Goal: Communication & Community: Answer question/provide support

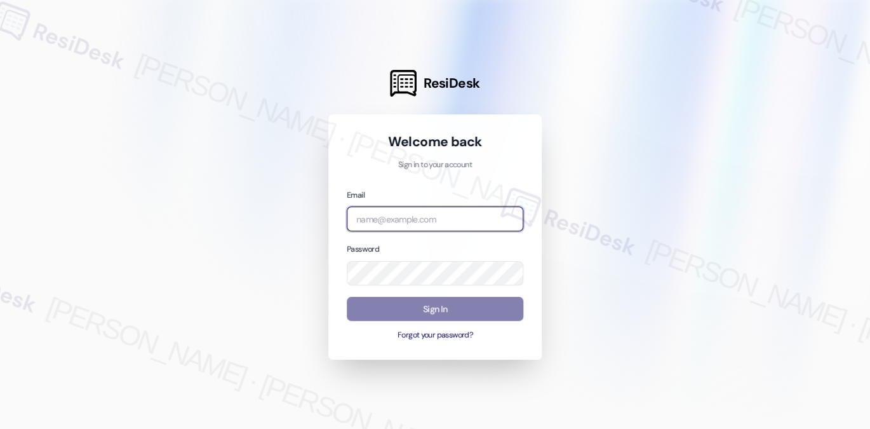
click at [433, 213] on input "email" at bounding box center [435, 218] width 177 height 25
type input "automated-surveys-tdc_management-katrina.lopez@tdc_management.com"
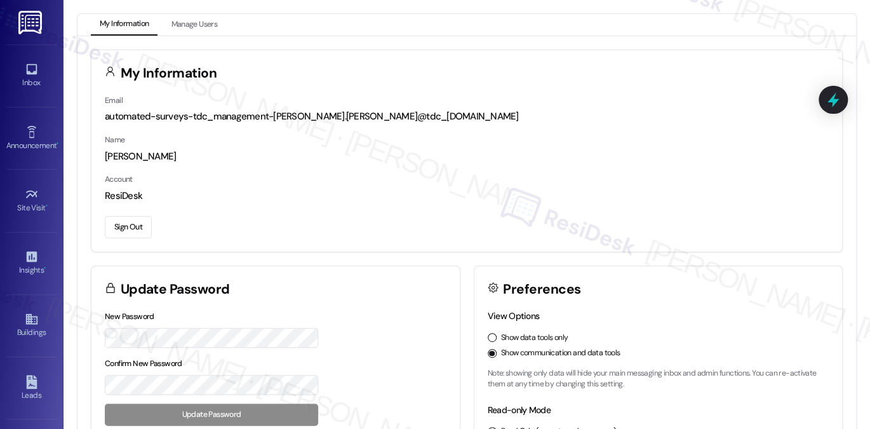
click at [122, 71] on h3 "My Information" at bounding box center [169, 73] width 97 height 13
click at [36, 71] on icon at bounding box center [32, 69] width 14 height 14
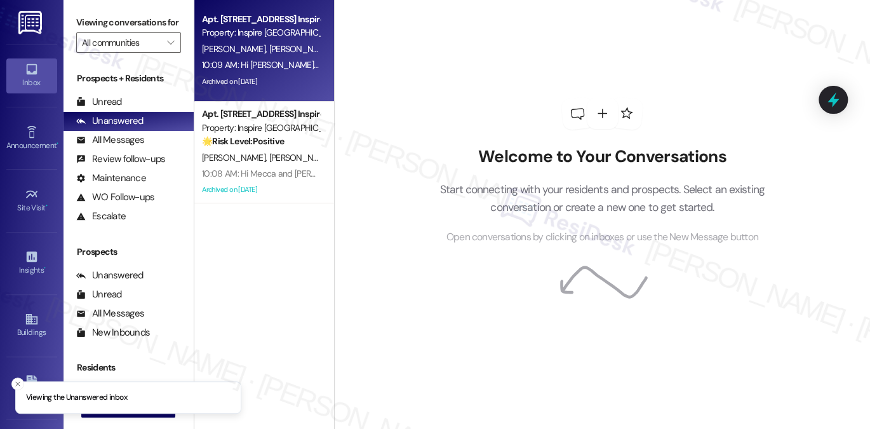
click at [274, 57] on div "10:09 AM: Hi [PERSON_NAME] and [PERSON_NAME], Please note that the entry gates …" at bounding box center [261, 65] width 120 height 16
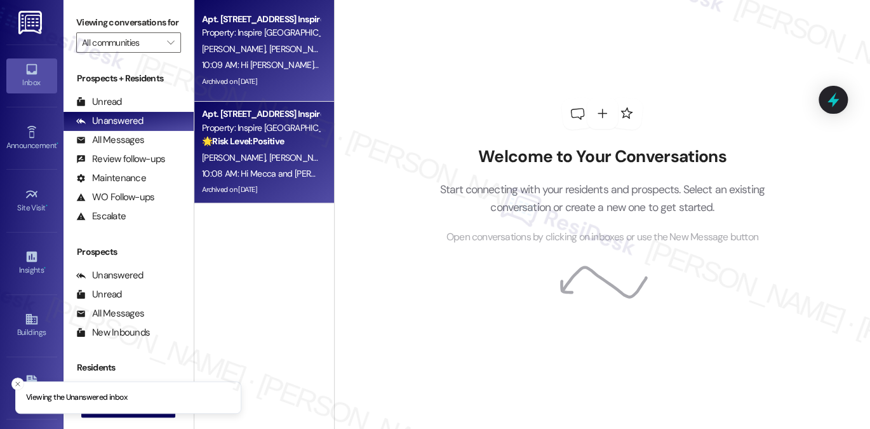
click at [270, 167] on div "10:08 AM: Hi Mecca and Dejon, Please note that the entry gates will be closed b…" at bounding box center [261, 174] width 120 height 16
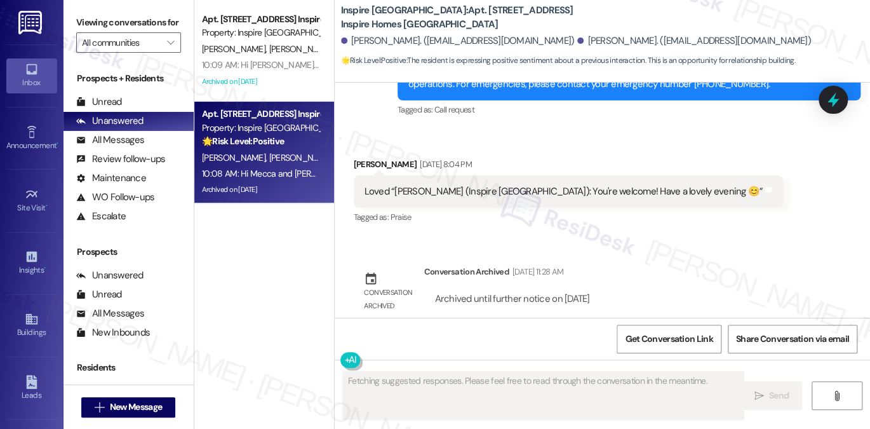
scroll to position [3594, 0]
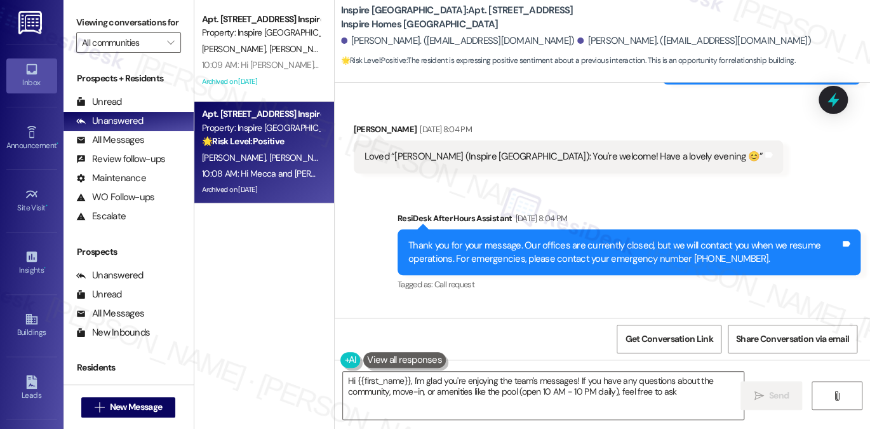
type textarea "Hi {{first_name}}, I'm glad you're enjoying the team's messages! If you have an…"
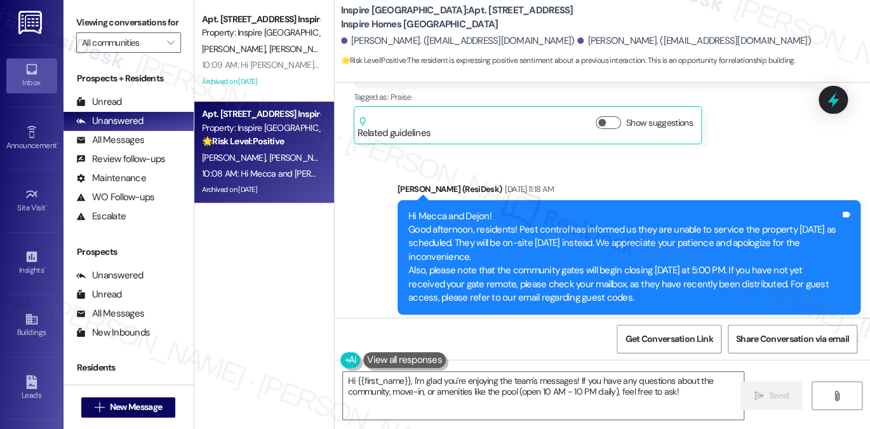
scroll to position [1498, 0]
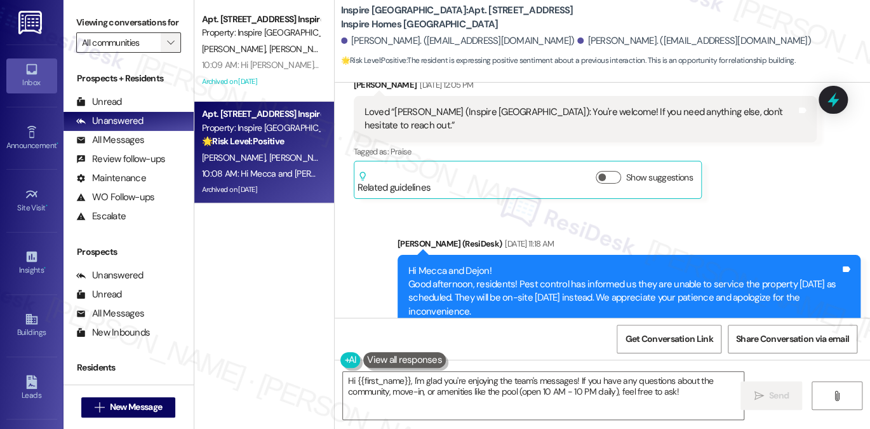
click at [167, 48] on icon "" at bounding box center [170, 42] width 7 height 10
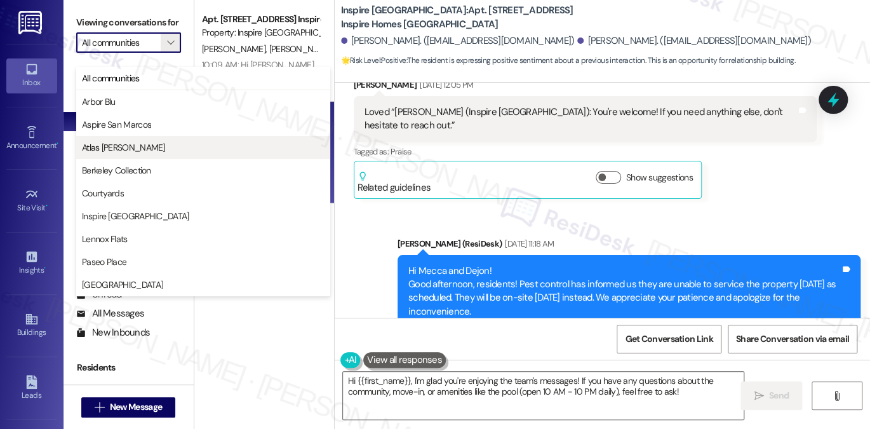
click at [144, 139] on button "Atlas Alvarado" at bounding box center [203, 147] width 254 height 23
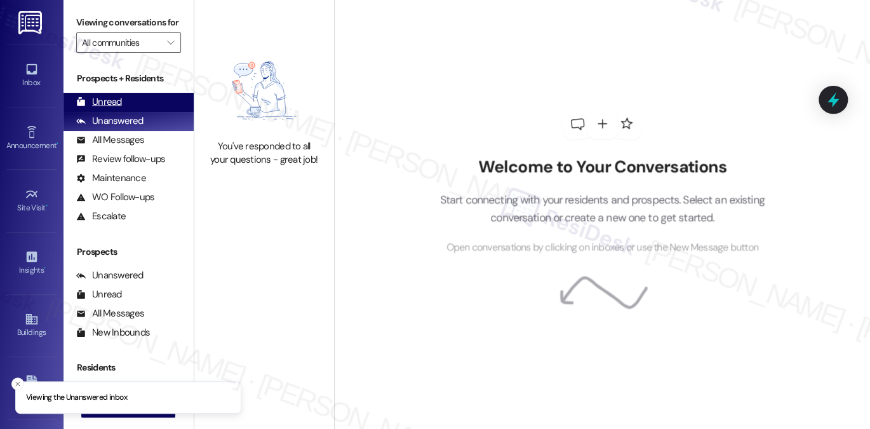
type input "Atlas Alvarado"
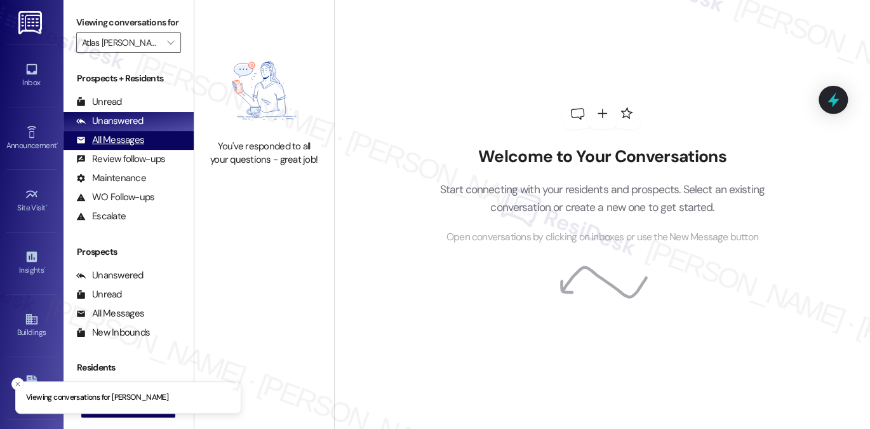
click at [158, 150] on div "All Messages (undefined)" at bounding box center [129, 140] width 130 height 19
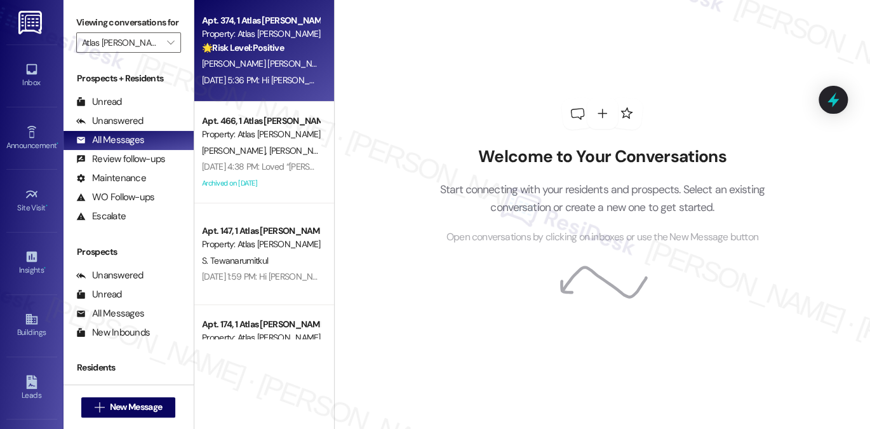
click at [288, 73] on div "Aug 18, 2025 at 5:36 PM: Hi Sota and Matias, thank you so much for posting the …" at bounding box center [261, 80] width 120 height 16
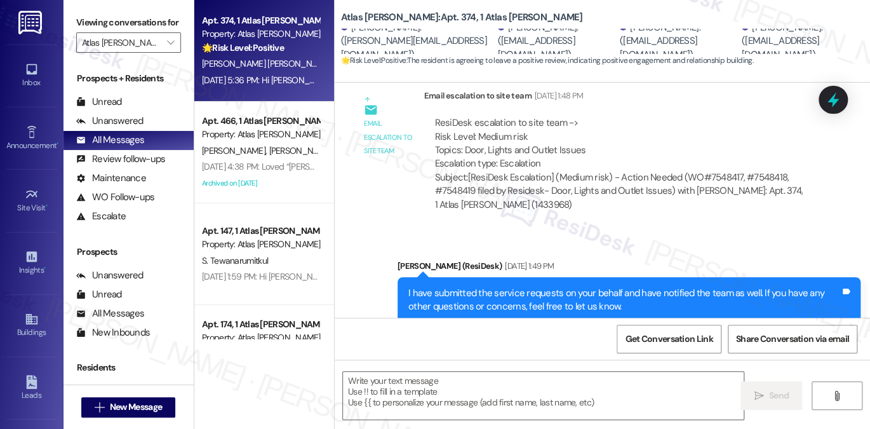
type textarea "Fetching suggested responses. Please feel free to read through the conversation…"
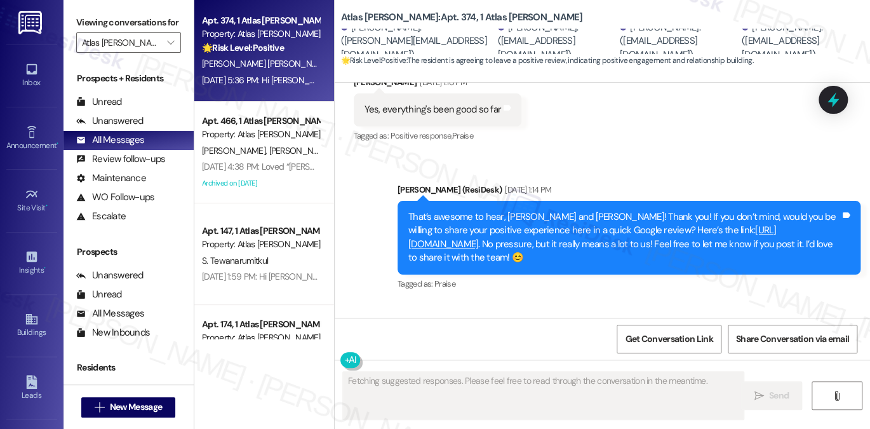
scroll to position [2857, 0]
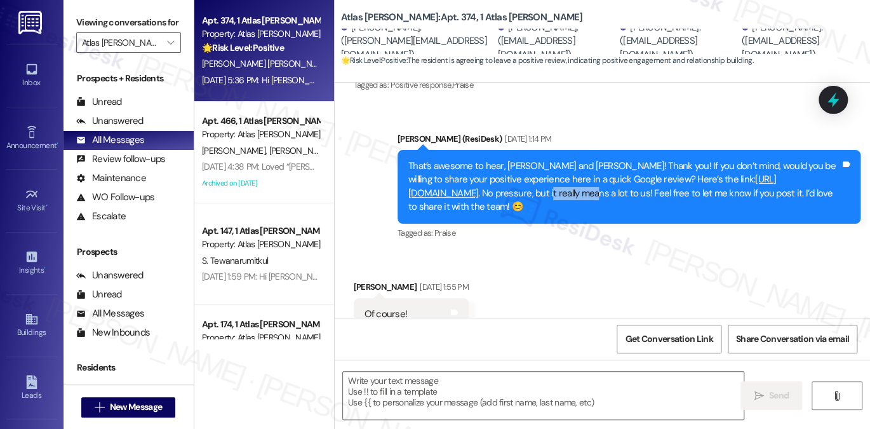
drag, startPoint x: 525, startPoint y: 149, endPoint x: 569, endPoint y: 145, distance: 44.0
click at [569, 159] on div "That’s awesome to hear, Matias and Maksym! Thank you! If you don’t mind, would …" at bounding box center [624, 186] width 432 height 55
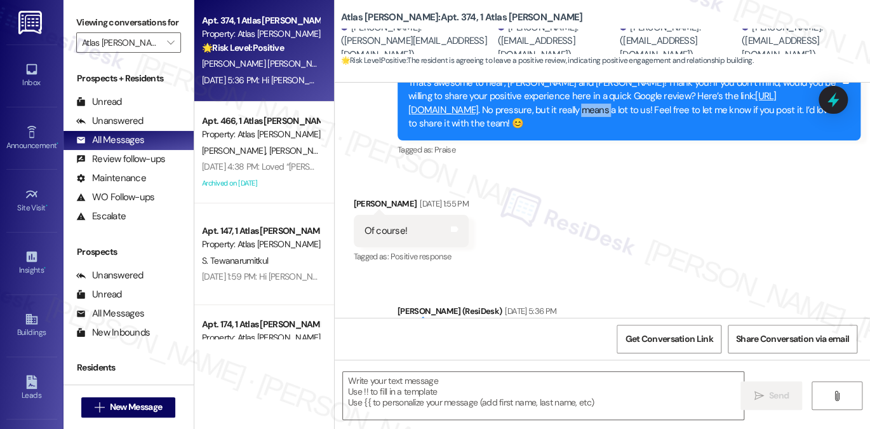
scroll to position [2978, 0]
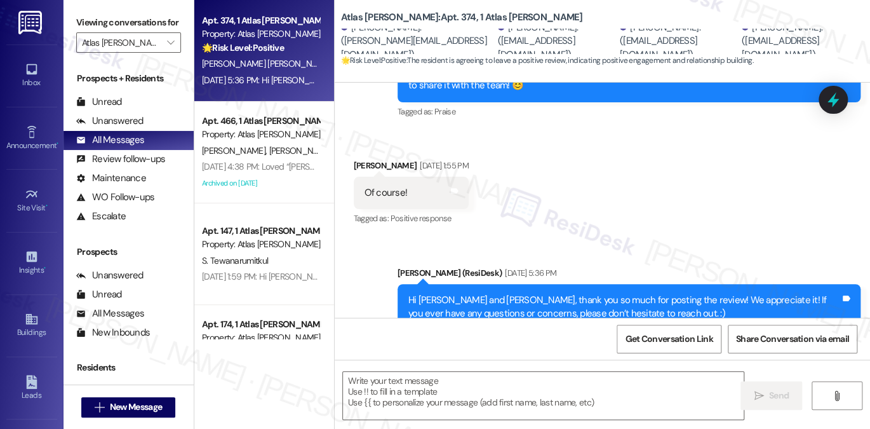
click at [514, 293] on div "Hi Sota and Matias, thank you so much for posting the review! We appreciate it!…" at bounding box center [624, 306] width 432 height 27
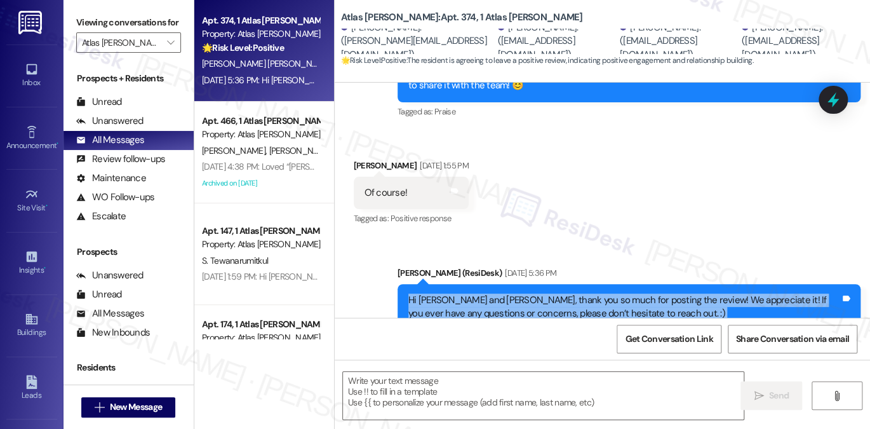
click at [514, 293] on div "Hi Sota and Matias, thank you so much for posting the review! We appreciate it!…" at bounding box center [624, 306] width 432 height 27
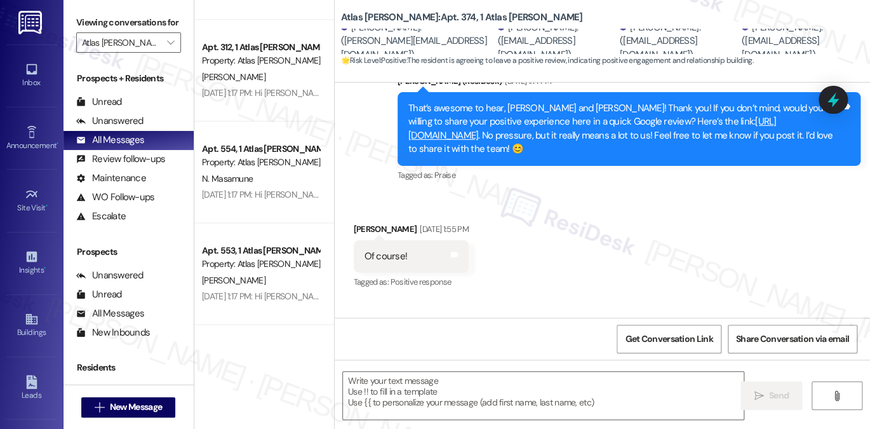
scroll to position [762, 0]
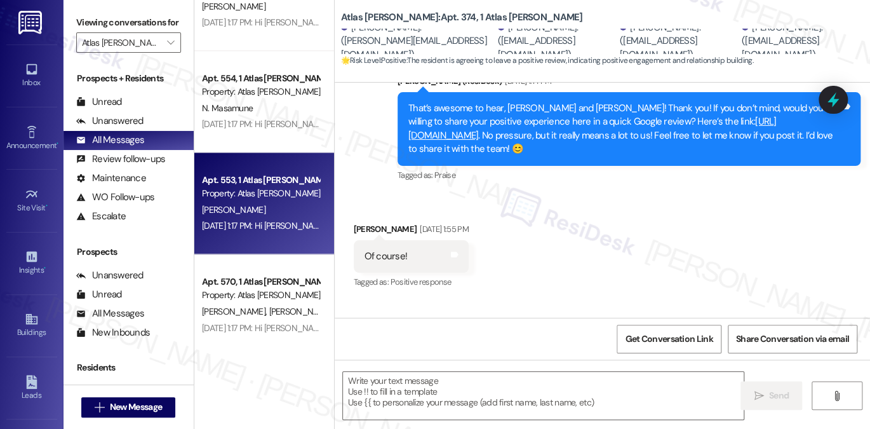
click at [272, 212] on div "A. Zucker" at bounding box center [261, 210] width 120 height 16
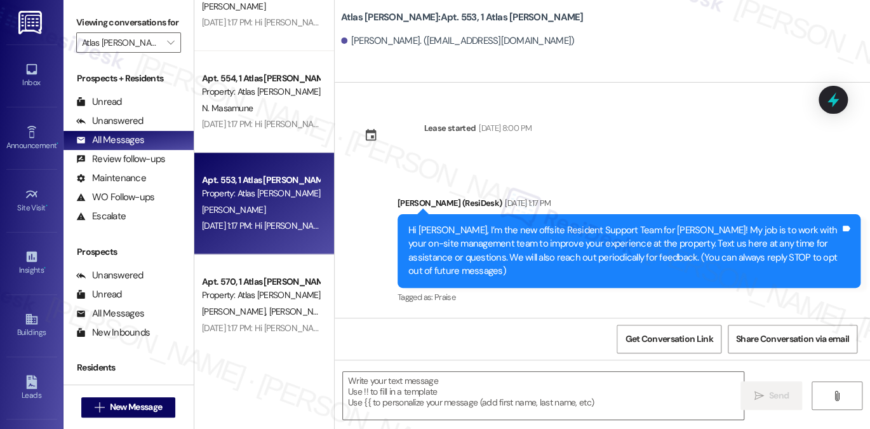
type textarea "Fetching suggested responses. Please feel free to read through the conversation…"
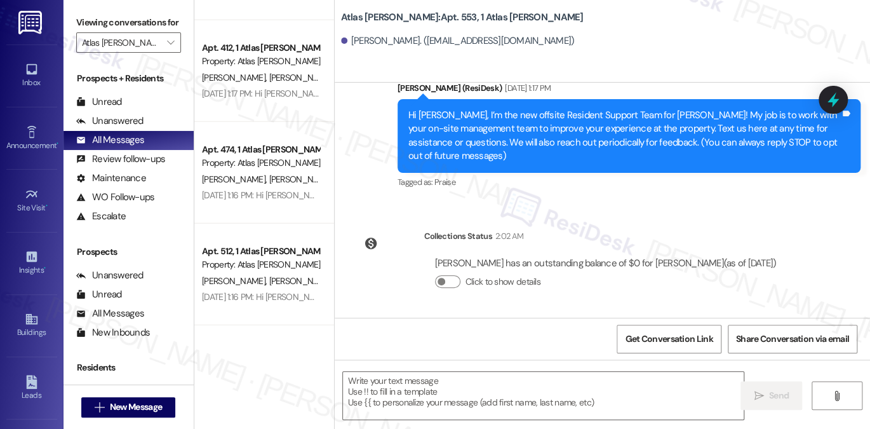
scroll to position [1369, 0]
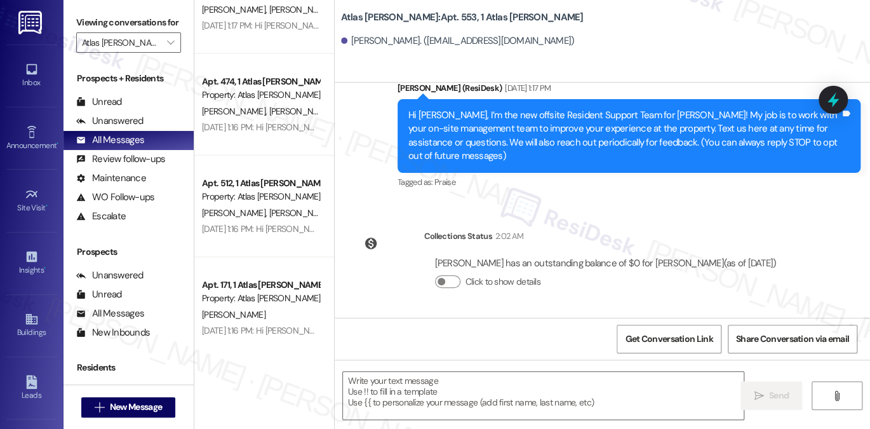
drag, startPoint x: 84, startPoint y: 15, endPoint x: 89, endPoint y: 4, distance: 11.4
click at [84, 15] on label "Viewing conversations for" at bounding box center [128, 23] width 105 height 20
drag, startPoint x: 84, startPoint y: 24, endPoint x: 90, endPoint y: 11, distance: 14.3
click at [84, 25] on label "Viewing conversations for" at bounding box center [128, 23] width 105 height 20
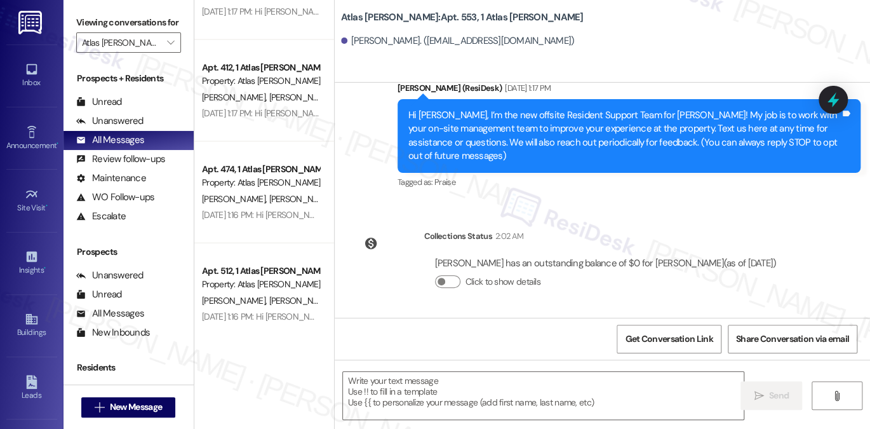
scroll to position [924, 0]
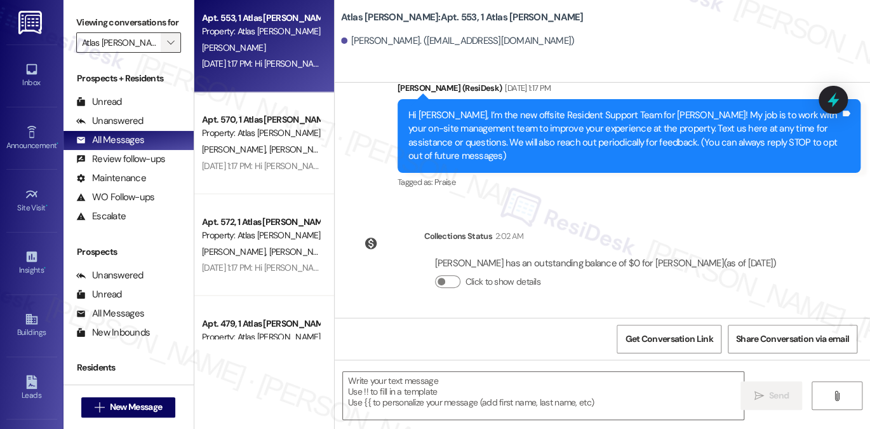
click at [167, 48] on icon "" at bounding box center [170, 42] width 7 height 10
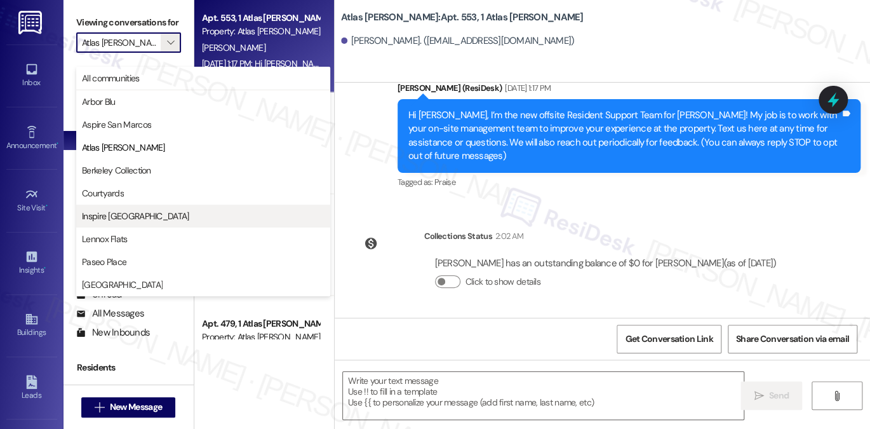
click at [150, 218] on span "Inspire Bond Ranch" at bounding box center [135, 216] width 107 height 13
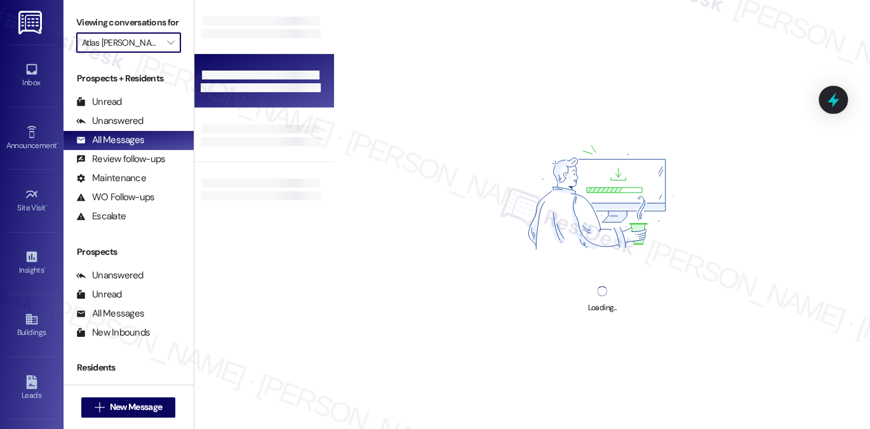
type input "Inspire Bond Ranch"
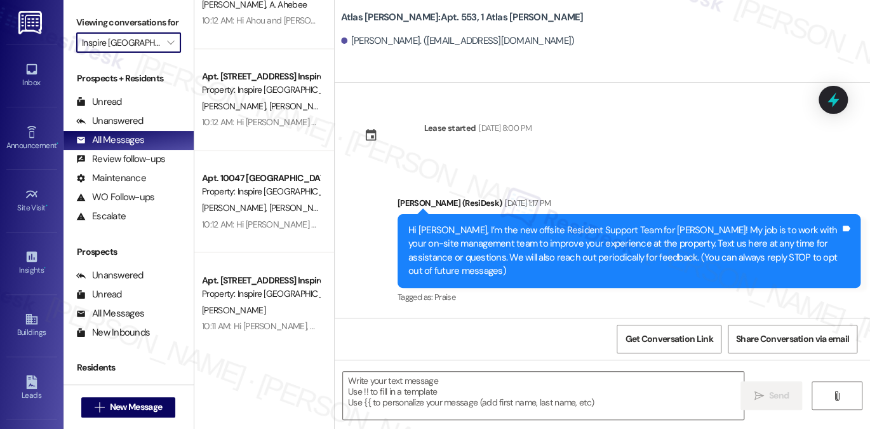
type textarea "Fetching suggested responses. Please feel free to read through the conversation…"
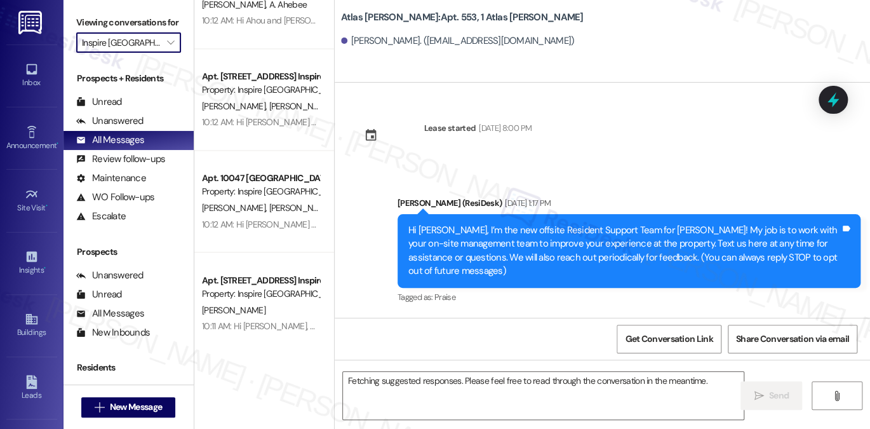
scroll to position [953, 0]
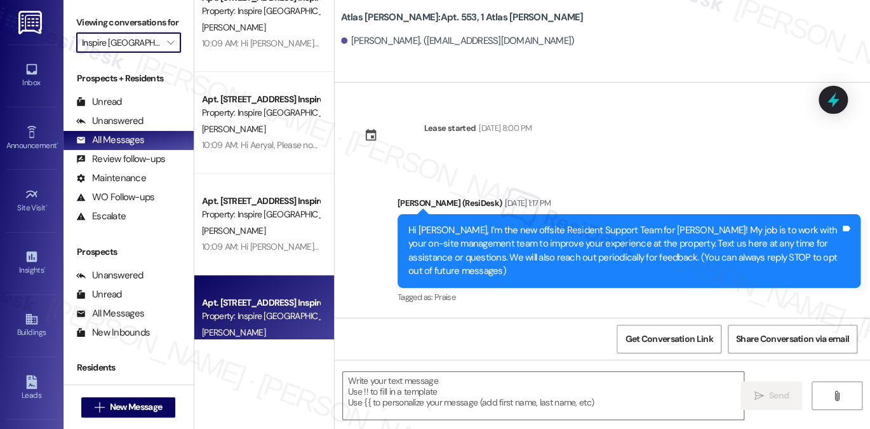
click at [259, 300] on div "Apt. 1509 Fallen Acorn Dr, 1 Inspire Homes Bonds Ranch" at bounding box center [261, 302] width 118 height 13
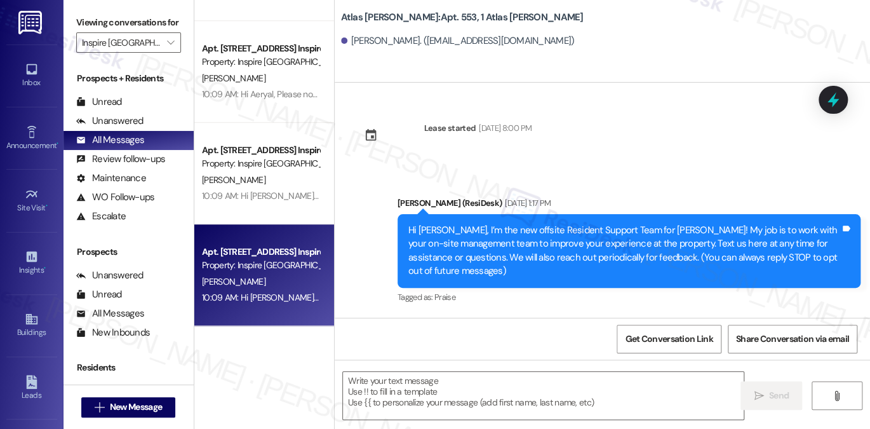
scroll to position [4845, 0]
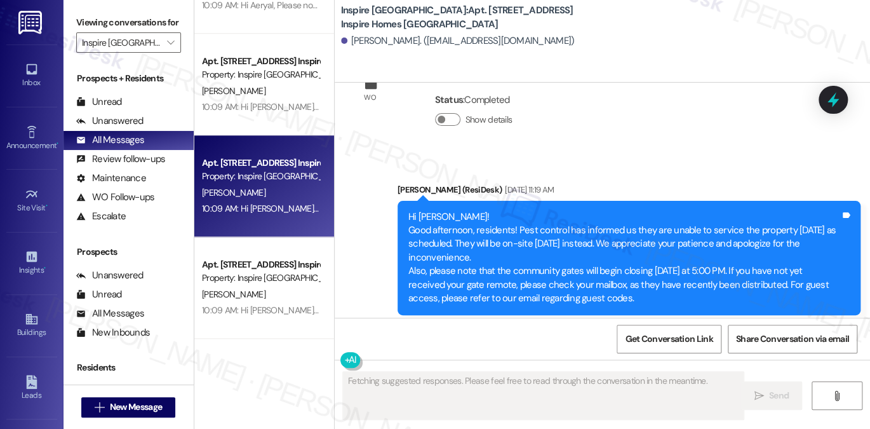
type textarea "Fetching suggested responses. Please feel free to read through the conversation…"
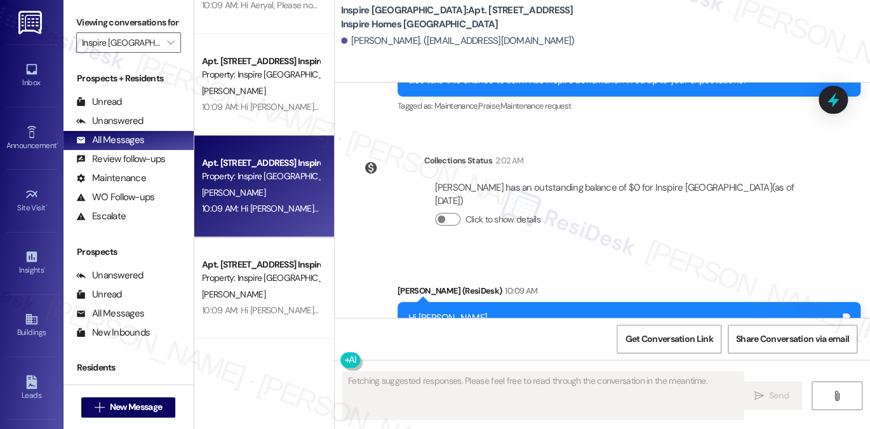
scroll to position [1280, 0]
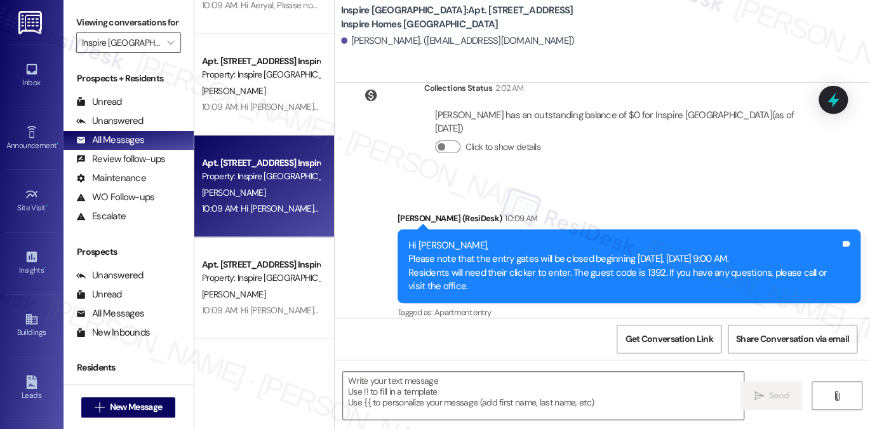
click at [519, 239] on div "Hi Nicole, Please note that the entry gates will be closed beginning today, Wed…" at bounding box center [624, 266] width 432 height 55
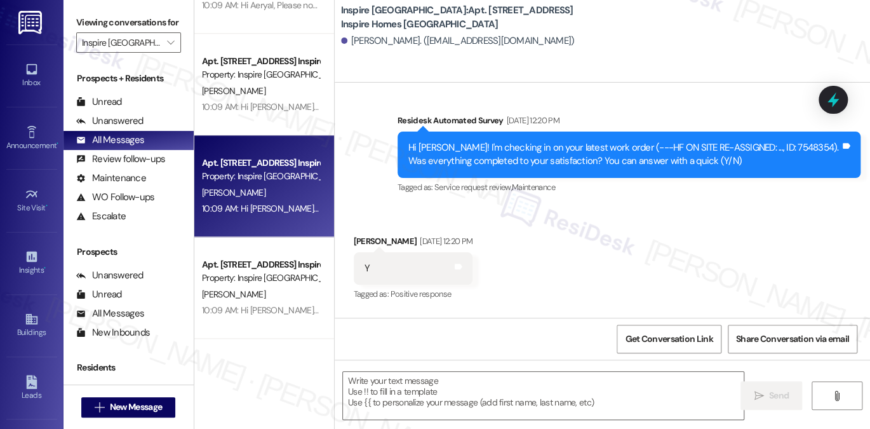
scroll to position [1153, 0]
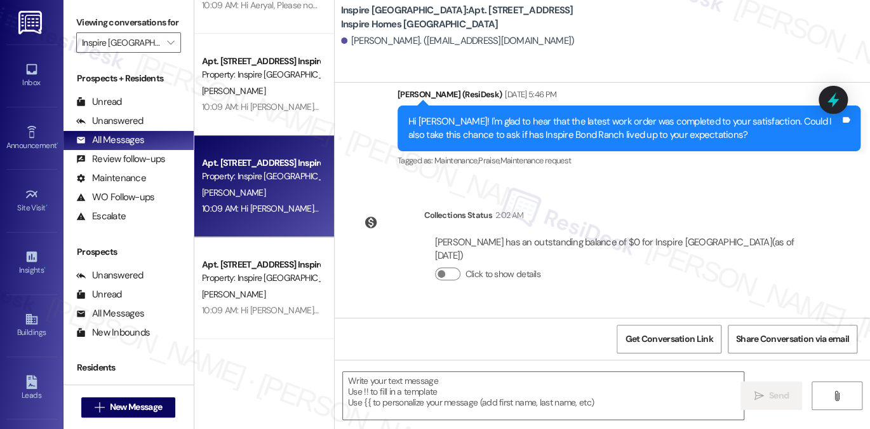
click at [503, 121] on div "Hi Nicole! I'm glad to hear that the latest work order was completed to your sa…" at bounding box center [624, 128] width 432 height 27
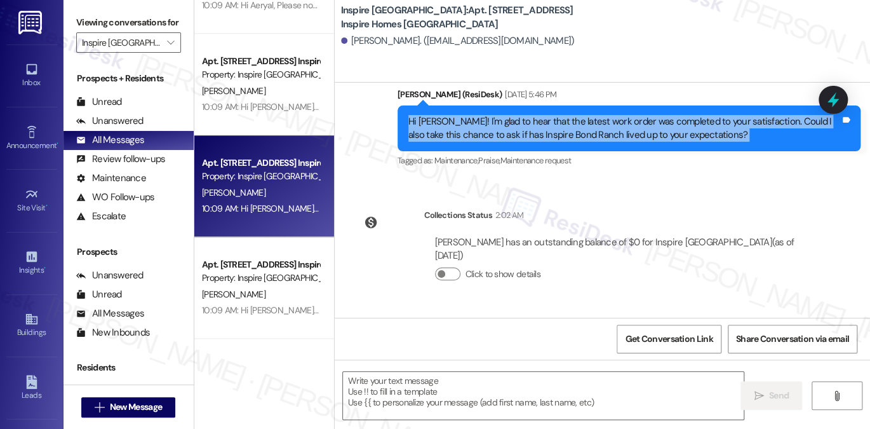
click at [503, 121] on div "Hi Nicole! I'm glad to hear that the latest work order was completed to your sa…" at bounding box center [624, 128] width 432 height 27
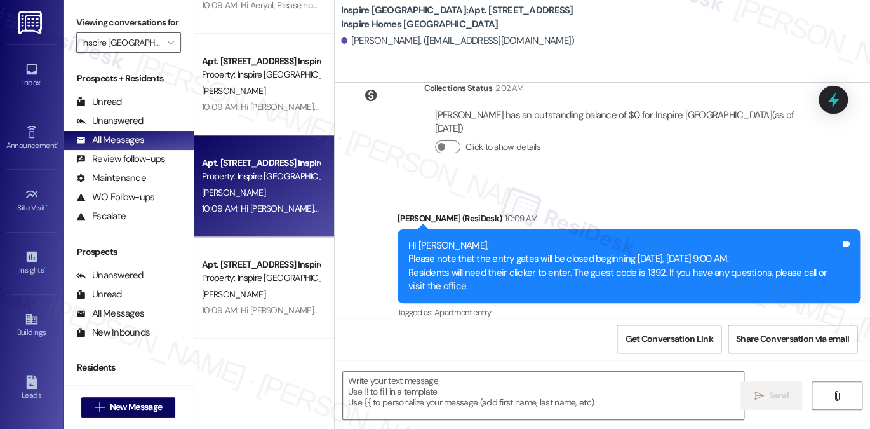
click at [460, 239] on div "Hi Nicole, Please note that the entry gates will be closed beginning today, Wed…" at bounding box center [624, 266] width 432 height 55
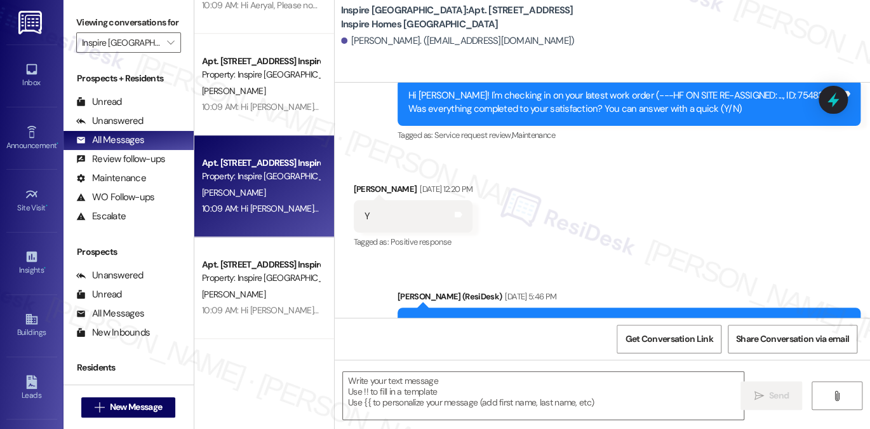
scroll to position [899, 0]
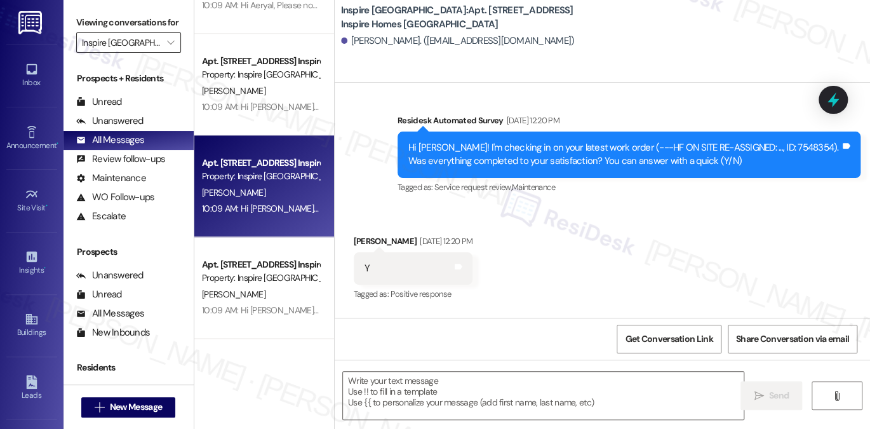
click at [146, 53] on input "Inspire Bond Ranch" at bounding box center [121, 42] width 79 height 20
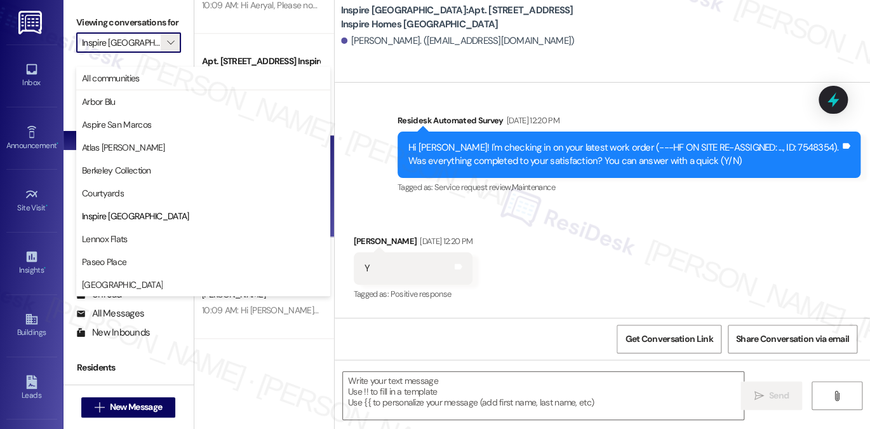
click at [425, 108] on div "Survey, sent via SMS Residesk Automated Survey Aug 08, 2025 at 12:20 PM Hi Nico…" at bounding box center [629, 155] width 482 height 102
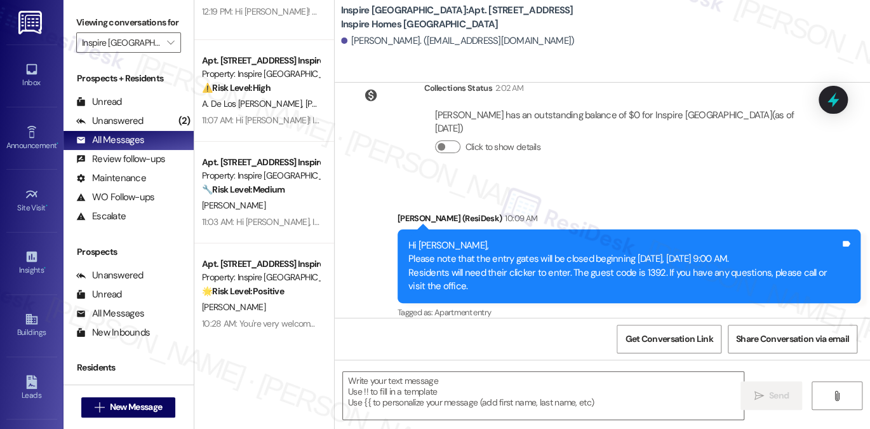
scroll to position [0, 0]
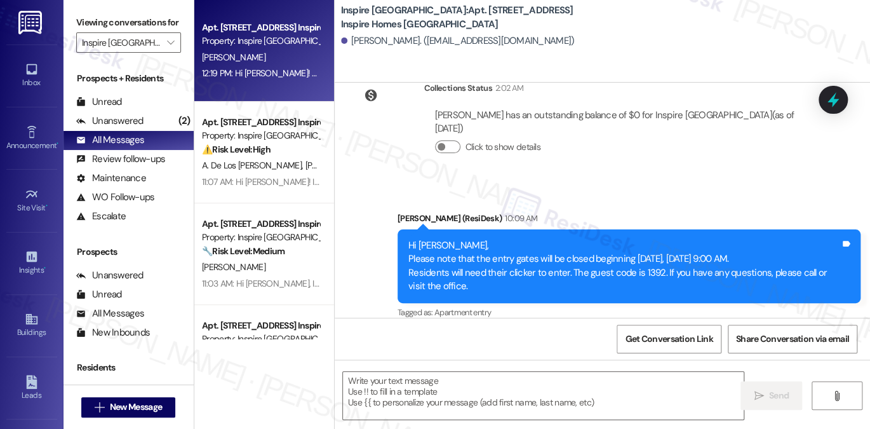
click at [282, 79] on div "12:19 PM: Hi Isaiah! We're so glad you chose Inspire Bond Ranch! We would love …" at bounding box center [261, 73] width 120 height 16
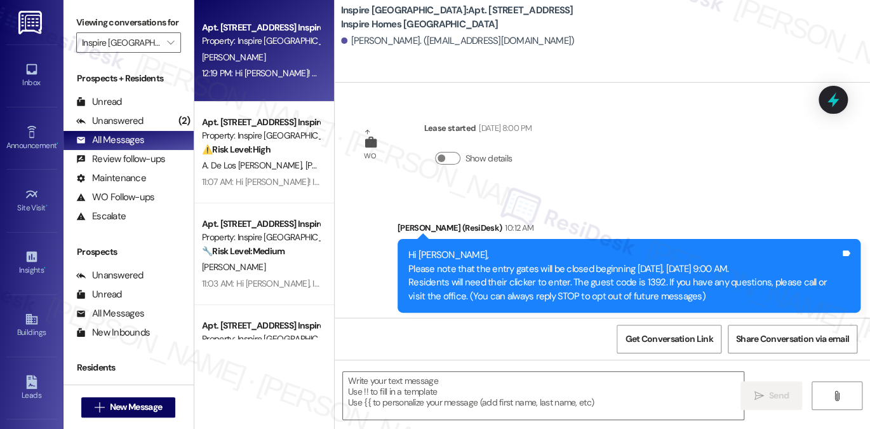
type textarea "Fetching suggested responses. Please feel free to read through the conversation…"
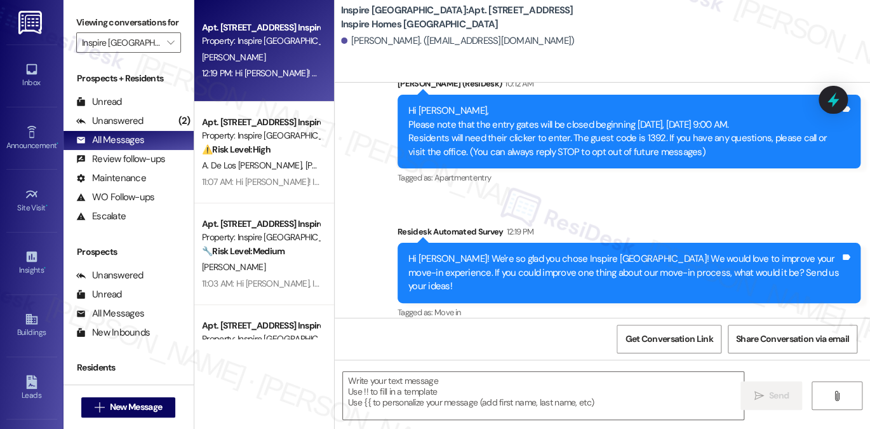
click at [521, 264] on div "Hi Isaiah! We're so glad you chose Inspire Bond Ranch! We would love to improve…" at bounding box center [624, 272] width 432 height 41
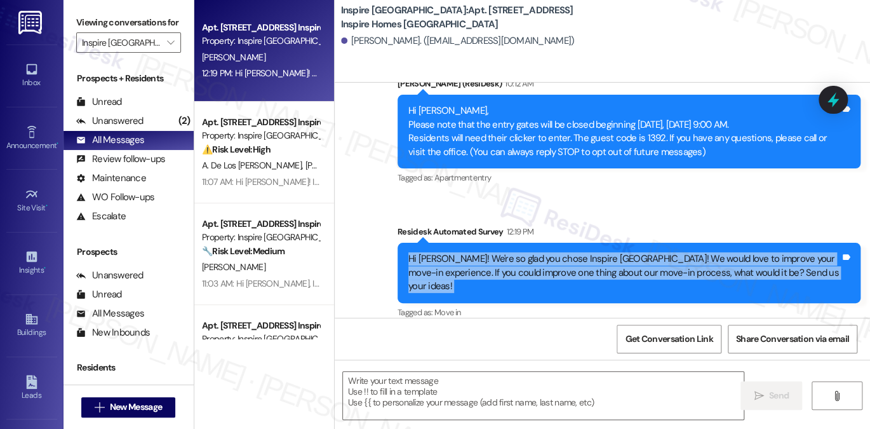
click at [521, 264] on div "Hi Isaiah! We're so glad you chose Inspire Bond Ranch! We would love to improve…" at bounding box center [624, 272] width 432 height 41
click at [661, 261] on div "Hi Isaiah! We're so glad you chose Inspire Bond Ranch! We would love to improve…" at bounding box center [624, 272] width 432 height 41
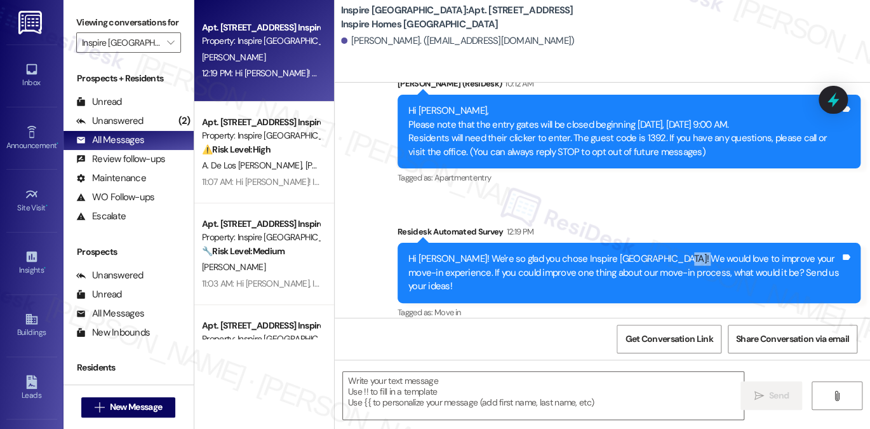
click at [661, 261] on div "Hi Isaiah! We're so glad you chose Inspire Bond Ranch! We would love to improve…" at bounding box center [624, 272] width 432 height 41
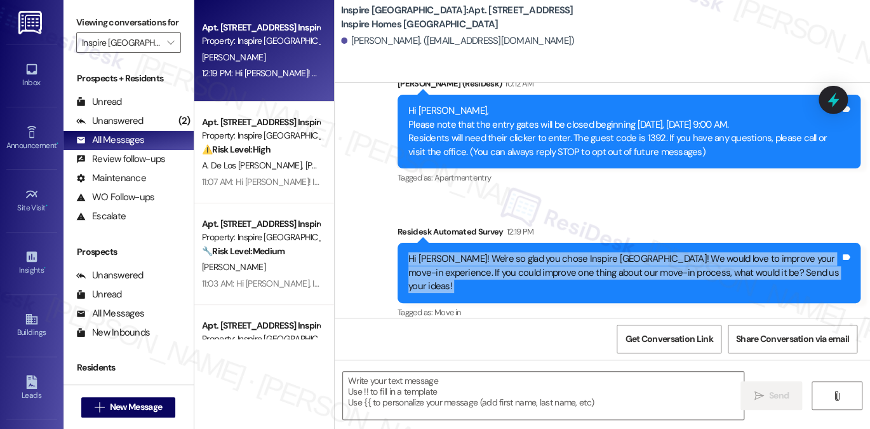
click at [661, 261] on div "Hi Isaiah! We're so glad you chose Inspire Bond Ranch! We would love to improve…" at bounding box center [624, 272] width 432 height 41
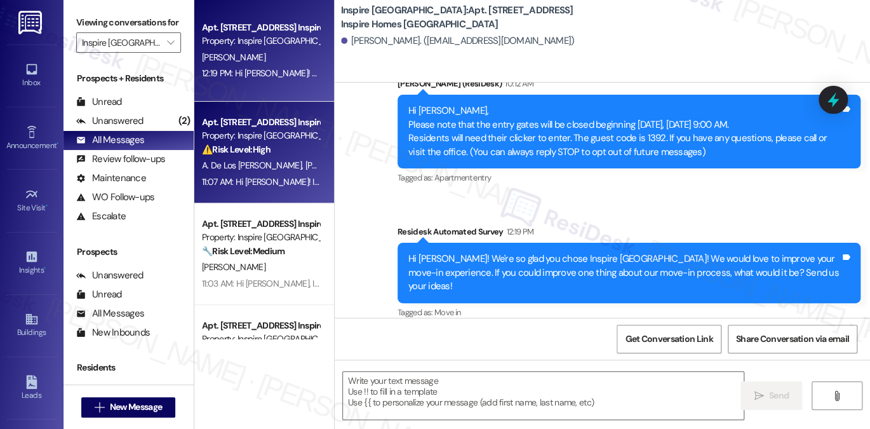
click at [266, 155] on div "⚠️ Risk Level: High The resident is asking if this is the best number to reach …" at bounding box center [261, 149] width 118 height 13
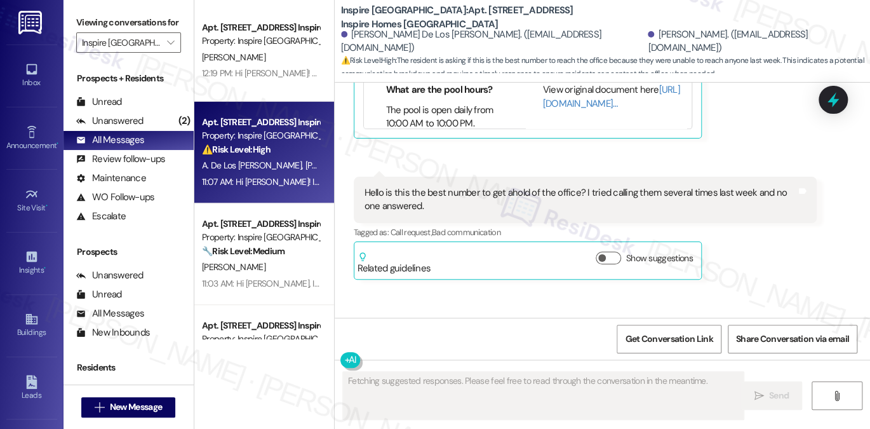
scroll to position [1068, 0]
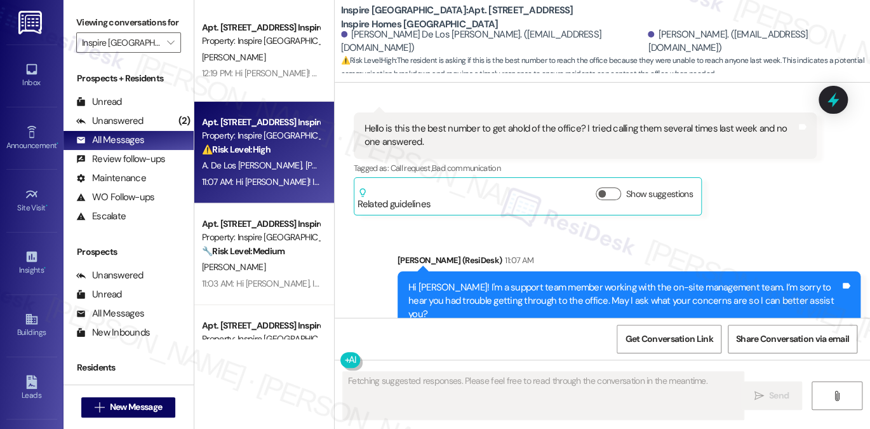
click at [465, 281] on div "Hi Anissa! I'm a support team member working with the on-site management team. …" at bounding box center [624, 301] width 432 height 41
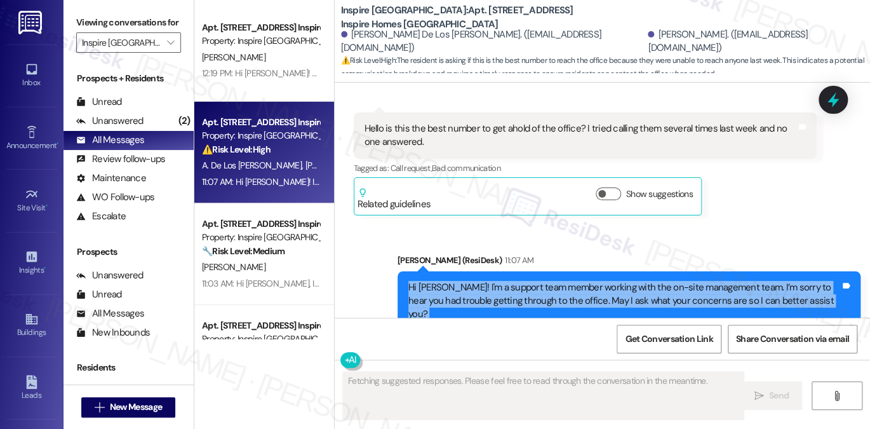
click at [465, 281] on div "Hi Anissa! I'm a support team member working with the on-site management team. …" at bounding box center [624, 301] width 432 height 41
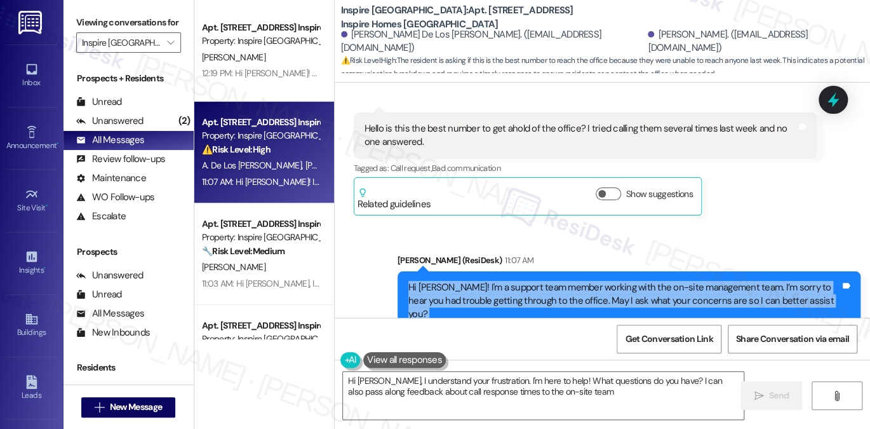
type textarea "Hi Anissa, I understand your frustration. I'm here to help! What questions do y…"
click at [591, 281] on div "Hi Anissa! I'm a support team member working with the on-site management team. …" at bounding box center [624, 301] width 432 height 41
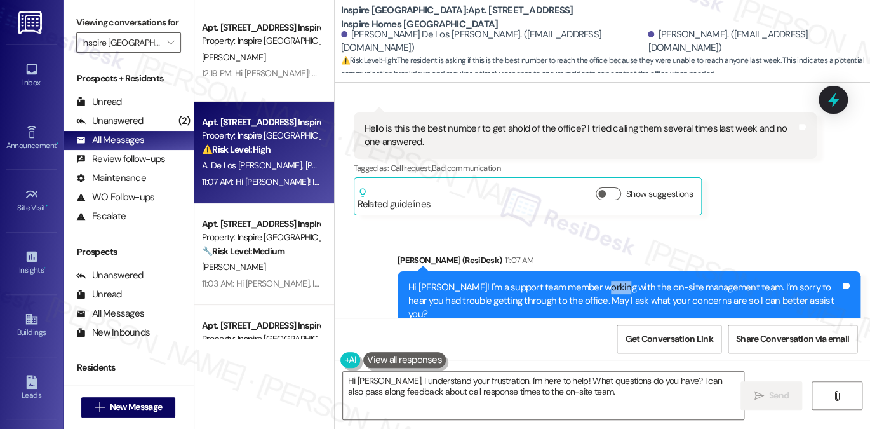
click at [591, 281] on div "Hi Anissa! I'm a support team member working with the on-site management team. …" at bounding box center [624, 301] width 432 height 41
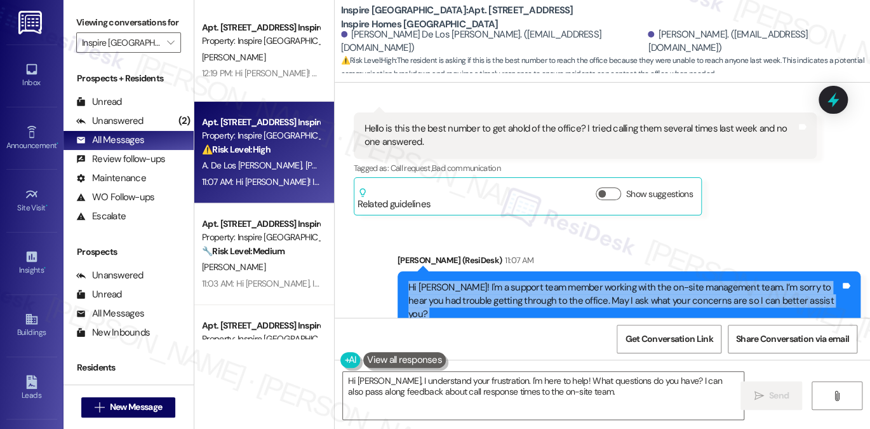
click at [591, 281] on div "Hi Anissa! I'm a support team member working with the on-site management team. …" at bounding box center [624, 301] width 432 height 41
click at [512, 281] on div "Hi Anissa! I'm a support team member working with the on-site management team. …" at bounding box center [624, 301] width 432 height 41
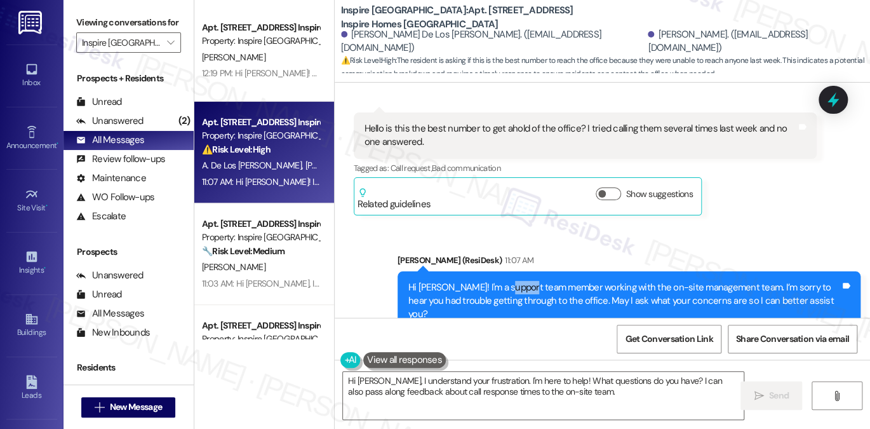
click at [512, 281] on div "Hi Anissa! I'm a support team member working with the on-site management team. …" at bounding box center [624, 301] width 432 height 41
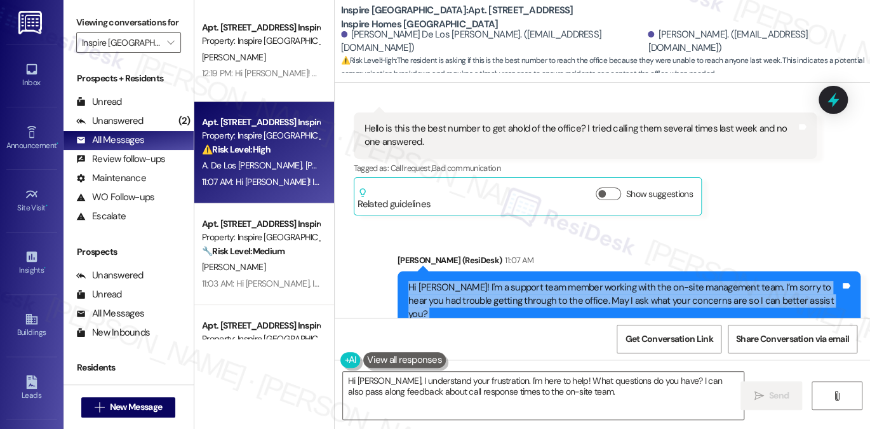
click at [512, 281] on div "Hi Anissa! I'm a support team member working with the on-site management team. …" at bounding box center [624, 301] width 432 height 41
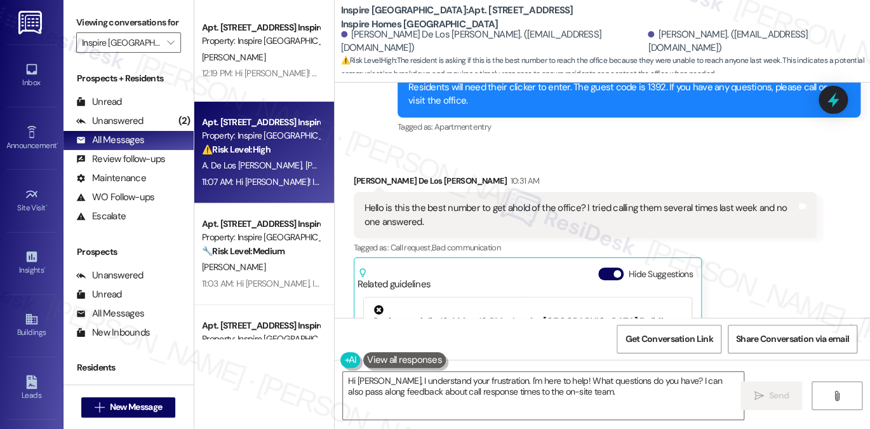
scroll to position [560, 0]
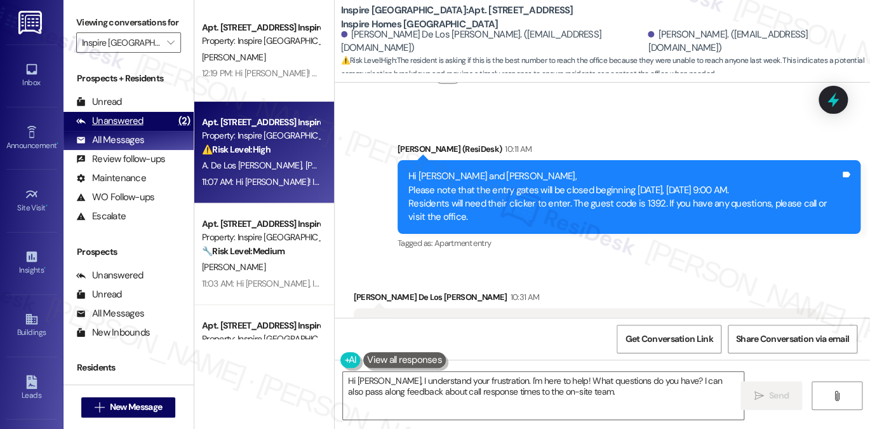
click at [157, 131] on div "Unanswered (2)" at bounding box center [129, 121] width 130 height 19
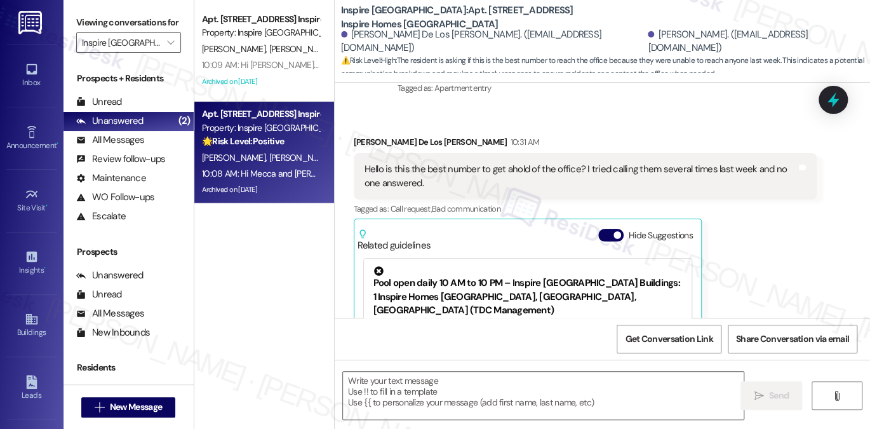
type textarea "Fetching suggested responses. Please feel free to read through the conversation…"
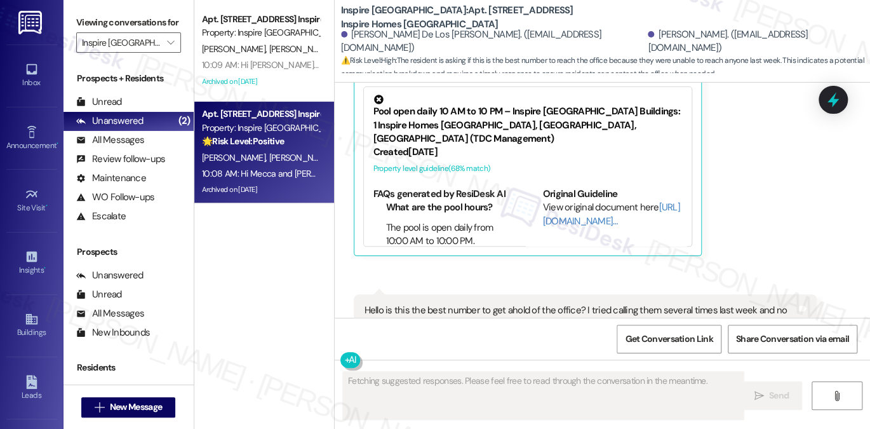
click at [279, 150] on div "M. Jackson D. Jackson" at bounding box center [261, 158] width 120 height 16
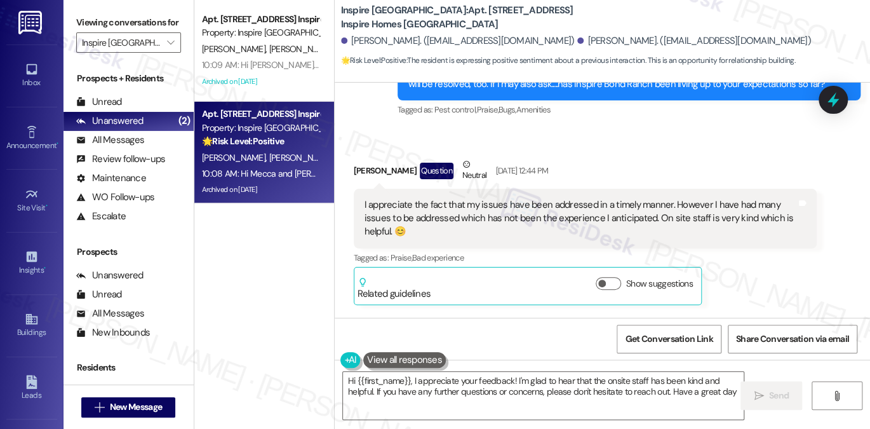
type textarea "Hi {{first_name}}, I appreciate your feedback! I'm glad to hear that the onsite…"
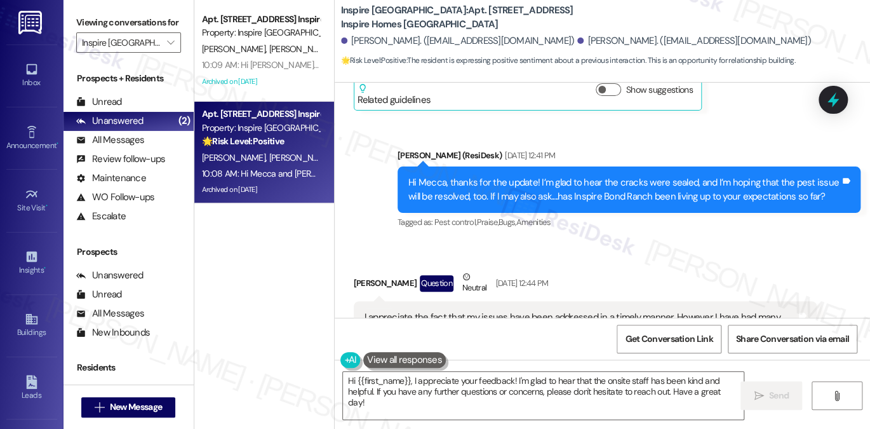
scroll to position [2451, 0]
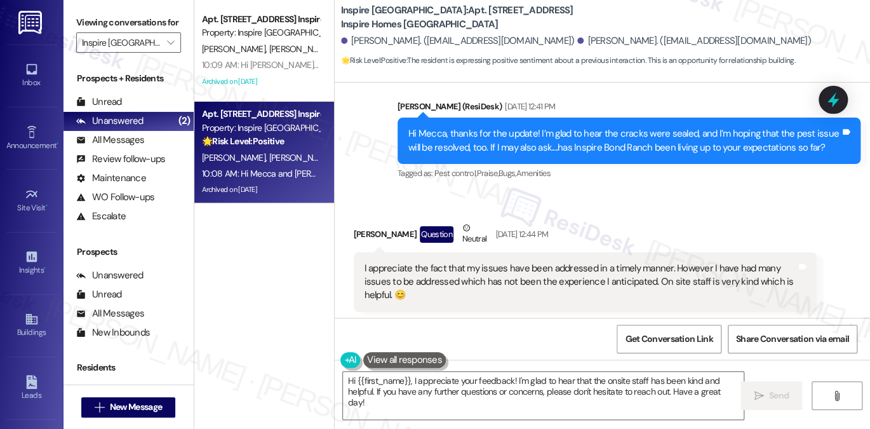
click at [490, 262] on div "I appreciate the fact that my issues have been addressed in a timely manner. Ho…" at bounding box center [581, 282] width 432 height 41
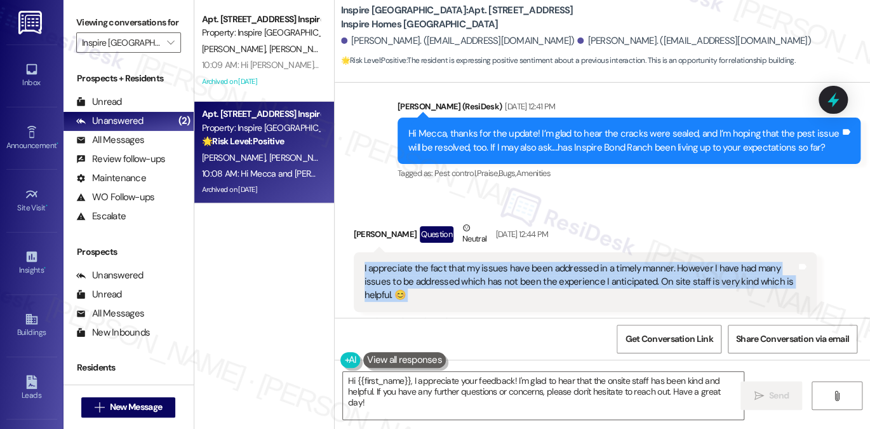
click at [490, 262] on div "I appreciate the fact that my issues have been addressed in a timely manner. Ho…" at bounding box center [581, 282] width 432 height 41
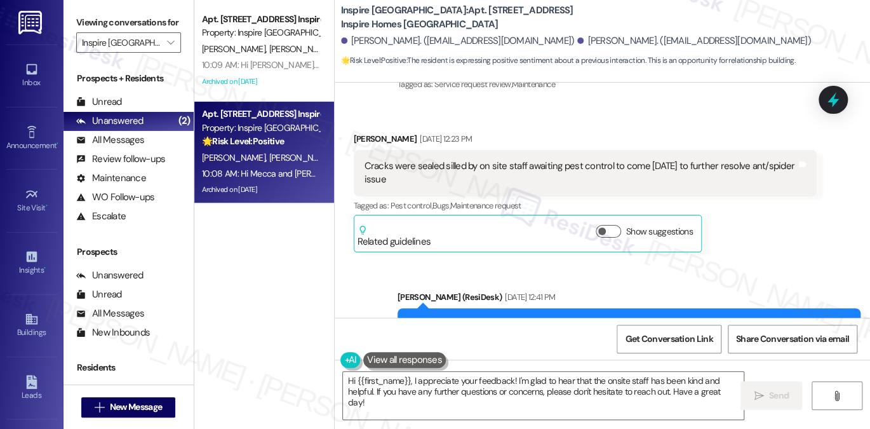
scroll to position [2514, 0]
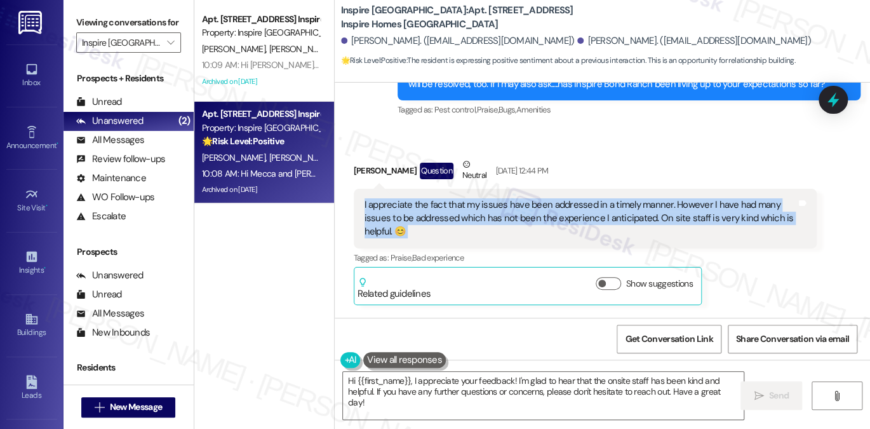
click at [442, 207] on div "I appreciate the fact that my issues have been addressed in a timely manner. Ho…" at bounding box center [581, 218] width 432 height 41
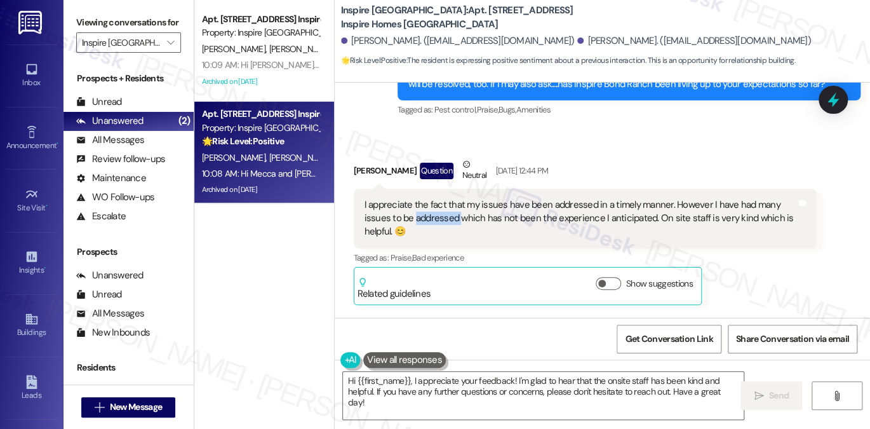
click at [442, 207] on div "I appreciate the fact that my issues have been addressed in a timely manner. Ho…" at bounding box center [581, 218] width 432 height 41
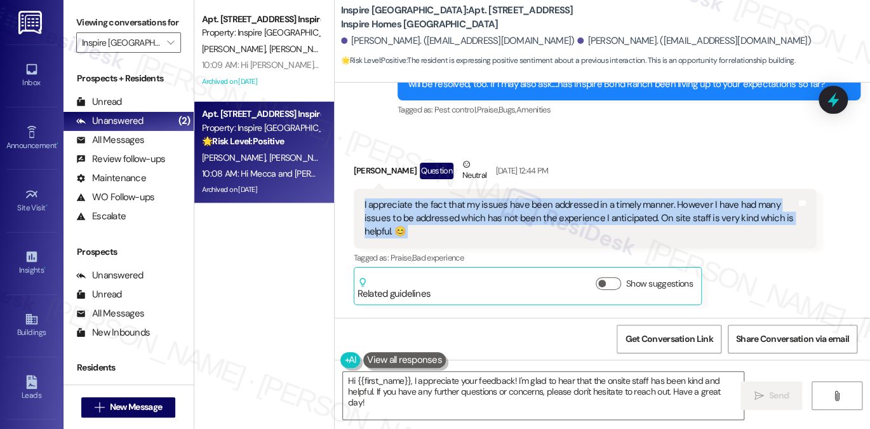
click at [442, 207] on div "I appreciate the fact that my issues have been addressed in a timely manner. Ho…" at bounding box center [581, 218] width 432 height 41
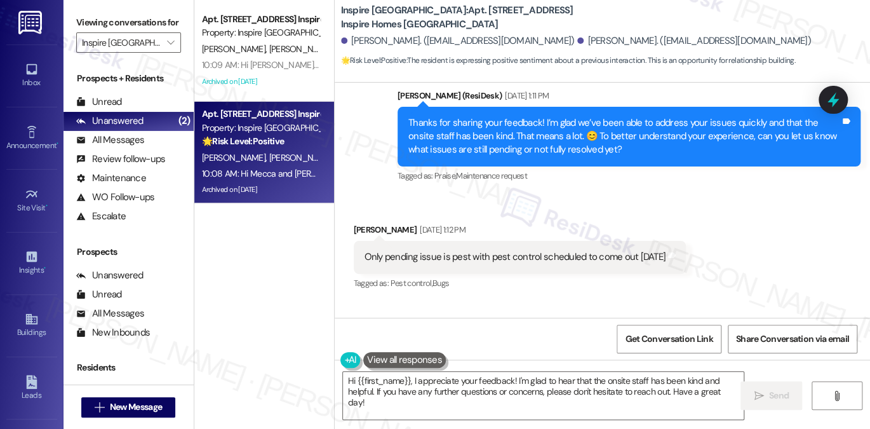
click at [499, 129] on div "Thanks for sharing your feedback! I’m glad we’ve been able to address your issu…" at bounding box center [624, 136] width 432 height 41
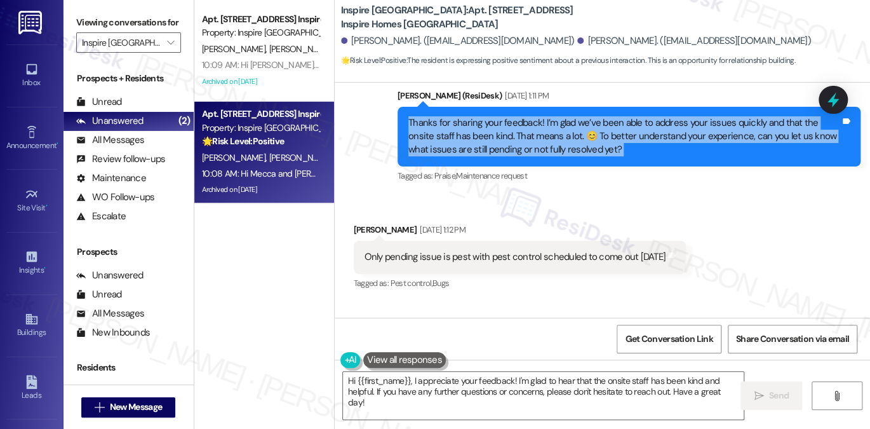
click at [499, 129] on div "Thanks for sharing your feedback! I’m glad we’ve been able to address your issu…" at bounding box center [624, 136] width 432 height 41
click at [656, 141] on div "Thanks for sharing your feedback! I’m glad we’ve been able to address your issu…" at bounding box center [624, 136] width 432 height 41
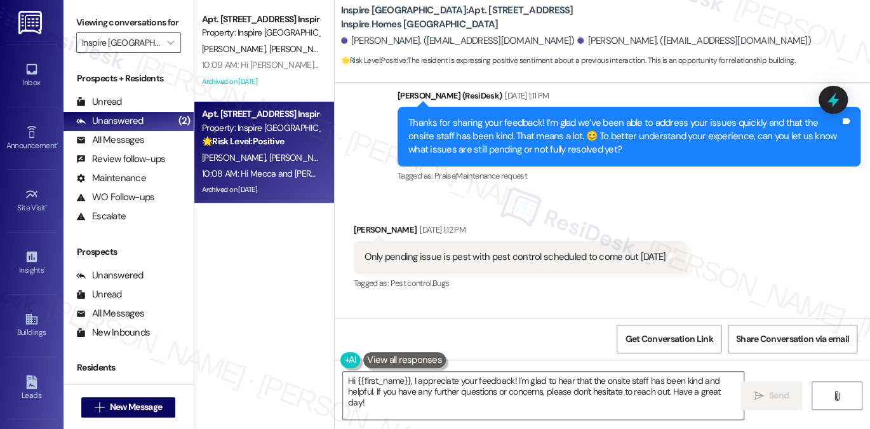
click at [656, 141] on div "Thanks for sharing your feedback! I’m glad we’ve been able to address your issu…" at bounding box center [624, 136] width 432 height 41
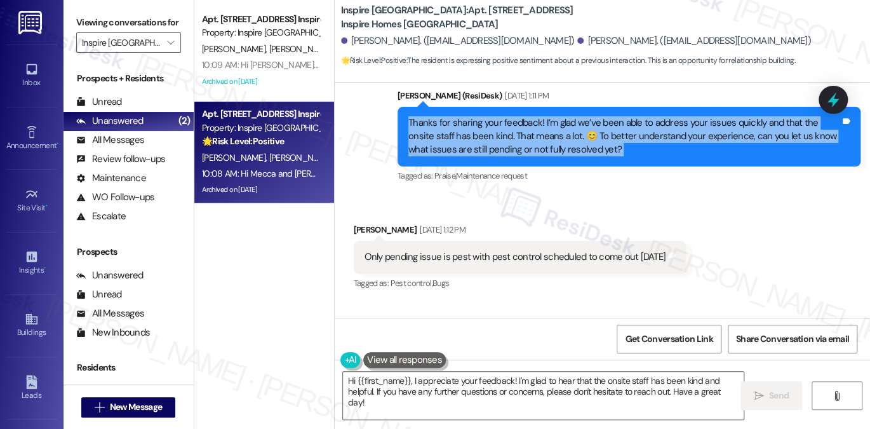
click at [656, 141] on div "Thanks for sharing your feedback! I’m glad we’ve been able to address your issu…" at bounding box center [624, 136] width 432 height 41
click at [597, 124] on div "Thanks for sharing your feedback! I’m glad we’ve been able to address your issu…" at bounding box center [624, 136] width 432 height 41
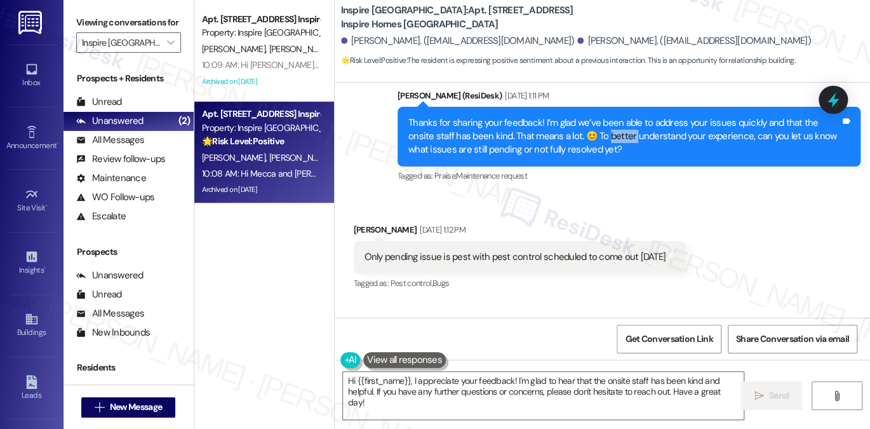
click at [597, 124] on div "Thanks for sharing your feedback! I’m glad we’ve been able to address your issu…" at bounding box center [624, 136] width 432 height 41
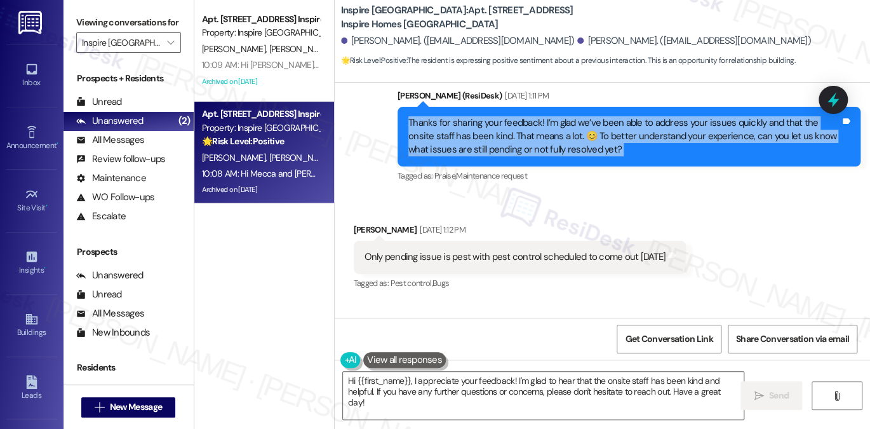
click at [597, 124] on div "Thanks for sharing your feedback! I’m glad we’ve been able to address your issu…" at bounding box center [624, 136] width 432 height 41
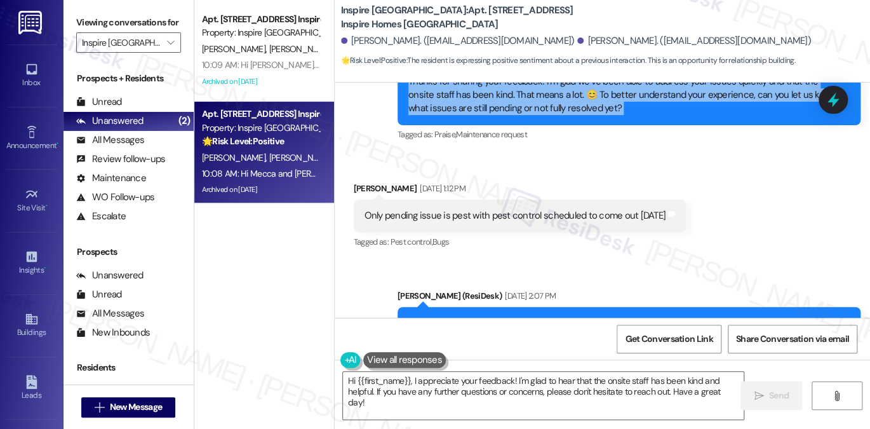
scroll to position [2832, 0]
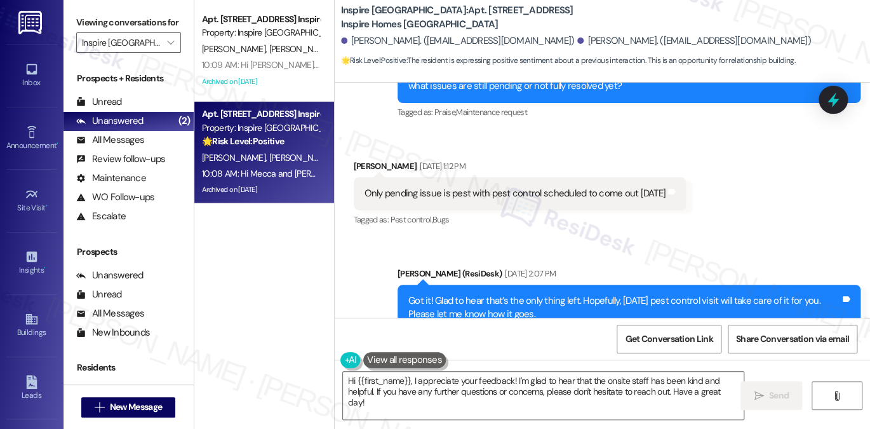
click at [514, 187] on div "Only pending issue is pest with pest control scheduled to come out today" at bounding box center [515, 193] width 301 height 13
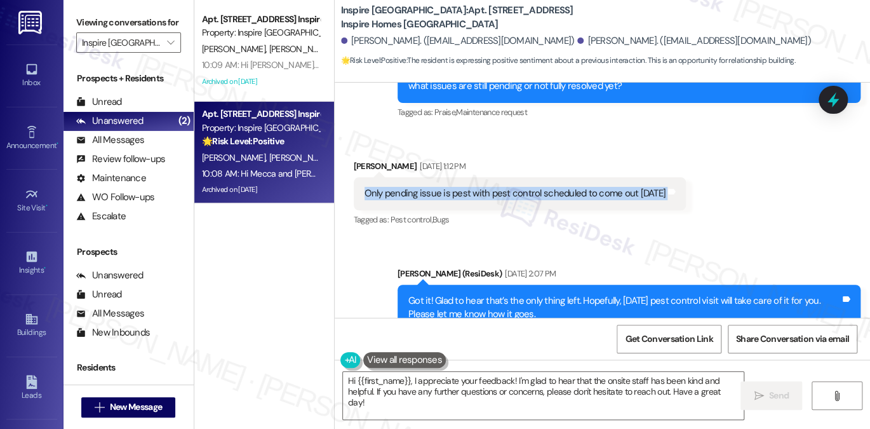
click at [514, 187] on div "Only pending issue is pest with pest control scheduled to come out today" at bounding box center [515, 193] width 301 height 13
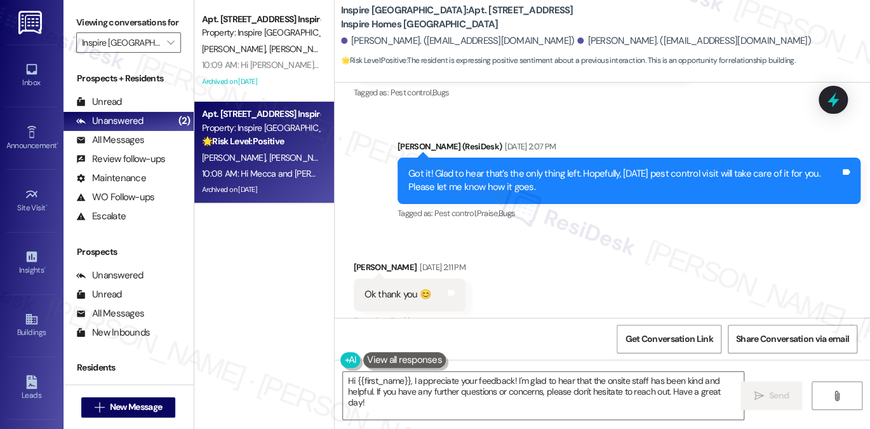
click at [513, 167] on div "Got it! Glad to hear that’s the only thing left. Hopefully, today’s pest contro…" at bounding box center [624, 180] width 432 height 27
click at [514, 167] on div "Got it! Glad to hear that’s the only thing left. Hopefully, today’s pest contro…" at bounding box center [624, 180] width 432 height 27
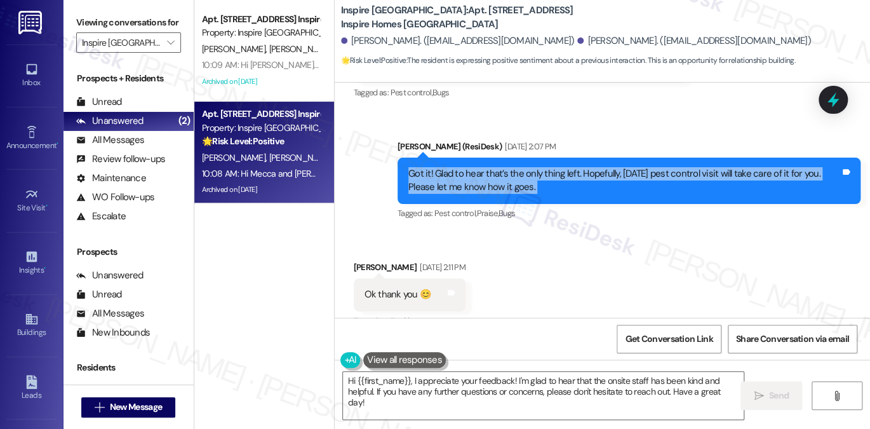
click at [514, 167] on div "Got it! Glad to hear that’s the only thing left. Hopefully, today’s pest contro…" at bounding box center [624, 180] width 432 height 27
click at [653, 167] on div "Got it! Glad to hear that’s the only thing left. Hopefully, today’s pest contro…" at bounding box center [624, 180] width 432 height 27
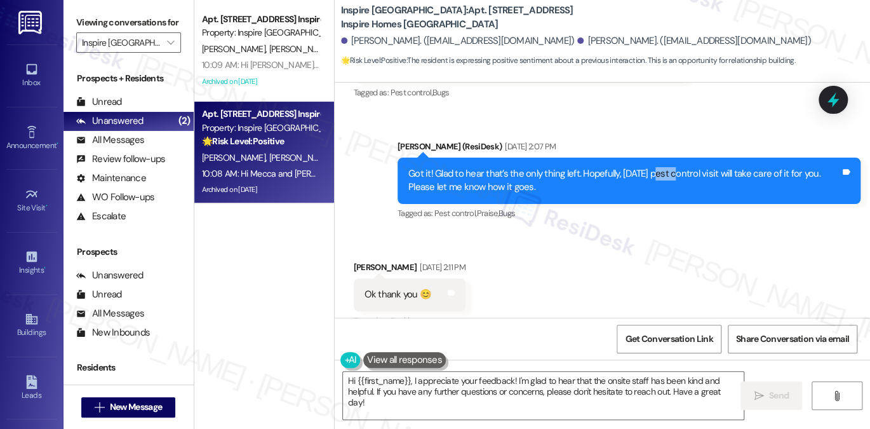
click at [653, 167] on div "Got it! Glad to hear that’s the only thing left. Hopefully, today’s pest contro…" at bounding box center [624, 180] width 432 height 27
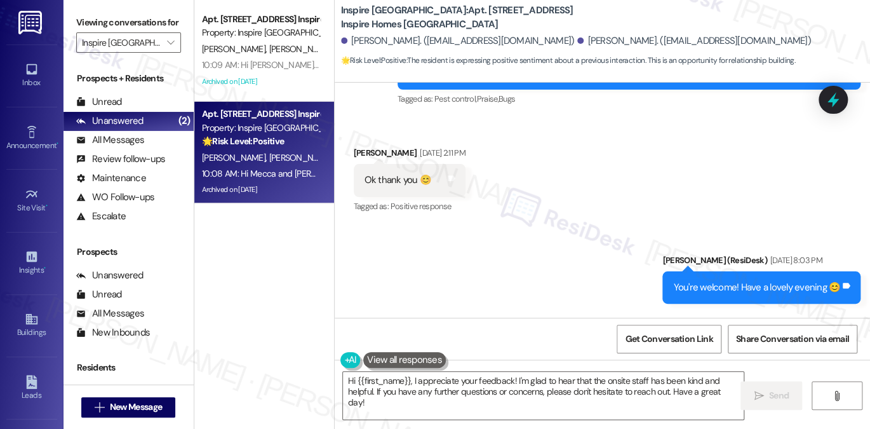
scroll to position [3213, 0]
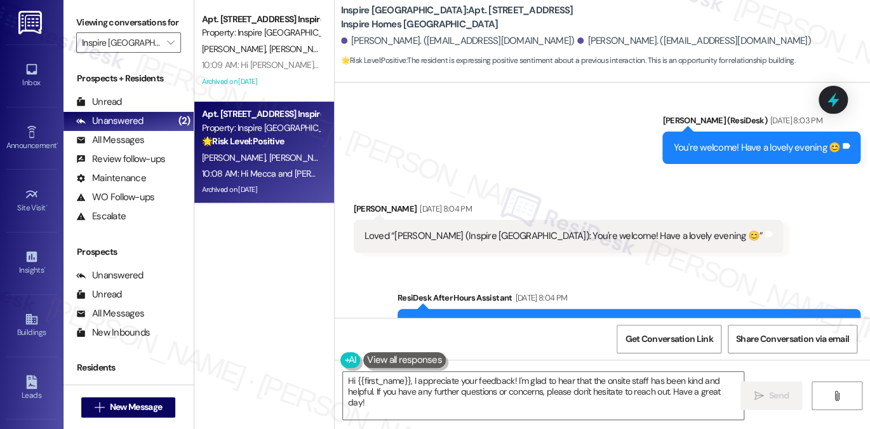
click at [709, 142] on div "You're welcome! Have a lovely evening 😊 Tags and notes" at bounding box center [762, 147] width 198 height 32
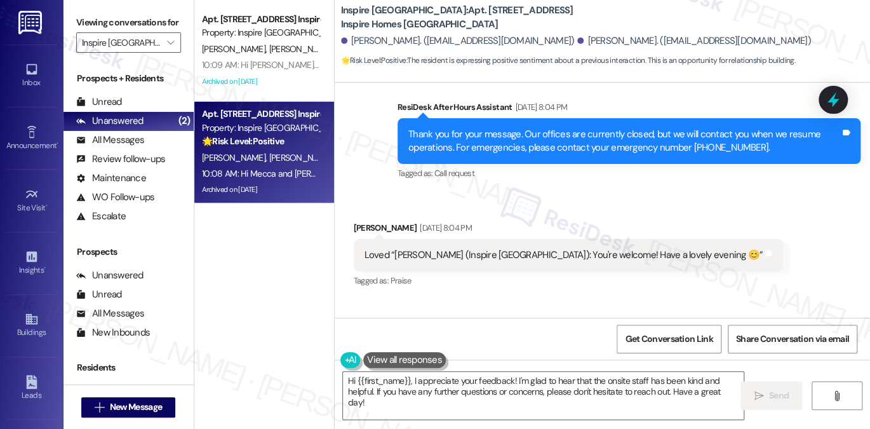
click at [539, 248] on div "Loved “Sarah (Inspire Bond Ranch): You're welcome! Have a lovely evening 😊”" at bounding box center [564, 254] width 399 height 13
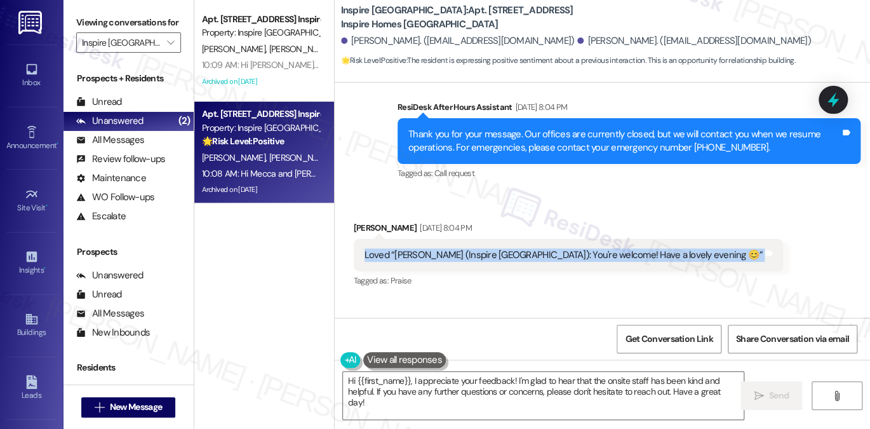
click at [539, 248] on div "Loved “Sarah (Inspire Bond Ranch): You're welcome! Have a lovely evening 😊”" at bounding box center [564, 254] width 399 height 13
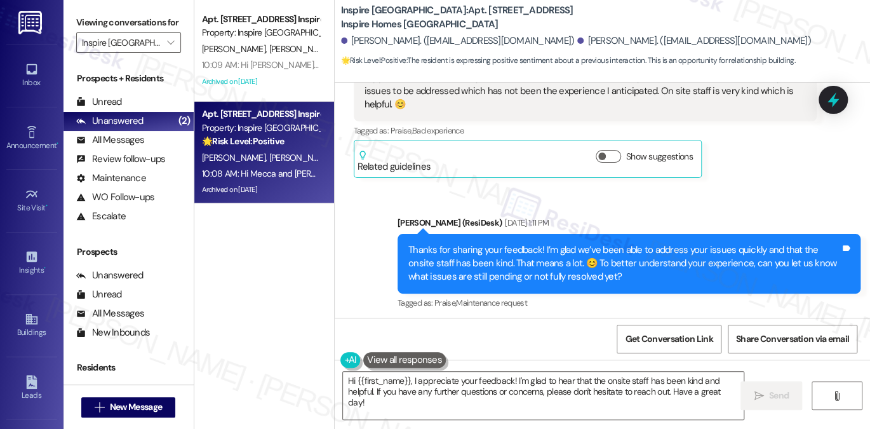
scroll to position [2578, 0]
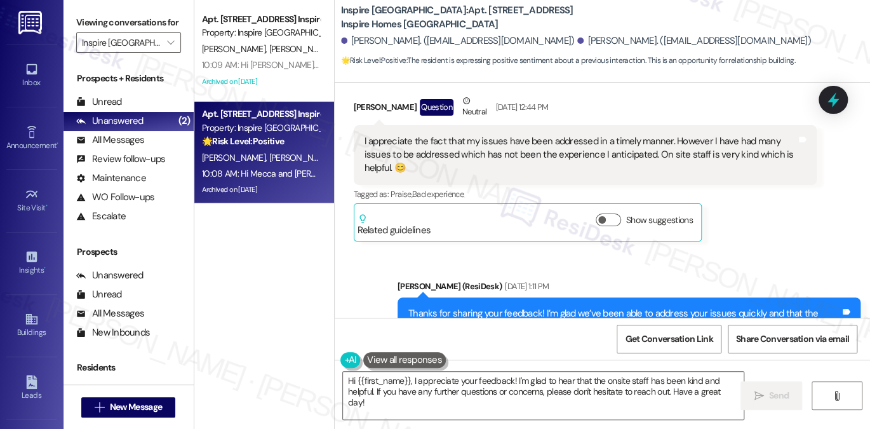
click at [408, 135] on div "I appreciate the fact that my issues have been addressed in a timely manner. Ho…" at bounding box center [581, 155] width 432 height 41
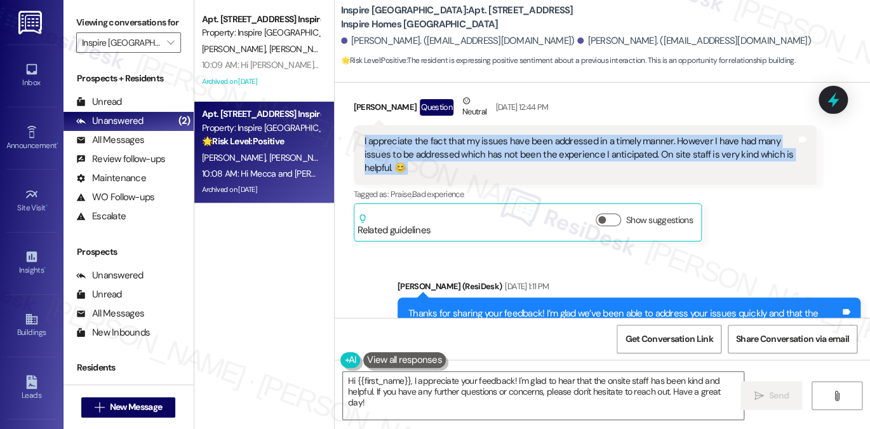
click at [408, 135] on div "I appreciate the fact that my issues have been addressed in a timely manner. Ho…" at bounding box center [581, 155] width 432 height 41
click at [161, 53] on button "" at bounding box center [171, 42] width 20 height 20
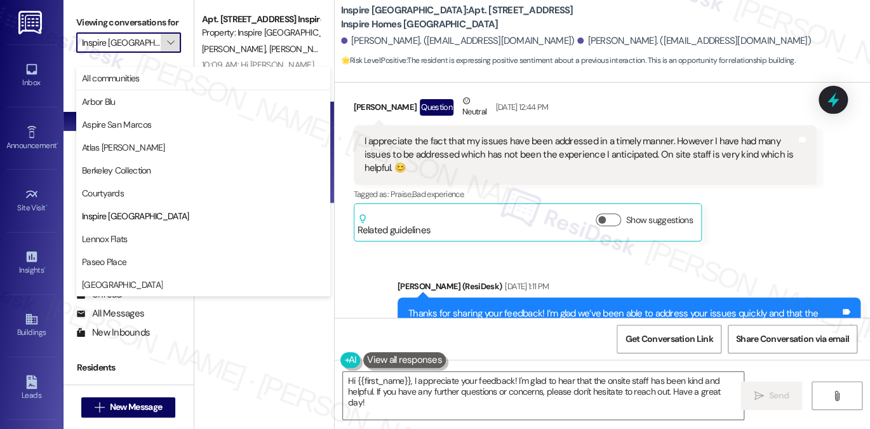
click at [161, 53] on button "" at bounding box center [171, 42] width 20 height 20
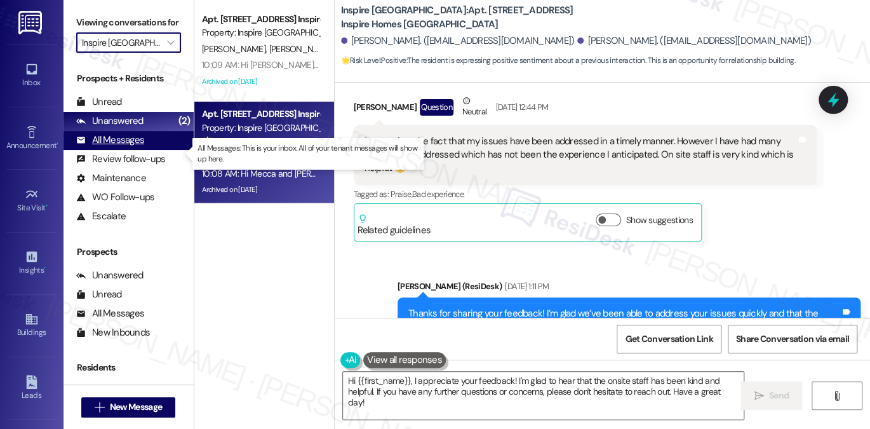
click at [156, 150] on div "All Messages (undefined)" at bounding box center [129, 140] width 130 height 19
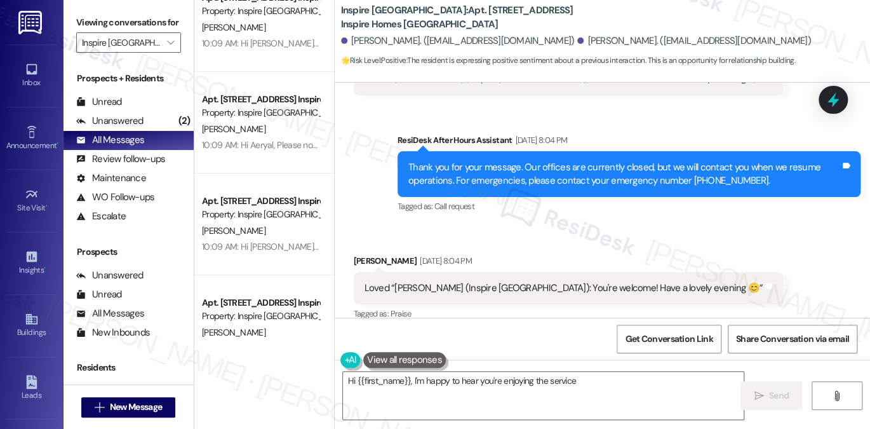
scroll to position [4720, 0]
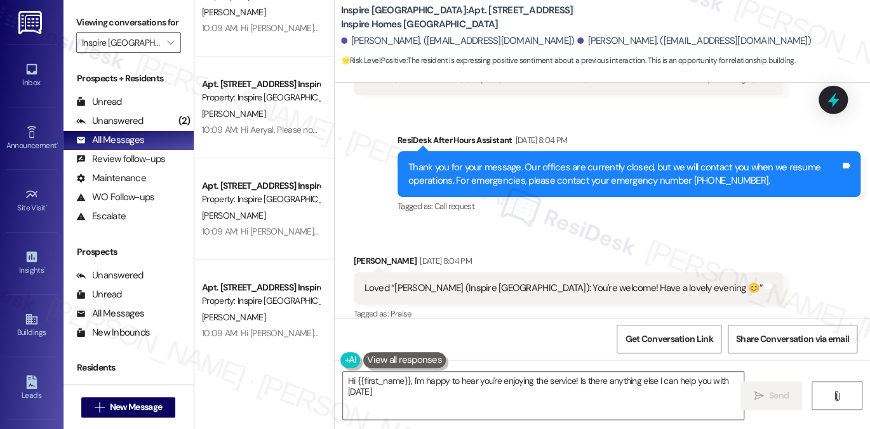
type textarea "Hi {{first_name}}, I'm happy to hear you're enjoying the service! Is there anyt…"
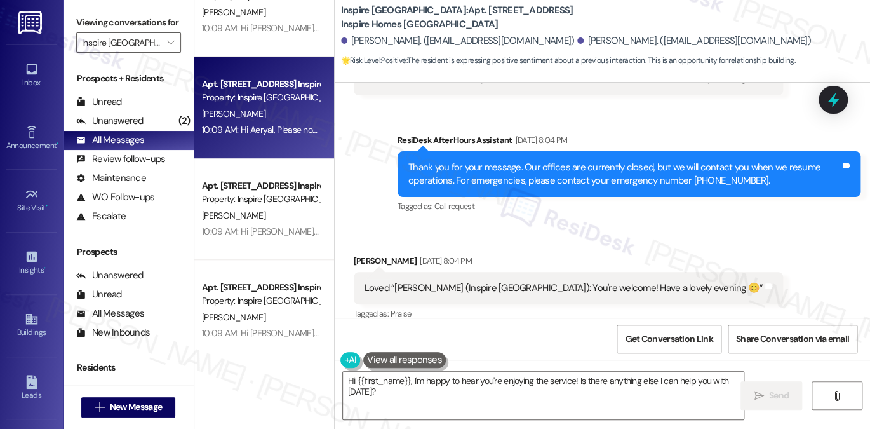
click at [274, 126] on div "10:09 AM: Hi Aeryal, Please note that the entry gates will be closed beginning …" at bounding box center [606, 129] width 809 height 11
type textarea "Fetching suggested responses. Please feel free to read through the conversation…"
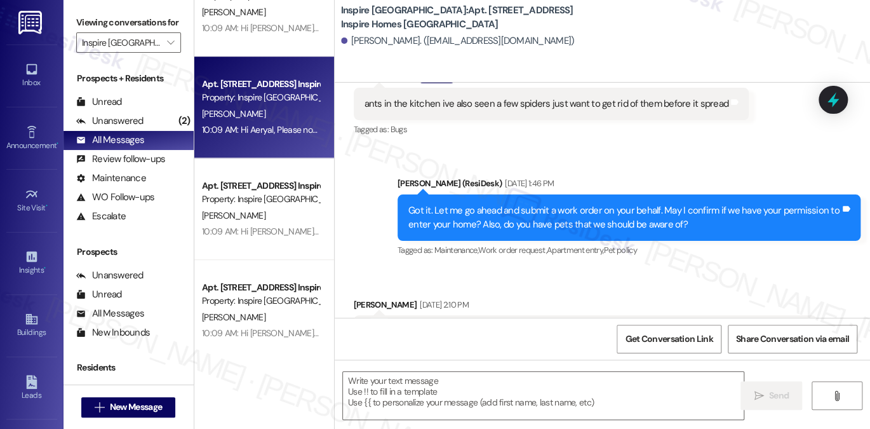
type textarea "Fetching suggested responses. Please feel free to read through the conversation…"
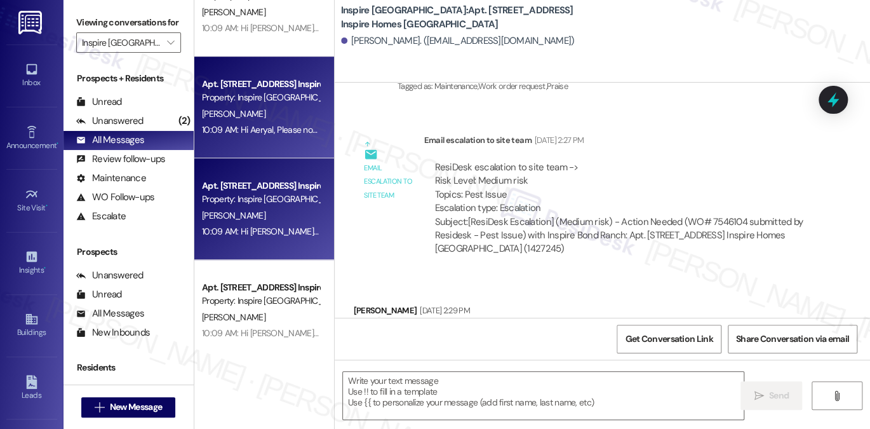
scroll to position [1027, 0]
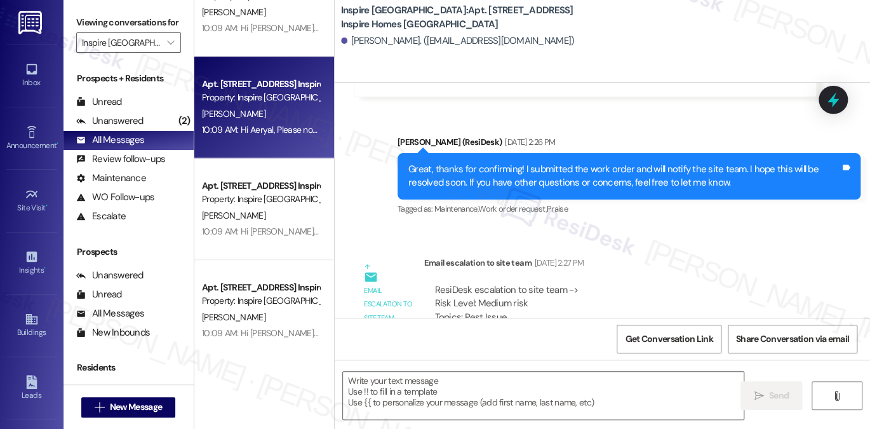
click at [119, 20] on label "Viewing conversations for" at bounding box center [128, 23] width 105 height 20
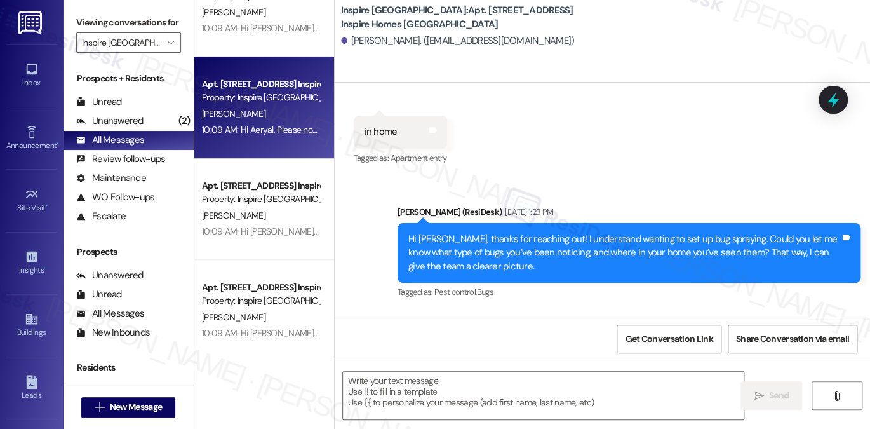
scroll to position [445, 0]
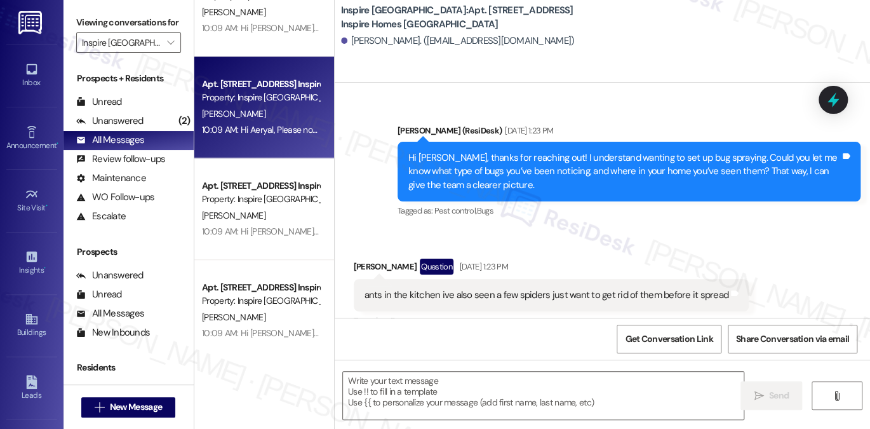
click at [564, 163] on div "Hi Aeryal, thanks for reaching out! I understand wanting to set up bug spraying…" at bounding box center [624, 171] width 432 height 41
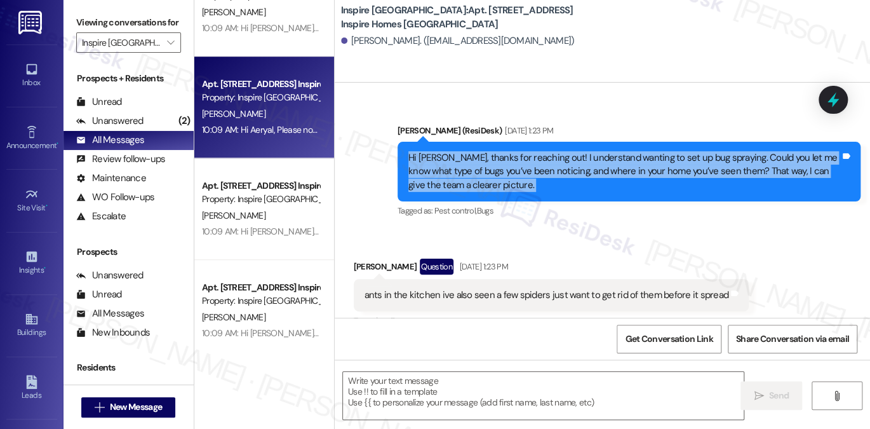
click at [564, 163] on div "Hi Aeryal, thanks for reaching out! I understand wanting to set up bug spraying…" at bounding box center [624, 171] width 432 height 41
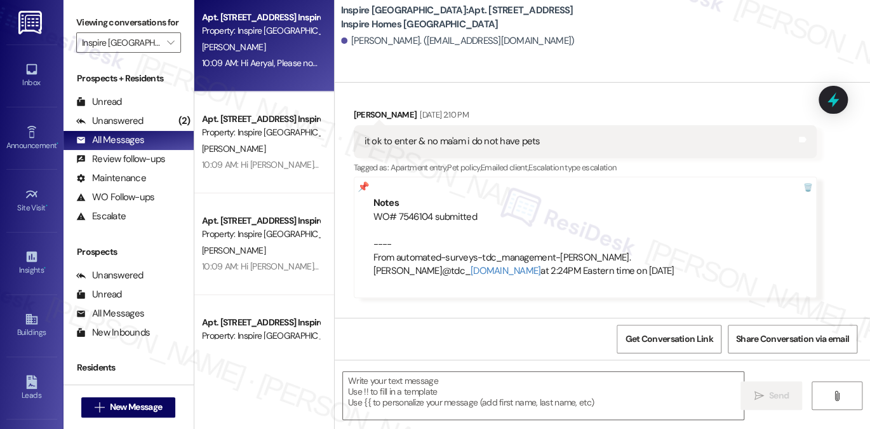
scroll to position [4845, 0]
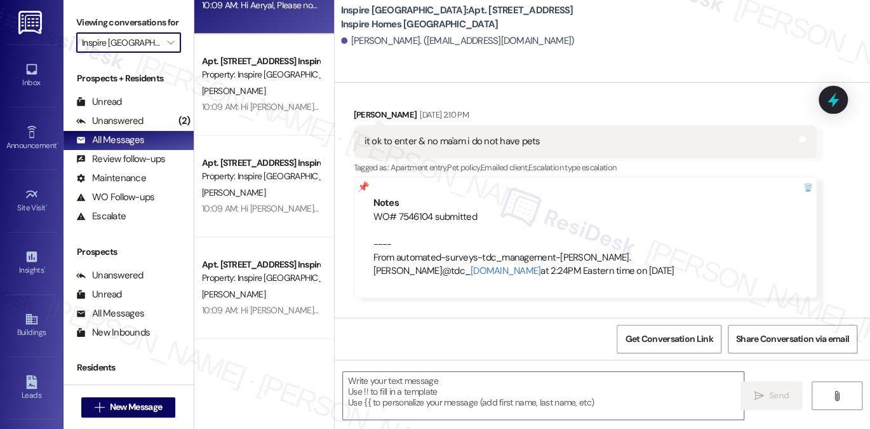
click at [150, 53] on input "Inspire Bond Ranch" at bounding box center [121, 42] width 79 height 20
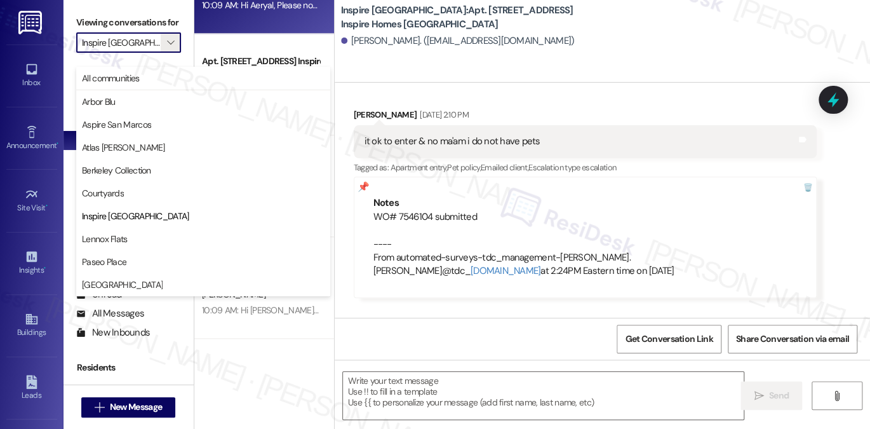
click at [150, 53] on input "Inspire Bond Ranch" at bounding box center [121, 42] width 79 height 20
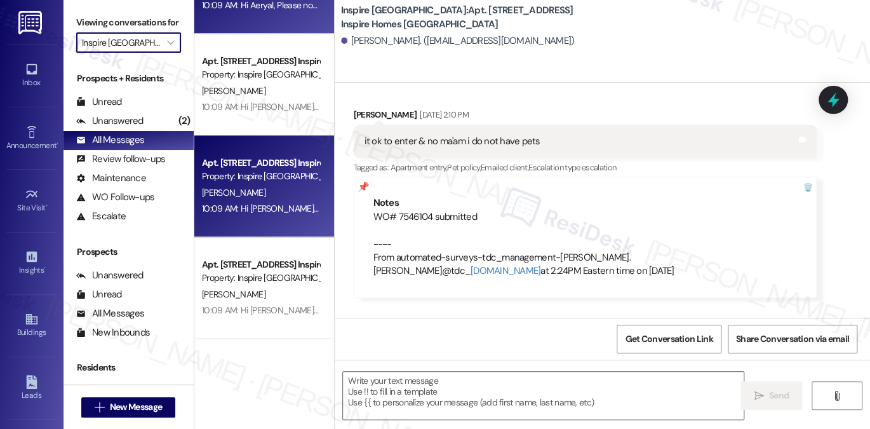
click at [276, 202] on div "10:09 AM: Hi Nicole, Please note that the entry gates will be closed beginning …" at bounding box center [261, 209] width 120 height 16
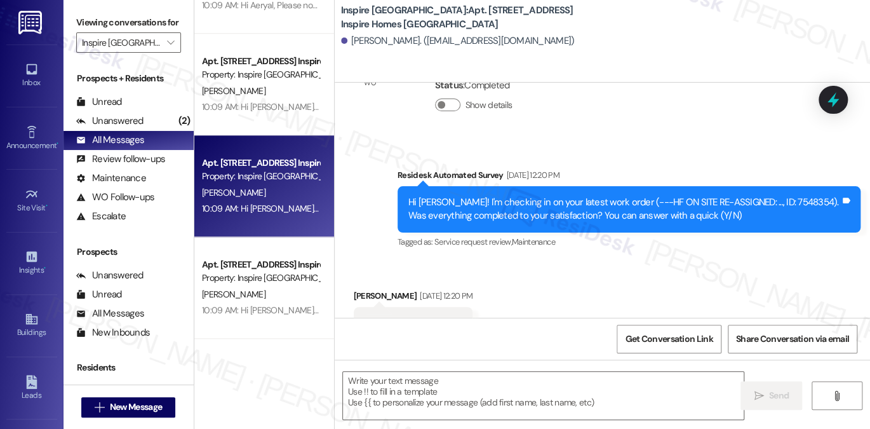
scroll to position [894, 0]
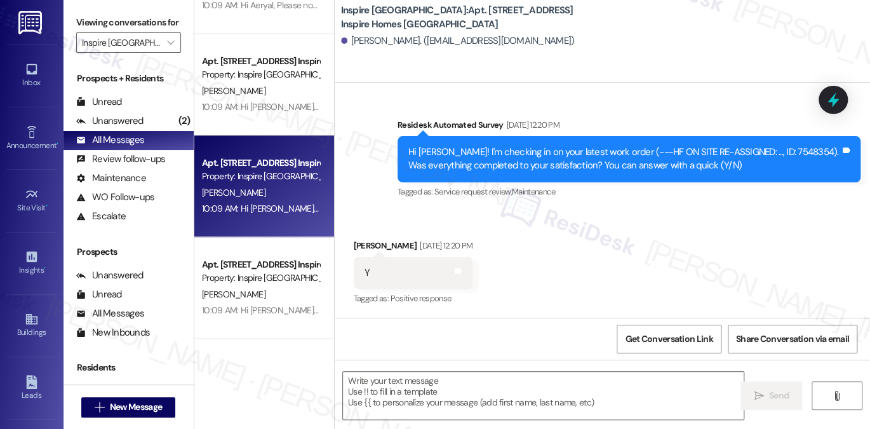
type textarea "Fetching suggested responses. Please feel free to read through the conversation…"
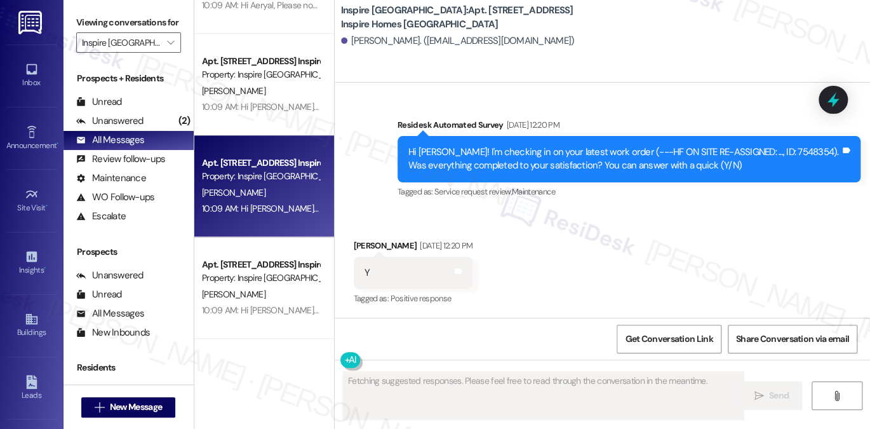
click at [641, 166] on div "Hi Nicole! I'm checking in on your latest work order (---HF ON SITE RE-ASSIGNED…" at bounding box center [624, 158] width 432 height 27
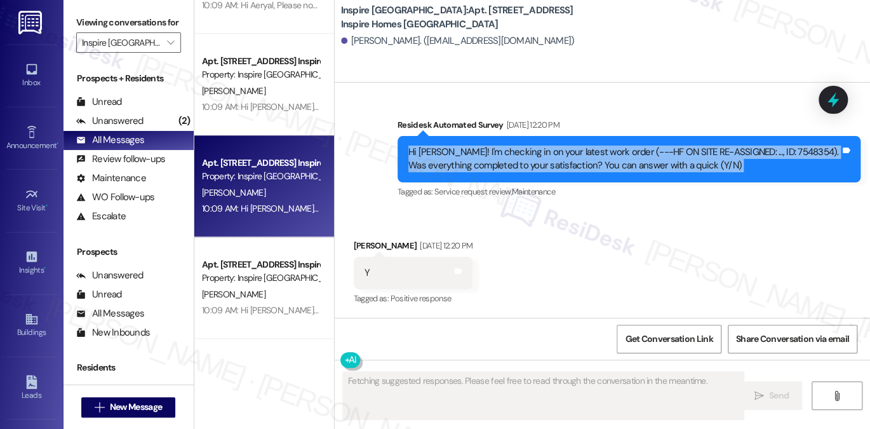
click at [641, 166] on div "Hi Nicole! I'm checking in on your latest work order (---HF ON SITE RE-ASSIGNED…" at bounding box center [624, 158] width 432 height 27
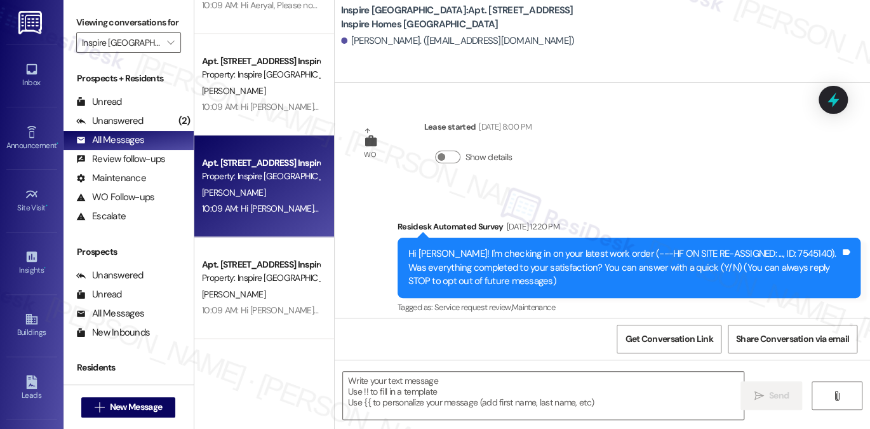
scroll to position [0, 0]
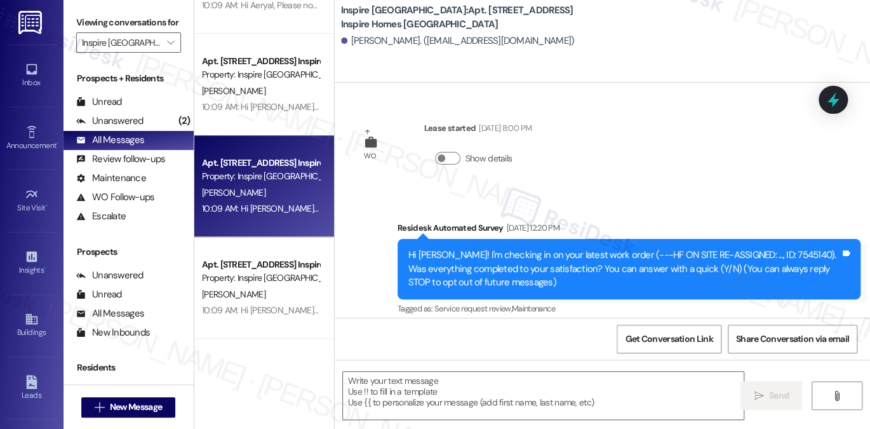
click at [75, 27] on div "Viewing conversations for Inspire Bond Ranch " at bounding box center [129, 32] width 130 height 65
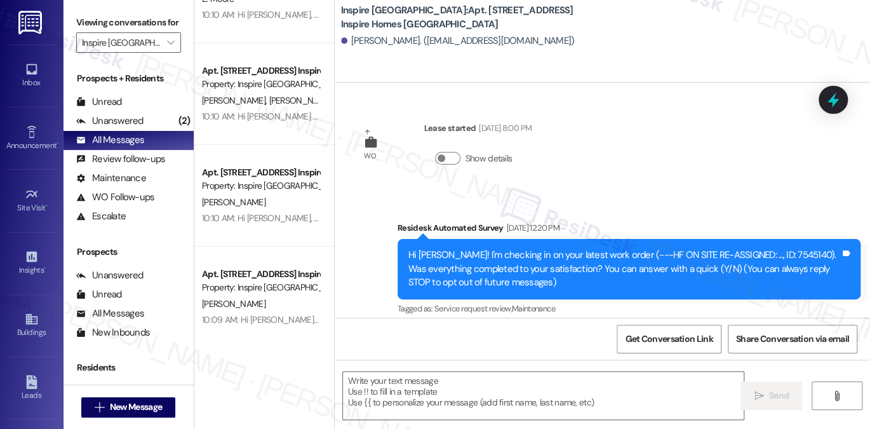
scroll to position [4527, 0]
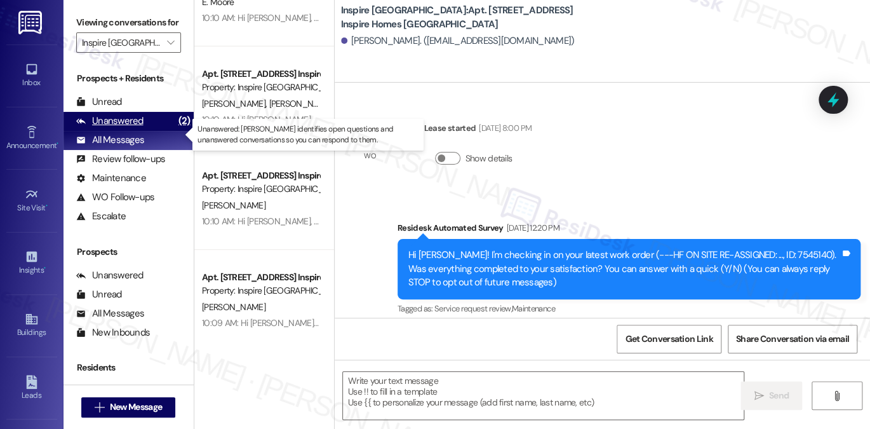
click at [159, 128] on div "Unanswered (2)" at bounding box center [129, 121] width 130 height 19
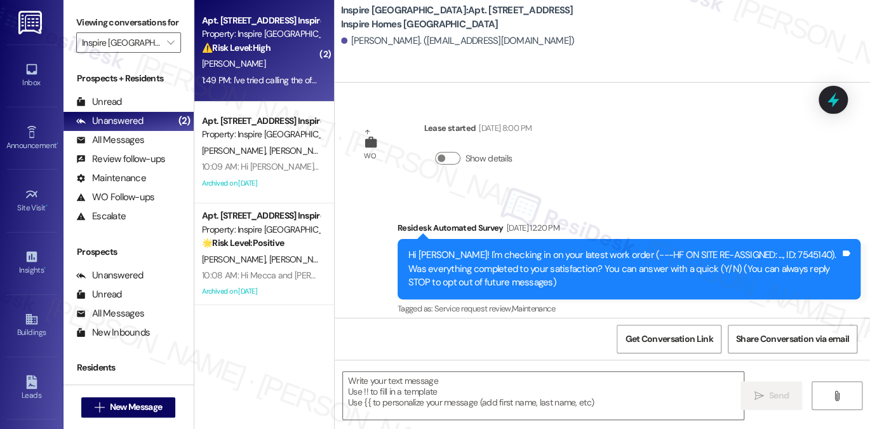
click at [257, 64] on div "A. Weekes" at bounding box center [261, 64] width 120 height 16
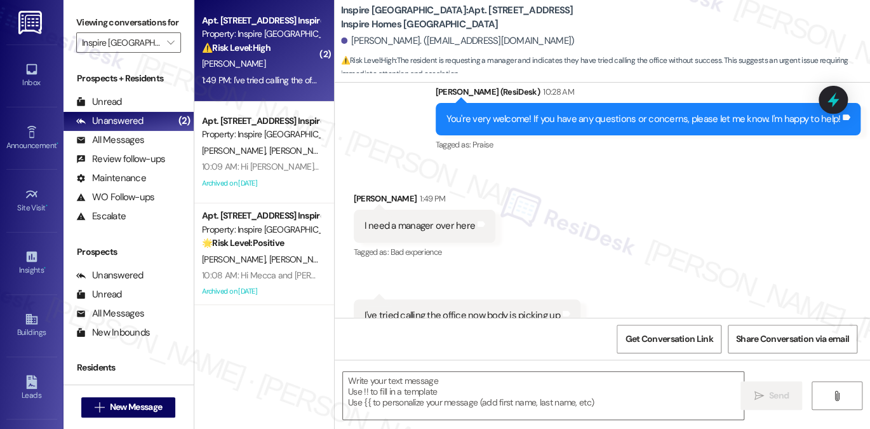
scroll to position [409, 0]
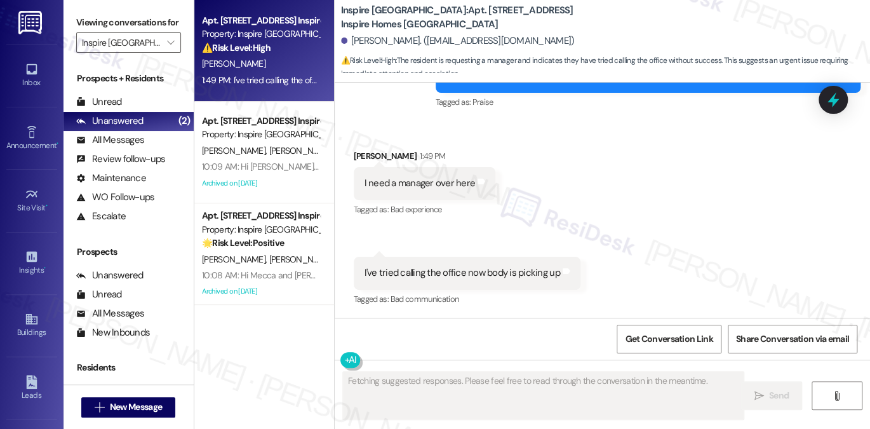
click at [494, 274] on div "I've tried calling the office now body is picking up" at bounding box center [463, 272] width 196 height 13
click at [419, 190] on div "I need a manager over here" at bounding box center [420, 183] width 111 height 13
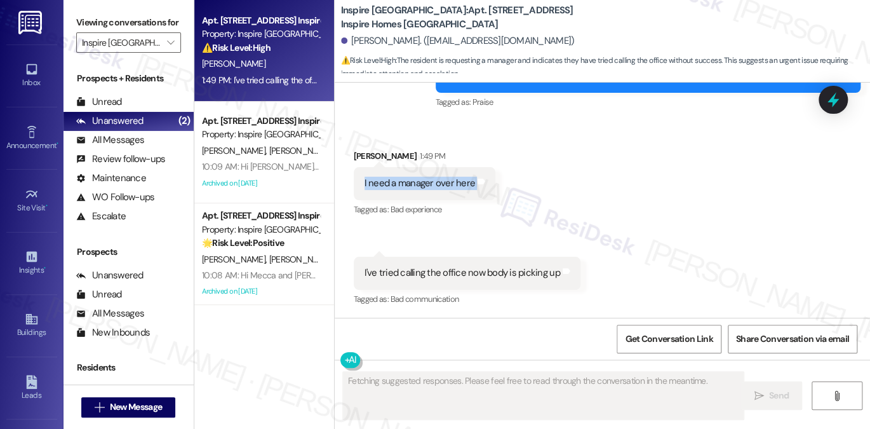
click at [419, 190] on div "I need a manager over here" at bounding box center [420, 183] width 111 height 13
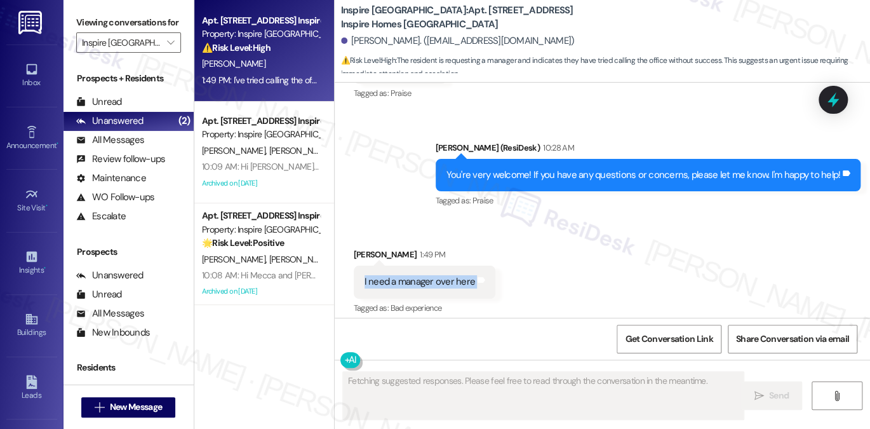
scroll to position [219, 0]
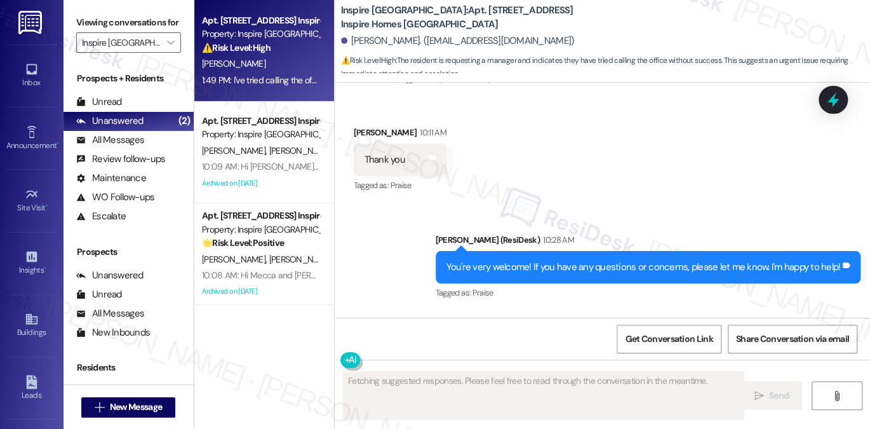
click at [523, 274] on div "You're very welcome! If you have any questions or concerns, please let me know.…" at bounding box center [649, 267] width 426 height 32
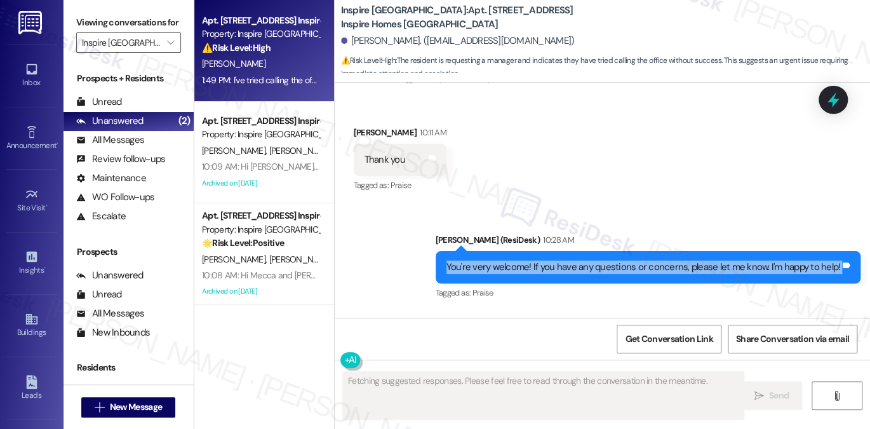
click at [523, 274] on div "You're very welcome! If you have any questions or concerns, please let me know.…" at bounding box center [649, 267] width 426 height 32
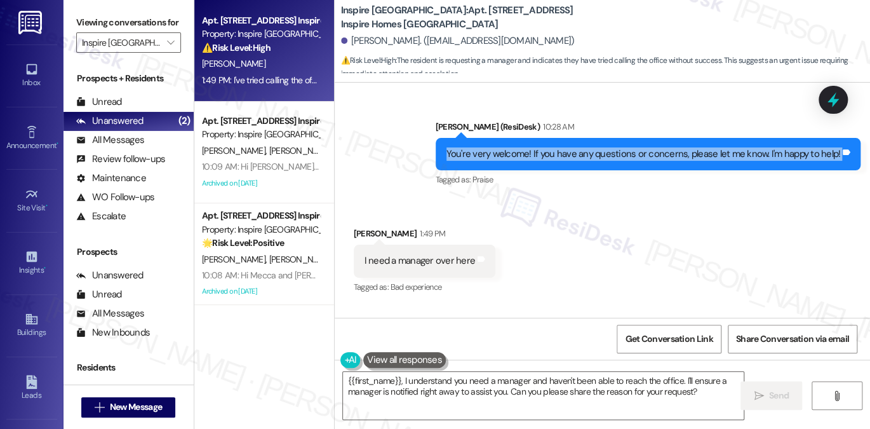
scroll to position [409, 0]
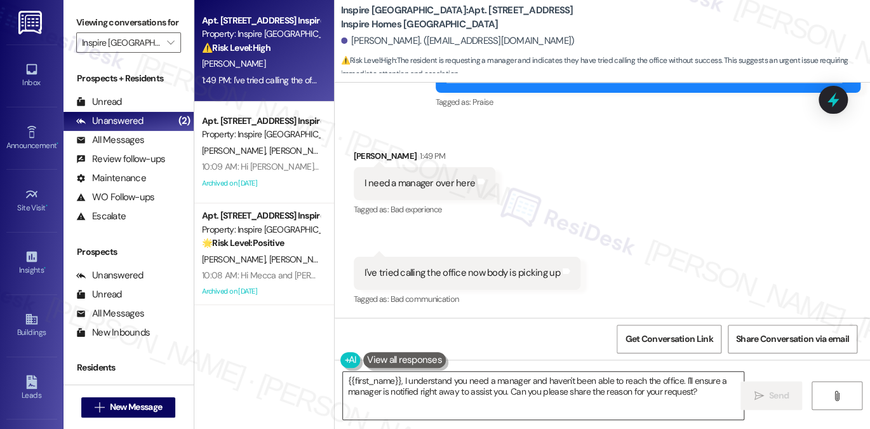
click at [457, 384] on textarea "{{first_name}}, I understand you need a manager and haven't been able to reach …" at bounding box center [543, 396] width 401 height 48
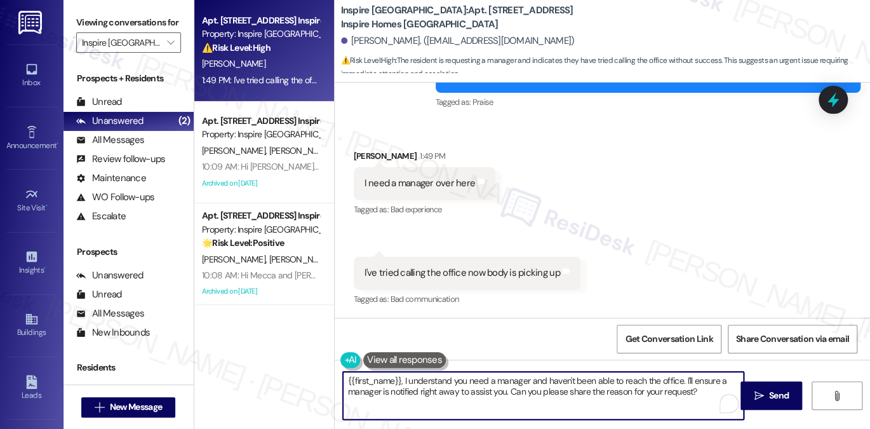
click at [343, 380] on textarea "{{first_name}}, I understand you need a manager and haven't been able to reach …" at bounding box center [543, 396] width 401 height 48
click at [588, 383] on textarea "Hi {{first_name}}, I understand you need a manager and haven't been able to rea…" at bounding box center [543, 396] width 401 height 48
click at [644, 378] on textarea "Hi {{first_name}}, I understand you need a manager and haven't been able to rea…" at bounding box center [543, 396] width 401 height 48
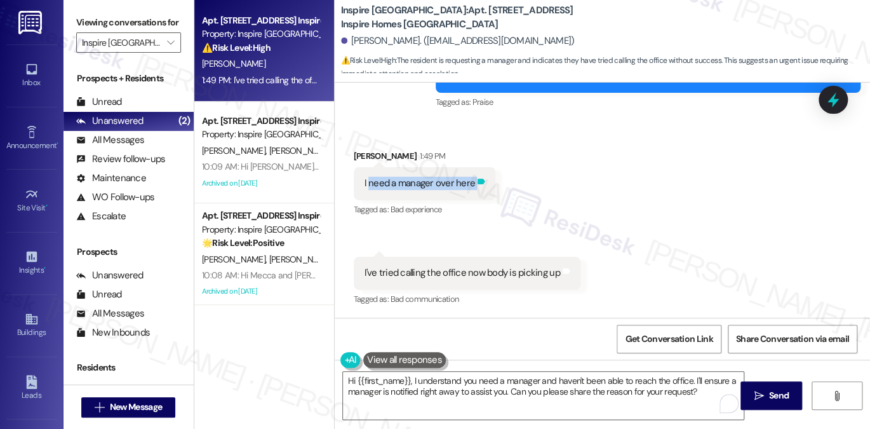
drag, startPoint x: 365, startPoint y: 183, endPoint x: 469, endPoint y: 180, distance: 104.2
click at [469, 180] on div "I need a manager over here Tags and notes" at bounding box center [425, 183] width 142 height 32
click at [414, 180] on div "I need a manager over here" at bounding box center [420, 183] width 111 height 13
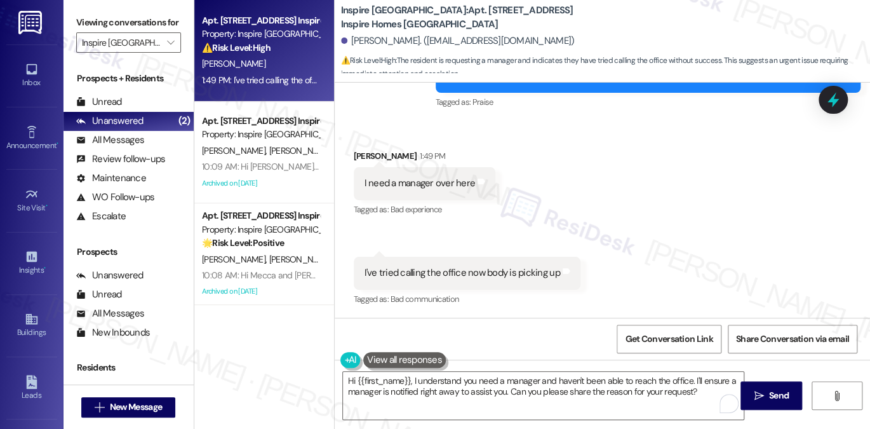
click at [417, 269] on div "I've tried calling the office now body is picking up" at bounding box center [463, 272] width 196 height 13
copy div "I've tried calling the office now body is picking up Tags and notes"
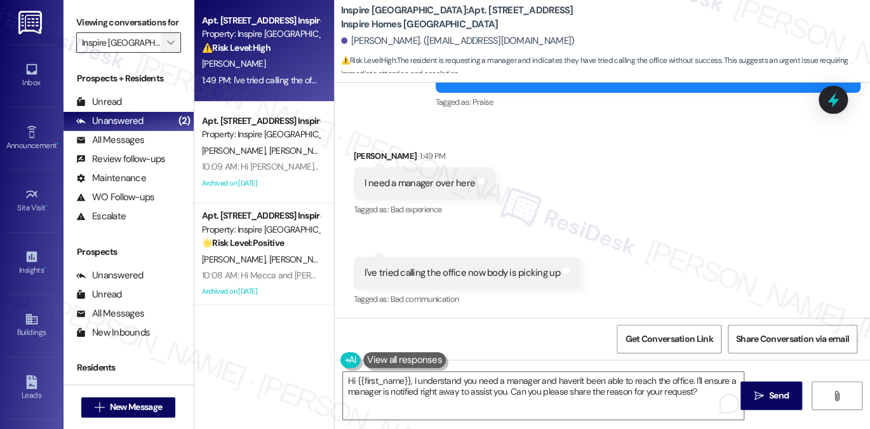
drag, startPoint x: 148, startPoint y: 20, endPoint x: 174, endPoint y: 50, distance: 39.6
click at [148, 20] on label "Viewing conversations for" at bounding box center [128, 23] width 105 height 20
click at [462, 379] on textarea "Hi {{first_name}}, I understand you need a manager and haven't been able to rea…" at bounding box center [543, 396] width 401 height 48
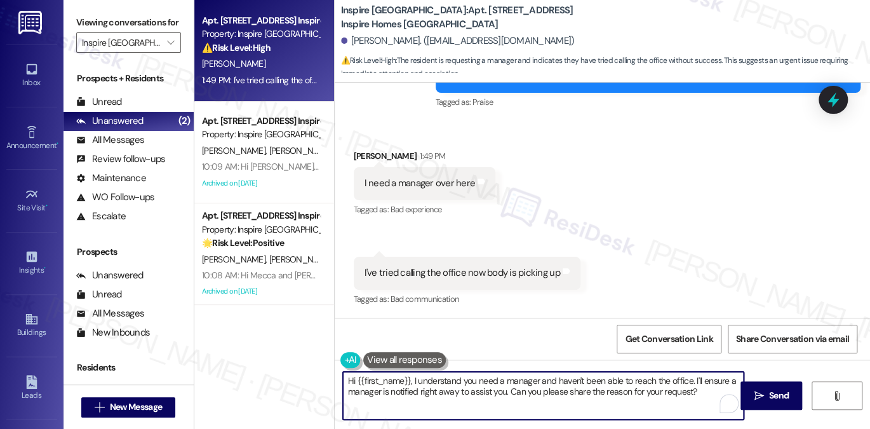
click at [462, 379] on textarea "Hi {{first_name}}, I understand you need a manager and haven't been able to rea…" at bounding box center [543, 396] width 401 height 48
click at [694, 393] on textarea "Hi {{first_name}}, I understand you need a manager and haven't been able to rea…" at bounding box center [543, 396] width 401 height 48
drag, startPoint x: 699, startPoint y: 393, endPoint x: 610, endPoint y: 384, distance: 89.4
click at [610, 384] on textarea "Hi {{first_name}}, I understand you need a manager and haven't been able to rea…" at bounding box center [543, 396] width 401 height 48
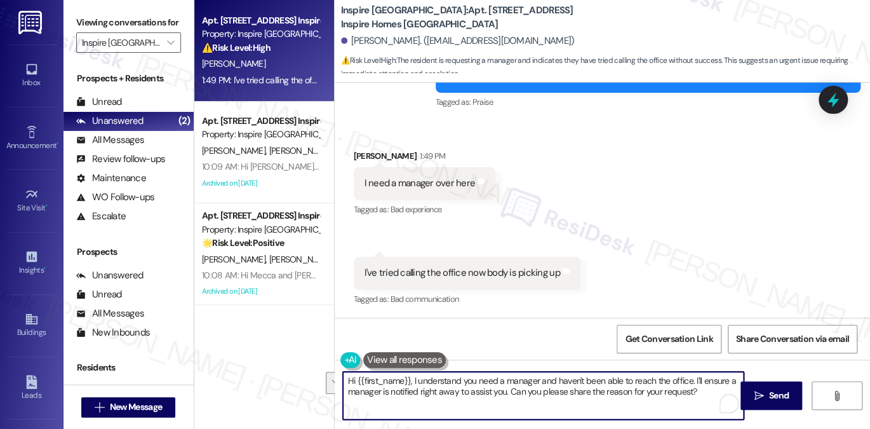
click at [539, 408] on textarea "Hi {{first_name}}, I understand you need a manager and haven't been able to rea…" at bounding box center [543, 396] width 401 height 48
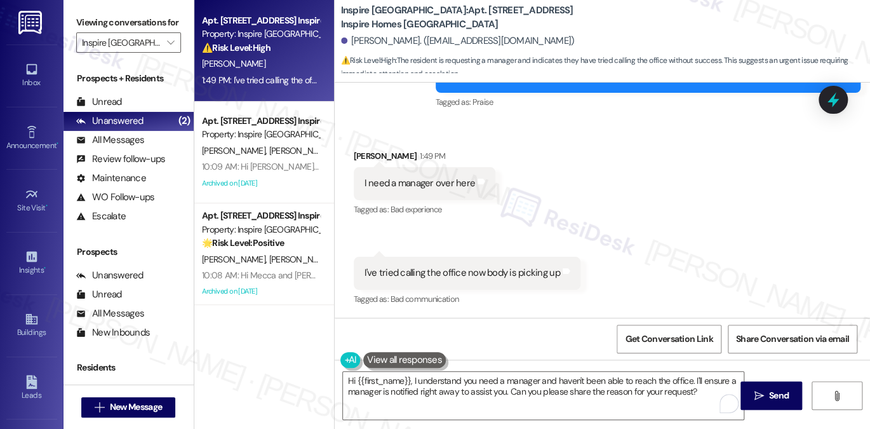
click at [168, 14] on label "Viewing conversations for" at bounding box center [128, 23] width 105 height 20
click at [546, 381] on textarea "Hi {{first_name}}, I understand you need a manager and haven't been able to rea…" at bounding box center [543, 396] width 401 height 48
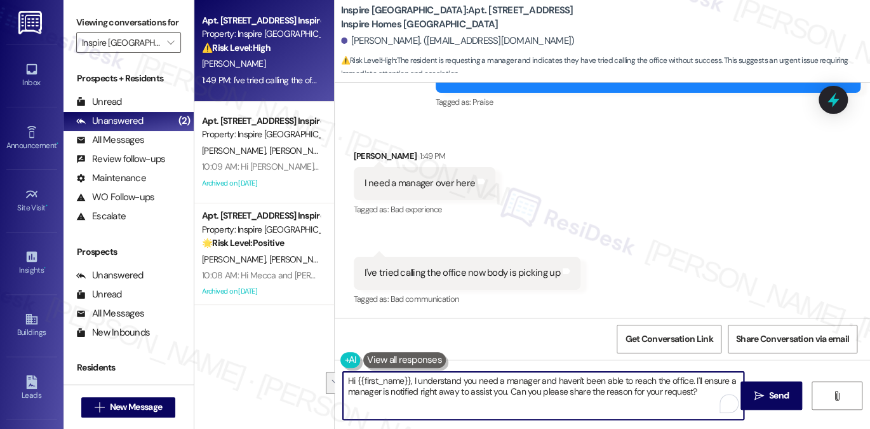
paste textarea "I’m really sorry you’ve had trouble reaching the office. I’d like to make sure …"
click at [455, 398] on textarea "Hi {{first_name}}, I understand you need a manager and haven't been able to rea…" at bounding box center [543, 396] width 401 height 48
drag, startPoint x: 701, startPoint y: 397, endPoint x: 410, endPoint y: 380, distance: 291.4
click at [410, 380] on textarea "Hi {{first_name}}, I understand you need a manager and haven't been able to rea…" at bounding box center [543, 396] width 401 height 48
paste textarea "’m really sorry you’ve had trouble reaching the office. I’d like to make sure w…"
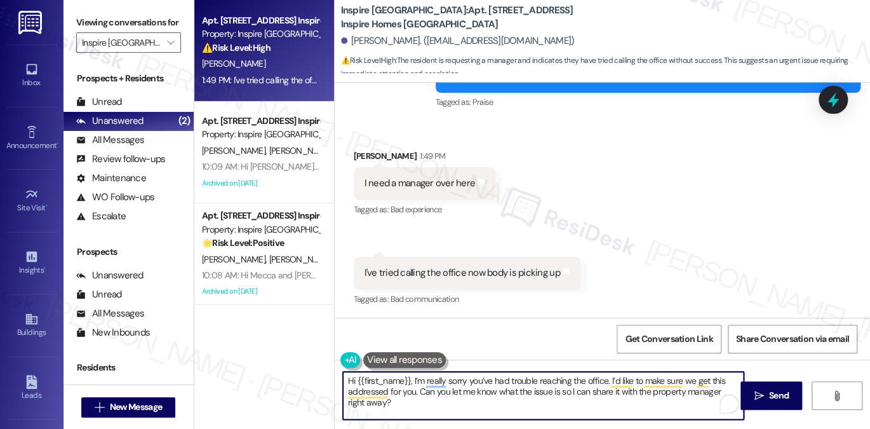
click at [419, 380] on textarea "Hi {{first_name}}, I’m really sorry you’ve had trouble reaching the office. I’d…" at bounding box center [543, 396] width 401 height 48
click at [431, 380] on textarea "Hi {{first_name}}, I’m really sorry you’ve had trouble reaching the office. I’d…" at bounding box center [543, 396] width 401 height 48
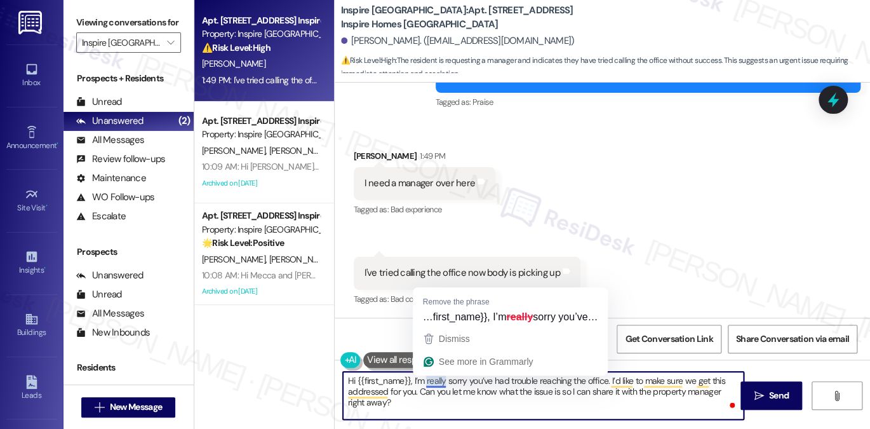
click at [431, 380] on textarea "Hi {{first_name}}, I’m really sorry you’ve had trouble reaching the office. I’d…" at bounding box center [543, 396] width 401 height 48
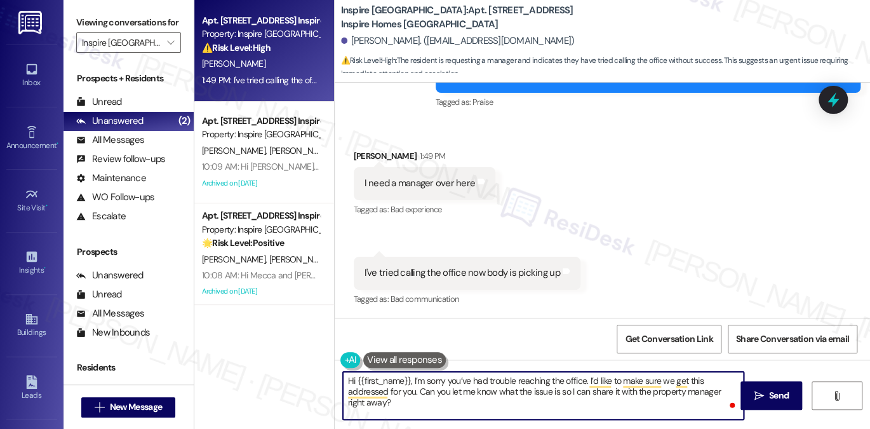
click at [516, 380] on textarea "Hi {{first_name}}, I’m sorry you’ve had trouble reaching the office. I’d like t…" at bounding box center [543, 396] width 401 height 48
click at [431, 397] on textarea "Hi {{first_name}}, I’m sorry you’ve had trouble reaching the office. I’d like t…" at bounding box center [543, 396] width 401 height 48
click at [450, 391] on textarea "Hi {{first_name}}, I’m sorry you’ve had trouble reaching the office. I’d like t…" at bounding box center [543, 396] width 401 height 48
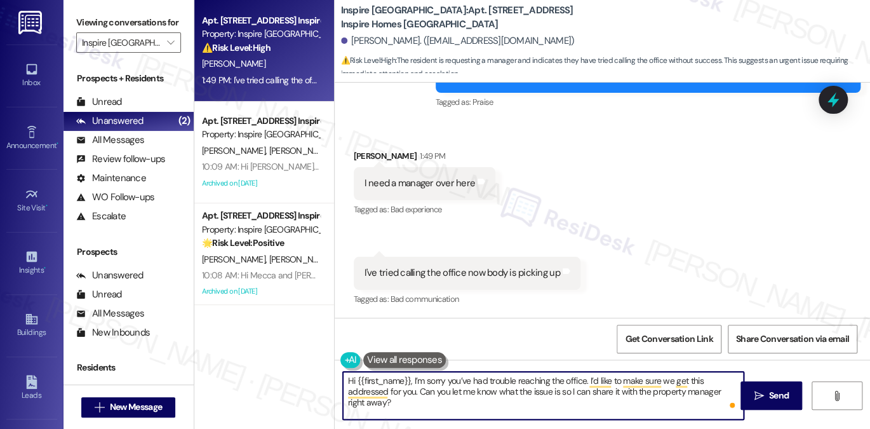
click at [450, 391] on textarea "Hi {{first_name}}, I’m sorry you’ve had trouble reaching the office. I’d like t…" at bounding box center [543, 396] width 401 height 48
click at [481, 396] on textarea "Hi {{first_name}}, I’m sorry you’ve had trouble reaching the office. I’d like t…" at bounding box center [543, 396] width 401 height 48
drag, startPoint x: 648, startPoint y: 392, endPoint x: 685, endPoint y: 408, distance: 40.7
click at [685, 408] on textarea "Hi {{first_name}}, I’m sorry you’ve had trouble reaching the office. I’d like t…" at bounding box center [543, 396] width 401 height 48
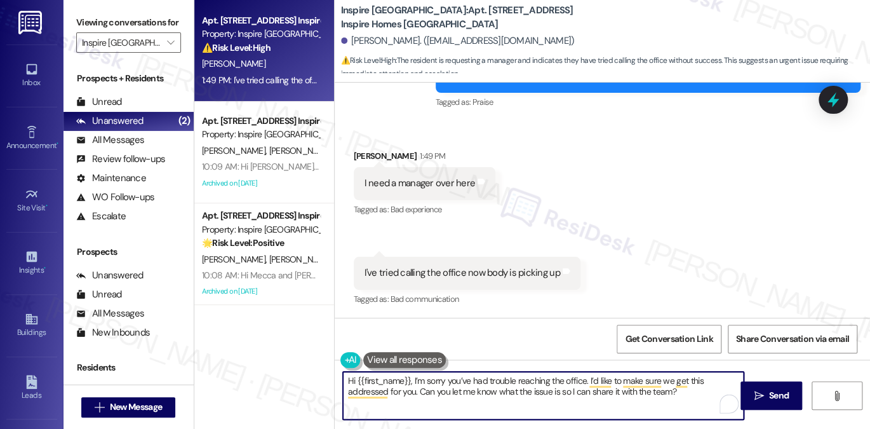
click at [645, 393] on textarea "Hi {{first_name}}, I’m sorry you’ve had trouble reaching the office. I’d like t…" at bounding box center [543, 396] width 401 height 48
click at [653, 390] on textarea "Hi {{first_name}}, I’m sorry you’ve had trouble reaching the office. I’d like t…" at bounding box center [543, 396] width 401 height 48
click at [642, 391] on textarea "Hi {{first_name}}, I’m sorry you’ve had trouble reaching the office. I’d like t…" at bounding box center [543, 396] width 401 height 48
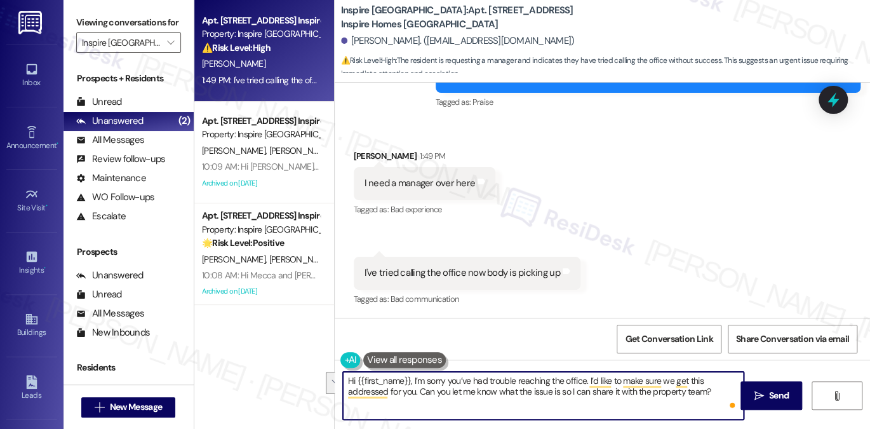
click at [642, 391] on textarea "Hi {{first_name}}, I’m sorry you’ve had trouble reaching the office. I’d like t…" at bounding box center [543, 396] width 401 height 48
click at [635, 391] on textarea "Hi {{first_name}}, I’m sorry you’ve had trouble reaching the office. I’d like t…" at bounding box center [543, 396] width 401 height 48
type textarea "Hi {{first_name}}, I’m sorry you’ve had trouble reaching the office. I’d like t…"
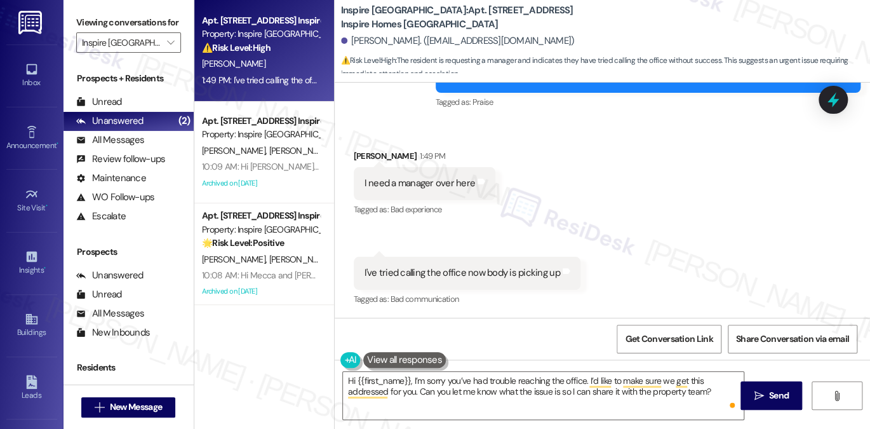
click at [279, 342] on div "Apt. 10043 Magnolia Bend Way, 1 Inspire Homes Bonds Ranch Property: Inspire Bon…" at bounding box center [264, 214] width 140 height 429
click at [271, 350] on div "Apt. 10043 Magnolia Bend Way, 1 Inspire Homes Bonds Ranch Property: Inspire Bon…" at bounding box center [264, 214] width 140 height 429
click at [643, 387] on textarea "Hi {{first_name}}, I’m sorry you’ve had trouble reaching the office. I’d like t…" at bounding box center [543, 396] width 401 height 48
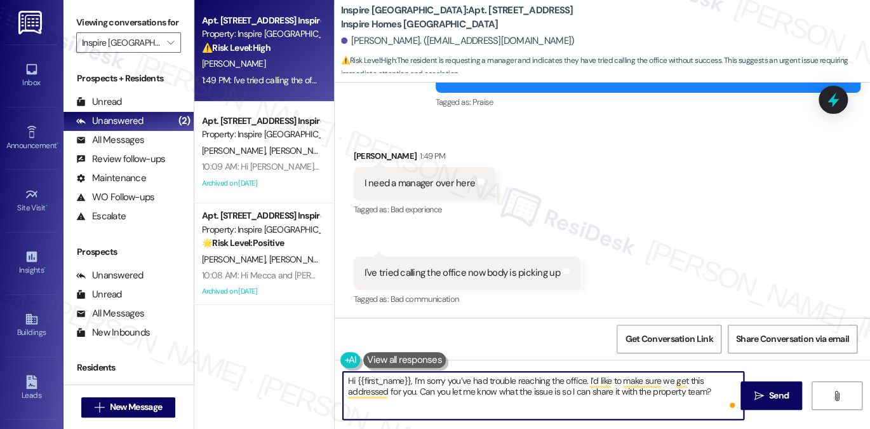
click at [488, 387] on textarea "Hi {{first_name}}, I’m sorry you’ve had trouble reaching the office. I’d like t…" at bounding box center [543, 396] width 401 height 48
click at [478, 397] on textarea "Hi {{first_name}}, I’m sorry you’ve had trouble reaching the office. I’d like t…" at bounding box center [543, 396] width 401 height 48
drag, startPoint x: 414, startPoint y: 393, endPoint x: 566, endPoint y: 384, distance: 152.7
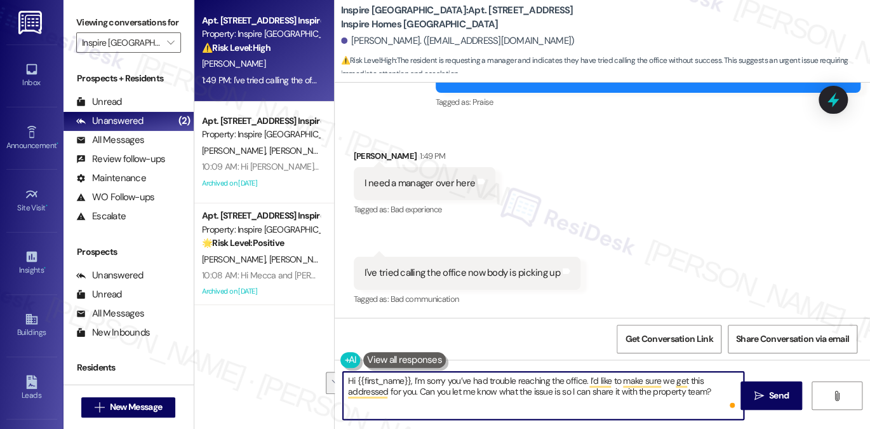
click at [566, 384] on textarea "Hi {{first_name}}, I’m sorry you’ve had trouble reaching the office. I’d like t…" at bounding box center [543, 396] width 401 height 48
click at [445, 399] on textarea "Hi {{first_name}}, I’m sorry you’ve had trouble reaching the office. I’d like t…" at bounding box center [543, 396] width 401 height 48
click at [755, 388] on button " Send" at bounding box center [772, 395] width 62 height 29
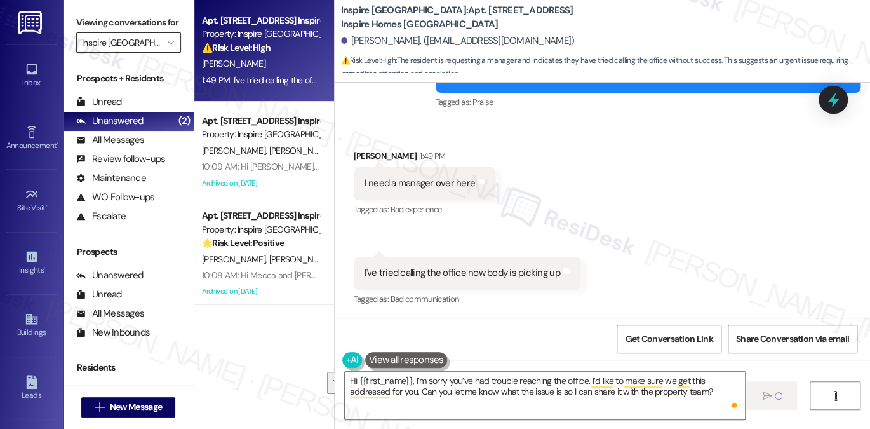
click at [143, 53] on input "Inspire Bond Ranch" at bounding box center [121, 42] width 79 height 20
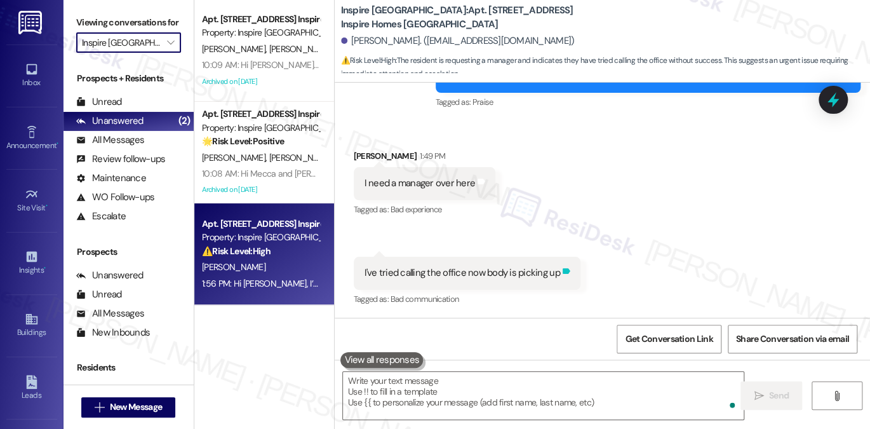
scroll to position [511, 0]
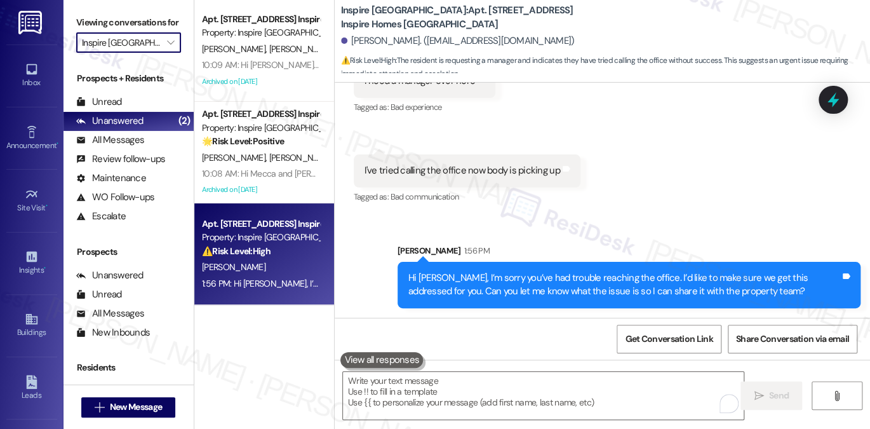
click at [146, 46] on input "Inspire Bond Ranch" at bounding box center [121, 42] width 79 height 20
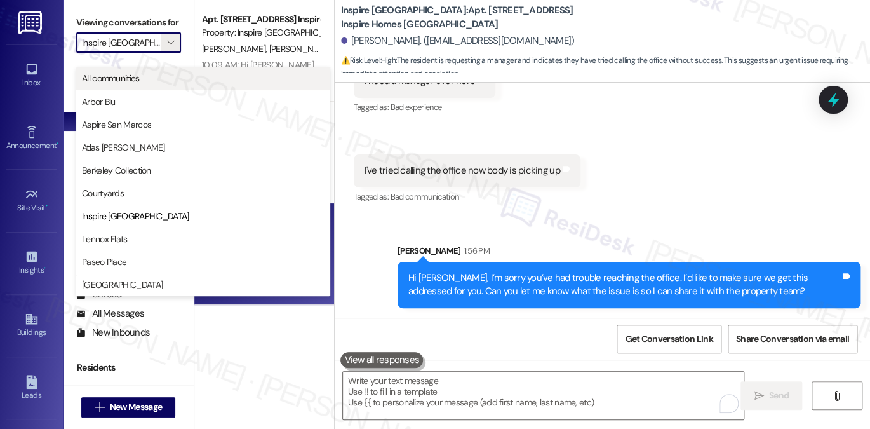
click at [142, 79] on span "All communities" at bounding box center [203, 78] width 243 height 13
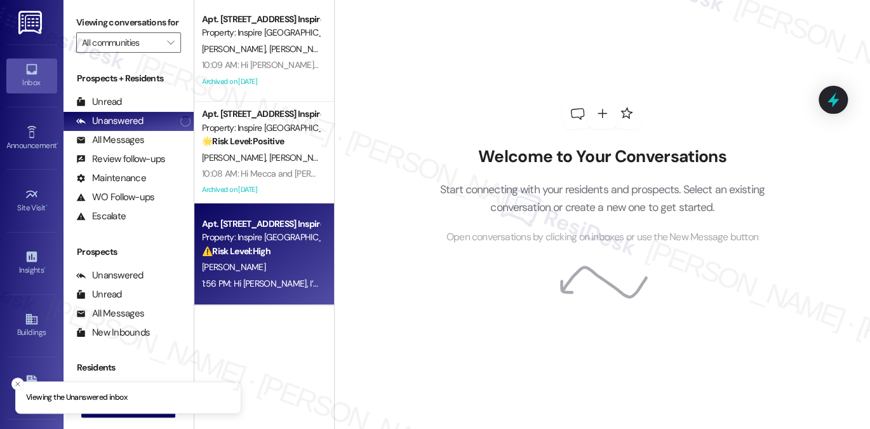
click at [283, 292] on div "Apt. 10043 Magnolia Bend Way, 1 Inspire Homes Bonds Ranch Property: Inspire Bon…" at bounding box center [264, 254] width 140 height 102
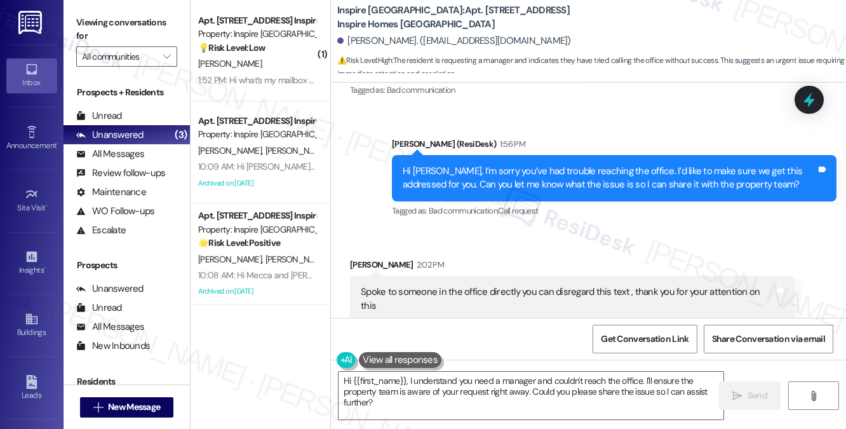
scroll to position [619, 0]
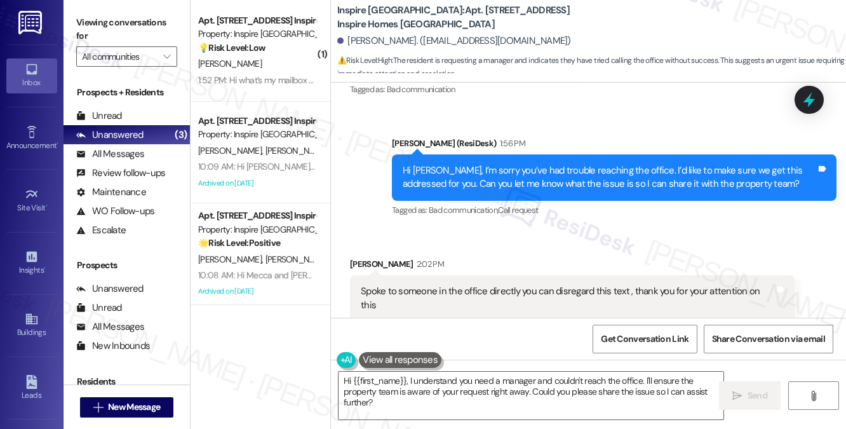
click at [565, 288] on div "Spoke to someone in the office directly you can disregard this text , thank you…" at bounding box center [568, 298] width 414 height 27
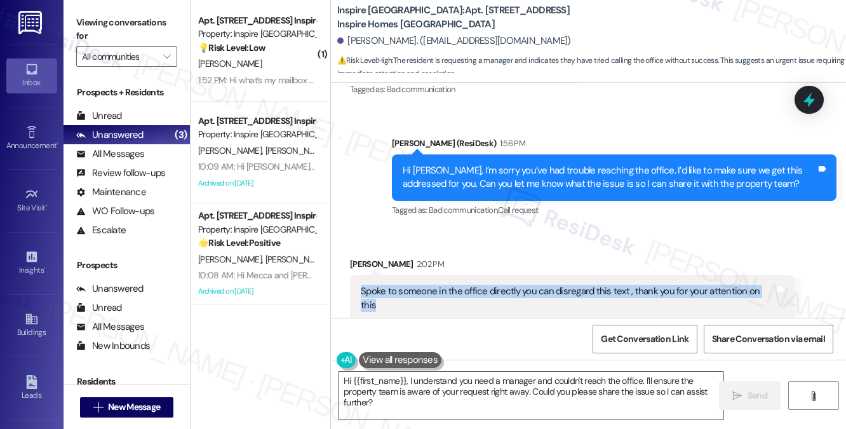
click at [565, 288] on div "Spoke to someone in the office directly you can disregard this text , thank you…" at bounding box center [568, 298] width 414 height 27
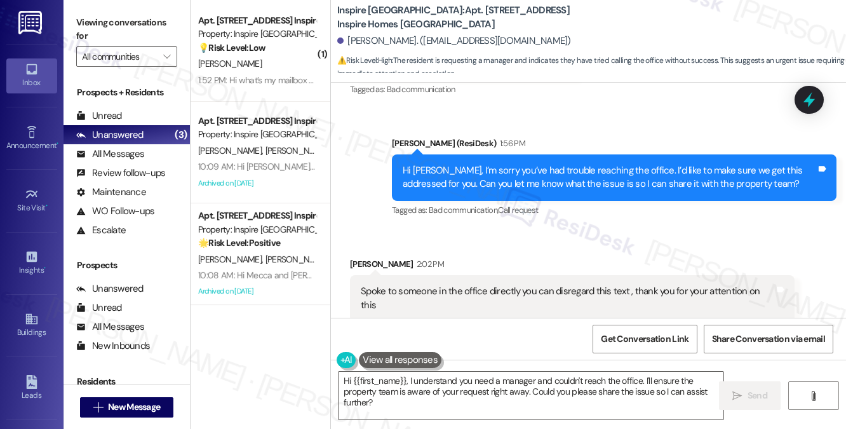
click at [502, 165] on div "Hi Adam, I’m sorry you’ve had trouble reaching the office. I’d like to make sur…" at bounding box center [610, 177] width 414 height 27
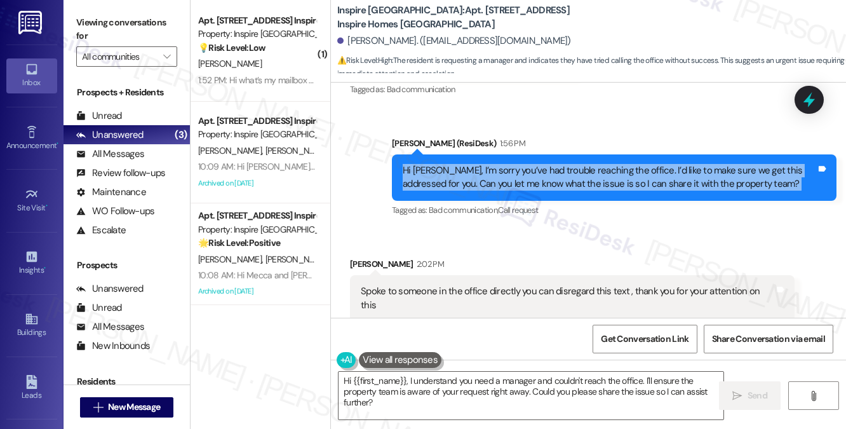
click at [502, 165] on div "Hi Adam, I’m sorry you’ve had trouble reaching the office. I’d like to make sur…" at bounding box center [610, 177] width 414 height 27
click at [582, 173] on div "Hi Adam, I’m sorry you’ve had trouble reaching the office. I’d like to make sur…" at bounding box center [610, 177] width 414 height 27
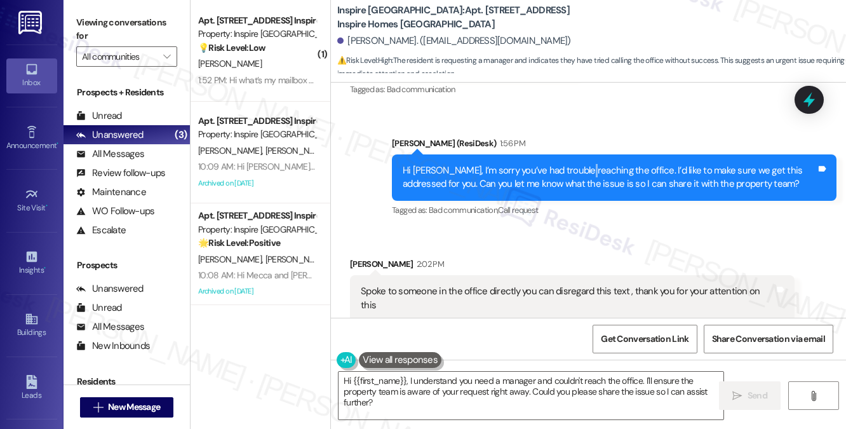
click at [582, 173] on div "Hi Adam, I’m sorry you’ve had trouble reaching the office. I’d like to make sur…" at bounding box center [610, 177] width 414 height 27
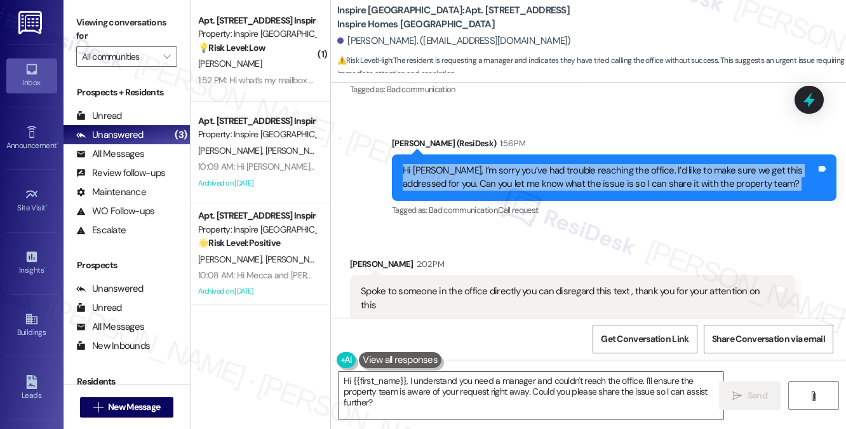
click at [582, 173] on div "Hi Adam, I’m sorry you’ve had trouble reaching the office. I’d like to make sur…" at bounding box center [610, 177] width 414 height 27
click at [575, 179] on div "Hi Adam, I’m sorry you’ve had trouble reaching the office. I’d like to make sur…" at bounding box center [610, 177] width 414 height 27
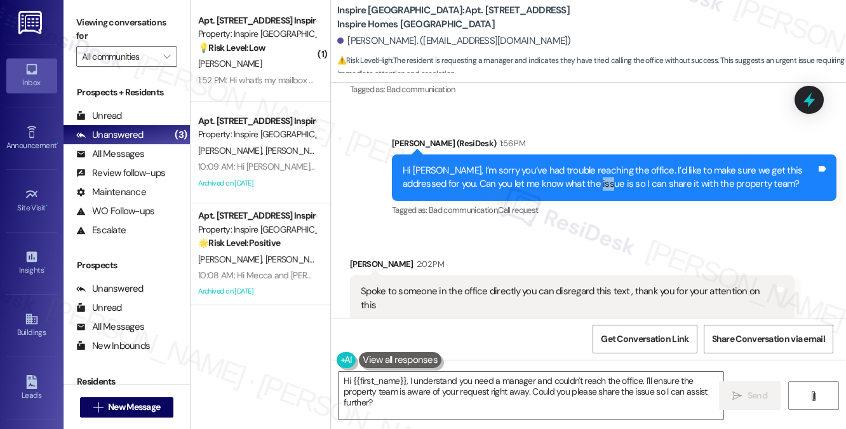
click at [575, 179] on div "Hi Adam, I’m sorry you’ve had trouble reaching the office. I’d like to make sur…" at bounding box center [610, 177] width 414 height 27
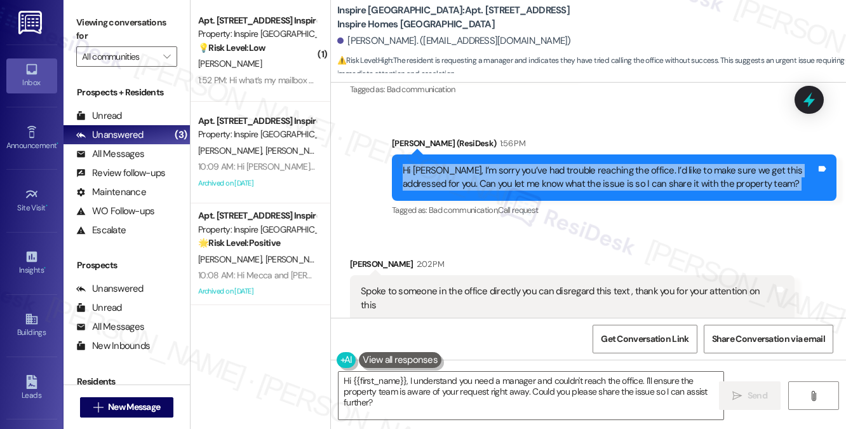
click at [575, 179] on div "Hi Adam, I’m sorry you’ve had trouble reaching the office. I’d like to make sur…" at bounding box center [610, 177] width 414 height 27
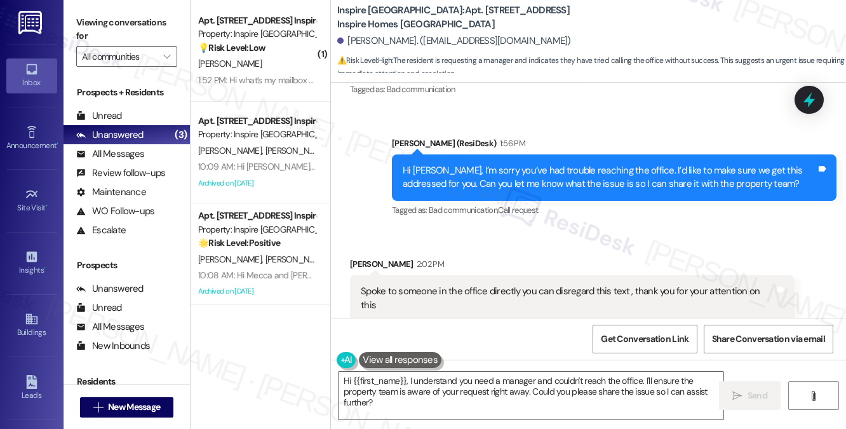
click at [461, 290] on div "Spoke to someone in the office directly you can disregard this text , thank you…" at bounding box center [568, 298] width 414 height 27
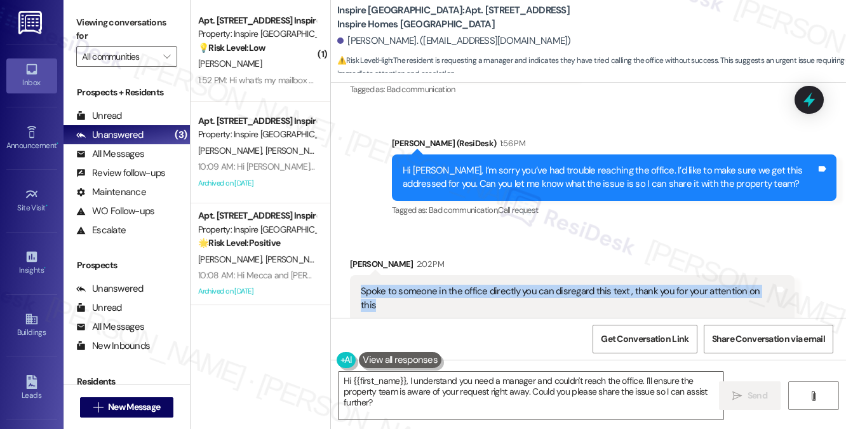
click at [461, 290] on div "Spoke to someone in the office directly you can disregard this text , thank you…" at bounding box center [568, 298] width 414 height 27
click at [508, 391] on textarea "Hi {{first_name}}, I understand you need a manager and couldn't reach the offic…" at bounding box center [531, 396] width 385 height 48
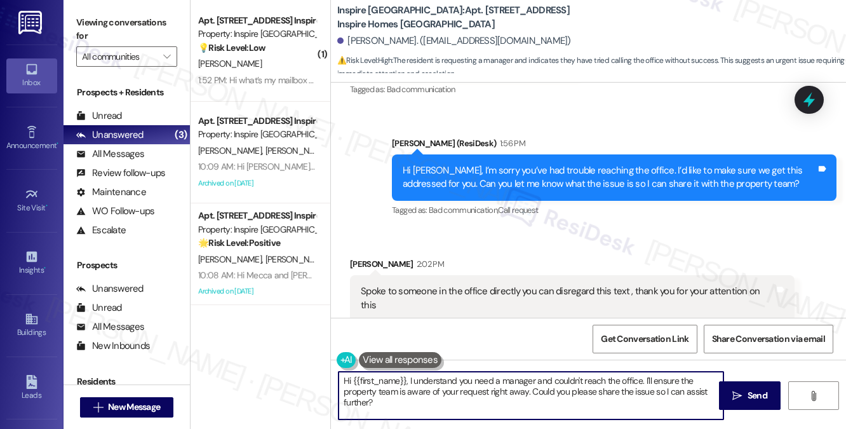
click at [508, 391] on textarea "Hi {{first_name}}, I understand you need a manager and couldn't reach the offic…" at bounding box center [531, 396] width 385 height 48
click at [508, 390] on textarea "Hi {{first_name}}, I understand you need a manager and couldn't reach the offic…" at bounding box center [531, 396] width 385 height 48
click at [485, 401] on textarea "Hi {{first_name}}, I understand you need a manager and couldn't reach the offic…" at bounding box center [531, 396] width 385 height 48
drag, startPoint x: 642, startPoint y: 380, endPoint x: 424, endPoint y: 392, distance: 218.2
click at [356, 380] on textarea "Hi {{first_name}}, I understand you need a manager and couldn't reach the offic…" at bounding box center [531, 396] width 385 height 48
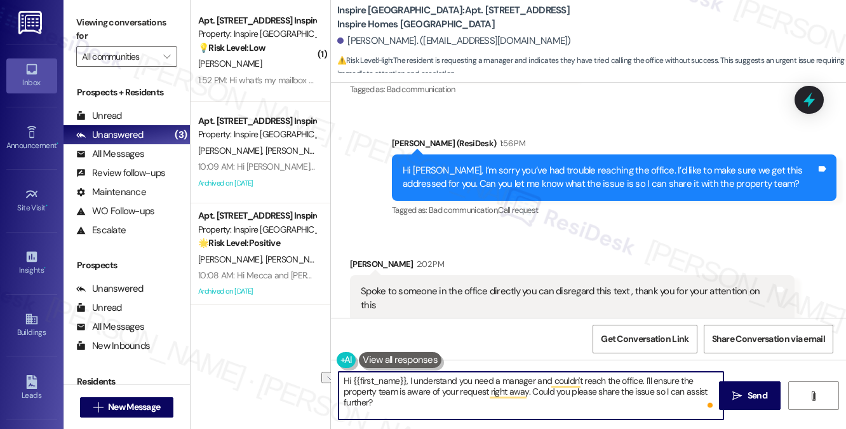
click at [485, 402] on textarea "Hi {{first_name}}, I understand you need a manager and couldn't reach the offic…" at bounding box center [531, 396] width 385 height 48
drag, startPoint x: 511, startPoint y: 408, endPoint x: 326, endPoint y: 378, distance: 187.3
click at [326, 378] on div "( 1 ) Apt. 10150 Yaupon Ranch Dr, 1 Inspire Homes Bonds Ranch Property: Inspire…" at bounding box center [519, 214] width 656 height 429
type textarea "I"
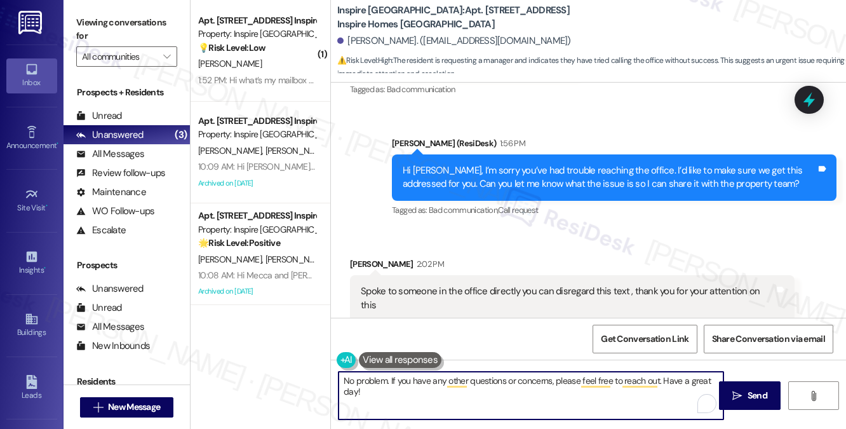
click at [346, 376] on textarea "No problem. If you have any other questions or concerns, please feel free to re…" at bounding box center [531, 396] width 385 height 48
type textarea "Glad to hear we're able to speak directly from the office. No problem. If you h…"
click at [386, 359] on button at bounding box center [400, 360] width 83 height 16
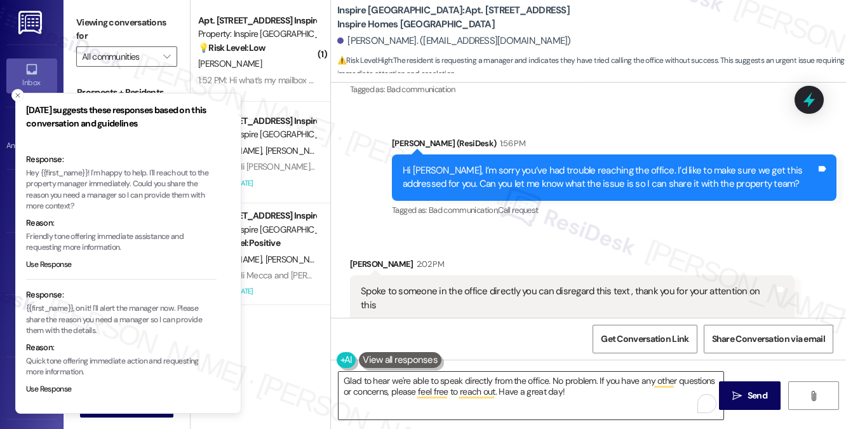
scroll to position [155, 0]
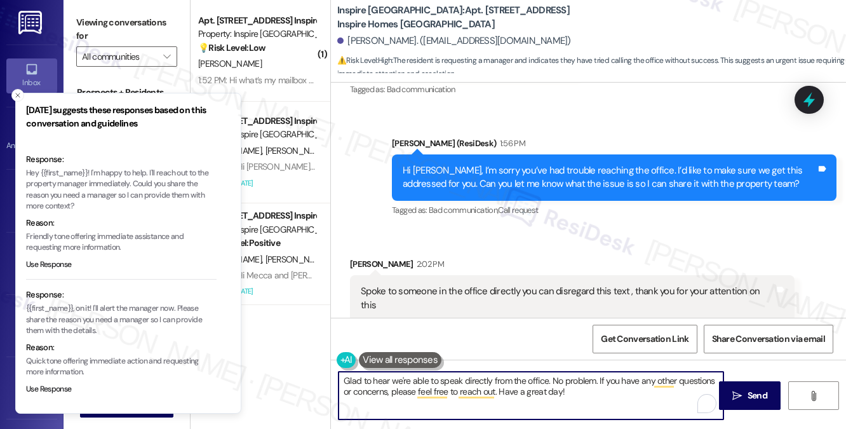
click at [443, 386] on textarea "Glad to hear we're able to speak directly from the office. No problem. If you h…" at bounding box center [531, 396] width 385 height 48
click at [416, 385] on textarea "Glad to hear we're able to speak directly from the office. No problem. If you h…" at bounding box center [531, 396] width 385 height 48
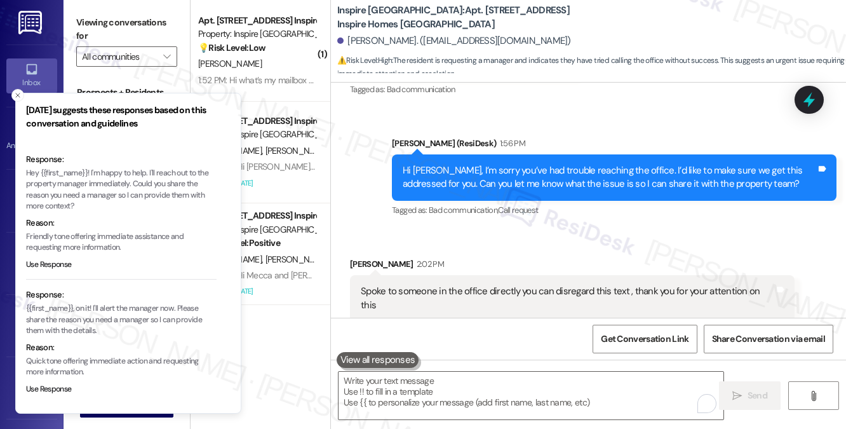
drag, startPoint x: 131, startPoint y: 23, endPoint x: 125, endPoint y: 10, distance: 15.1
click at [131, 23] on label "Viewing conversations for" at bounding box center [126, 30] width 101 height 34
click at [431, 289] on div "Spoke to someone in the office directly you can disregard this text , thank you…" at bounding box center [568, 298] width 414 height 27
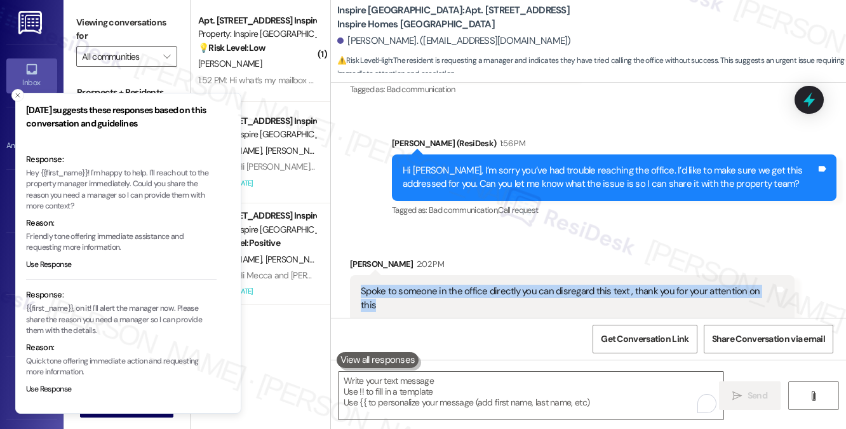
click at [431, 288] on div "Spoke to someone in the office directly you can disregard this text , thank you…" at bounding box center [568, 298] width 414 height 27
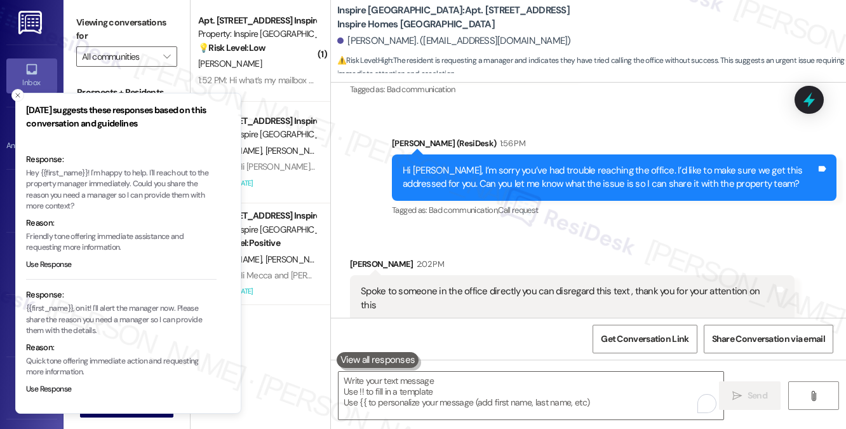
click at [140, 190] on p "Hey {{first_name}}! I'm happy to help. I'll reach out to the property manager i…" at bounding box center [121, 190] width 191 height 44
click at [561, 293] on div "Spoke to someone in the office directly you can disregard this text , thank you…" at bounding box center [568, 298] width 414 height 27
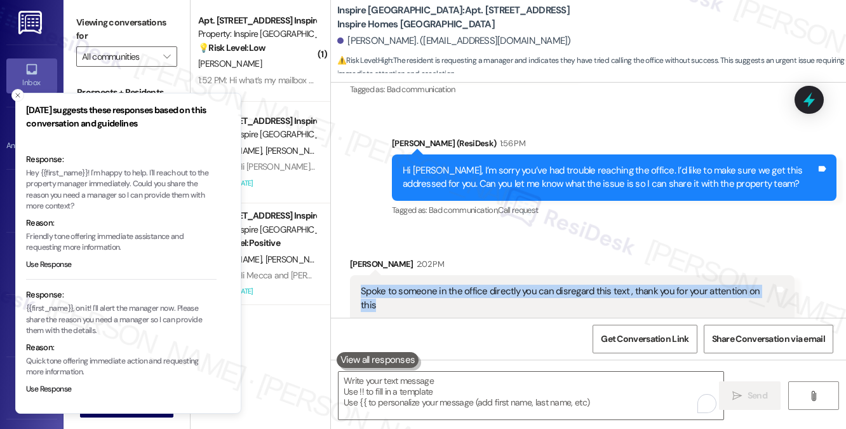
click at [561, 293] on div "Spoke to someone in the office directly you can disregard this text , thank you…" at bounding box center [568, 298] width 414 height 27
copy div "Spoke to someone in the office directly you can disregard this text , thank you…"
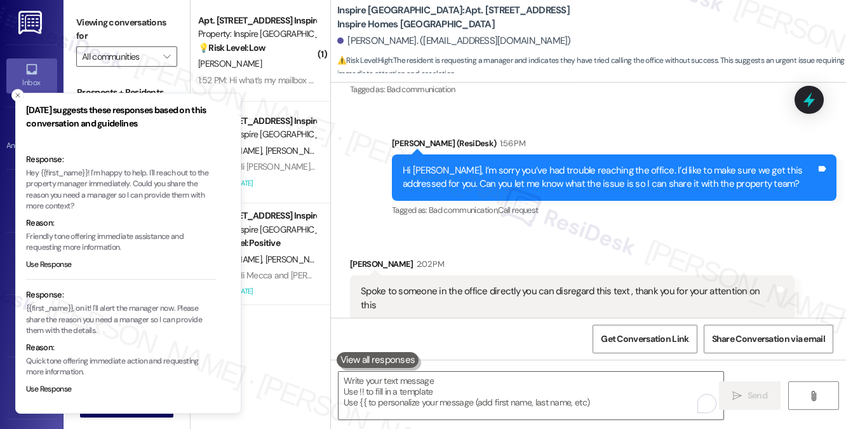
click at [498, 168] on div "Hi Adam, I’m sorry you’ve had trouble reaching the office. I’d like to make sur…" at bounding box center [610, 177] width 414 height 27
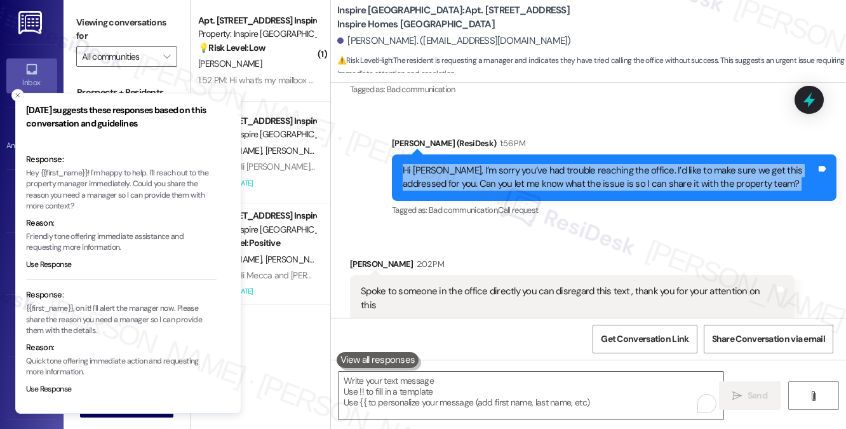
click at [498, 168] on div "Hi Adam, I’m sorry you’ve had trouble reaching the office. I’d like to make sur…" at bounding box center [610, 177] width 414 height 27
copy div "Hi Adam, I’m sorry you’ve had trouble reaching the office. I’d like to make sur…"
drag, startPoint x: 112, startPoint y: 30, endPoint x: 173, endPoint y: 46, distance: 63.0
click at [112, 30] on label "Viewing conversations for" at bounding box center [126, 30] width 101 height 34
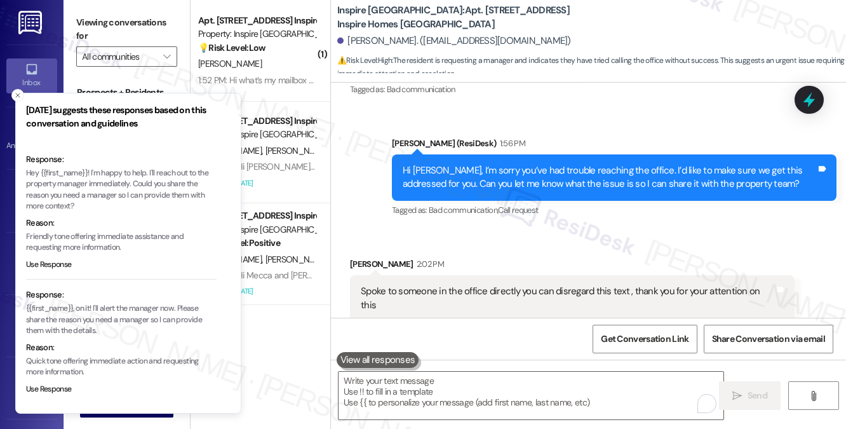
click at [369, 295] on div "Spoke to someone in the office directly you can disregard this text , thank you…" at bounding box center [568, 298] width 414 height 27
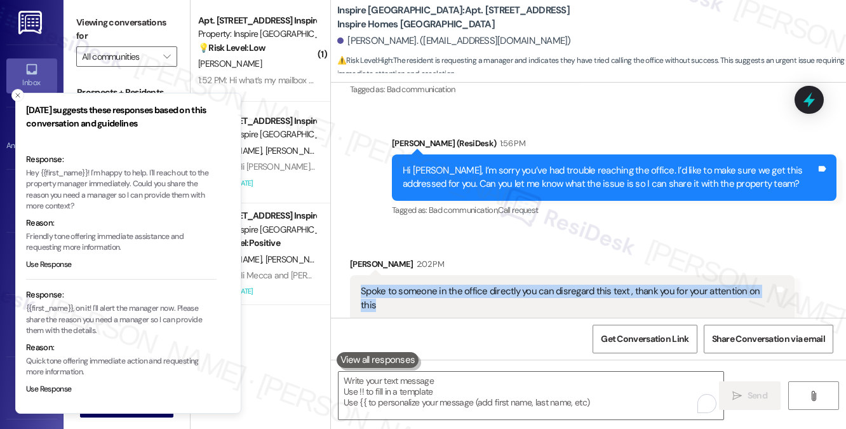
click at [369, 295] on div "Spoke to someone in the office directly you can disregard this text , thank you…" at bounding box center [568, 298] width 414 height 27
copy div "Spoke to someone in the office directly you can disregard this text , thank you…"
click at [20, 93] on icon "Close toast" at bounding box center [18, 95] width 8 height 8
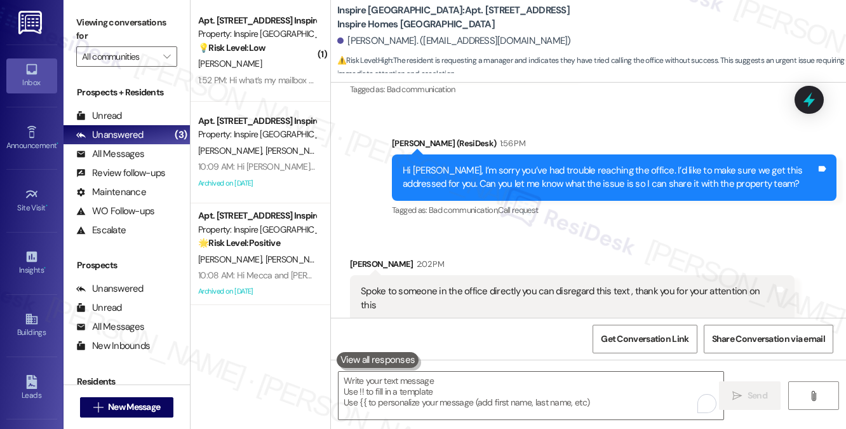
click at [168, 19] on label "Viewing conversations for" at bounding box center [126, 30] width 101 height 34
click at [429, 373] on textarea "To enrich screen reader interactions, please activate Accessibility in Grammarl…" at bounding box center [531, 396] width 385 height 48
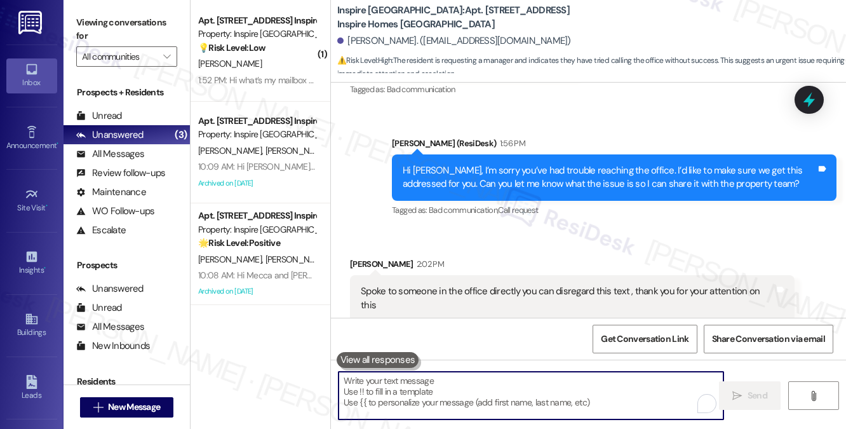
paste textarea "Thanks for letting me know, Adam! I’m glad you were able to connect with the of…"
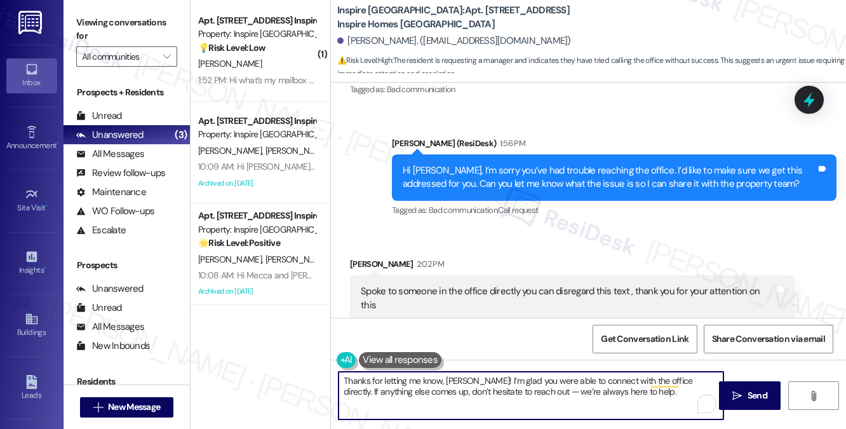
click at [457, 380] on textarea "Thanks for letting me know, Adam! I’m glad you were able to connect with the of…" at bounding box center [531, 396] width 385 height 48
drag, startPoint x: 445, startPoint y: 379, endPoint x: 459, endPoint y: 375, distance: 15.0
click at [445, 379] on textarea "Thanks for letting me know! I’m glad you were able to connect with the office d…" at bounding box center [531, 396] width 385 height 48
drag, startPoint x: 442, startPoint y: 381, endPoint x: 425, endPoint y: 378, distance: 17.4
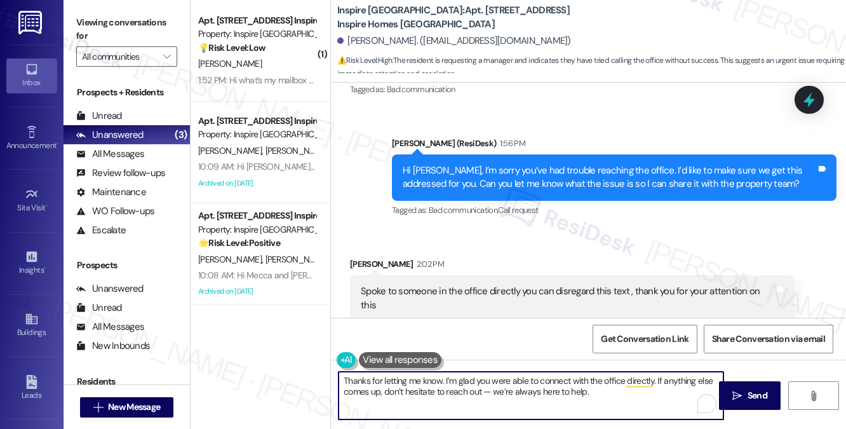
click at [425, 378] on textarea "Thanks for letting me know. I’m glad you were able to connect with the office d…" at bounding box center [531, 396] width 385 height 48
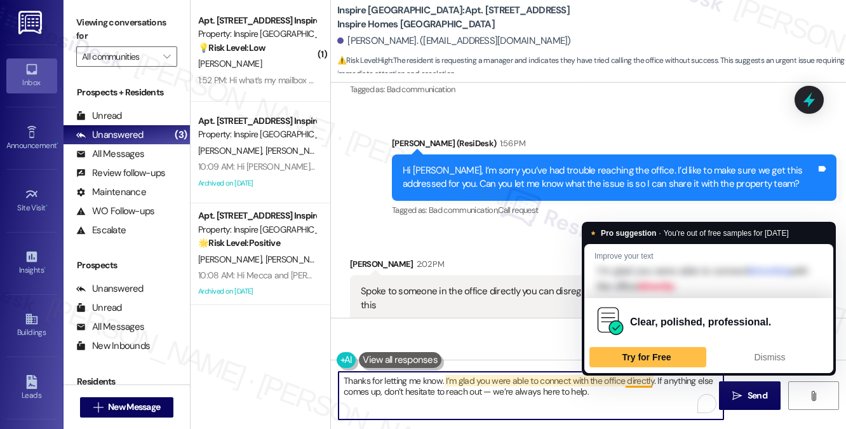
click at [618, 401] on textarea "Thanks for letting me know. I’m glad you were able to connect with the office d…" at bounding box center [531, 396] width 385 height 48
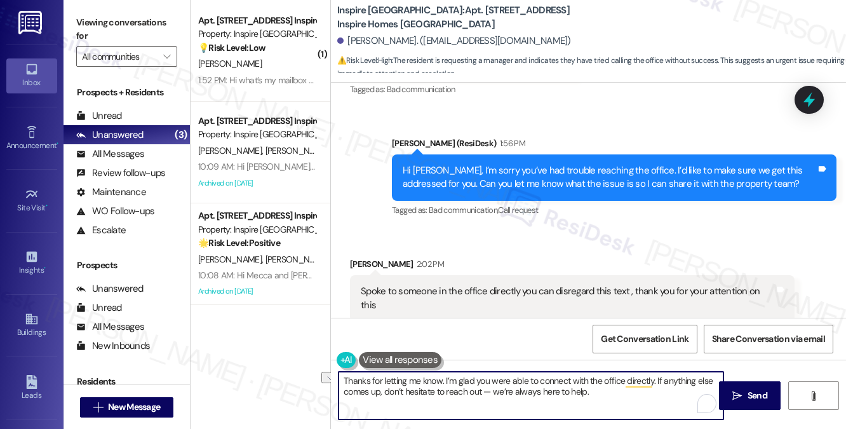
drag, startPoint x: 484, startPoint y: 391, endPoint x: 606, endPoint y: 394, distance: 122.0
click at [606, 394] on textarea "Thanks for letting me know. I’m glad you were able to connect with the office d…" at bounding box center [531, 396] width 385 height 48
drag, startPoint x: 384, startPoint y: 391, endPoint x: 398, endPoint y: 391, distance: 14.6
click at [384, 391] on textarea "Thanks for letting me know. I’m glad you were able to connect with the office d…" at bounding box center [531, 396] width 385 height 48
click at [551, 379] on textarea "Thanks for letting me know. I’m glad you were able to connect with the office d…" at bounding box center [531, 396] width 385 height 48
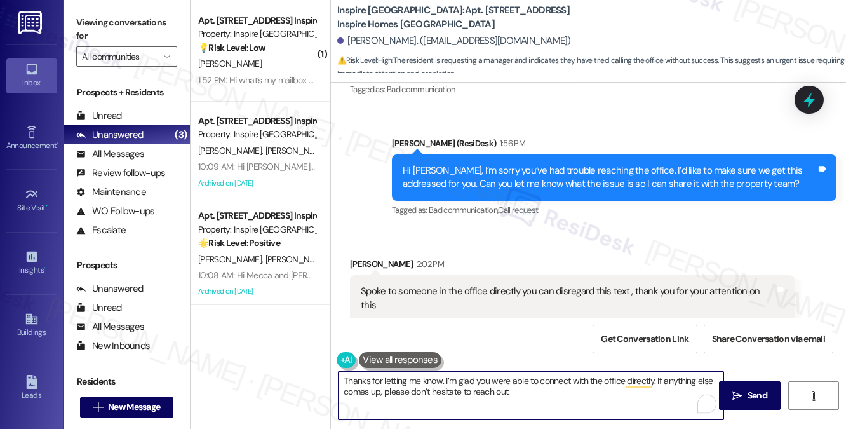
click at [541, 389] on textarea "Thanks for letting me know. I’m glad you were able to connect with the office d…" at bounding box center [531, 396] width 385 height 48
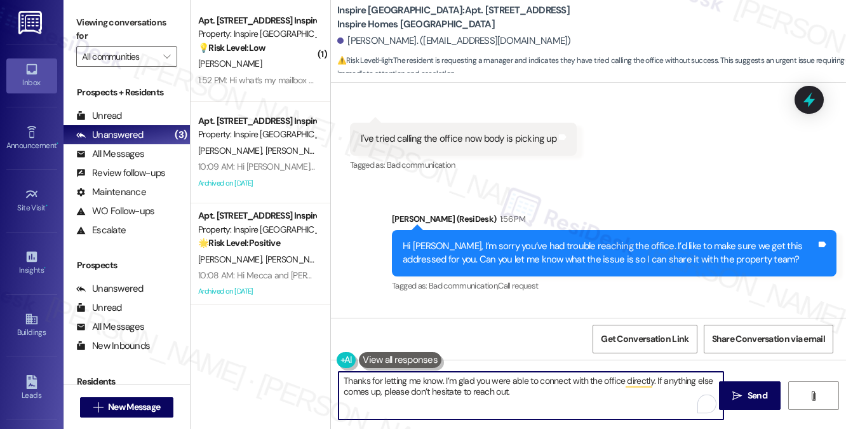
scroll to position [365, 0]
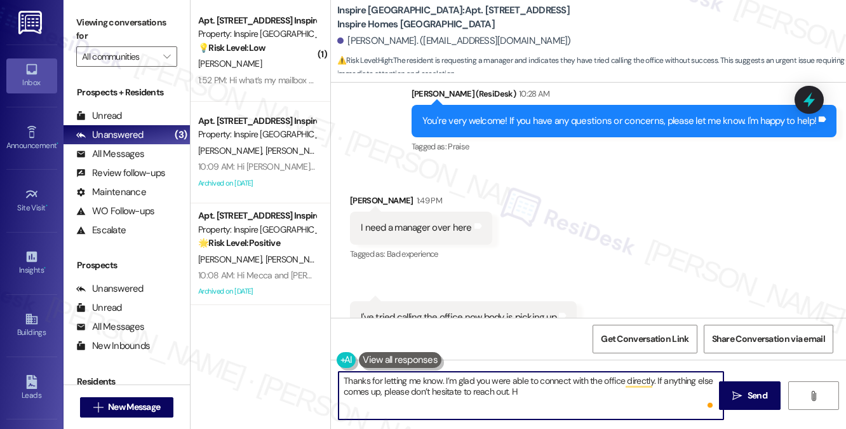
type textarea "Thanks for letting me know. I’m glad you were able to connect with the office d…"
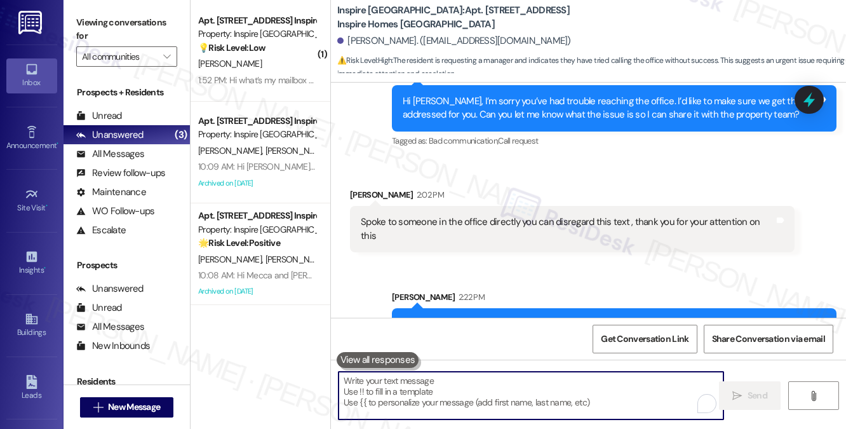
scroll to position [721, 0]
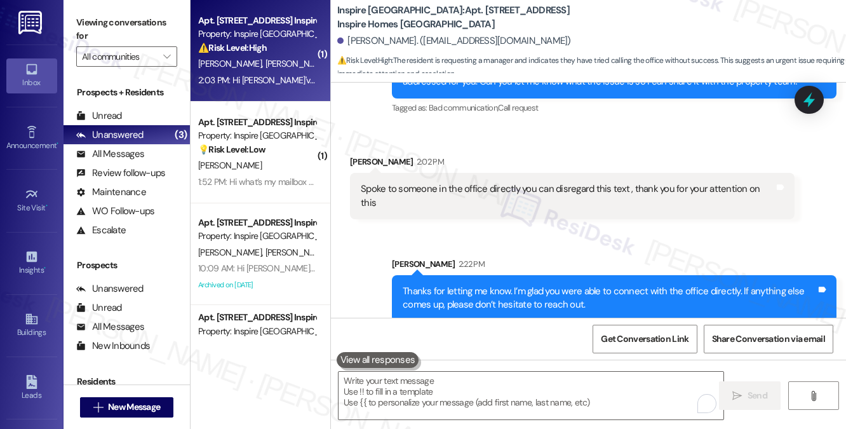
click at [271, 84] on div "2:03 PM: Hi Sarah I've already put in a work order but I feel it's kinda urgent…" at bounding box center [439, 79] width 483 height 11
type textarea "Fetching suggested responses. Please feel free to read through the conversation…"
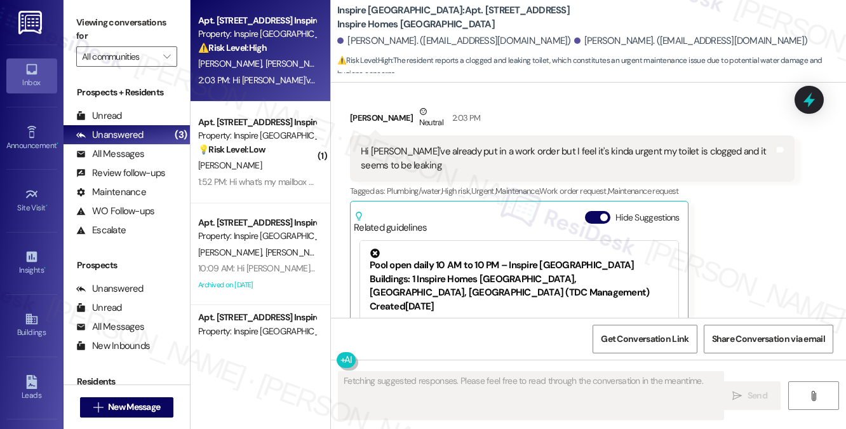
scroll to position [3960, 0]
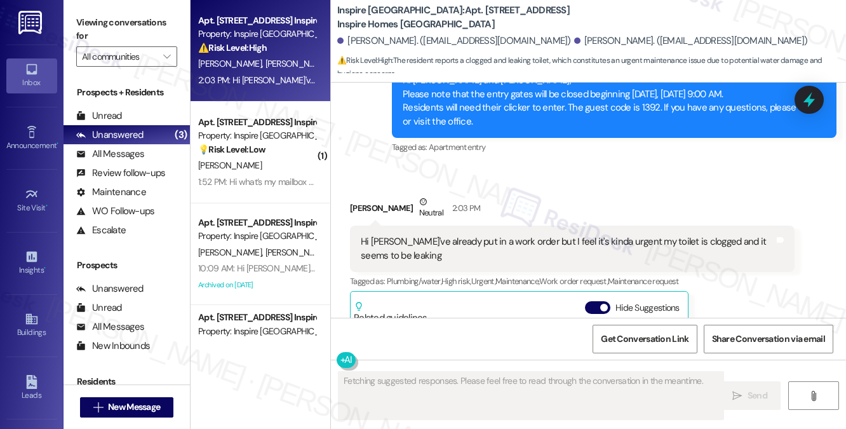
click at [440, 239] on div "Hi [PERSON_NAME]'ve already put in a work order but I feel it's kinda urgent my…" at bounding box center [568, 248] width 414 height 27
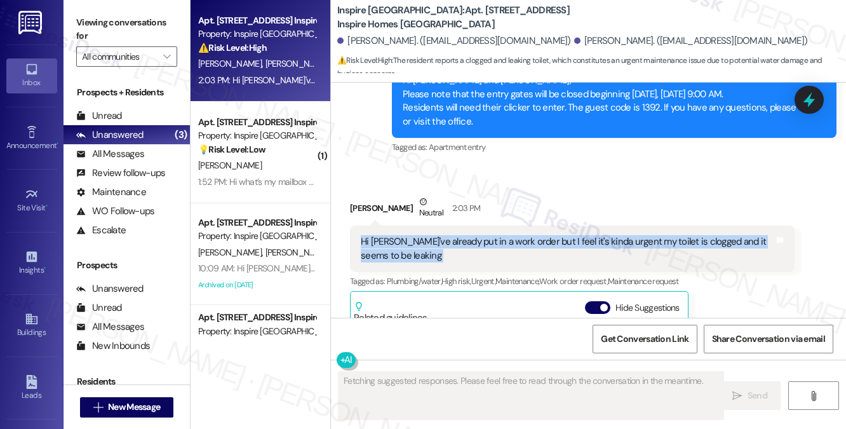
click at [440, 239] on div "Hi [PERSON_NAME]'ve already put in a work order but I feel it's kinda urgent my…" at bounding box center [568, 248] width 414 height 27
click at [563, 246] on div "Hi [PERSON_NAME]'ve already put in a work order but I feel it's kinda urgent my…" at bounding box center [568, 248] width 414 height 27
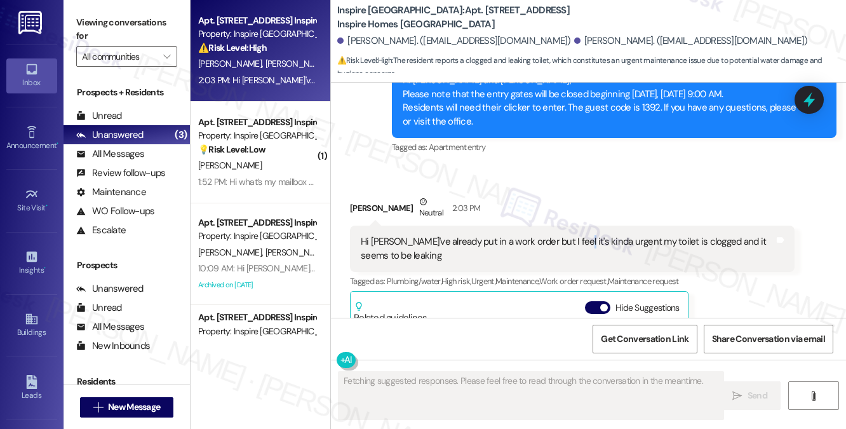
click at [563, 246] on div "Hi [PERSON_NAME]'ve already put in a work order but I feel it's kinda urgent my…" at bounding box center [568, 248] width 414 height 27
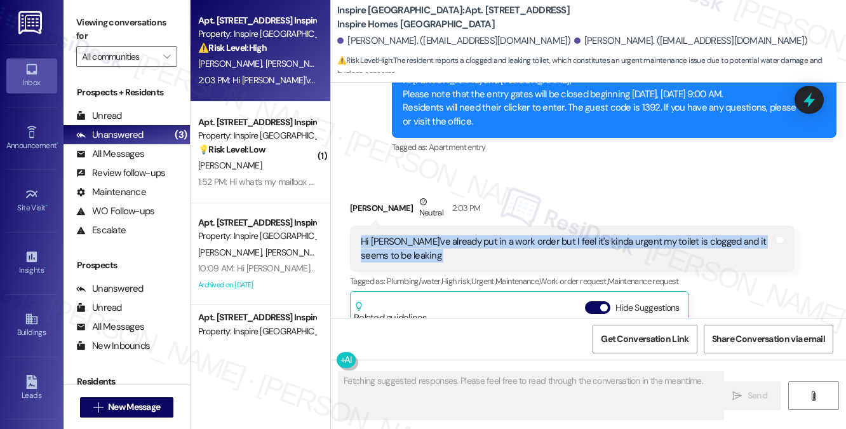
click at [563, 246] on div "Hi [PERSON_NAME]'ve already put in a work order but I feel it's kinda urgent my…" at bounding box center [568, 248] width 414 height 27
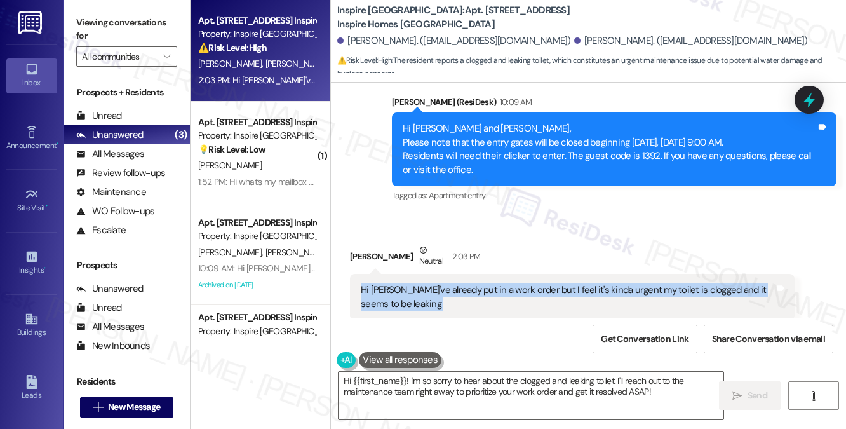
scroll to position [3961, 0]
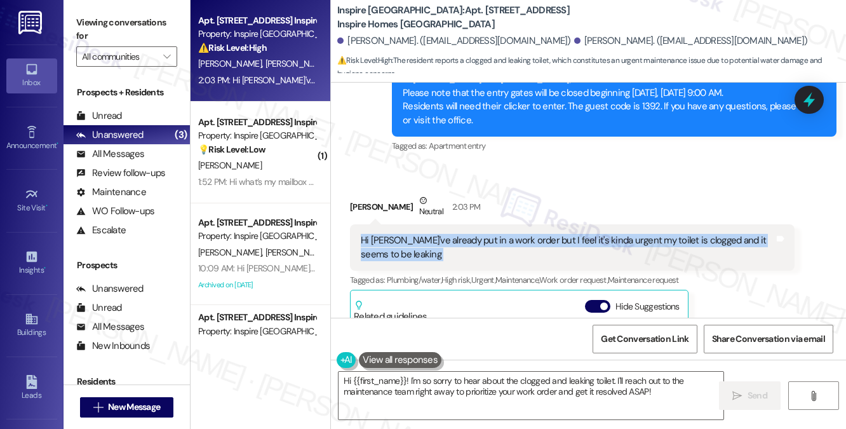
click at [484, 238] on div "Hi [PERSON_NAME]'ve already put in a work order but I feel it's kinda urgent my…" at bounding box center [568, 247] width 414 height 27
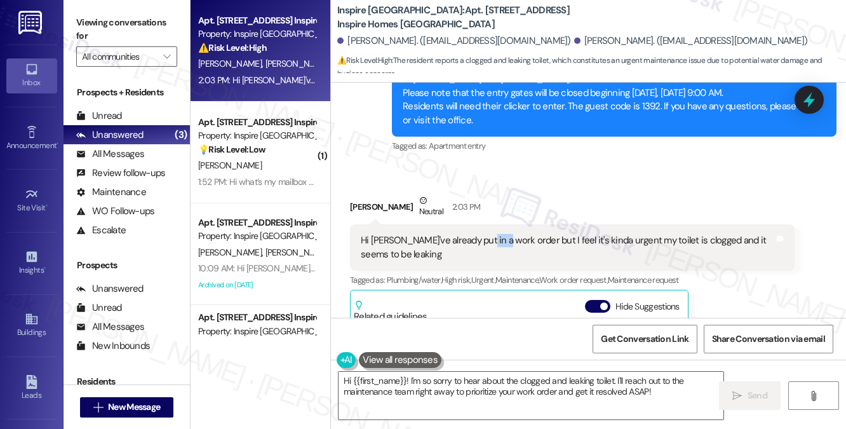
click at [484, 238] on div "Hi [PERSON_NAME]'ve already put in a work order but I feel it's kinda urgent my…" at bounding box center [568, 247] width 414 height 27
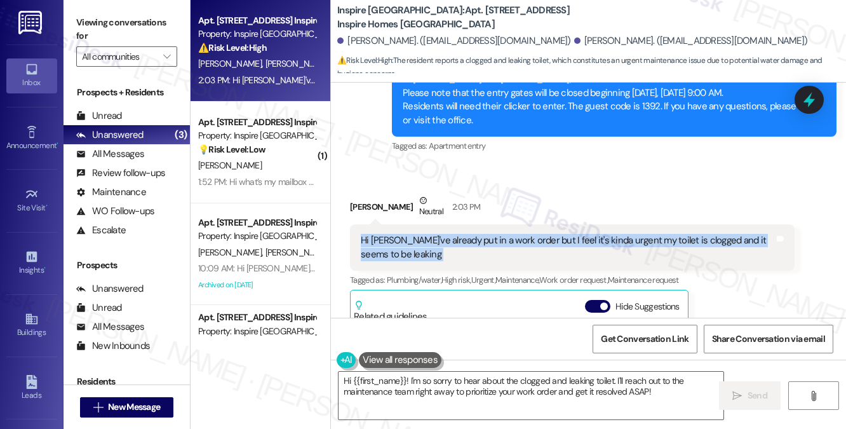
click at [484, 238] on div "Hi [PERSON_NAME]'ve already put in a work order but I feel it's kinda urgent my…" at bounding box center [568, 247] width 414 height 27
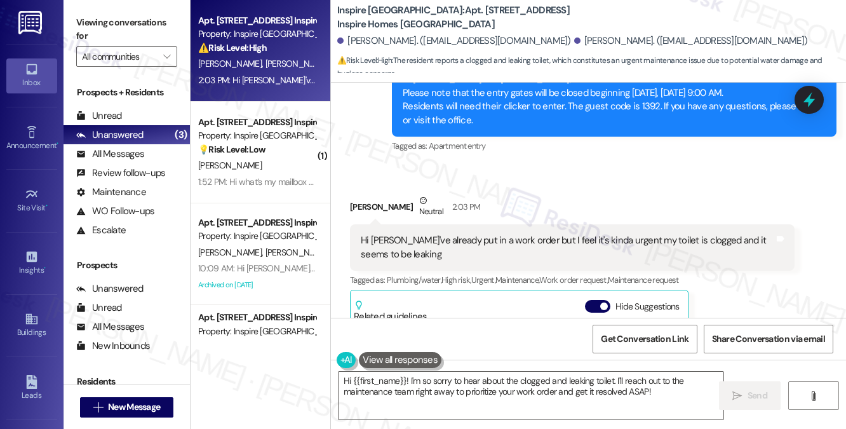
click at [367, 200] on div "Alice Bejines Neutral 2:03 PM" at bounding box center [572, 209] width 445 height 31
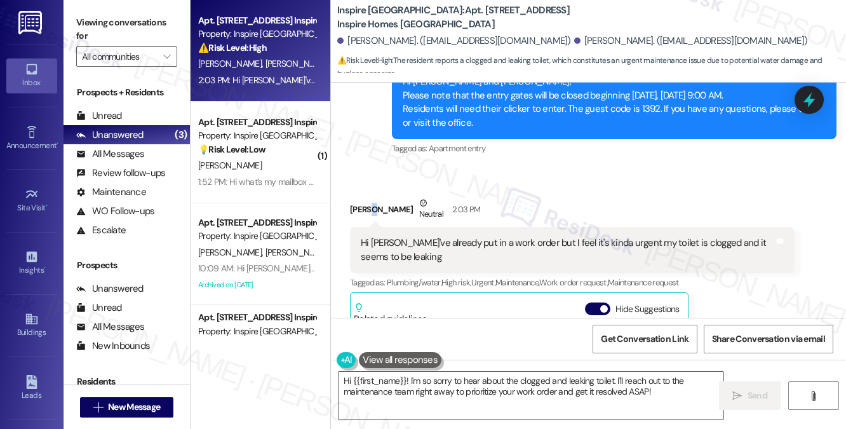
scroll to position [4025, 0]
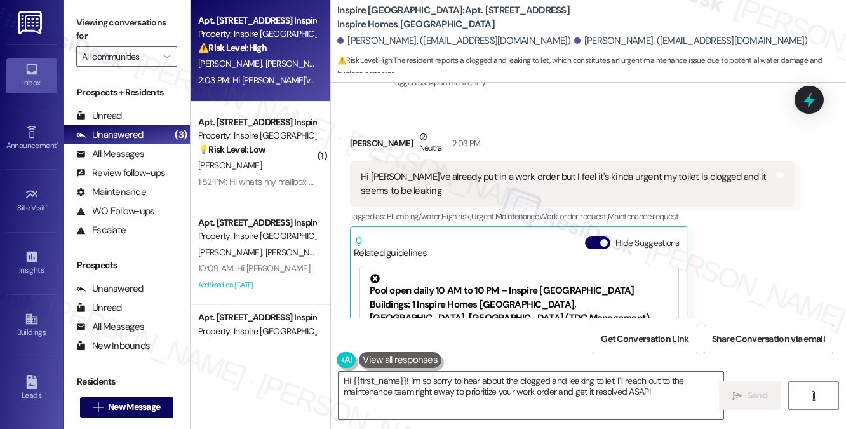
click at [358, 143] on div "Alice Bejines Neutral 2:03 PM" at bounding box center [572, 145] width 445 height 31
copy div "Alice"
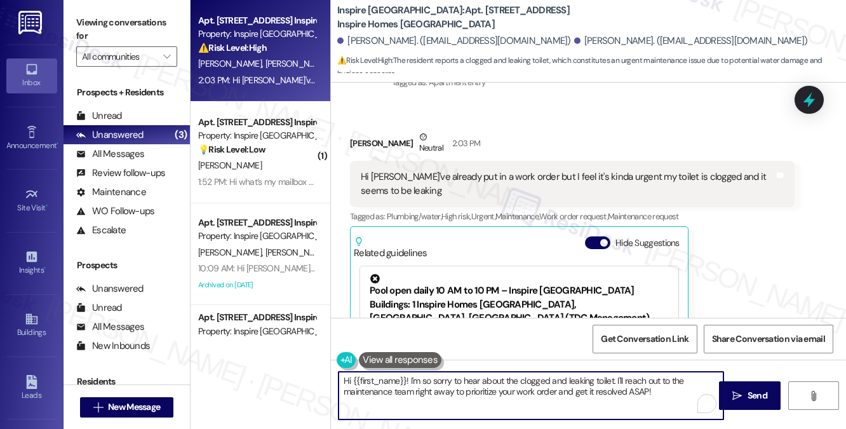
drag, startPoint x: 353, startPoint y: 381, endPoint x: 407, endPoint y: 377, distance: 53.5
click at [407, 377] on textarea "Hi {{first_name}}! I'm so sorry to hear about the clogged and leaking toilet. I…" at bounding box center [531, 396] width 385 height 48
paste textarea "Alice"
click at [381, 380] on textarea "Hi Alice! I'm so sorry to hear about the clogged and leaking toilet. I'll reach…" at bounding box center [531, 396] width 385 height 48
click at [386, 380] on textarea "Hi Alice! I'm so sorry to hear about the clogged and leaking toilet. I'll reach…" at bounding box center [531, 396] width 385 height 48
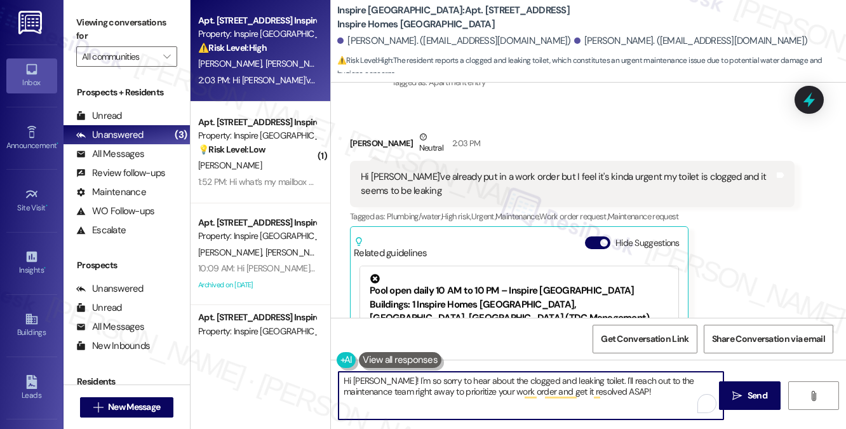
click at [386, 380] on textarea "Hi Alice! I'm so sorry to hear about the clogged and leaking toilet. I'll reach…" at bounding box center [531, 396] width 385 height 48
click at [469, 378] on textarea "Hi Alice! I'm sorry to hear about the clogged and leaking toilet. I'll reach ou…" at bounding box center [531, 396] width 385 height 48
click at [580, 377] on textarea "Hi Alice! I'm sorry to hear about the clogged and leaking toilet. I'll reach ou…" at bounding box center [531, 396] width 385 height 48
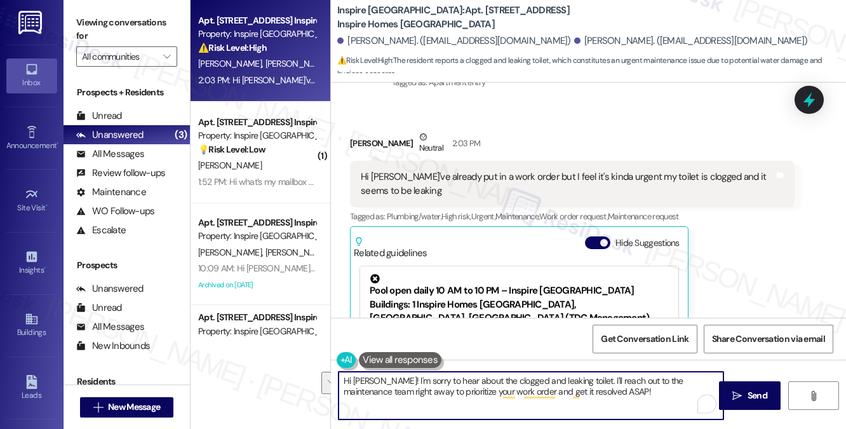
drag, startPoint x: 570, startPoint y: 380, endPoint x: 595, endPoint y: 390, distance: 26.8
click at [595, 390] on textarea "Hi Alice! I'm sorry to hear about the clogged and leaking toilet. I'll reach ou…" at bounding box center [531, 396] width 385 height 48
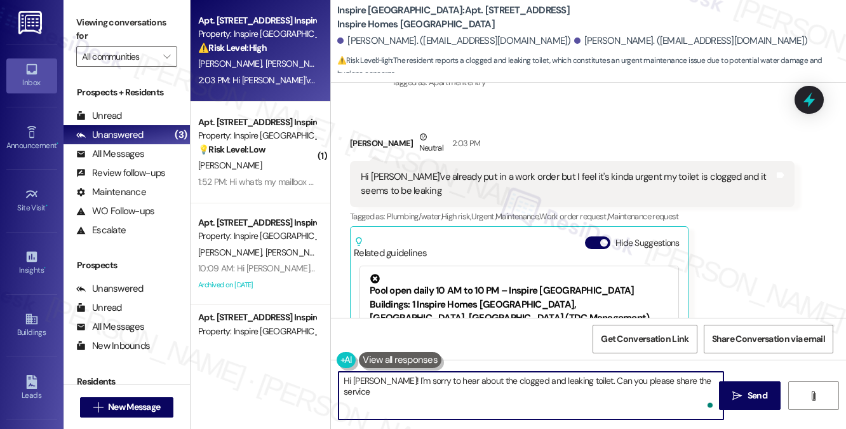
type textarea "Hi Alice! I'm sorry to hear about the clogged and leaking toilet. Can you pleas…"
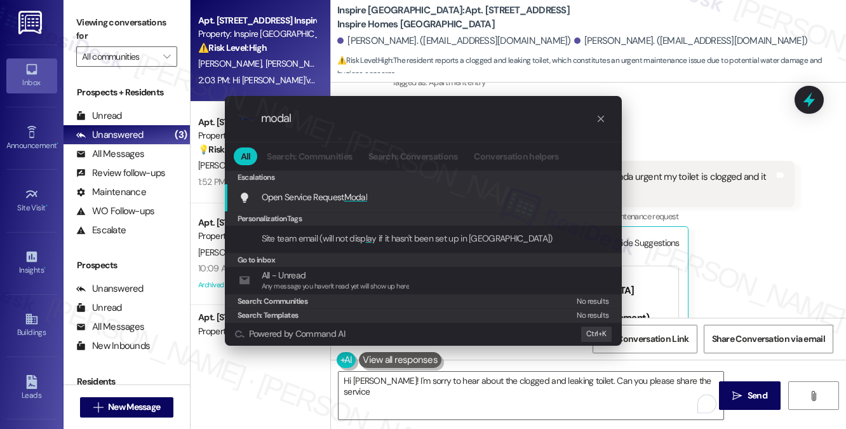
type input "modal"
click at [353, 195] on span "Modal" at bounding box center [356, 196] width 24 height 11
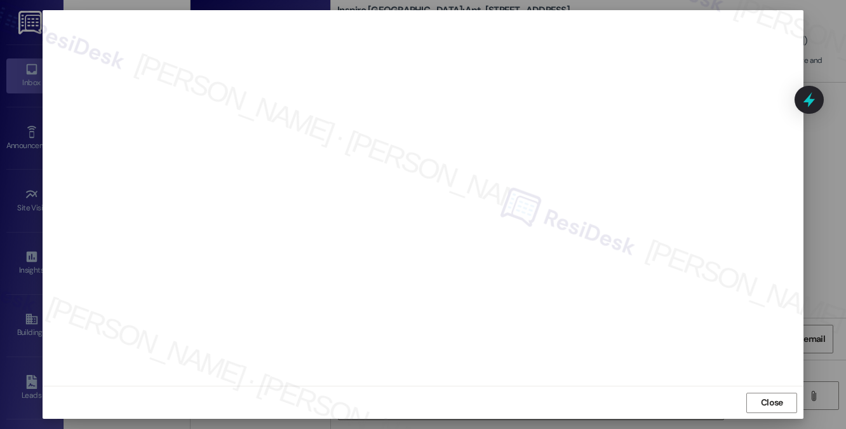
scroll to position [0, 0]
click at [782, 407] on span "Close" at bounding box center [771, 413] width 27 height 13
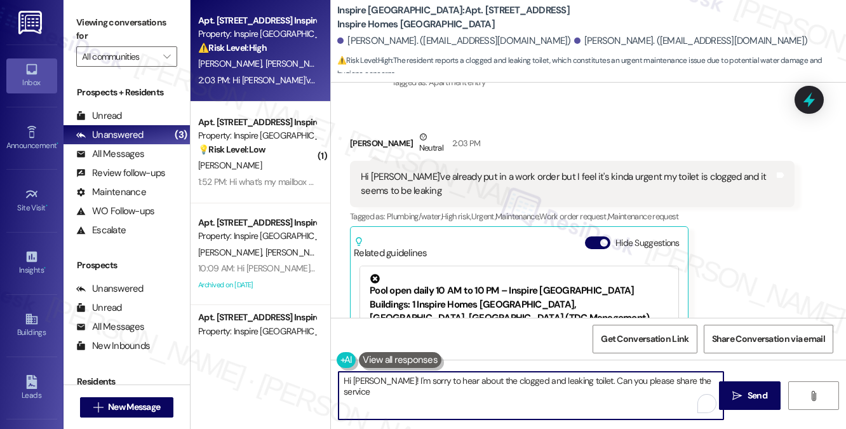
drag, startPoint x: 539, startPoint y: 375, endPoint x: 566, endPoint y: 375, distance: 26.7
click at [539, 375] on textarea "Hi Alice! I'm sorry to hear about the clogged and leaking toilet. Can you pleas…" at bounding box center [531, 396] width 385 height 48
click at [710, 382] on textarea "Hi Alice! I'm sorry to hear about the clogged and leaking toilet. Can you pleas…" at bounding box center [531, 396] width 385 height 48
click at [438, 375] on textarea "Hi [PERSON_NAME]! I'm sorry to hear about the clogged and leaking toilet. Can y…" at bounding box center [531, 396] width 385 height 48
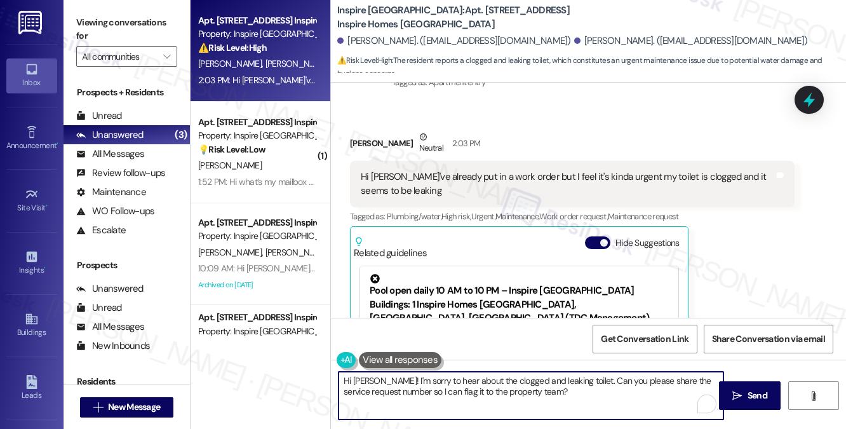
click at [438, 375] on textarea "Hi [PERSON_NAME]! I'm sorry to hear about the clogged and leaking toilet. Can y…" at bounding box center [531, 396] width 385 height 48
click at [640, 386] on textarea "Hi [PERSON_NAME]! I'm sorry to hear about the clogged and leaking toilet. Can y…" at bounding box center [531, 396] width 385 height 48
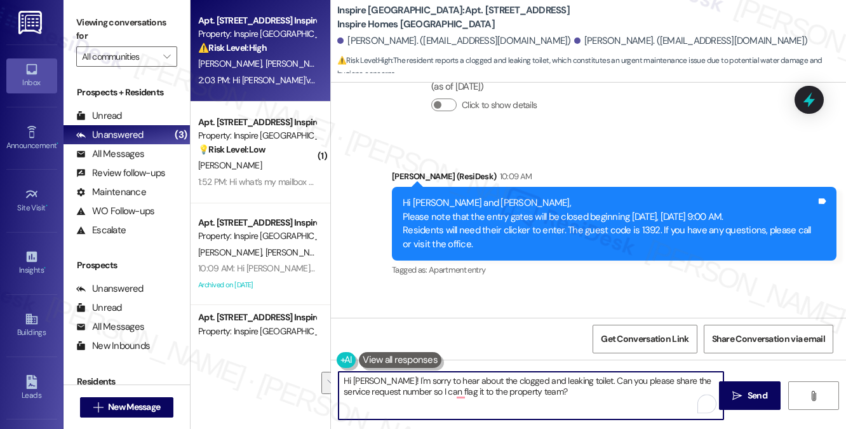
scroll to position [3834, 0]
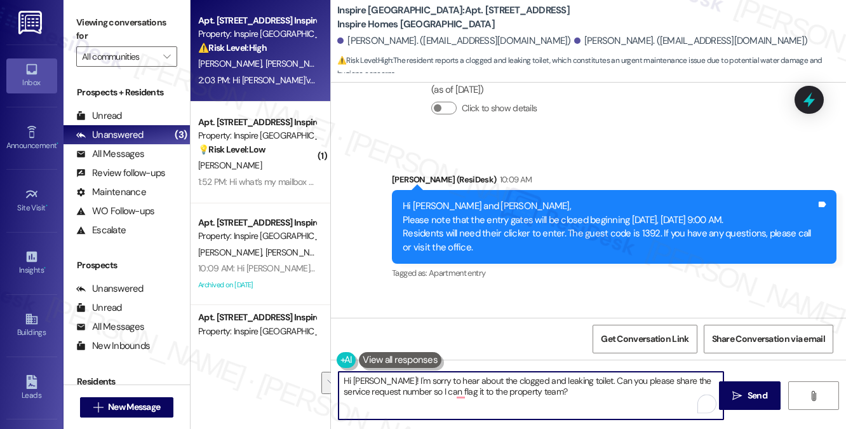
type textarea "Hi [PERSON_NAME]! I'm sorry to hear about the clogged and leaking toilet. Can y…"
click at [551, 211] on div "Hi Quincy and Alice, Please note that the entry gates will be closed beginning …" at bounding box center [610, 226] width 414 height 55
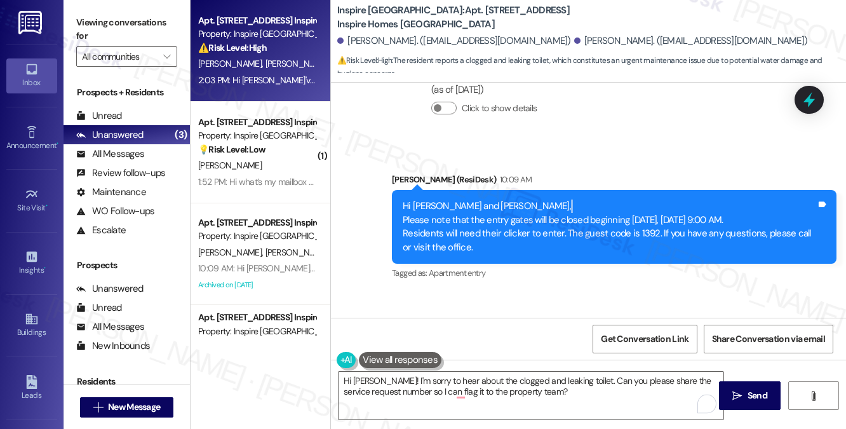
click at [551, 211] on div "Hi Quincy and Alice, Please note that the entry gates will be closed beginning …" at bounding box center [610, 226] width 414 height 55
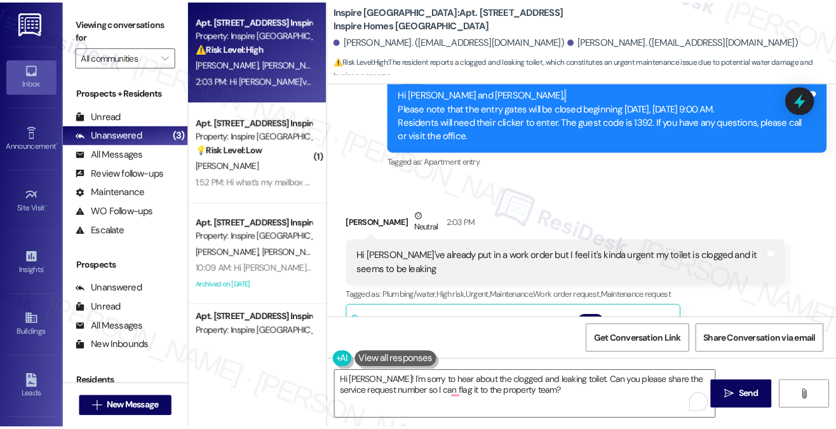
scroll to position [4025, 0]
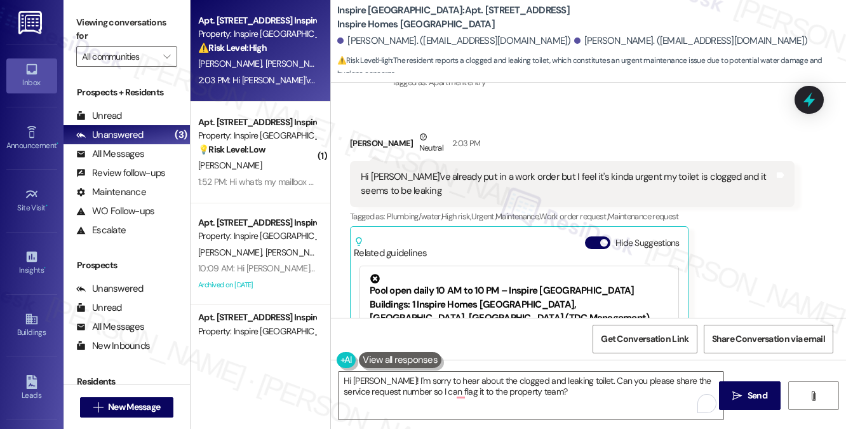
click at [388, 182] on div "Hi [PERSON_NAME]'ve already put in a work order but I feel it's kinda urgent my…" at bounding box center [568, 183] width 414 height 27
click at [389, 182] on div "Hi [PERSON_NAME]'ve already put in a work order but I feel it's kinda urgent my…" at bounding box center [568, 183] width 414 height 27
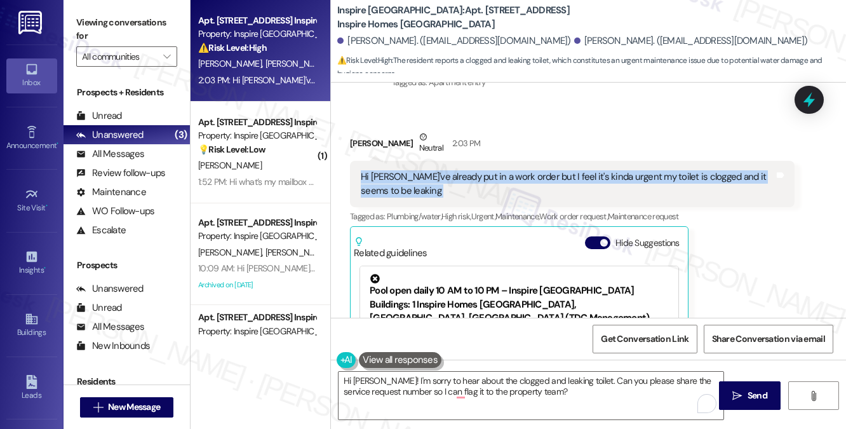
click at [389, 182] on div "Hi [PERSON_NAME]'ve already put in a work order but I feel it's kinda urgent my…" at bounding box center [568, 183] width 414 height 27
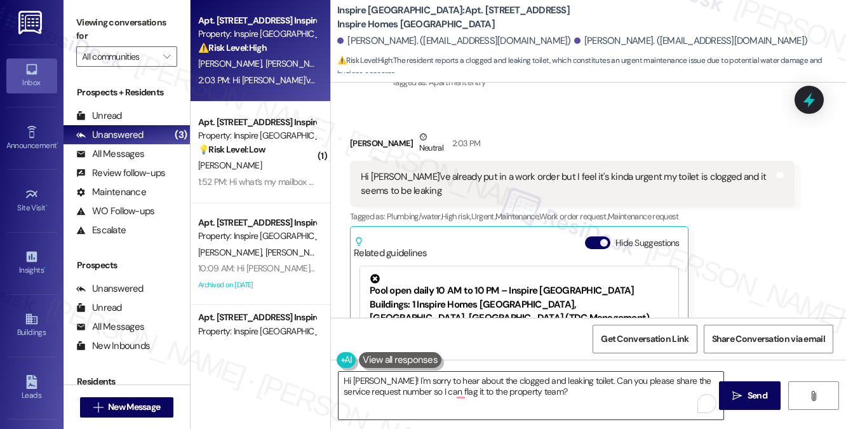
click at [407, 383] on textarea "Hi [PERSON_NAME]! I'm sorry to hear about the clogged and leaking toilet. Can y…" at bounding box center [531, 396] width 385 height 48
click at [489, 390] on textarea "Hi [PERSON_NAME]! I'm sorry to hear about the clogged and leaking toilet. Can y…" at bounding box center [531, 396] width 385 height 48
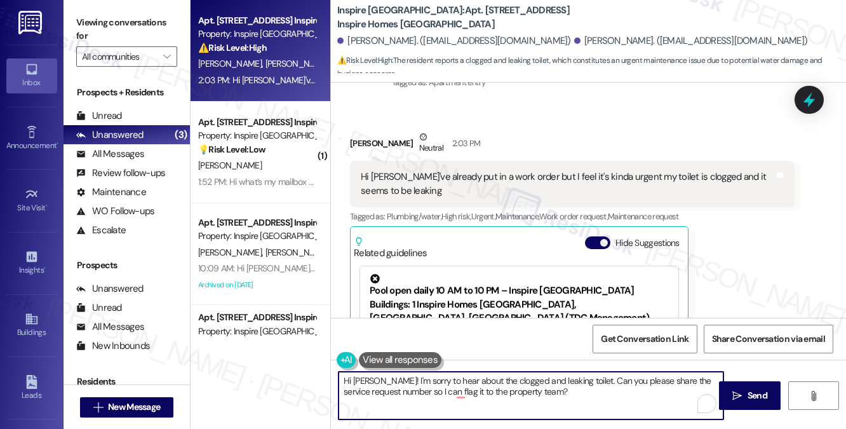
click at [489, 390] on textarea "Hi [PERSON_NAME]! I'm sorry to hear about the clogged and leaking toilet. Can y…" at bounding box center [531, 396] width 385 height 48
click at [544, 389] on textarea "Hi [PERSON_NAME]! I'm sorry to hear about the clogged and leaking toilet. Can y…" at bounding box center [531, 396] width 385 height 48
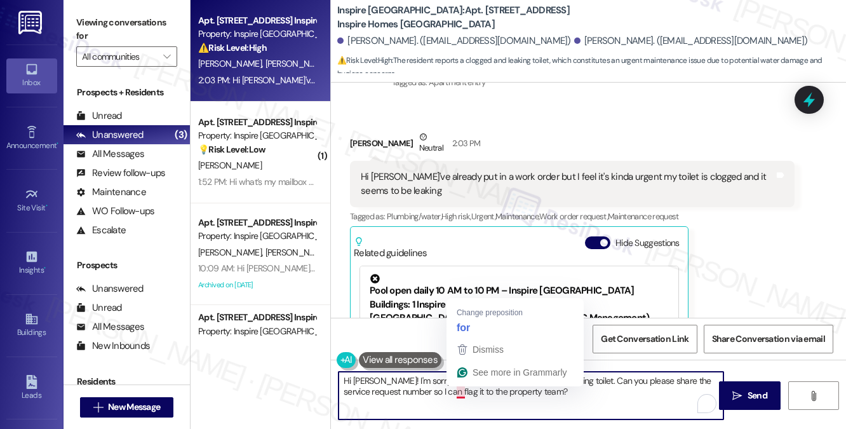
click at [587, 398] on textarea "Hi [PERSON_NAME]! I'm sorry to hear about the clogged and leaking toilet. Can y…" at bounding box center [531, 396] width 385 height 48
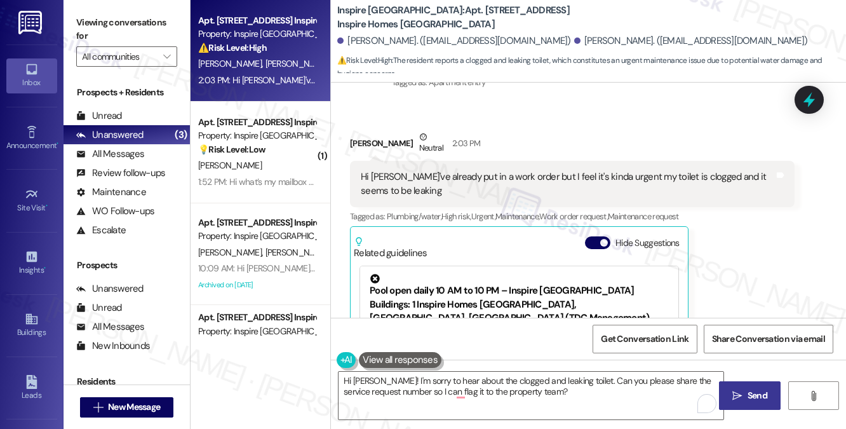
click at [742, 386] on button " Send" at bounding box center [750, 395] width 62 height 29
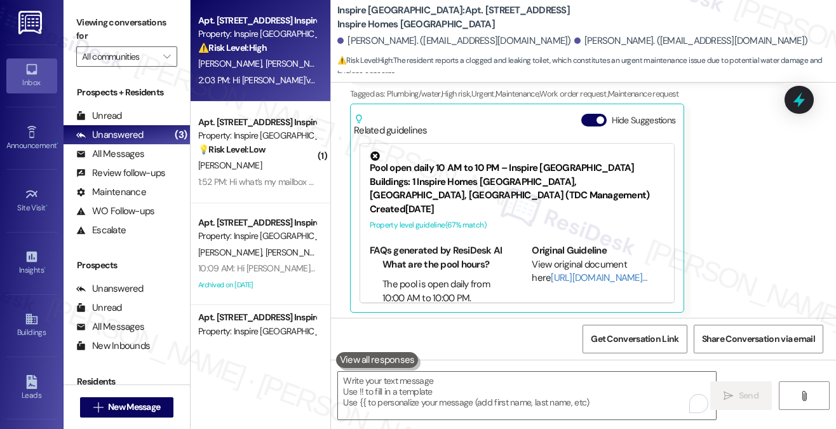
scroll to position [4151, 0]
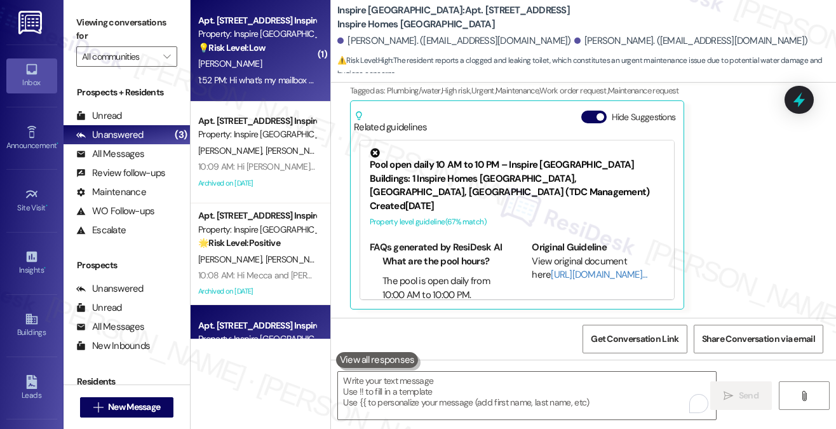
click at [278, 56] on div "[PERSON_NAME]" at bounding box center [257, 64] width 120 height 16
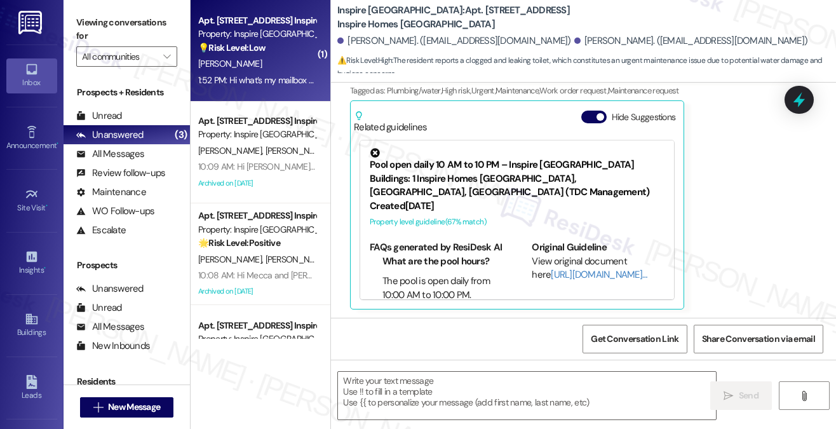
type textarea "Fetching suggested responses. Please feel free to read through the conversation…"
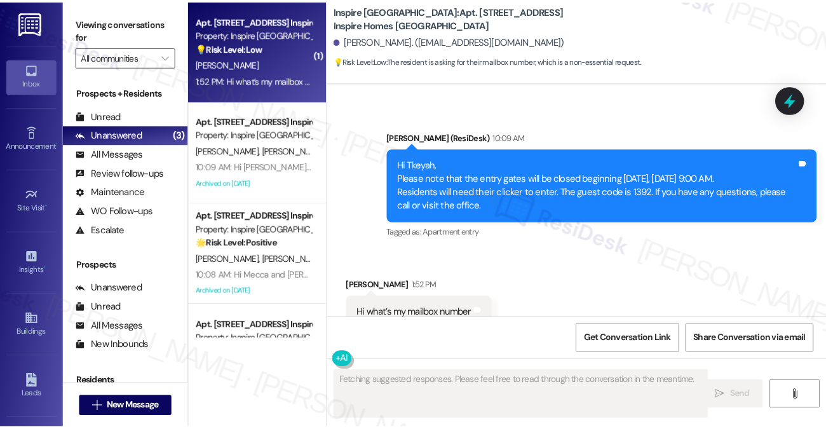
scroll to position [559, 0]
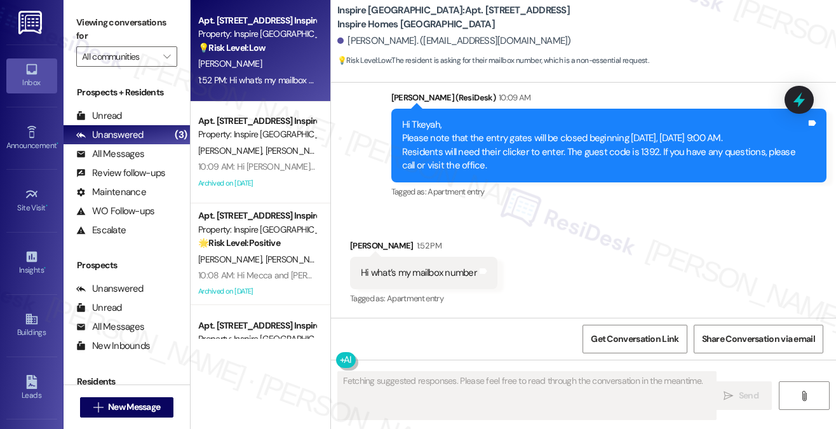
click at [495, 151] on div "Hi Tkeyah, Please note that the entry gates will be closed beginning today, Wed…" at bounding box center [604, 145] width 405 height 55
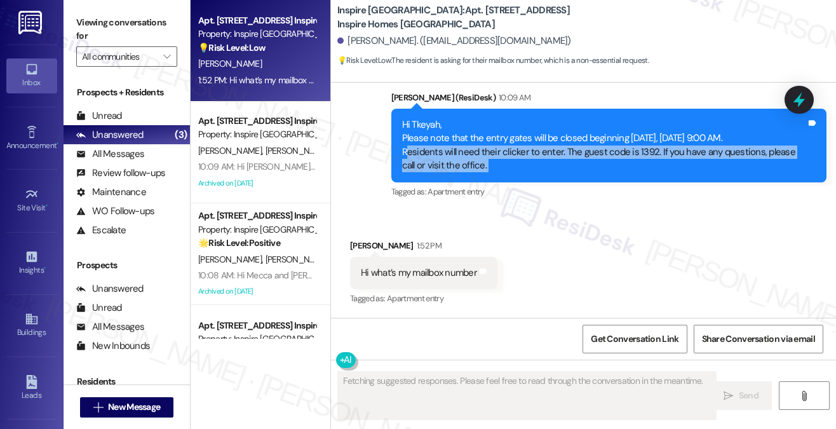
click at [495, 151] on div "Hi Tkeyah, Please note that the entry gates will be closed beginning today, Wed…" at bounding box center [604, 145] width 405 height 55
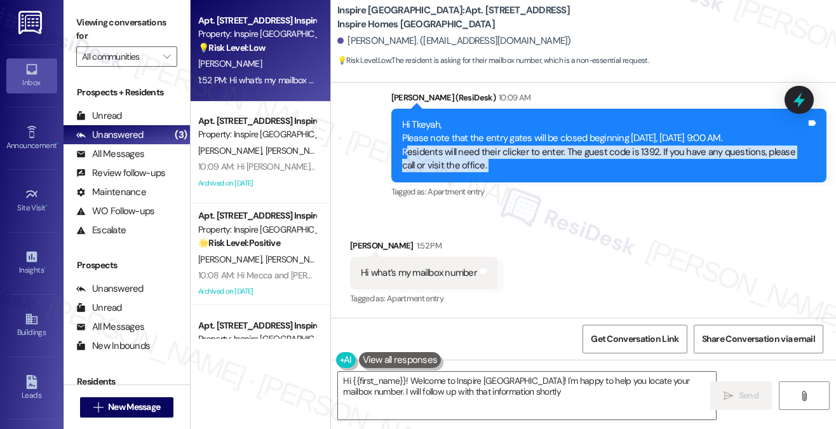
type textarea "Hi {{first_name}}! Welcome to Inspire Bond Ranch! I'm happy to help you locate …"
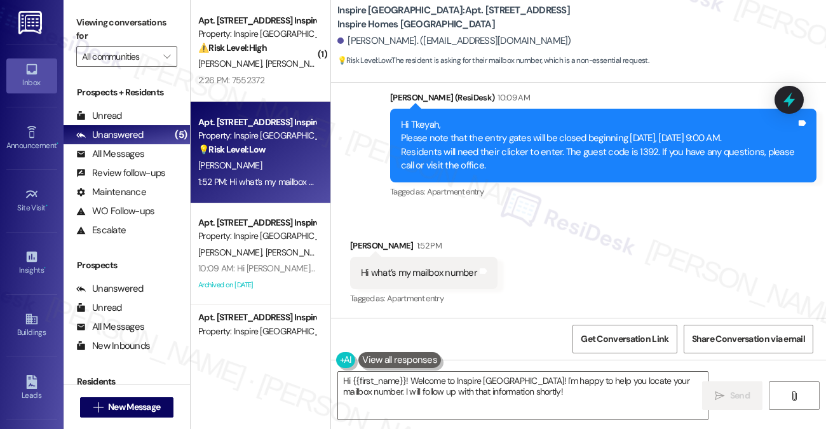
click at [420, 279] on div "Hi what’s my mailbox number" at bounding box center [419, 272] width 116 height 13
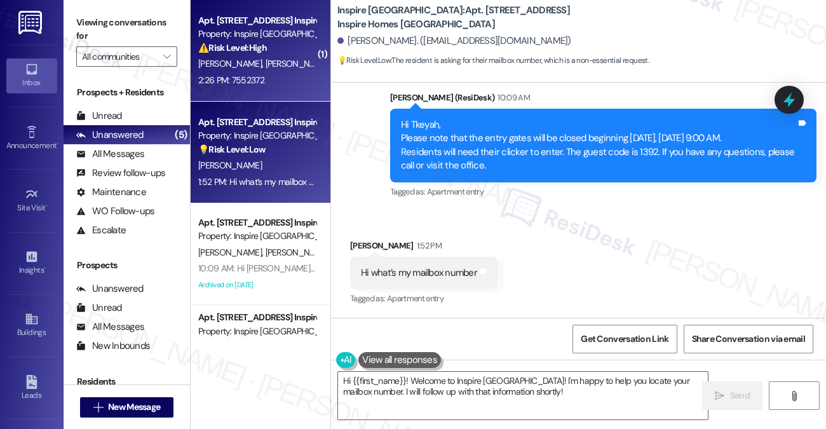
click at [279, 79] on div "2:26 PM: 7552372 2:26 PM: 7552372" at bounding box center [257, 80] width 120 height 16
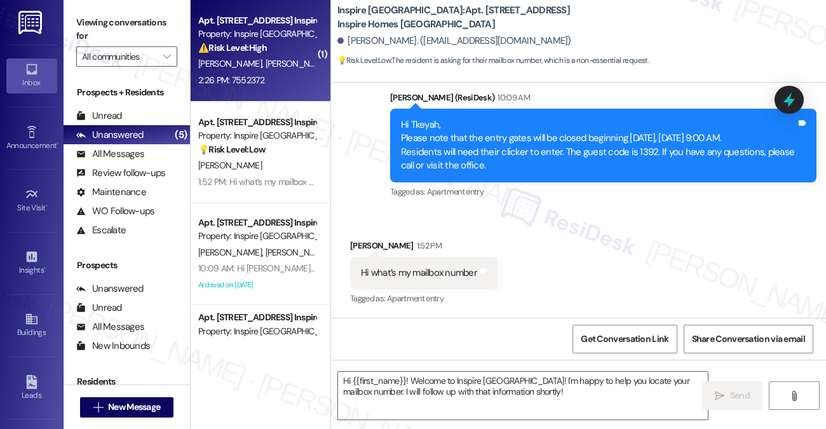
type textarea "Fetching suggested responses. Please feel free to read through the conversation…"
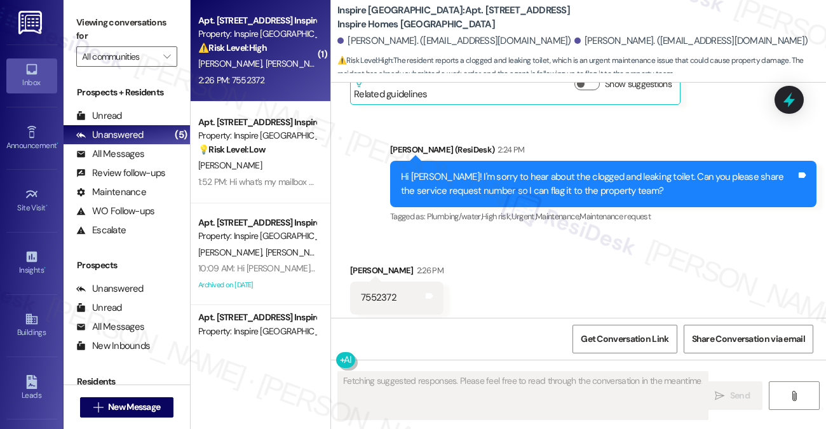
scroll to position [4202, 0]
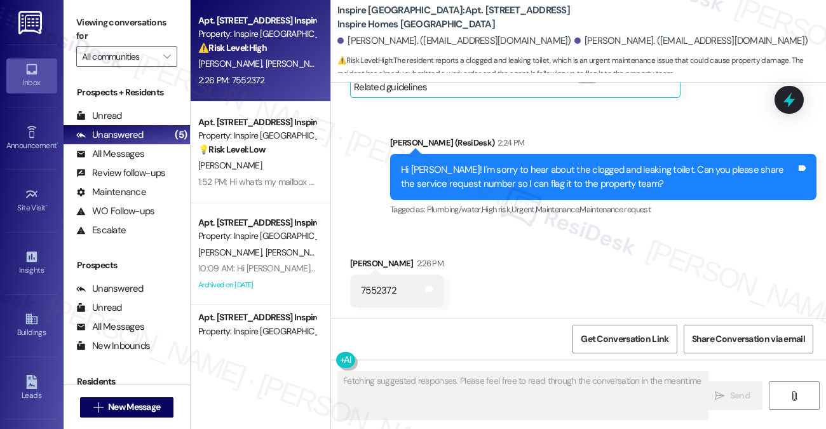
click at [471, 177] on div "Hi [PERSON_NAME]! I'm sorry to hear about the clogged and leaking toilet. Can y…" at bounding box center [598, 176] width 395 height 27
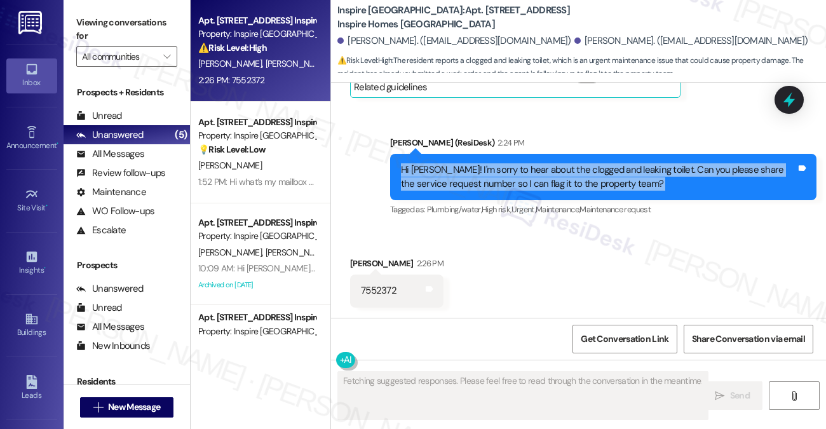
click at [471, 177] on div "Hi [PERSON_NAME]! I'm sorry to hear about the clogged and leaking toilet. Can y…" at bounding box center [598, 176] width 395 height 27
click at [515, 174] on div "Hi [PERSON_NAME]! I'm sorry to hear about the clogged and leaking toilet. Can y…" at bounding box center [598, 176] width 395 height 27
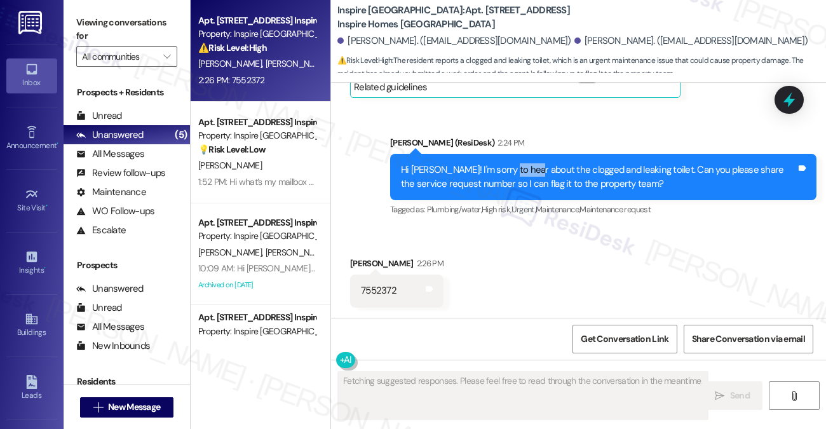
click at [515, 174] on div "Hi [PERSON_NAME]! I'm sorry to hear about the clogged and leaking toilet. Can y…" at bounding box center [598, 176] width 395 height 27
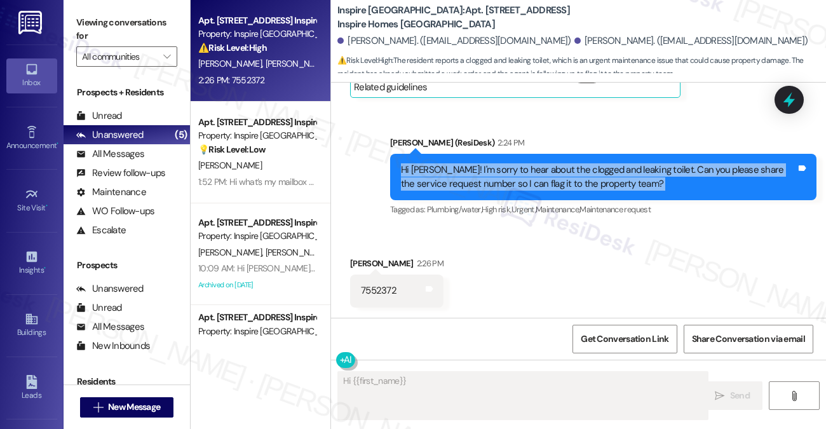
click at [515, 174] on div "Hi [PERSON_NAME]! I'm sorry to hear about the clogged and leaking toilet. Can y…" at bounding box center [598, 176] width 395 height 27
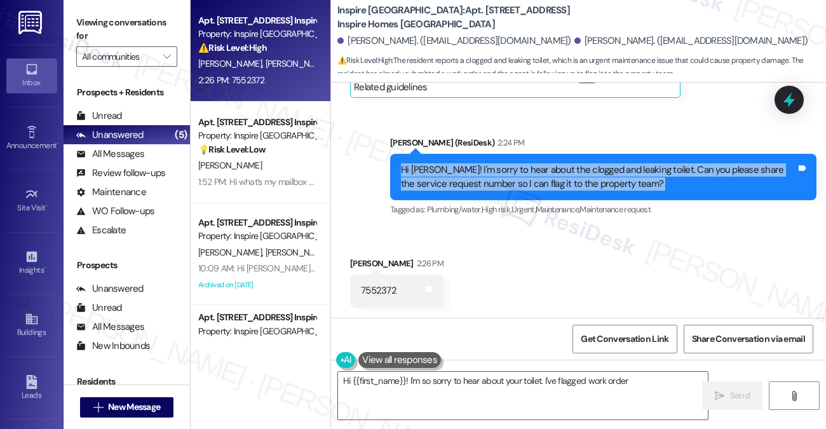
click at [515, 174] on div "Hi [PERSON_NAME]! I'm sorry to hear about the clogged and leaking toilet. Can y…" at bounding box center [598, 176] width 395 height 27
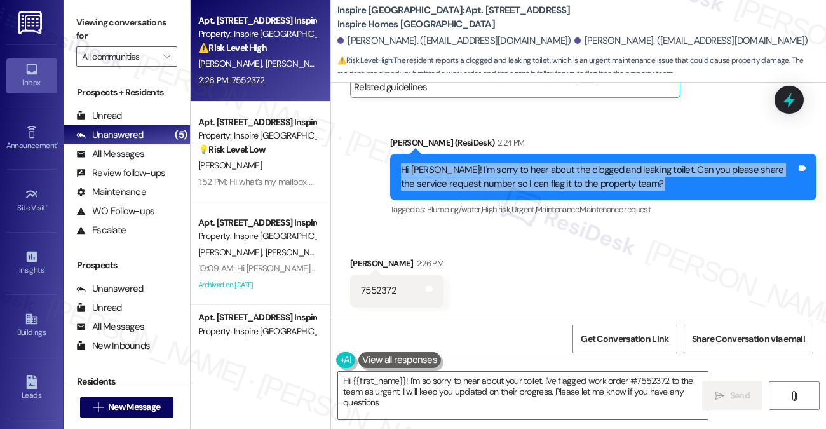
type textarea "Hi {{first_name}}! I'm so sorry to hear about your toilet. I've flagged work or…"
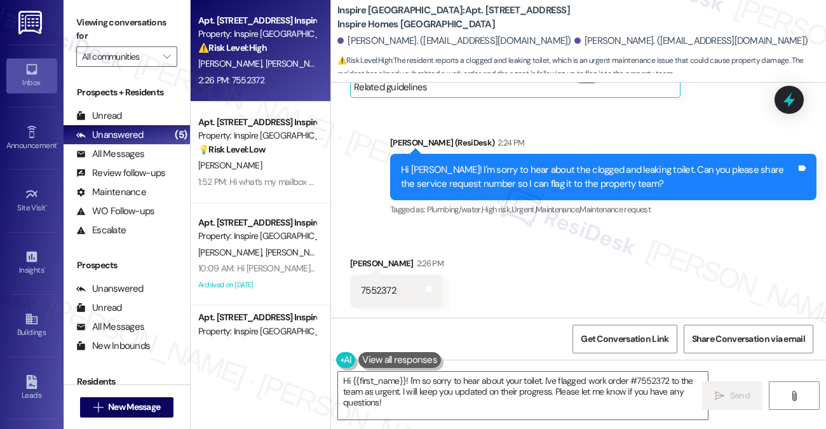
click at [366, 295] on div "7552372" at bounding box center [379, 290] width 36 height 13
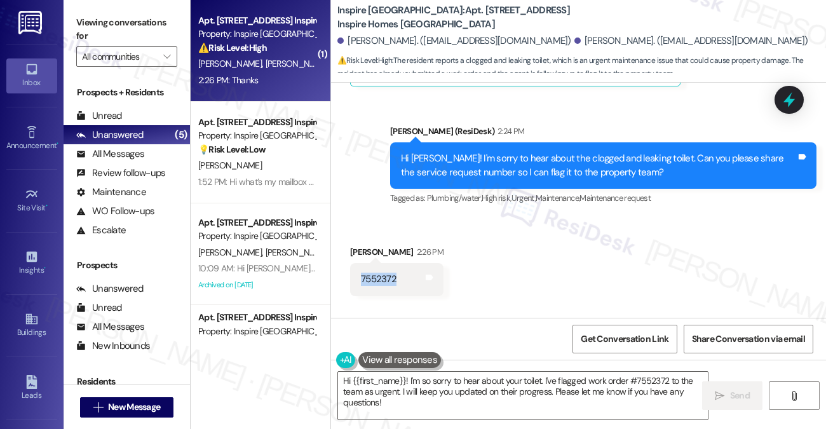
scroll to position [4291, 0]
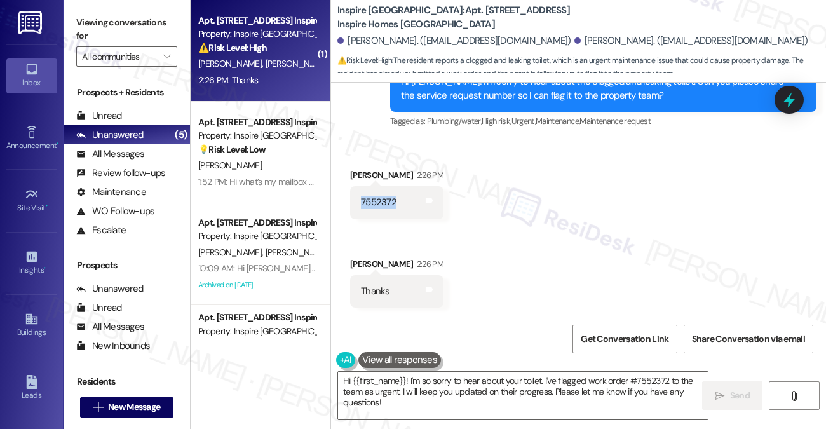
click at [373, 207] on div "7552372" at bounding box center [379, 202] width 36 height 13
click at [387, 208] on div "7552372" at bounding box center [379, 202] width 36 height 13
click at [374, 201] on div "7552372" at bounding box center [379, 202] width 36 height 13
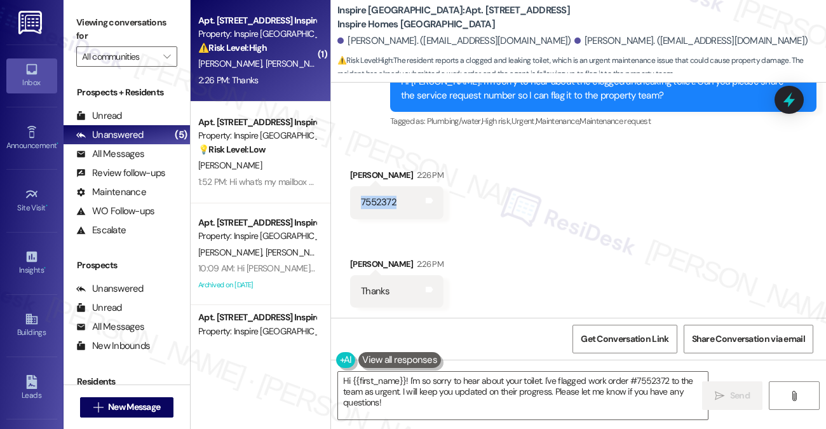
copy div "7552372"
click at [580, 220] on div "Received via SMS Alice Bejines 2:26 PM 7552372 Tags and notes Received via SMS …" at bounding box center [578, 228] width 495 height 177
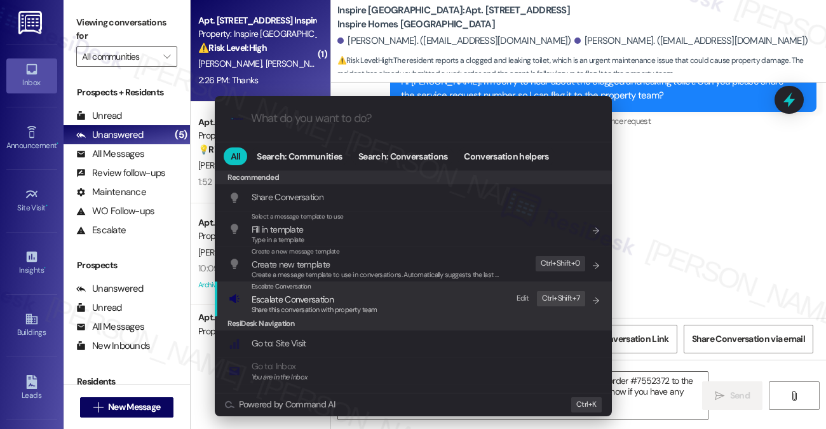
click at [338, 302] on span "Escalate Conversation" at bounding box center [315, 299] width 126 height 14
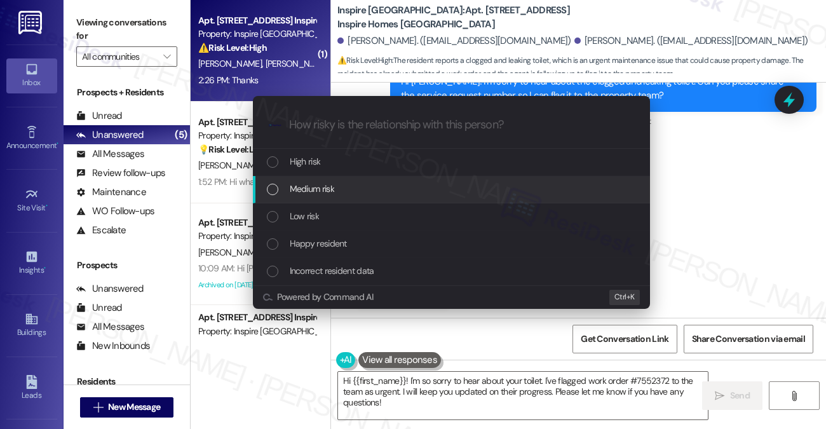
click at [351, 194] on div "Medium risk" at bounding box center [453, 189] width 372 height 14
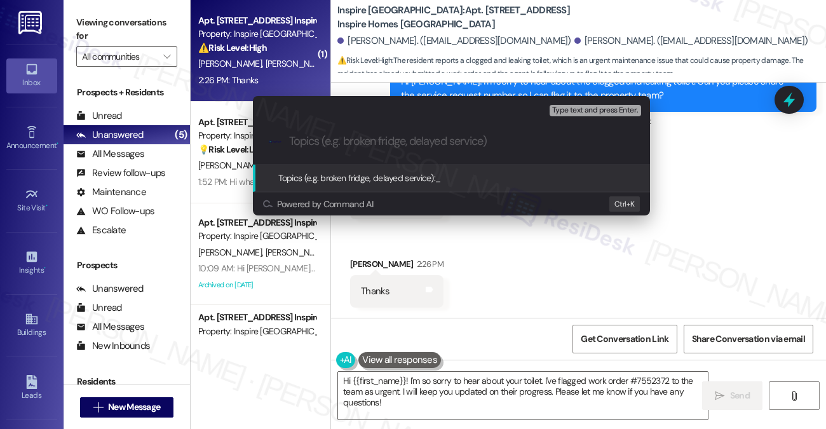
type input "O"
paste input "7552372"
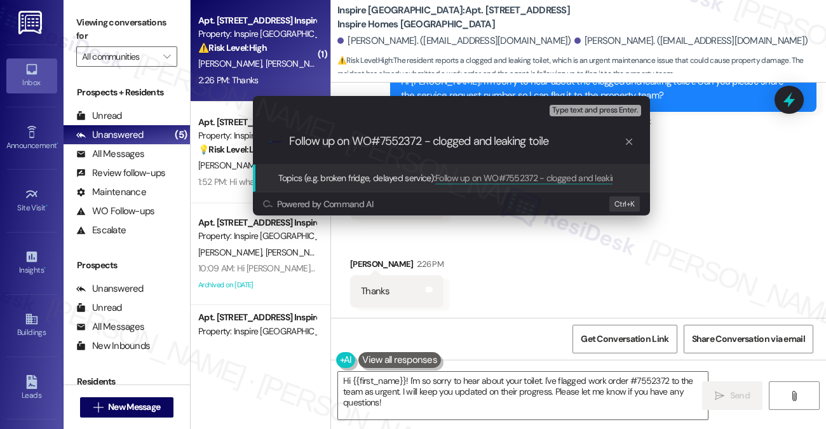
type input "Follow up on WO#7552372 - clogged and leaking toilet"
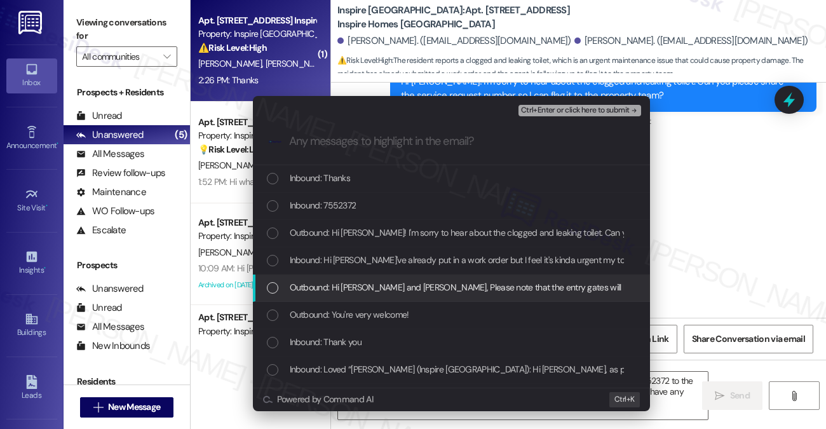
click at [376, 259] on span "Inbound: Hi Sarah I've already put in a work order but I feel it's kinda urgent…" at bounding box center [531, 260] width 483 height 14
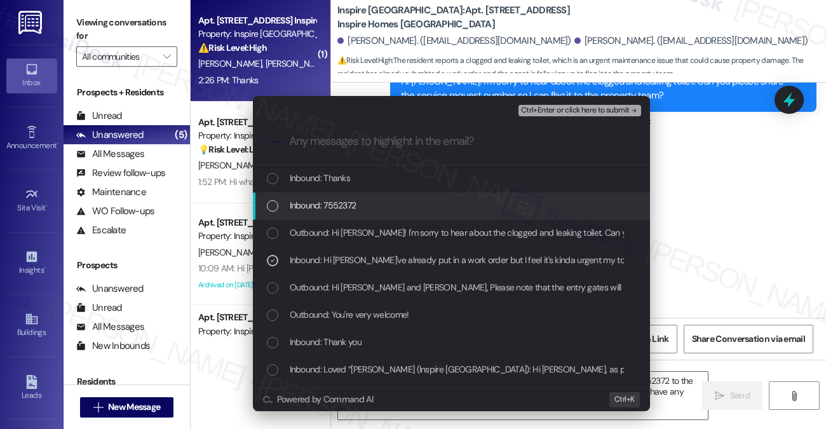
click at [365, 200] on div "Inbound: 7552372" at bounding box center [453, 205] width 372 height 14
click at [407, 198] on div "Inbound: 7552372" at bounding box center [451, 205] width 397 height 27
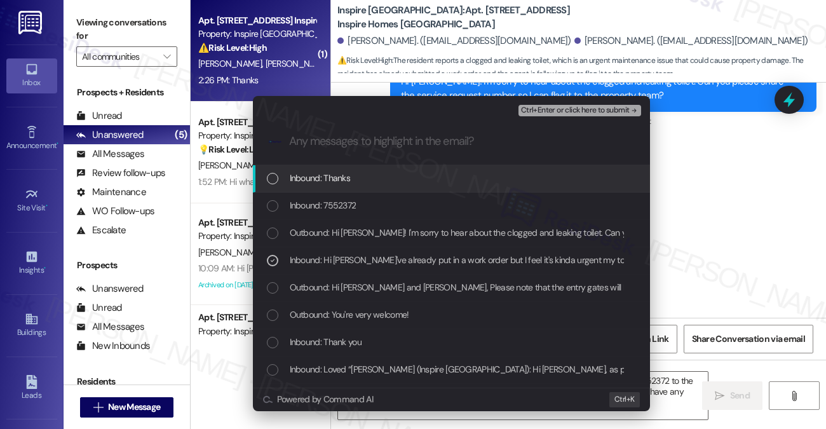
click at [580, 107] on span "Ctrl+Enter or click here to submit" at bounding box center [575, 110] width 109 height 9
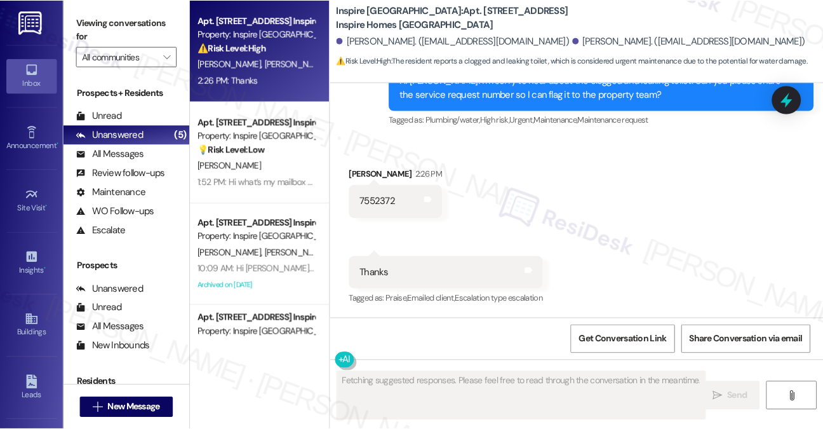
scroll to position [4292, 0]
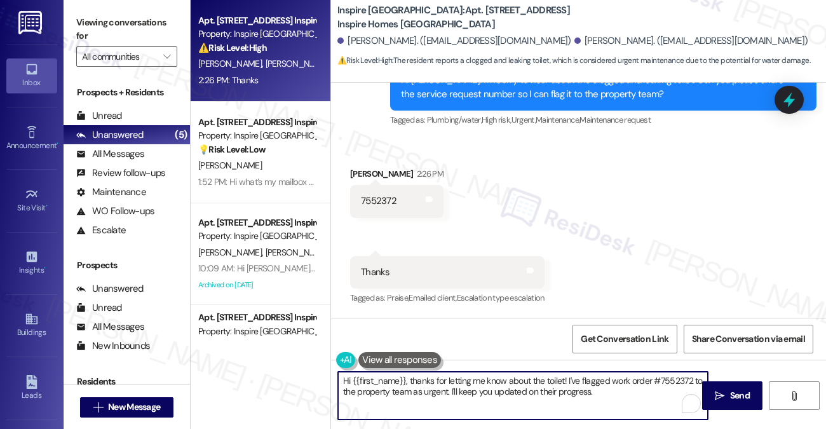
drag, startPoint x: 412, startPoint y: 377, endPoint x: 305, endPoint y: 373, distance: 106.8
click at [305, 373] on div "Apt. 1532 Fallen Acorn Dr, 1 Inspire Homes Bonds Ranch Property: Inspire Bond R…" at bounding box center [508, 214] width 635 height 429
drag, startPoint x: 499, startPoint y: 380, endPoint x: 384, endPoint y: 382, distance: 115.0
click at [384, 382] on textarea "Thanks for letting me know about the toilet! I've flagged work order #7552372 t…" at bounding box center [523, 396] width 370 height 48
click at [496, 380] on textarea "Thanks for the swift response! I've flagged work order #7552372 to the property…" at bounding box center [523, 396] width 370 height 48
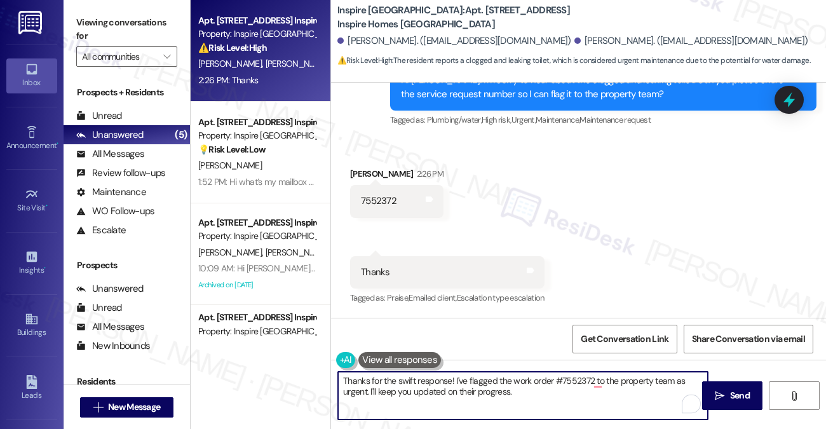
click at [363, 391] on textarea "Thanks for the swift response! I've flagged the work order #7552372 to the prop…" at bounding box center [523, 396] width 370 height 48
click at [509, 393] on textarea "Thanks for the swift response! I've flagged the work order #7552372 to the prop…" at bounding box center [523, 396] width 370 height 48
click at [535, 396] on textarea "Thanks for the swift response! I've flagged the work order #7552372 to the prop…" at bounding box center [523, 396] width 370 height 48
click at [545, 393] on textarea "Thanks for the swift response! I've flagged the work order #7552372 to the prop…" at bounding box center [523, 396] width 370 height 48
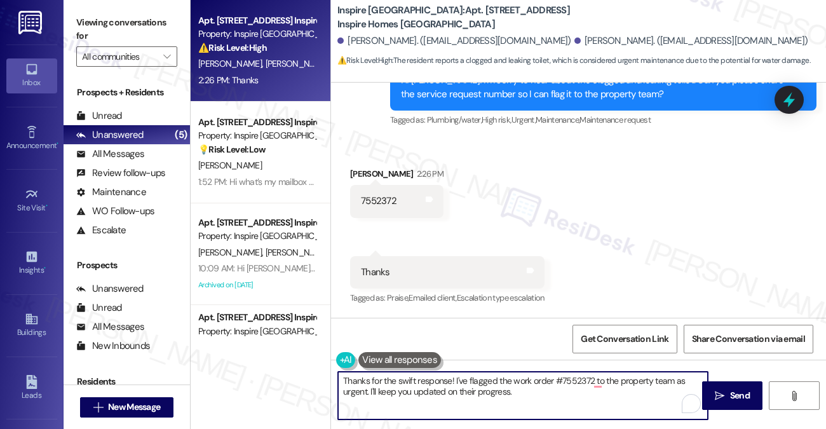
click at [545, 393] on textarea "Thanks for the swift response! I've flagged the work order #7552372 to the prop…" at bounding box center [523, 396] width 370 height 48
drag, startPoint x: 541, startPoint y: 393, endPoint x: 518, endPoint y: 395, distance: 23.0
click at [518, 395] on textarea "Thanks for the swift response! I've flagged the work order #7552372 to the prop…" at bounding box center [523, 396] width 370 height 48
click at [519, 394] on textarea "Thanks for the swift response! I've flagged the work order #7552372 to the prop…" at bounding box center [523, 396] width 370 height 48
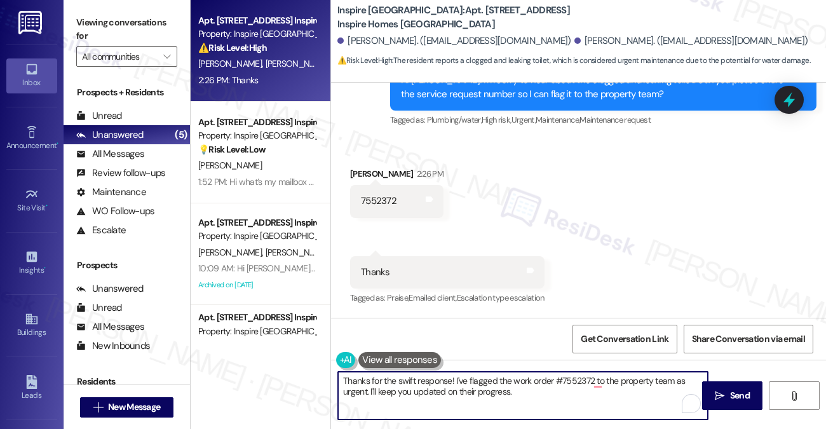
click at [521, 390] on textarea "Thanks for the swift response! I've flagged the work order #7552372 to the prop…" at bounding box center [523, 396] width 370 height 48
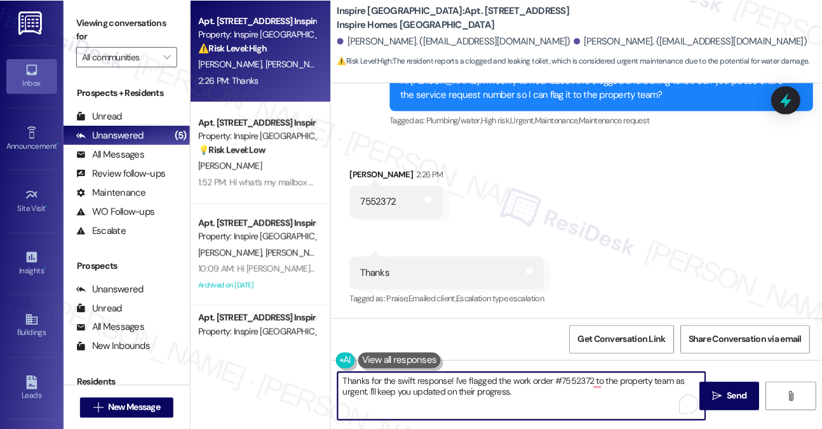
scroll to position [4306, 0]
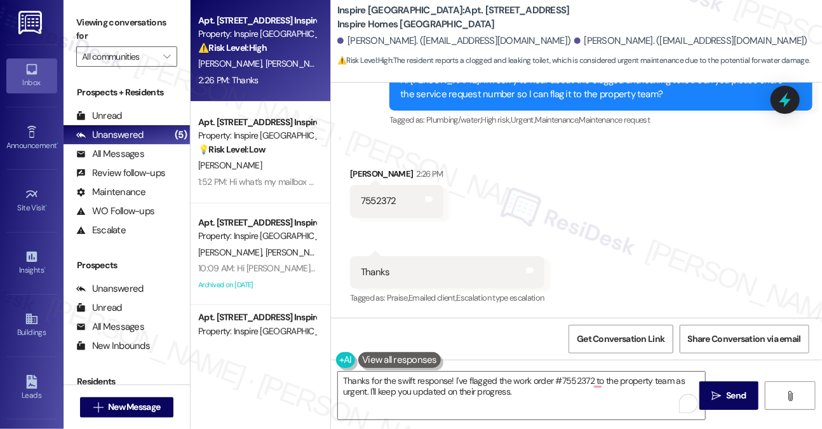
click at [150, 18] on label "Viewing conversations for" at bounding box center [126, 30] width 101 height 34
click at [539, 386] on textarea "Thanks for the swift response! I've flagged the work order #7552372 to the prop…" at bounding box center [521, 396] width 367 height 48
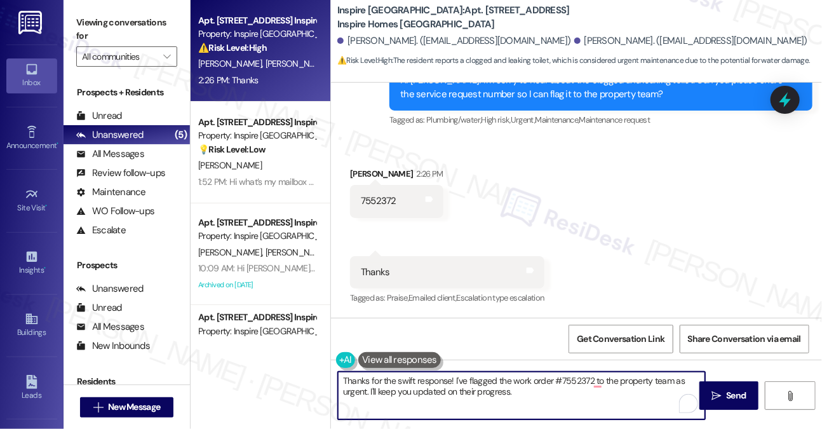
click at [539, 386] on textarea "Thanks for the swift response! I've flagged the work order #7552372 to the prop…" at bounding box center [521, 396] width 367 height 48
click at [541, 386] on textarea "Thanks for the swift response! I've flagged the work order #7552372 to the prop…" at bounding box center [521, 396] width 367 height 48
click at [573, 386] on textarea "Thanks for the swift response! I've flagged the work order #7552372 to the prop…" at bounding box center [521, 396] width 367 height 48
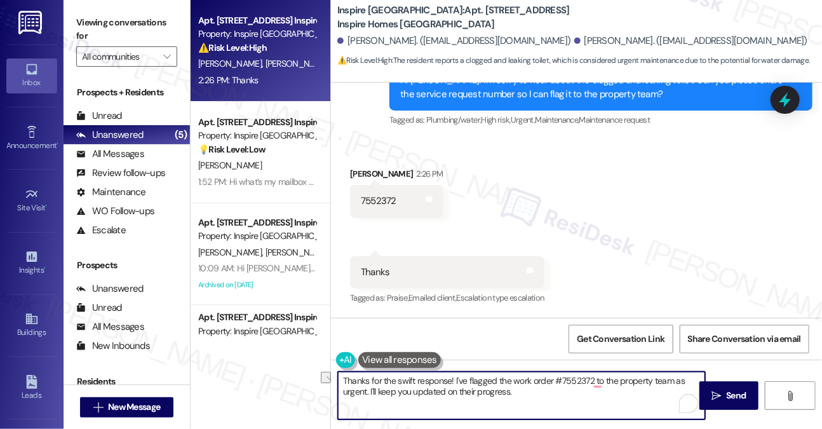
drag, startPoint x: 545, startPoint y: 391, endPoint x: 374, endPoint y: 396, distance: 171.0
click at [374, 396] on textarea "Thanks for the swift response! I've flagged the work order #7552372 to the prop…" at bounding box center [521, 396] width 367 height 48
click at [356, 394] on textarea "Thanks for the swift response! I've flagged the work order #7552372 to the prop…" at bounding box center [521, 396] width 367 height 48
click at [465, 387] on textarea "Thanks for the swift response! I've flagged the work order #7552372 to the prop…" at bounding box center [521, 396] width 367 height 48
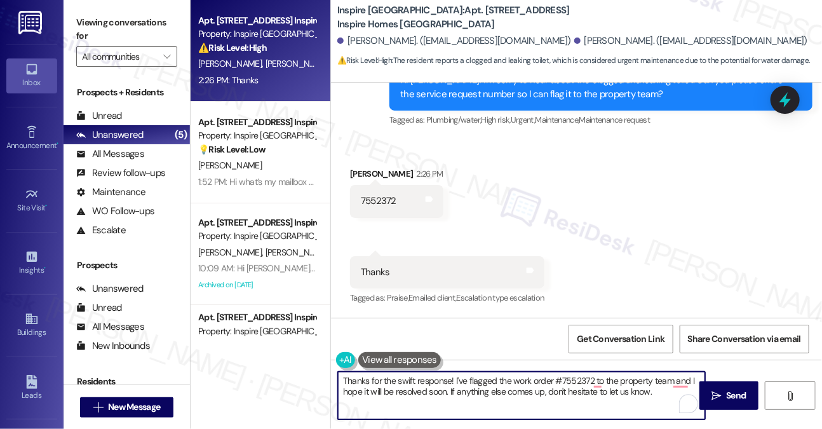
click at [465, 387] on textarea "Thanks for the swift response! I've flagged the work order #7552372 to the prop…" at bounding box center [521, 396] width 367 height 48
drag, startPoint x: 465, startPoint y: 387, endPoint x: 496, endPoint y: 391, distance: 31.3
click at [465, 387] on textarea "Thanks for the swift response! I've flagged the work order #7552372 to the prop…" at bounding box center [521, 396] width 367 height 48
click at [559, 399] on textarea "Thanks for the swift response! I've flagged the work order #7552372 to the prop…" at bounding box center [521, 396] width 367 height 48
click at [562, 391] on textarea "Thanks for the swift response! I've flagged the work order #7552372 to the prop…" at bounding box center [521, 396] width 367 height 48
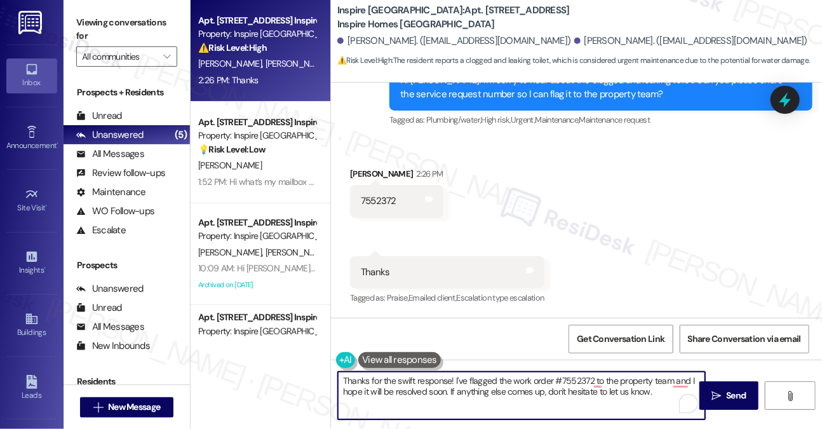
click at [562, 391] on textarea "Thanks for the swift response! I've flagged the work order #7552372 to the prop…" at bounding box center [521, 396] width 367 height 48
click at [656, 388] on textarea "Thanks for the swift response! I've flagged the work order #7552372 to the prop…" at bounding box center [521, 396] width 367 height 48
drag, startPoint x: 656, startPoint y: 391, endPoint x: 610, endPoint y: 391, distance: 45.7
click at [576, 395] on textarea "Thanks for the swift response! I've flagged the work order #7552372 to the prop…" at bounding box center [521, 396] width 367 height 48
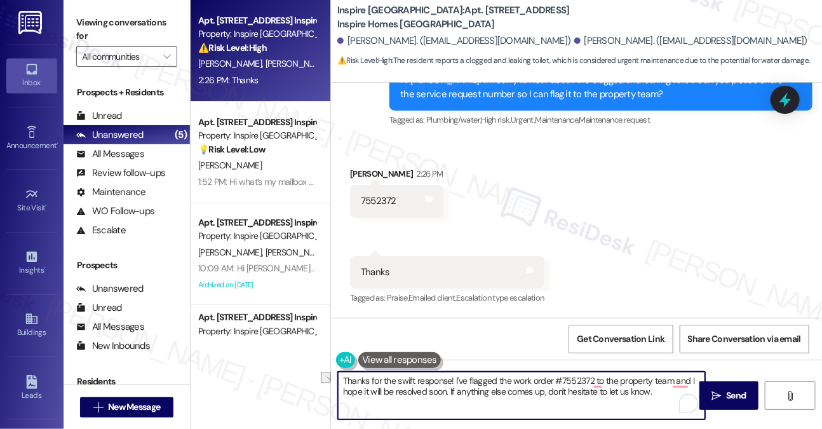
click at [611, 391] on textarea "Thanks for the swift response! I've flagged the work order #7552372 to the prop…" at bounding box center [521, 396] width 367 height 48
drag, startPoint x: 663, startPoint y: 391, endPoint x: 610, endPoint y: 392, distance: 52.1
click at [610, 392] on textarea "Thanks for the swift response! I've flagged the work order #7552372 to the prop…" at bounding box center [521, 396] width 367 height 48
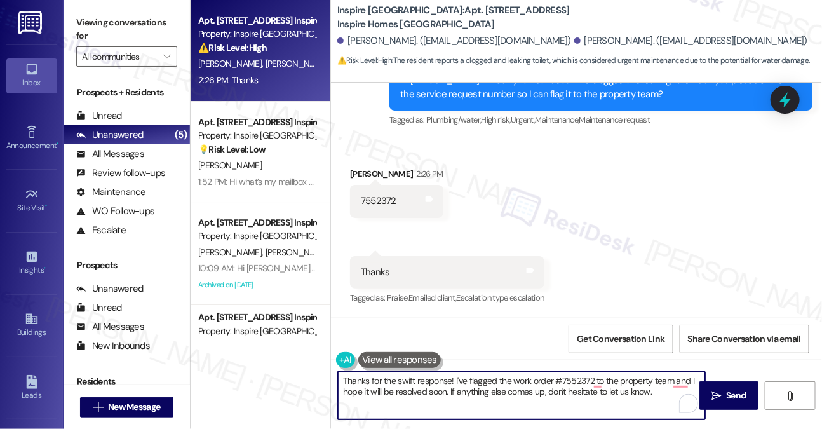
click at [612, 392] on textarea "Thanks for the swift response! I've flagged the work order #7552372 to the prop…" at bounding box center [521, 396] width 367 height 48
click at [661, 391] on textarea "Thanks for the swift response! I've flagged the work order #7552372 to the prop…" at bounding box center [521, 396] width 367 height 48
drag, startPoint x: 546, startPoint y: 392, endPoint x: 577, endPoint y: 382, distance: 31.9
click at [546, 392] on textarea "Thanks for the swift response! I've flagged the work order #7552372 to the prop…" at bounding box center [521, 396] width 367 height 48
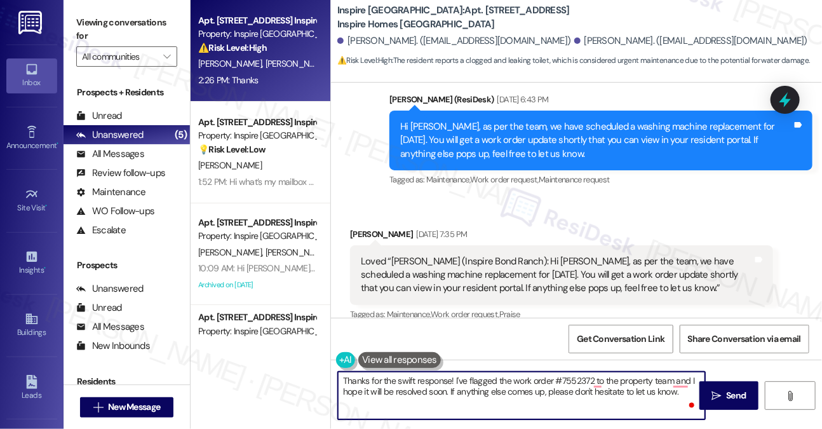
scroll to position [3416, 0]
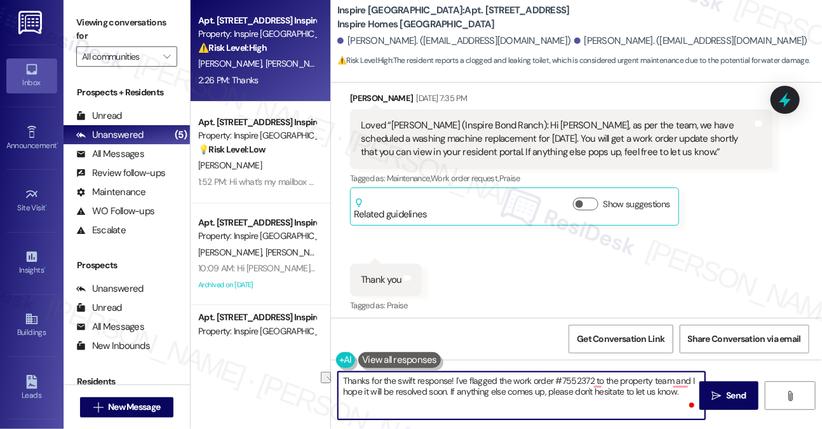
drag, startPoint x: 681, startPoint y: 394, endPoint x: 636, endPoint y: 392, distance: 45.1
click at [636, 392] on textarea "Thanks for the swift response! I've flagged the work order #7552372 to the prop…" at bounding box center [521, 396] width 367 height 48
type textarea "Thanks for the swift response! I've flagged the work order #7552372 to the prop…"
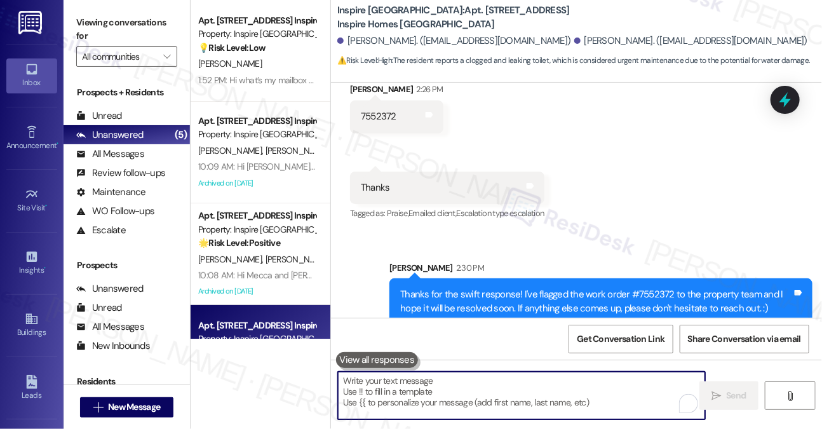
scroll to position [4408, 0]
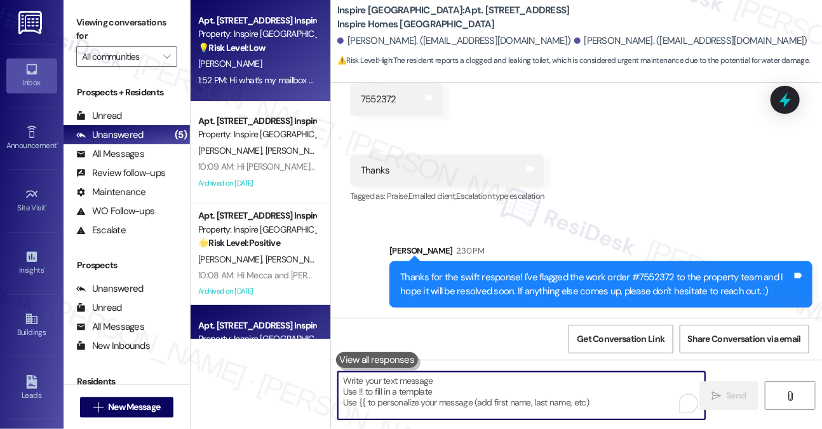
click at [249, 55] on div "💡 Risk Level: Low The resident is asking for their mailbox number, which is a n…" at bounding box center [257, 47] width 118 height 13
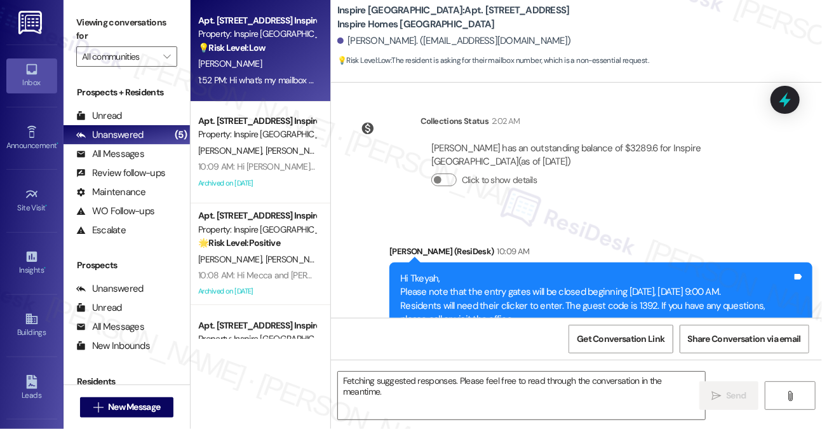
scroll to position [572, 0]
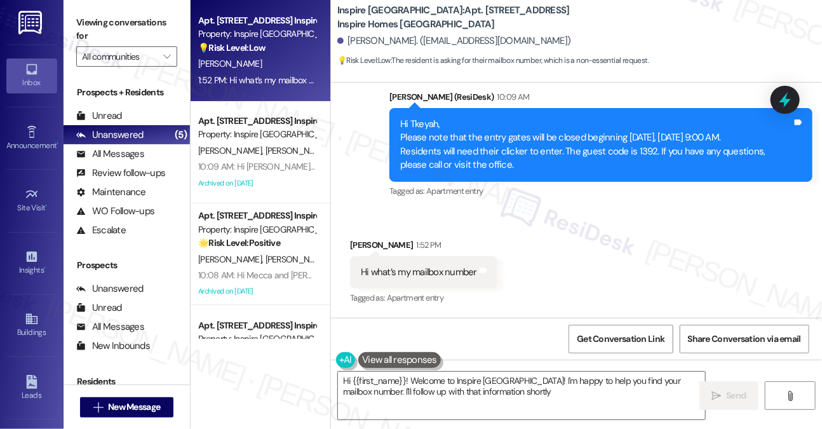
type textarea "Hi {{first_name}}! Welcome to Inspire [GEOGRAPHIC_DATA]! I'm happy to help you …"
click at [493, 386] on textarea "Hi {{first_name}}! Welcome to Inspire [GEOGRAPHIC_DATA]! I'm happy to help you …" at bounding box center [521, 396] width 367 height 48
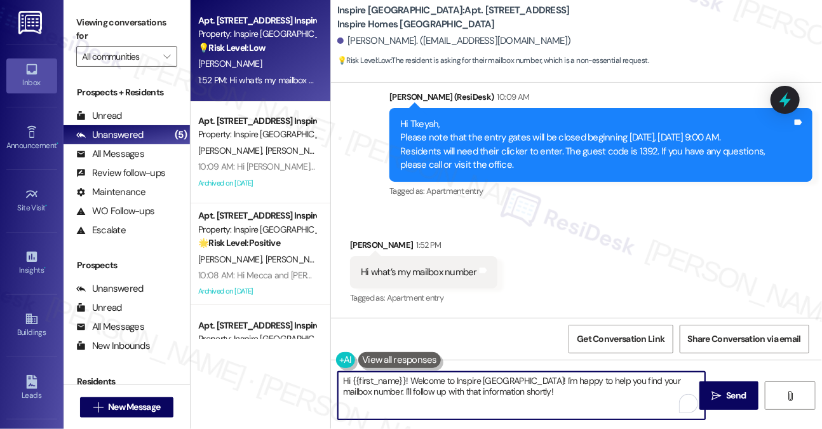
click at [493, 386] on textarea "Hi {{first_name}}! Welcome to Inspire [GEOGRAPHIC_DATA]! I'm happy to help you …" at bounding box center [521, 396] width 367 height 48
click at [563, 387] on textarea "Hi {{first_name}}! Welcome to Inspire [GEOGRAPHIC_DATA]! I'm happy to help you …" at bounding box center [521, 396] width 367 height 48
click at [421, 279] on div "Hi what’s my mailbox number" at bounding box center [419, 272] width 116 height 13
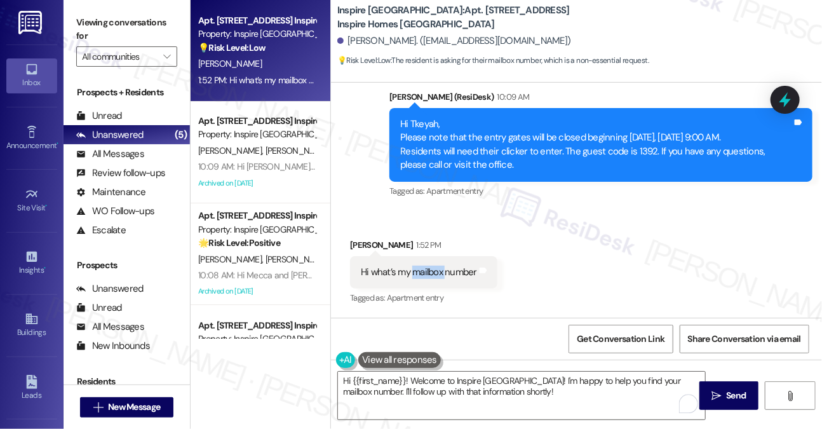
click at [421, 279] on div "Hi what’s my mailbox number" at bounding box center [419, 272] width 116 height 13
copy div "Hi what’s my mailbox number Tags and notes"
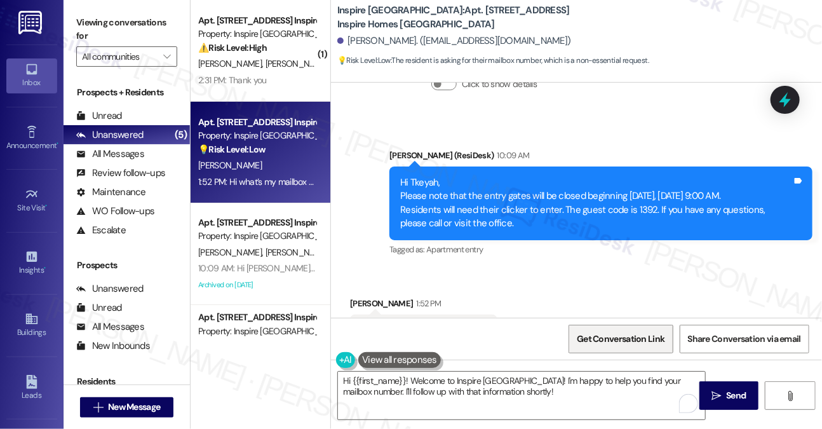
scroll to position [572, 0]
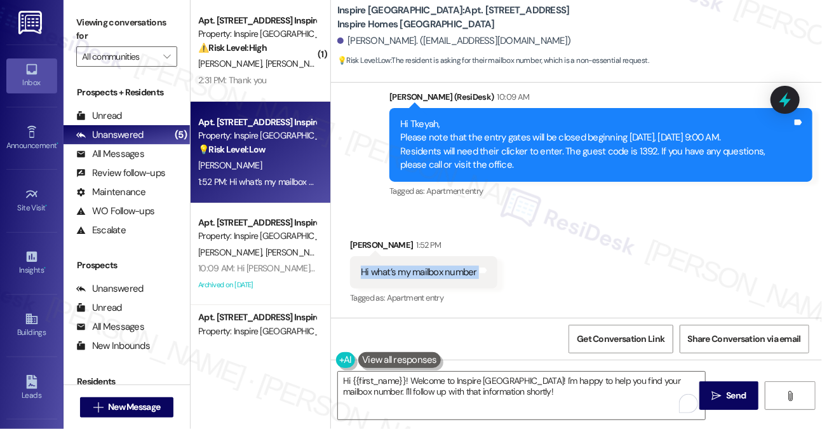
click at [367, 260] on div "Hi what’s my mailbox number Tags and notes" at bounding box center [423, 272] width 147 height 32
click at [158, 15] on label "Viewing conversations for" at bounding box center [126, 30] width 101 height 34
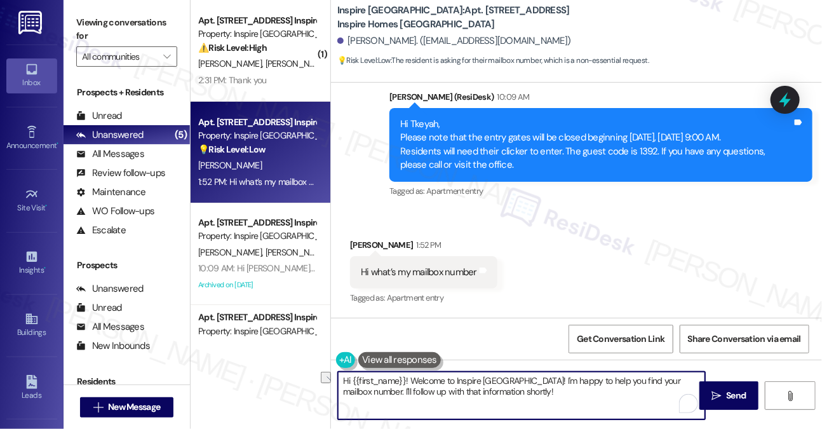
drag, startPoint x: 410, startPoint y: 377, endPoint x: 527, endPoint y: 373, distance: 116.3
click at [527, 373] on textarea "Hi {{first_name}}! Welcome to Inspire [GEOGRAPHIC_DATA]! I'm happy to help you …" at bounding box center [521, 396] width 367 height 48
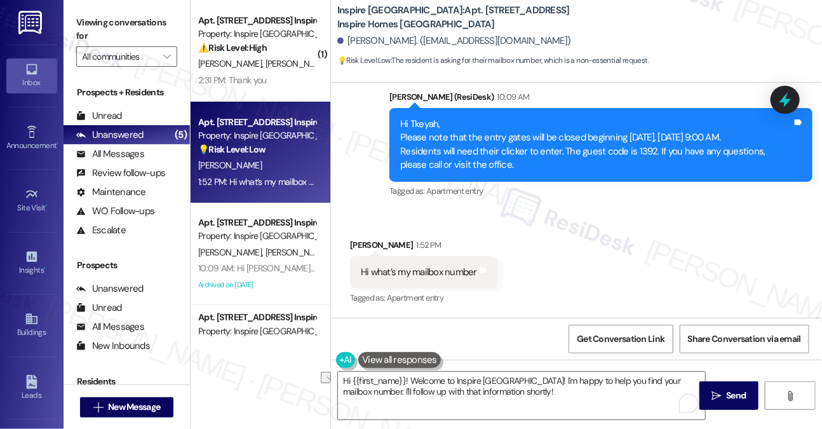
click at [142, 23] on label "Viewing conversations for" at bounding box center [126, 30] width 101 height 34
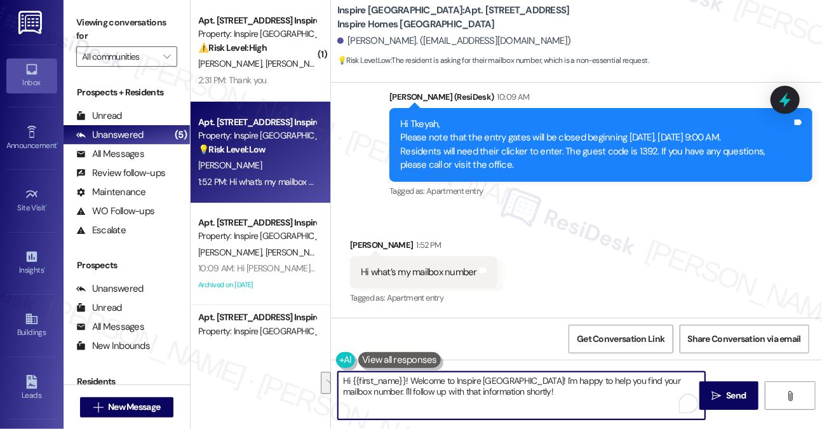
drag, startPoint x: 455, startPoint y: 388, endPoint x: 410, endPoint y: 379, distance: 46.1
click at [410, 379] on textarea "Hi {{first_name}}! Welcome to Inspire [GEOGRAPHIC_DATA]! I'm happy to help you …" at bounding box center [521, 396] width 367 height 48
paste textarea "Thanks for reaching out! I understand how important it is to know your mailbox …"
drag, startPoint x: 415, startPoint y: 380, endPoint x: 406, endPoint y: 380, distance: 8.9
click at [406, 380] on textarea "Hi {{first_name}}! Thanks for reaching out! I understand how important it is to…" at bounding box center [521, 396] width 367 height 48
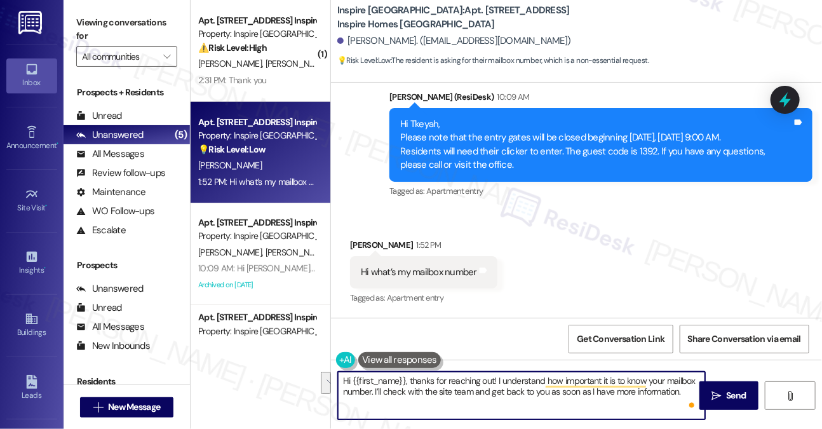
drag, startPoint x: 497, startPoint y: 381, endPoint x: 614, endPoint y: 389, distance: 117.2
click at [614, 389] on textarea "Hi {{first_name}}, thanks for reaching out! I understand how important it is to…" at bounding box center [521, 396] width 367 height 48
click at [621, 380] on textarea "Hi {{first_name}}, thanks for reaching out! I understand how important it is to…" at bounding box center [521, 396] width 367 height 48
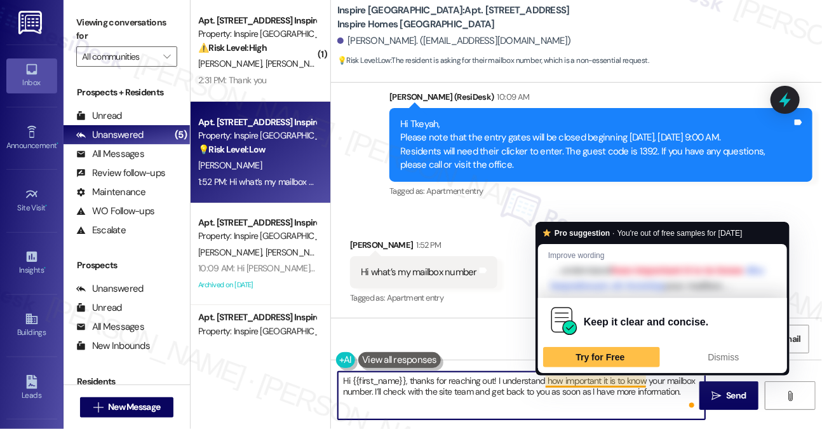
click at [518, 380] on textarea "Hi {{first_name}}, thanks for reaching out! I understand how important it is to…" at bounding box center [521, 396] width 367 height 48
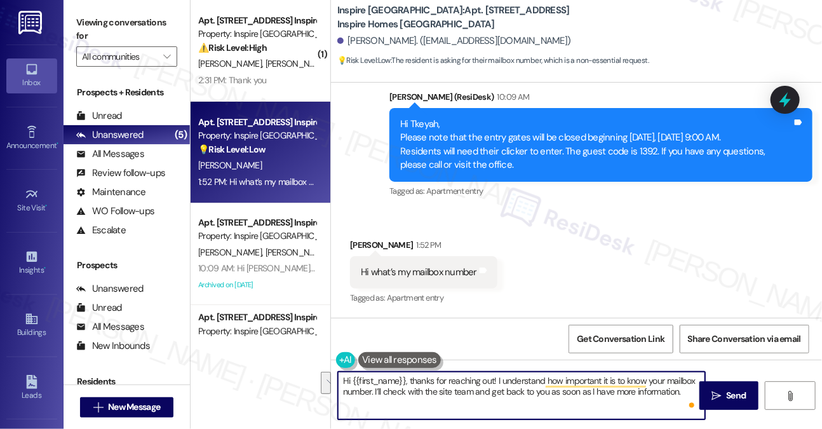
drag, startPoint x: 497, startPoint y: 380, endPoint x: 374, endPoint y: 398, distance: 125.1
click at [374, 398] on textarea "Hi {{first_name}}, thanks for reaching out! I understand how important it is to…" at bounding box center [521, 396] width 367 height 48
drag, startPoint x: 596, startPoint y: 379, endPoint x: 604, endPoint y: 377, distance: 7.7
click at [596, 379] on textarea "Hi {{first_name}}, thanks for reaching out! I’ll check with the site team and g…" at bounding box center [521, 396] width 367 height 48
drag, startPoint x: 564, startPoint y: 391, endPoint x: 471, endPoint y: 393, distance: 92.8
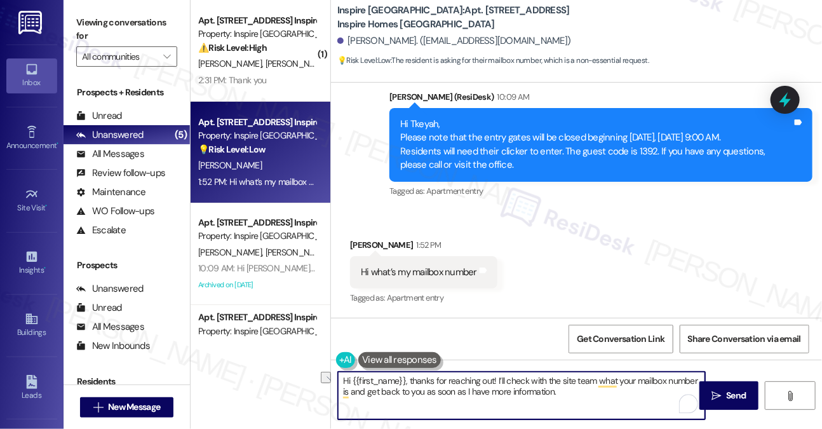
click at [471, 393] on textarea "Hi {{first_name}}, thanks for reaching out! I’ll check with the site team what …" at bounding box center [521, 396] width 367 height 48
drag, startPoint x: 567, startPoint y: 397, endPoint x: 584, endPoint y: 393, distance: 18.2
click at [567, 397] on textarea "Hi {{first_name}}, thanks for reaching out! I’ll check with the site team what …" at bounding box center [521, 396] width 367 height 48
click at [636, 391] on textarea "Hi {{first_name}}, thanks for reaching out! I’ll check with the site team what …" at bounding box center [521, 396] width 367 height 48
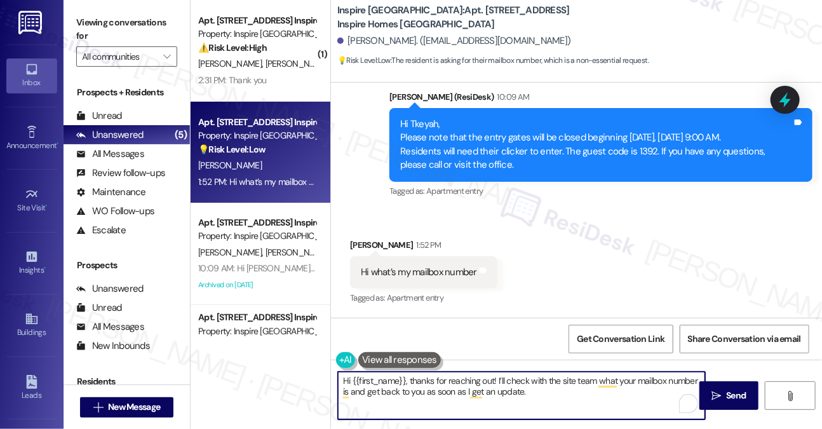
click at [534, 379] on textarea "Hi {{first_name}}, thanks for reaching out! I’ll check with the site team what …" at bounding box center [521, 396] width 367 height 48
click at [581, 391] on textarea "Hi {{first_name}}, thanks for reaching out! I’ll check with the site team what …" at bounding box center [521, 396] width 367 height 48
type textarea "Hi {{first_name}}, thanks for reaching out! I’ll check with the site team what …"
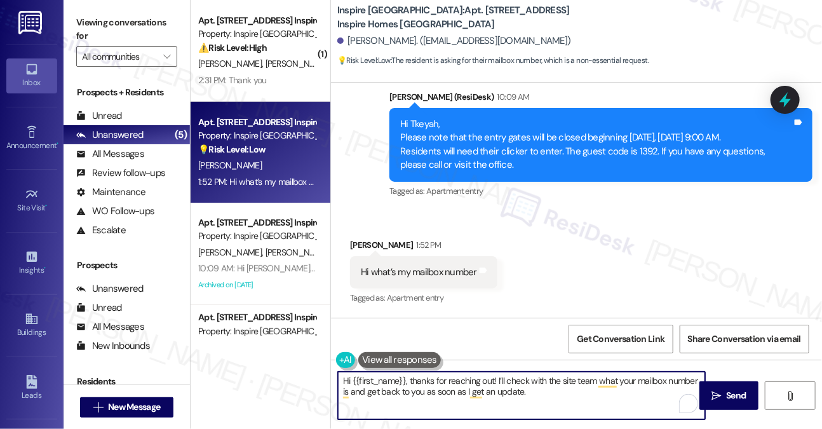
click at [432, 278] on div "Hi what’s my mailbox number" at bounding box center [419, 272] width 116 height 13
click at [553, 391] on textarea "Hi {{first_name}}, thanks for reaching out! I’ll check with the site team what …" at bounding box center [521, 396] width 367 height 48
click at [697, 388] on textarea "Hi {{first_name}}, thanks for reaching out! I’ll check with the site team what …" at bounding box center [521, 396] width 367 height 48
click at [708, 388] on button " Send" at bounding box center [728, 395] width 59 height 29
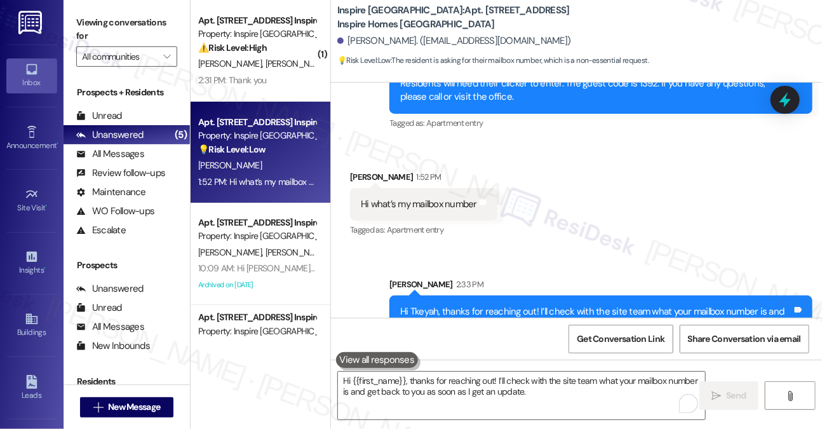
scroll to position [675, 0]
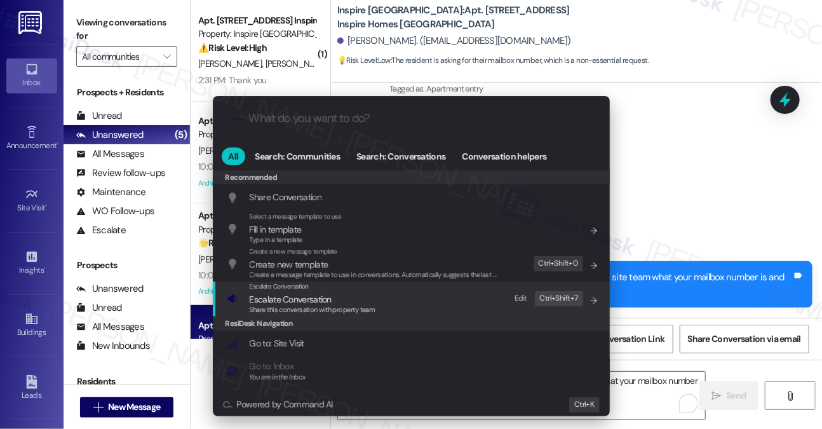
click at [422, 292] on div "Escalate Conversation Escalate Conversation Share this conversation with proper…" at bounding box center [413, 298] width 372 height 34
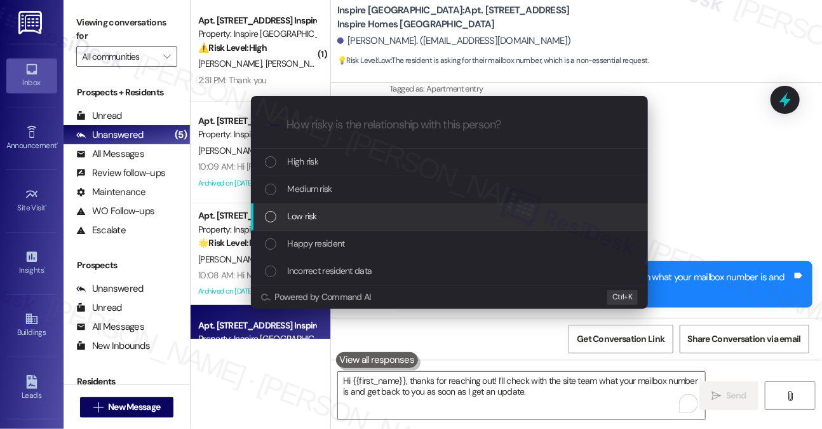
click at [348, 220] on div "Low risk" at bounding box center [451, 216] width 372 height 14
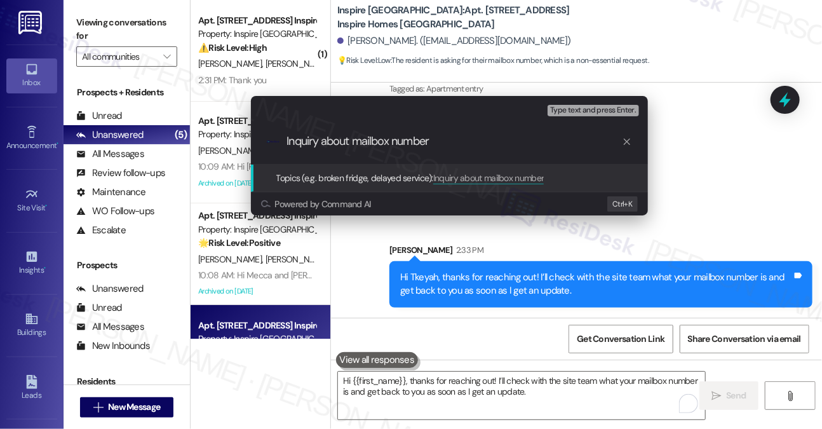
type input "Inquiry about mailbox number"
click at [161, 20] on div "Escalate Conversation Low risk Topics (e.g. broken fridge, delayed service) Any…" at bounding box center [411, 214] width 822 height 429
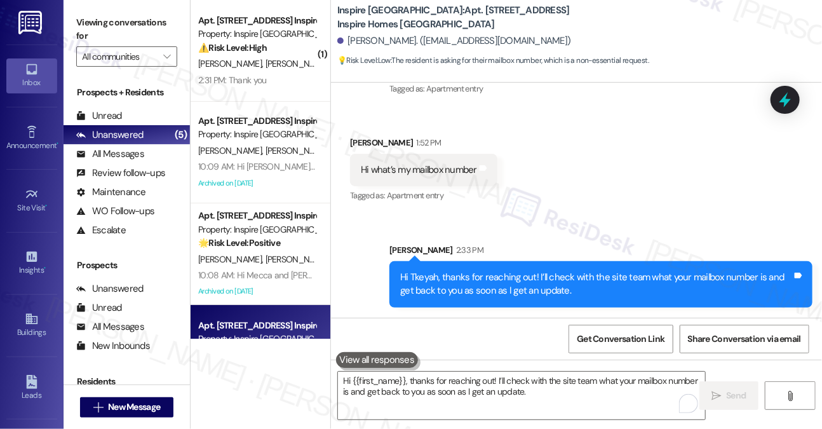
click at [576, 234] on div "Sent via SMS [PERSON_NAME] 2:33 PM Hi Tkeyah, thanks for reaching out! I’ll che…" at bounding box center [601, 275] width 442 height 83
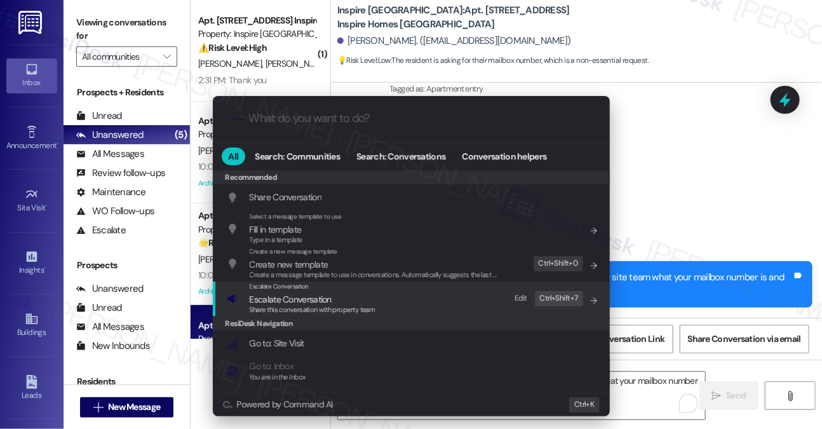
click at [321, 289] on div "Escalate Conversation" at bounding box center [313, 286] width 126 height 10
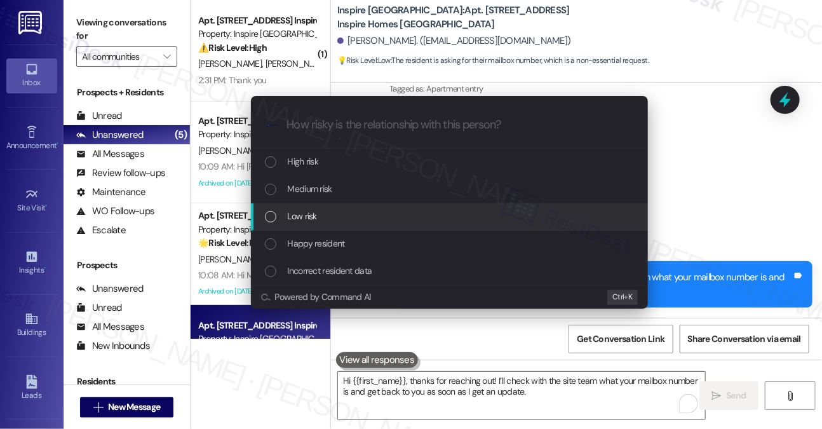
click at [337, 206] on div "Low risk" at bounding box center [449, 216] width 397 height 27
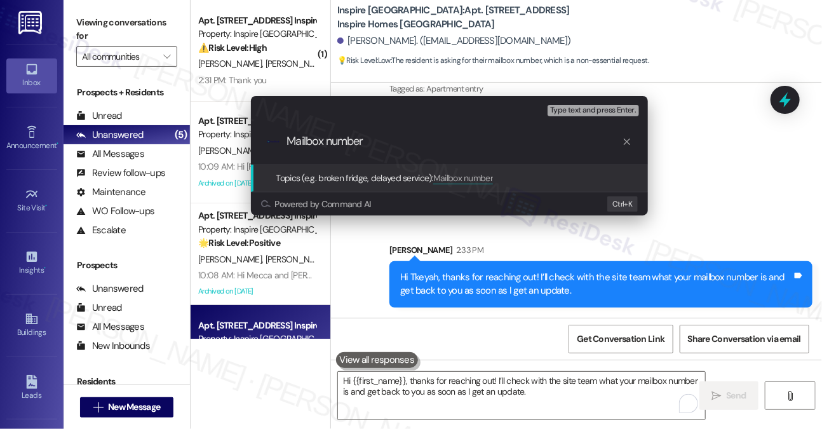
drag, startPoint x: 293, startPoint y: 140, endPoint x: 283, endPoint y: 137, distance: 10.6
click at [283, 137] on div ".cls-1{fill:#0a055f;}.cls-2{fill:#0cc4c4;} resideskLogoBlueOrange Mailbox number" at bounding box center [449, 141] width 397 height 45
type input "Confirm mailbox number"
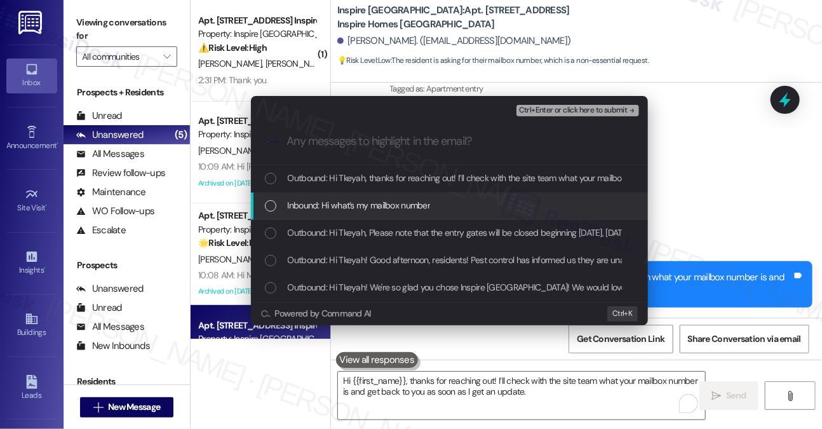
click at [393, 194] on div "Inbound: Hi what’s my mailbox number" at bounding box center [449, 205] width 397 height 27
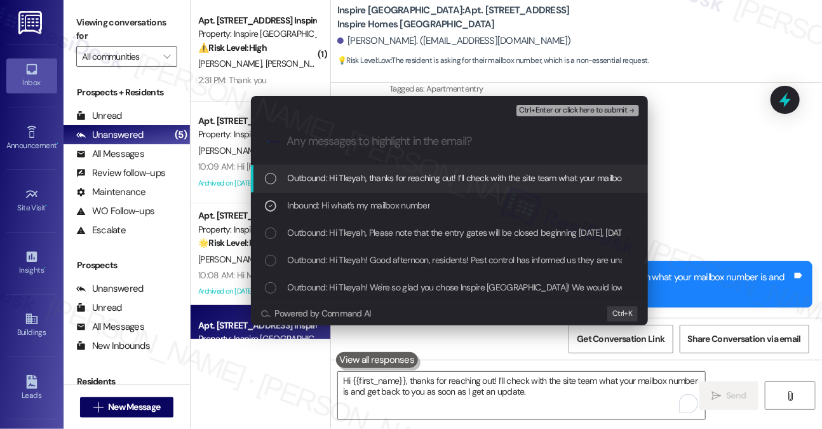
click at [566, 111] on span "Ctrl+Enter or click here to submit" at bounding box center [573, 110] width 109 height 9
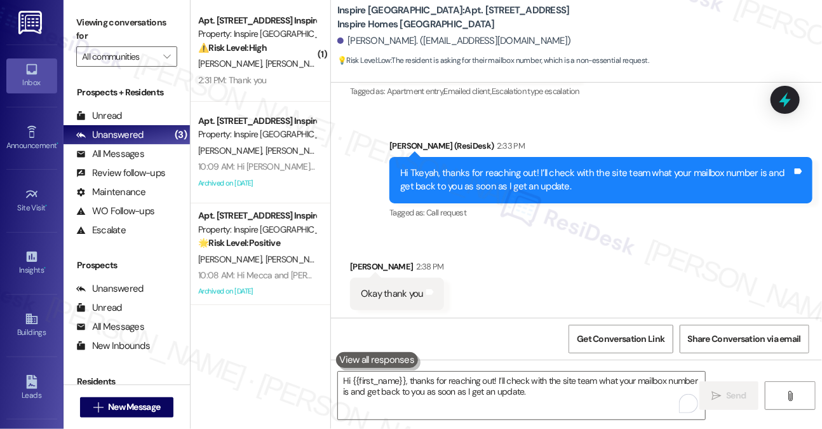
scroll to position [781, 0]
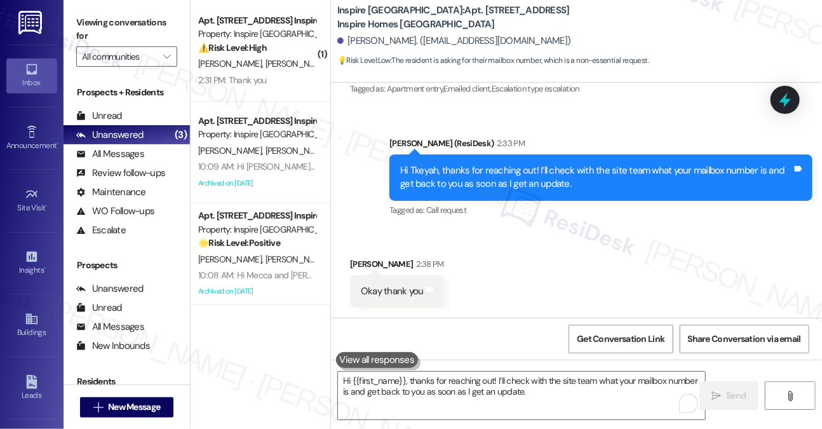
click at [579, 175] on div "Hi Tkeyah, thanks for reaching out! I’ll check with the site team what your mai…" at bounding box center [596, 177] width 392 height 27
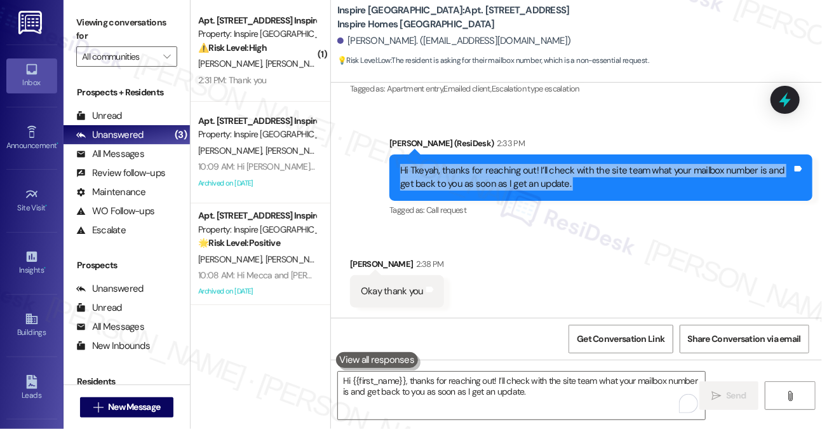
click at [579, 175] on div "Hi Tkeyah, thanks for reaching out! I’ll check with the site team what your mai…" at bounding box center [596, 177] width 392 height 27
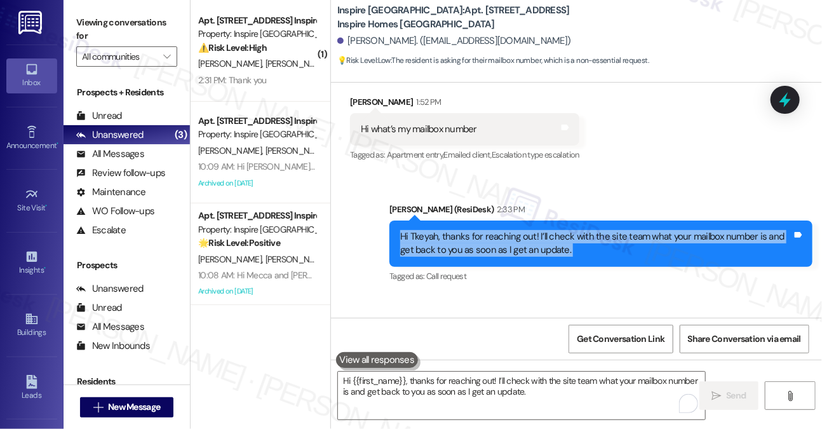
scroll to position [782, 0]
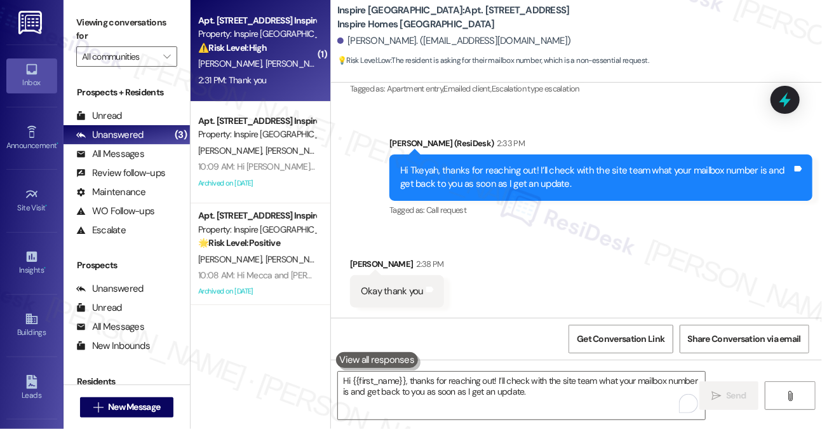
click at [273, 88] on div "2:31 PM: Thank you 2:31 PM: Thank you" at bounding box center [257, 80] width 120 height 16
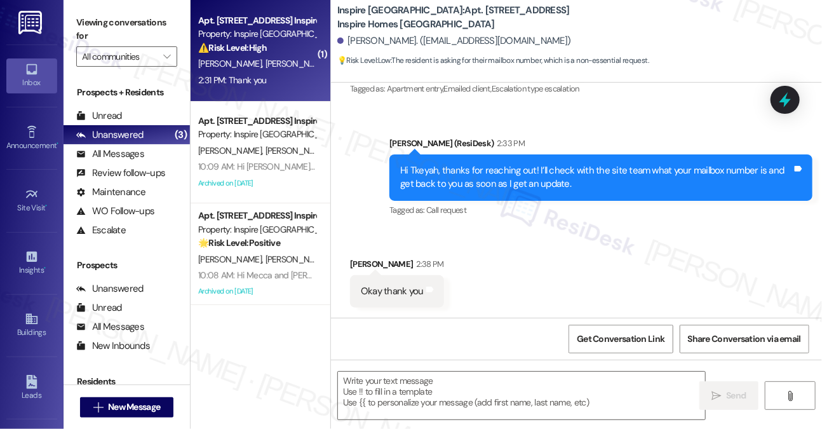
type textarea "Fetching suggested responses. Please feel free to read through the conversation…"
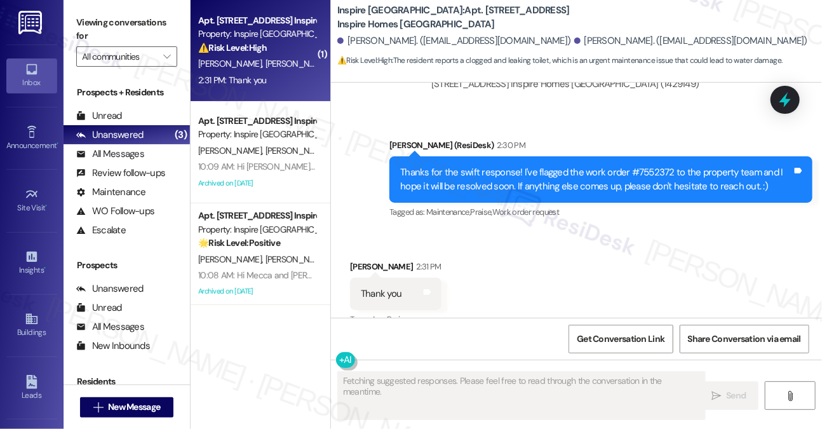
scroll to position [4703, 0]
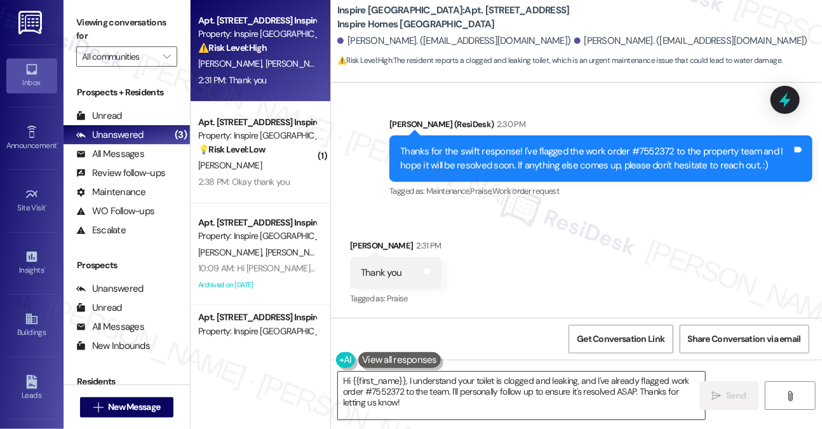
click at [450, 380] on textarea "Hi {{first_name}}, I understand your toilet is clogged and leaking, and I've al…" at bounding box center [521, 396] width 367 height 48
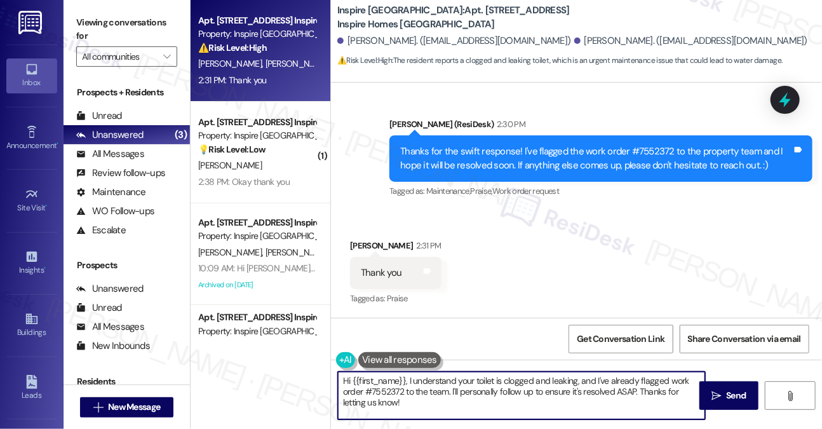
click at [450, 380] on textarea "Hi {{first_name}}, I understand your toilet is clogged and leaking, and I've al…" at bounding box center [521, 396] width 367 height 48
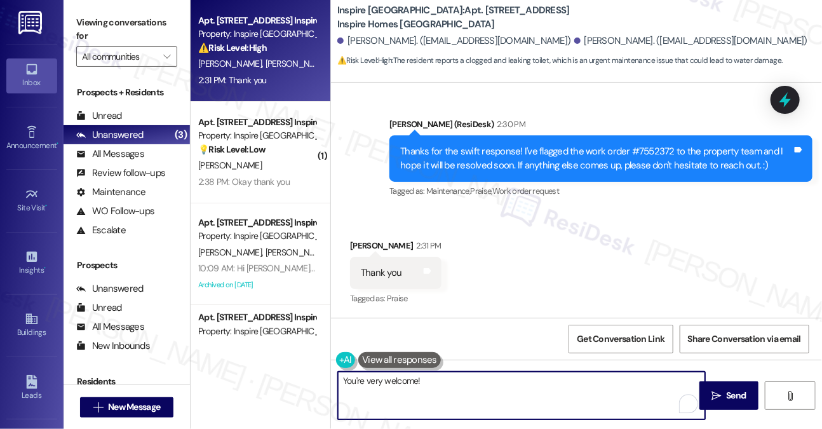
click at [360, 274] on div "Thank you" at bounding box center [381, 272] width 43 height 13
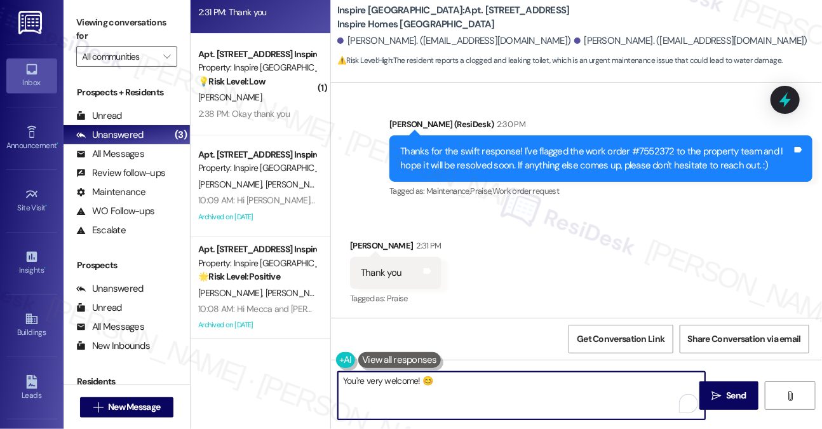
scroll to position [4704, 0]
type textarea "You're very welcome! 😊"
click at [468, 297] on div "Received via SMS [PERSON_NAME] 2:31 PM Thank you Tags and notes Tagged as: Prai…" at bounding box center [576, 263] width 491 height 107
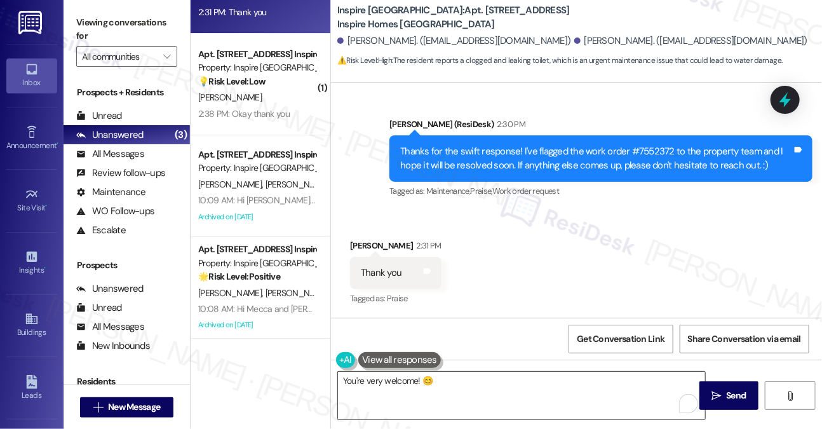
click at [483, 383] on textarea "You're very welcome! 😊" at bounding box center [521, 396] width 367 height 48
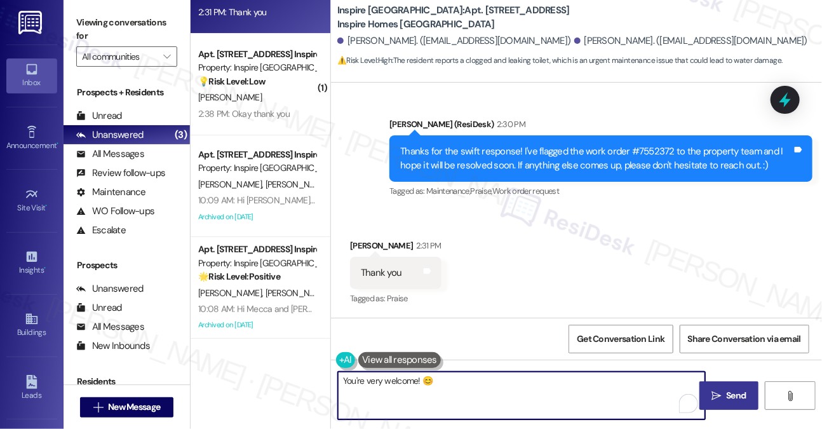
click at [708, 388] on button " Send" at bounding box center [728, 395] width 59 height 29
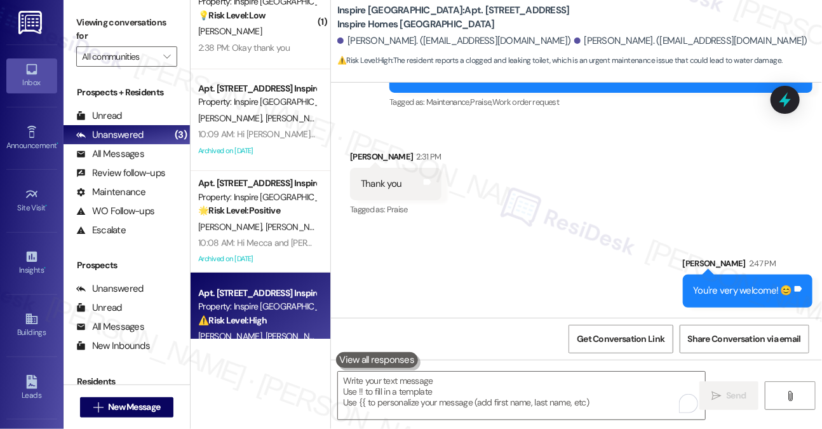
scroll to position [0, 0]
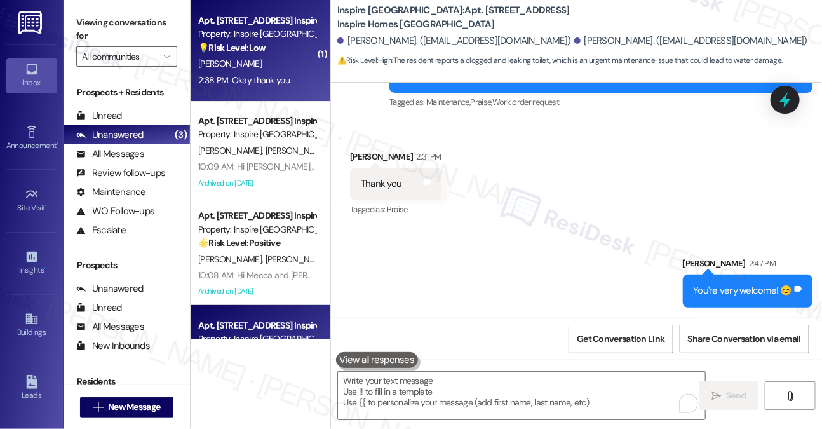
click at [276, 79] on div "2:38 PM: Okay thank you 2:38 PM: Okay thank you" at bounding box center [243, 79] width 91 height 11
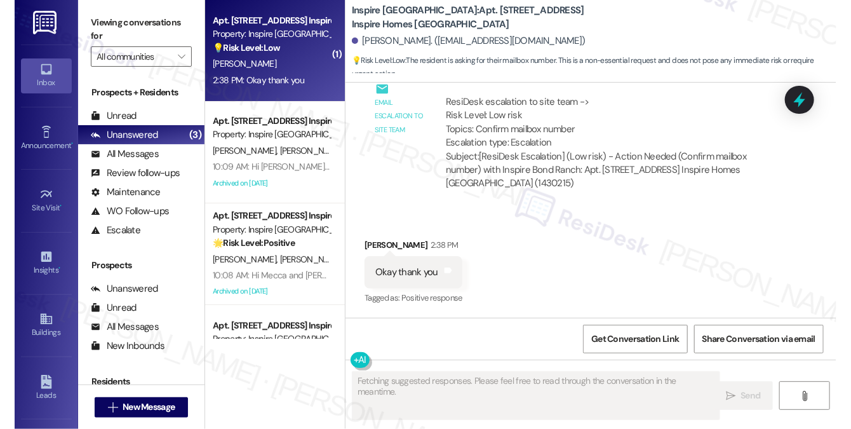
scroll to position [971, 0]
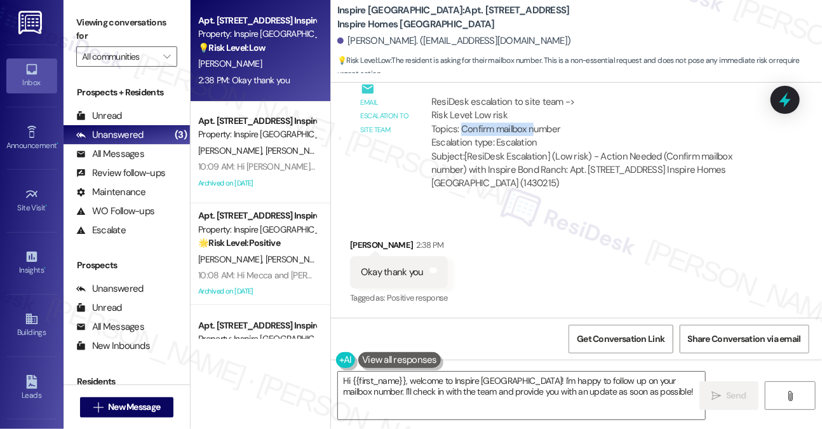
drag, startPoint x: 462, startPoint y: 131, endPoint x: 536, endPoint y: 131, distance: 73.7
click at [536, 131] on div "ResiDesk escalation to site team -> Risk Level: Low risk Topics: Confirm mailbo…" at bounding box center [596, 122] width 331 height 55
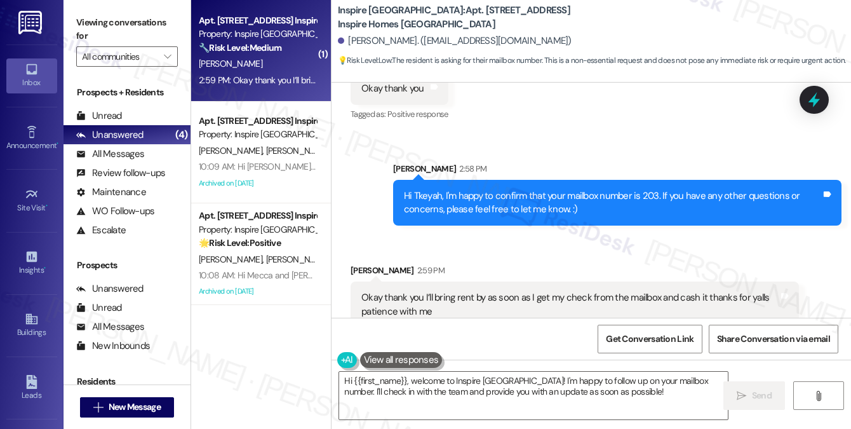
scroll to position [1147, 0]
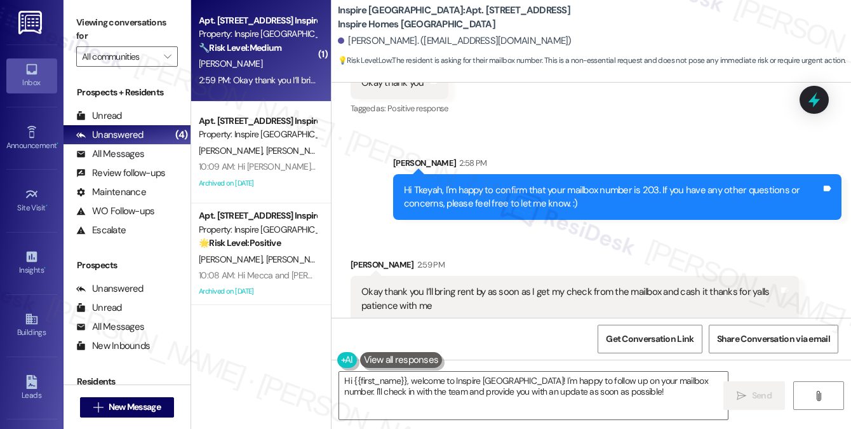
click at [494, 285] on div "Okay thank you I’ll bring rent by as soon as I get my check from the mailbox an…" at bounding box center [569, 298] width 417 height 27
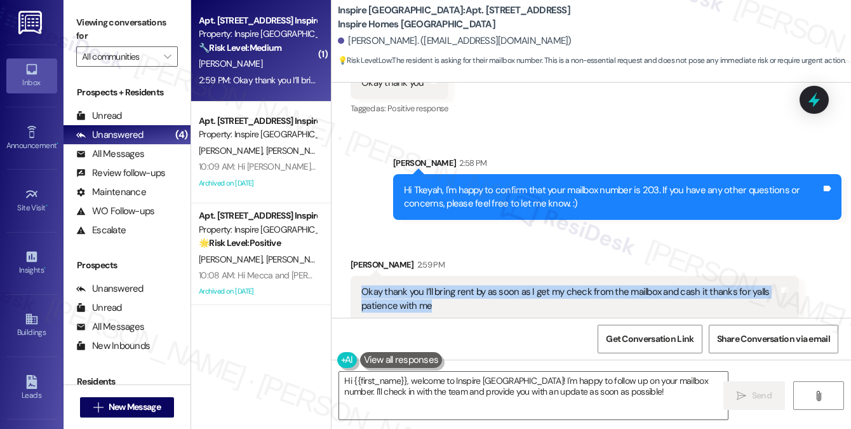
click at [494, 285] on div "Okay thank you I’ll bring rent by as soon as I get my check from the mailbox an…" at bounding box center [569, 298] width 417 height 27
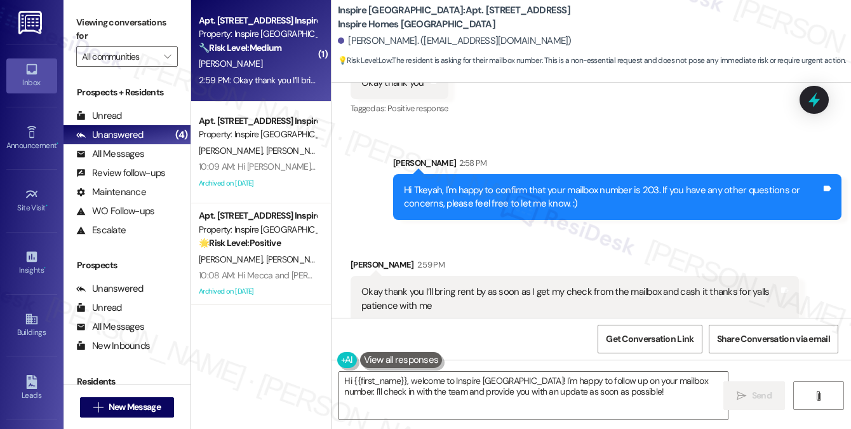
click at [490, 184] on div "Hi Tkeyah, I'm happy to confirm that your mailbox number is 203. If you have an…" at bounding box center [612, 197] width 417 height 27
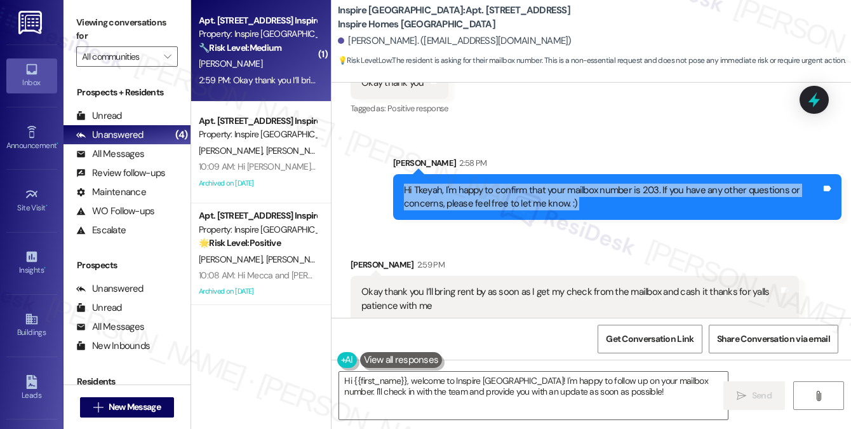
click at [490, 184] on div "Hi Tkeyah, I'm happy to confirm that your mailbox number is 203. If you have an…" at bounding box center [612, 197] width 417 height 27
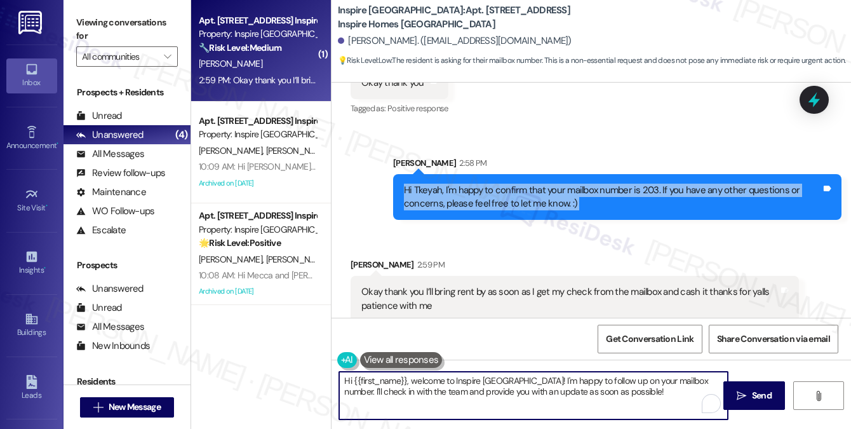
click at [570, 382] on textarea "Hi {{first_name}}, welcome to Inspire [GEOGRAPHIC_DATA]! I'm happy to follow up…" at bounding box center [533, 396] width 389 height 48
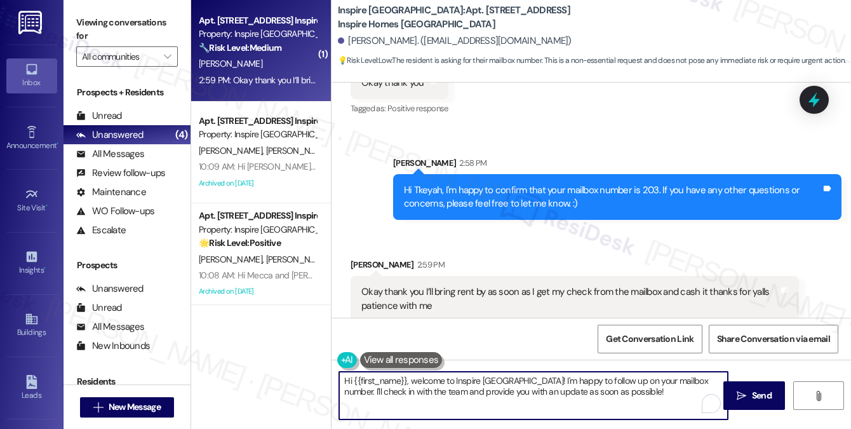
click at [570, 382] on textarea "Hi {{first_name}}, welcome to Inspire [GEOGRAPHIC_DATA]! I'm happy to follow up…" at bounding box center [533, 396] width 389 height 48
click at [569, 378] on textarea "Hi {{first_name}}, welcome to Inspire [GEOGRAPHIC_DATA]! I'm happy to follow up…" at bounding box center [533, 396] width 389 height 48
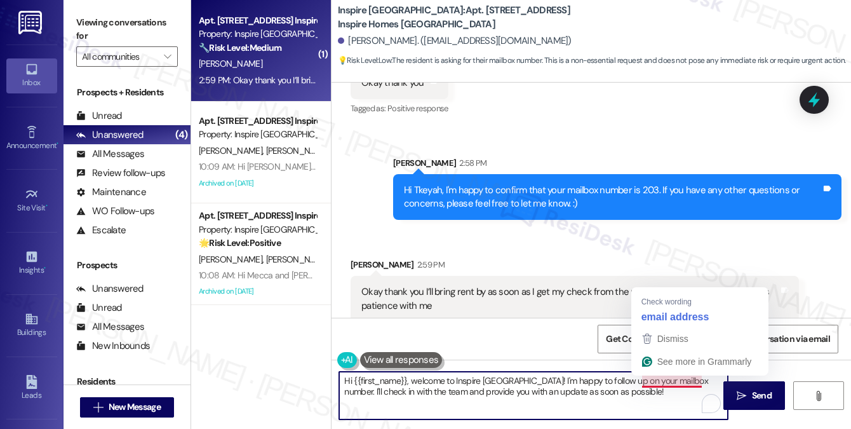
click at [617, 389] on textarea "Hi {{first_name}}, welcome to Inspire [GEOGRAPHIC_DATA]! I'm happy to follow up…" at bounding box center [533, 396] width 389 height 48
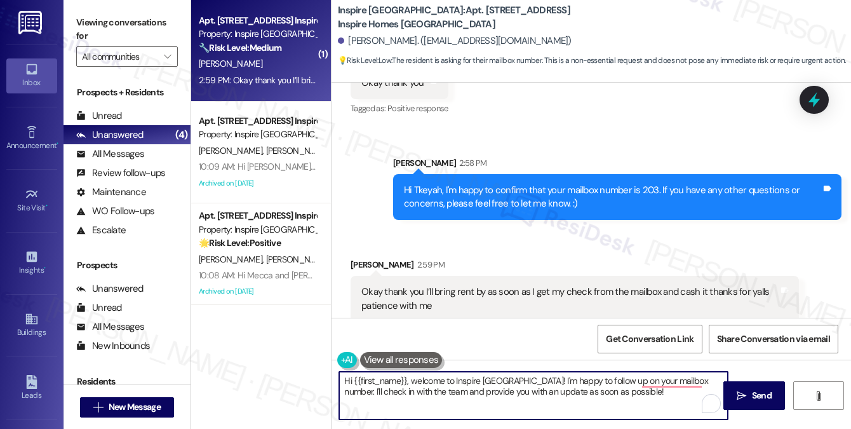
click at [617, 389] on textarea "Hi {{first_name}}, welcome to Inspire [GEOGRAPHIC_DATA]! I'm happy to follow up…" at bounding box center [533, 396] width 389 height 48
click at [529, 205] on div "Hi Tkeyah, I'm happy to confirm that your mailbox number is 203. If you have an…" at bounding box center [617, 197] width 448 height 46
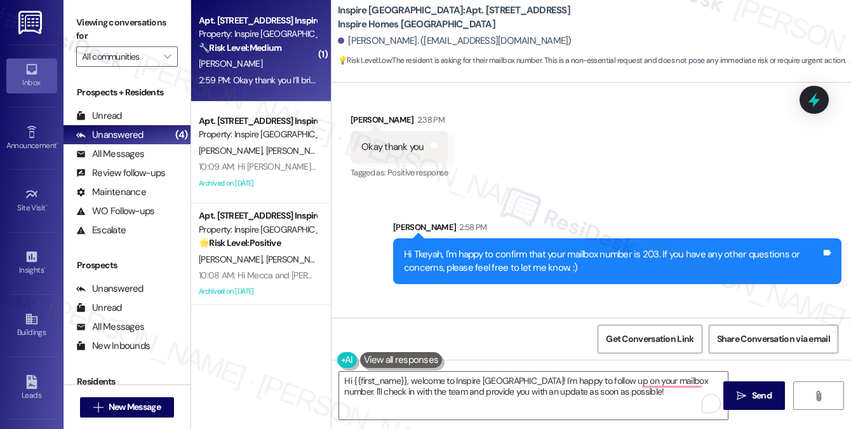
scroll to position [1020, 0]
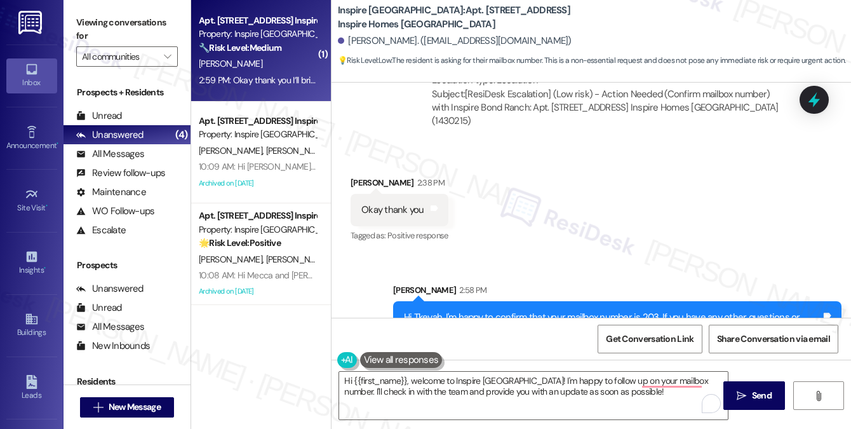
click at [389, 203] on div "Okay thank you" at bounding box center [392, 209] width 63 height 13
drag, startPoint x: 389, startPoint y: 196, endPoint x: 396, endPoint y: 198, distance: 7.9
click at [389, 203] on div "Okay thank you" at bounding box center [392, 209] width 63 height 13
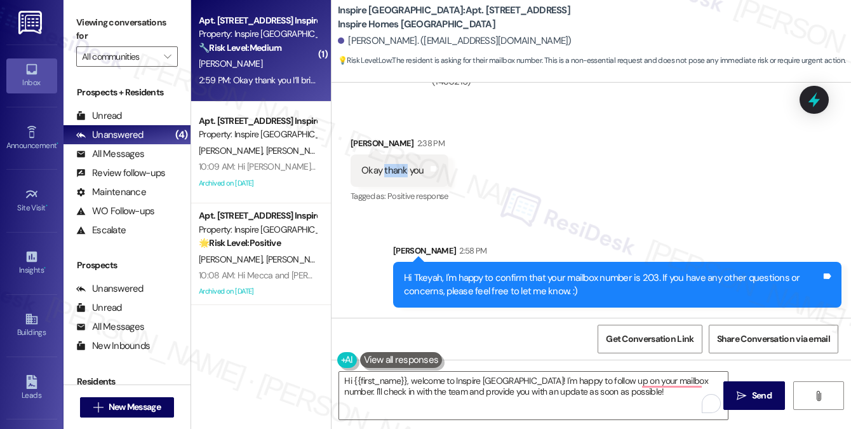
scroll to position [1148, 0]
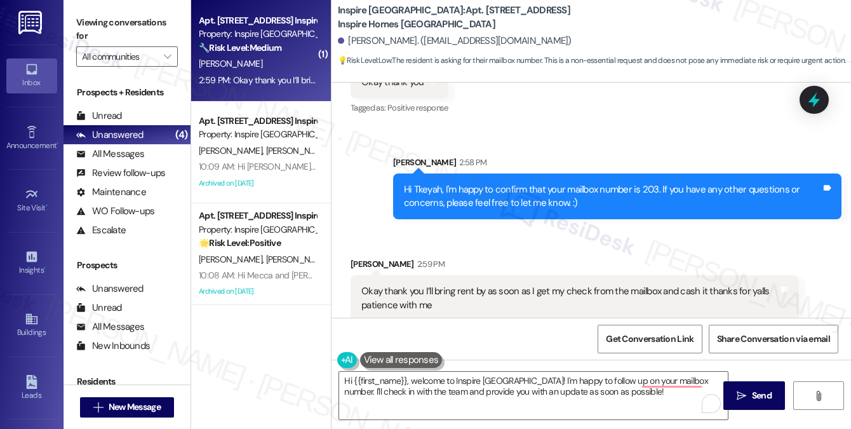
click at [511, 191] on div "Hi Tkeyah, I'm happy to confirm that your mailbox number is 203. If you have an…" at bounding box center [612, 196] width 417 height 27
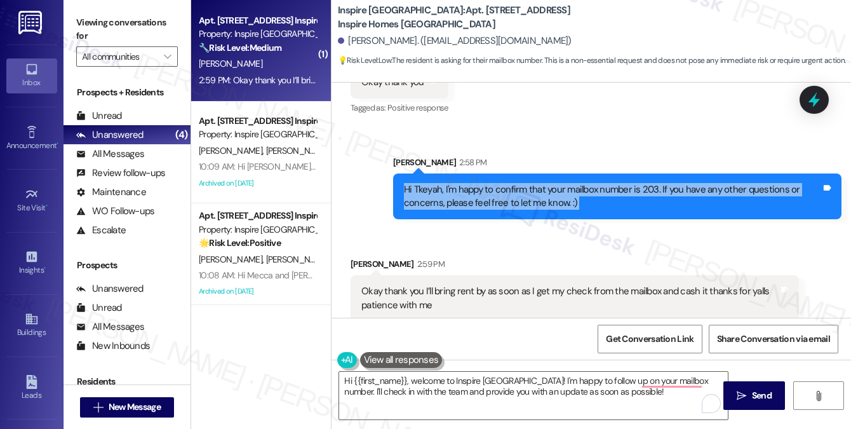
click at [511, 191] on div "Hi Tkeyah, I'm happy to confirm that your mailbox number is 203. If you have an…" at bounding box center [612, 196] width 417 height 27
copy div "Hi Tkeyah, I'm happy to confirm that your mailbox number is 203. If you have an…"
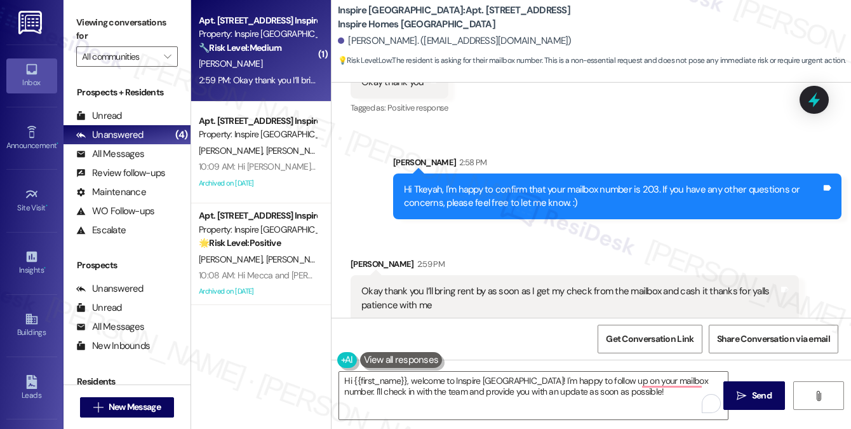
click at [118, 32] on label "Viewing conversations for" at bounding box center [127, 30] width 102 height 34
click at [415, 275] on div "Okay thank you I’ll bring rent by as soon as I get my check from the mailbox an…" at bounding box center [575, 298] width 448 height 46
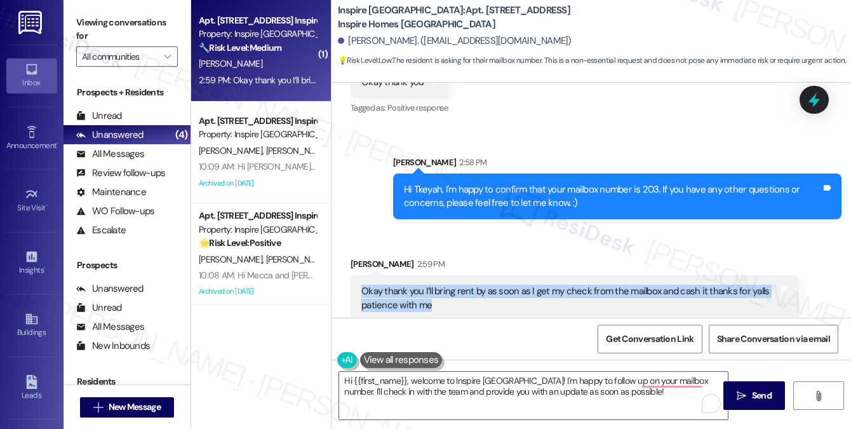
click at [415, 275] on div "Okay thank you I’ll bring rent by as soon as I get my check from the mailbox an…" at bounding box center [575, 298] width 448 height 46
copy div "Okay thank you I’ll bring rent by as soon as I get my check from the mailbox an…"
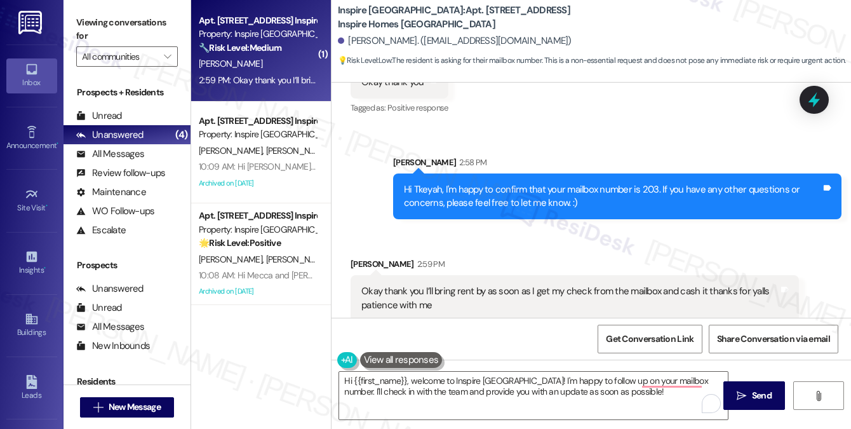
drag, startPoint x: 158, startPoint y: 24, endPoint x: 178, endPoint y: 29, distance: 21.0
click at [158, 24] on label "Viewing conversations for" at bounding box center [127, 30] width 102 height 34
click at [125, 18] on label "Viewing conversations for" at bounding box center [127, 30] width 102 height 34
click at [567, 387] on textarea "Hi {{first_name}}, welcome to Inspire [GEOGRAPHIC_DATA]! I'm happy to follow up…" at bounding box center [533, 396] width 389 height 48
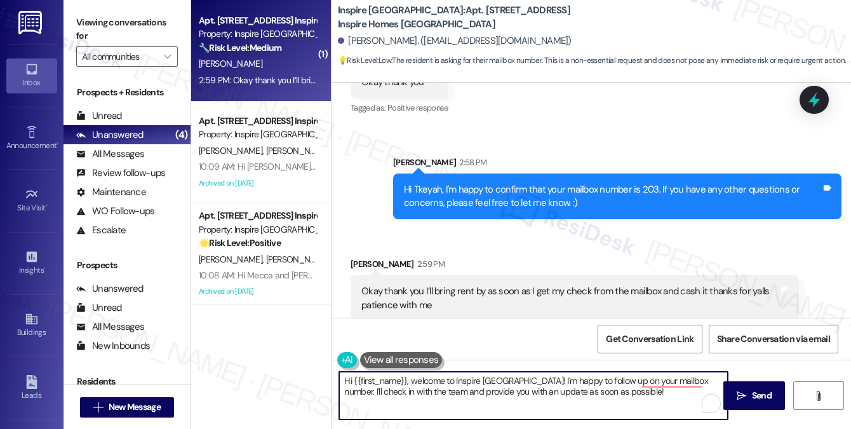
click at [565, 387] on textarea "Hi {{first_name}}, welcome to Inspire [GEOGRAPHIC_DATA]! I'm happy to follow up…" at bounding box center [533, 396] width 389 height 48
paste textarea "You’re very welcome, Tkeyah! No worries at all — we completely understand and a…"
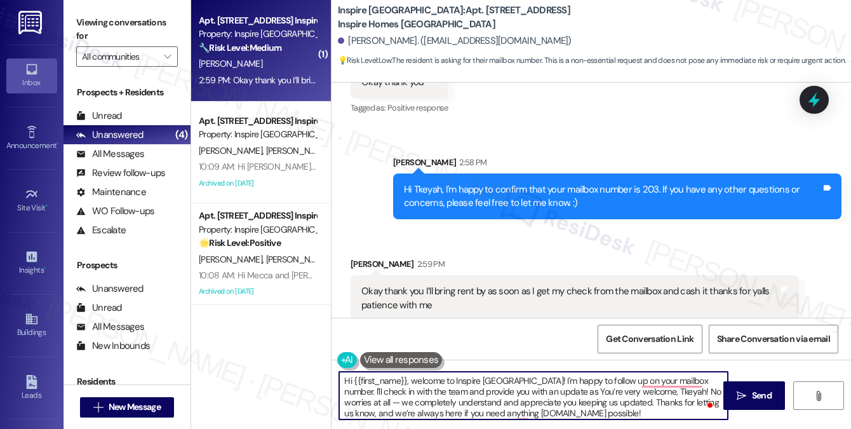
paste textarea "You’re very welcome, Tkeyah! No worries at all — we completely understand and a…"
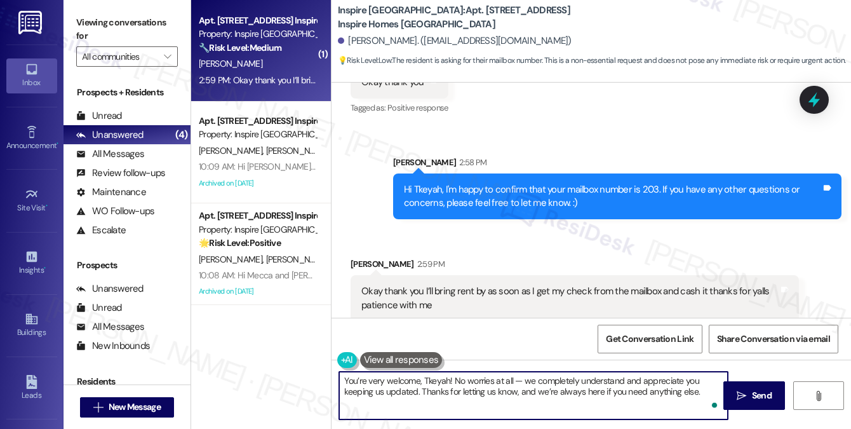
click at [548, 380] on textarea "You’re very welcome, Tkeyah! No worries at all — we completely understand and a…" at bounding box center [533, 396] width 389 height 48
drag, startPoint x: 522, startPoint y: 380, endPoint x: 511, endPoint y: 378, distance: 11.0
click at [511, 378] on textarea "You’re very welcome, Tkeyah! No worries at all — we understand and appreciate y…" at bounding box center [533, 396] width 389 height 48
click at [487, 393] on textarea "You’re very welcome, Tkeyah! No worries at all! We understand and appreciate yo…" at bounding box center [533, 396] width 389 height 48
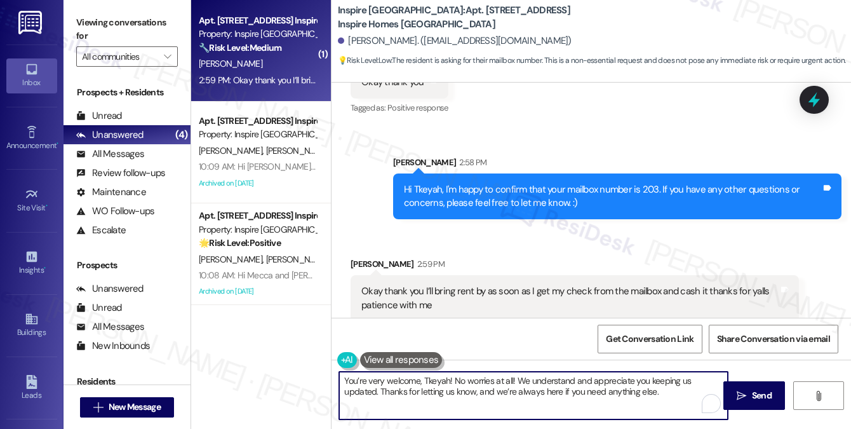
click at [487, 393] on textarea "You’re very welcome, Tkeyah! No worries at all! We understand and appreciate yo…" at bounding box center [533, 396] width 389 height 48
click at [595, 393] on textarea "You’re very welcome, Tkeyah! No worries at all! We understand and appreciate yo…" at bounding box center [533, 396] width 389 height 48
drag, startPoint x: 462, startPoint y: 392, endPoint x: 343, endPoint y: 388, distance: 119.5
click at [343, 388] on textarea "You’re very welcome, Tkeyah! No worries at all! We understand and appreciate yo…" at bounding box center [533, 396] width 389 height 48
click at [556, 402] on textarea "You’re very welcome, Tkeyah! No worries at all! We understand and appreciate yo…" at bounding box center [533, 396] width 389 height 48
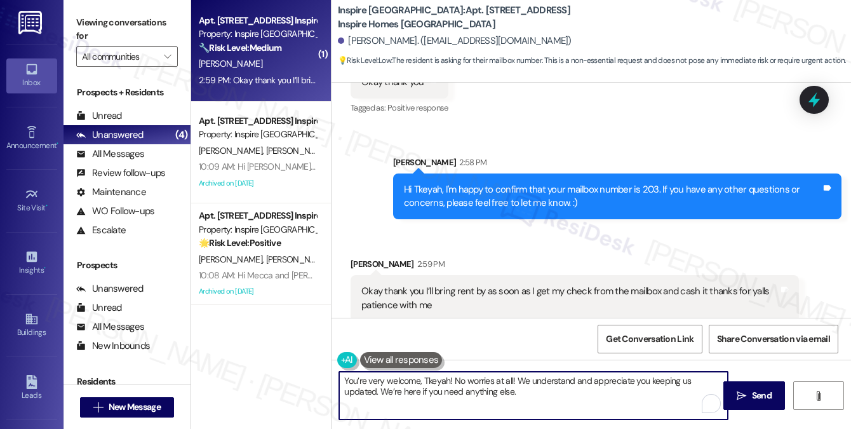
click at [573, 386] on textarea "You’re very welcome, Tkeyah! No worries at all! We understand and appreciate yo…" at bounding box center [533, 396] width 389 height 48
type textarea "You’re very welcome, Tkeyah! No worries at all! We understand and appreciate yo…"
click at [743, 396] on icon "" at bounding box center [742, 396] width 10 height 10
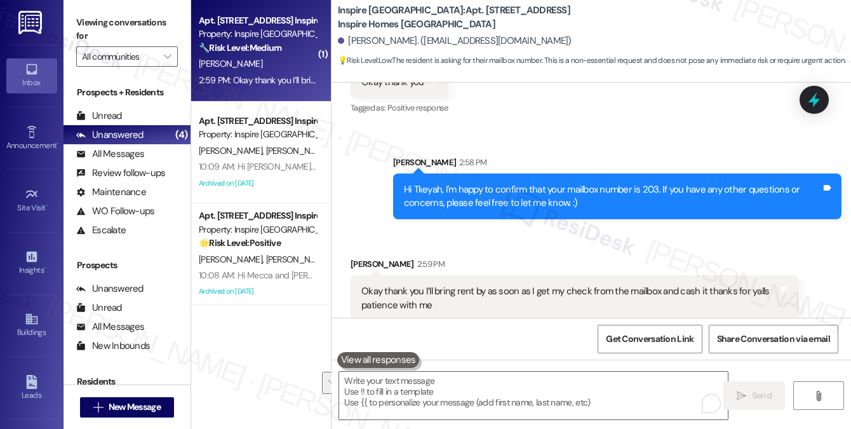
scroll to position [1147, 0]
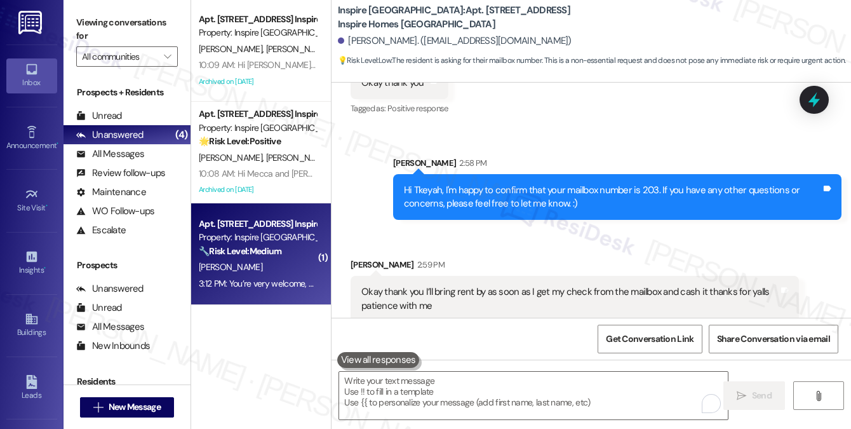
click at [455, 276] on div "Okay thank you I’ll bring rent by as soon as I get my check from the mailbox an…" at bounding box center [575, 299] width 448 height 46
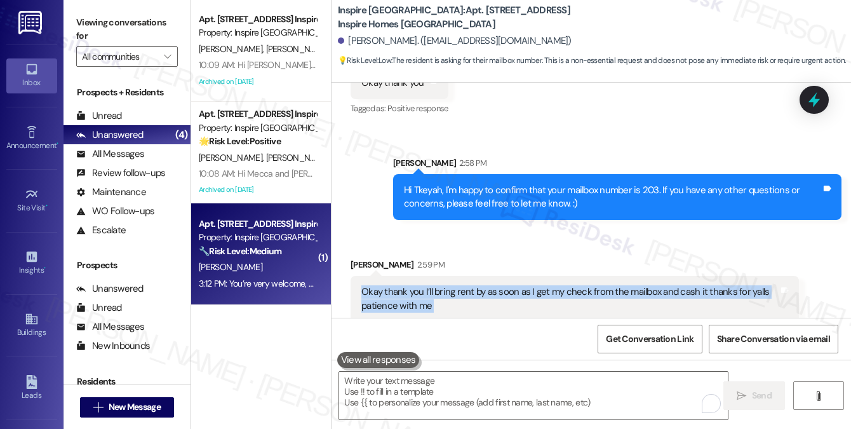
click at [455, 276] on div "Okay thank you I’ll bring rent by as soon as I get my check from the mailbox an…" at bounding box center [575, 299] width 448 height 46
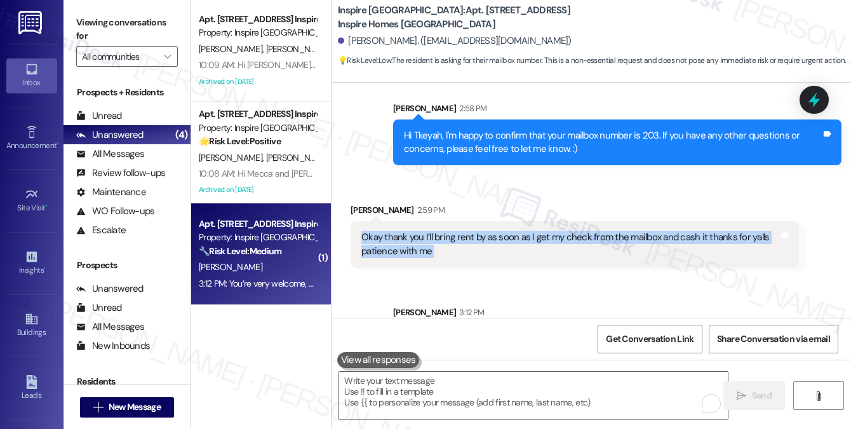
scroll to position [1250, 0]
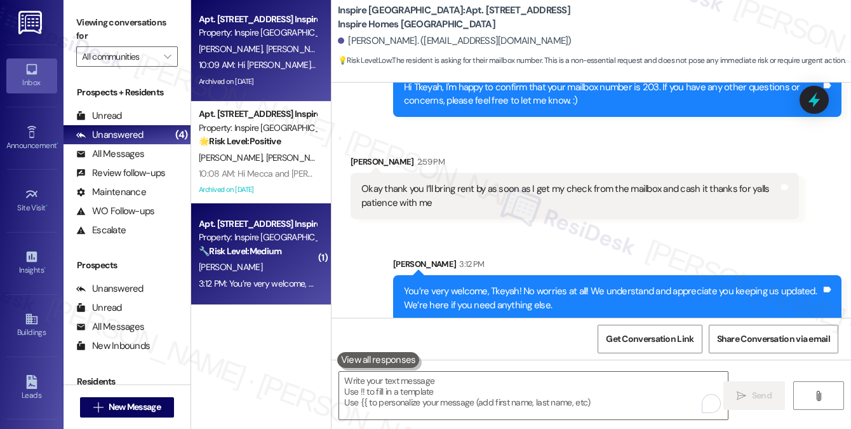
click at [269, 61] on div "10:09 AM: Hi [PERSON_NAME] and [PERSON_NAME], Please note that the entry gates …" at bounding box center [665, 64] width 932 height 11
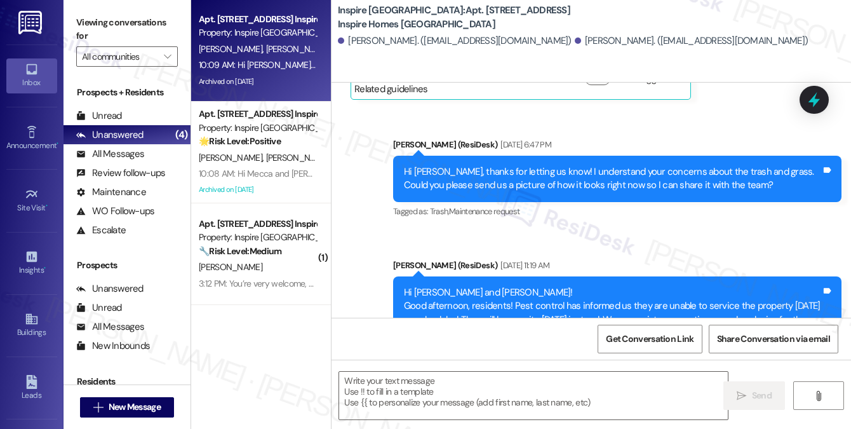
type textarea "Fetching suggested responses. Please feel free to read through the conversation…"
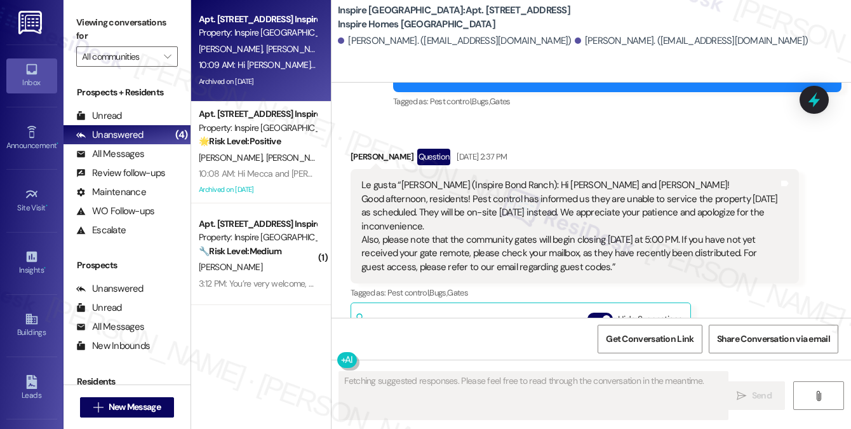
scroll to position [757, 0]
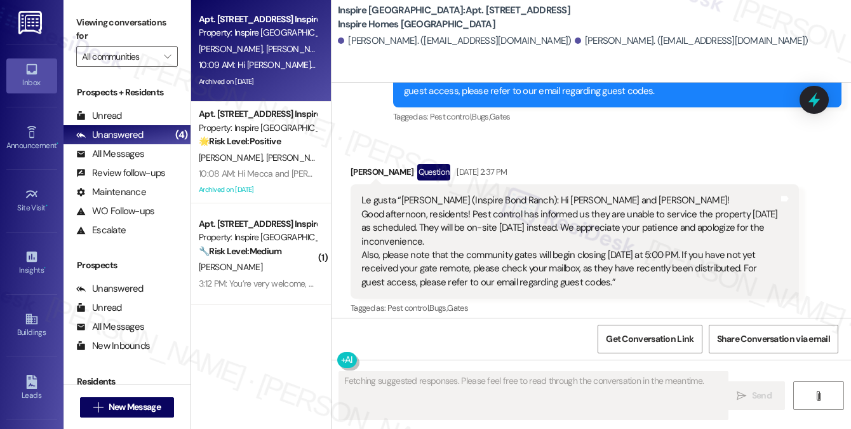
click at [434, 194] on div "Le gusta “[PERSON_NAME] (Inspire Bond Ranch): Hi [PERSON_NAME] and [PERSON_NAME…" at bounding box center [569, 241] width 417 height 95
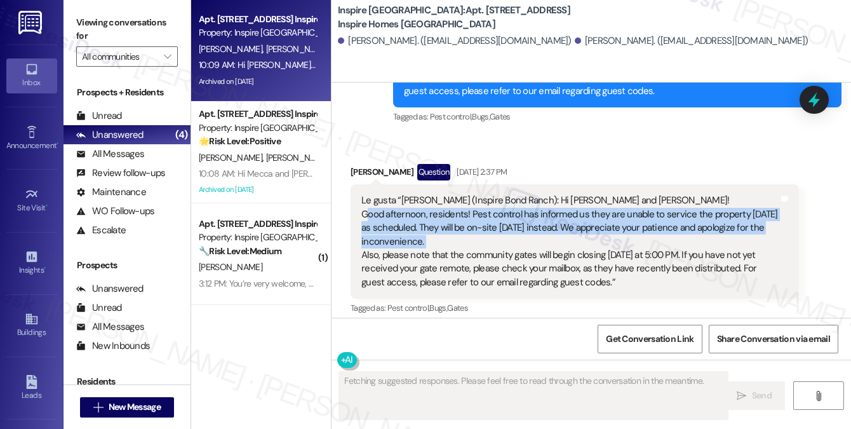
click at [434, 194] on div "Le gusta “[PERSON_NAME] (Inspire Bond Ranch): Hi [PERSON_NAME] and [PERSON_NAME…" at bounding box center [569, 241] width 417 height 95
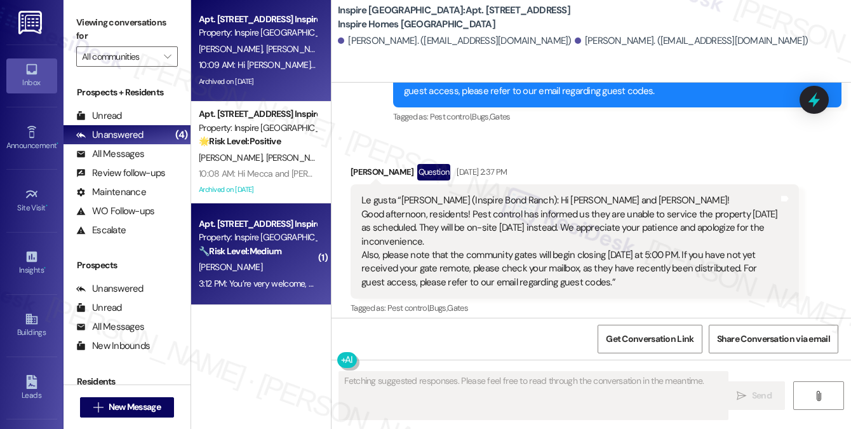
click at [287, 248] on div "🔧 Risk Level: Medium Resident states they will bring rent as soon as they get t…" at bounding box center [258, 251] width 118 height 13
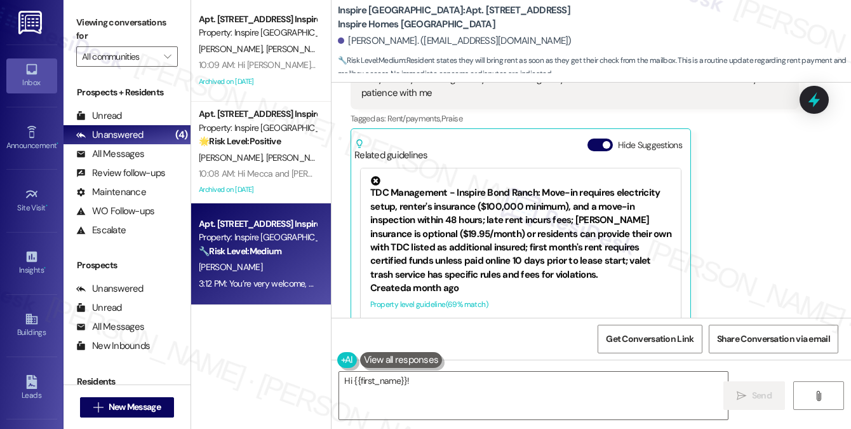
scroll to position [1523, 0]
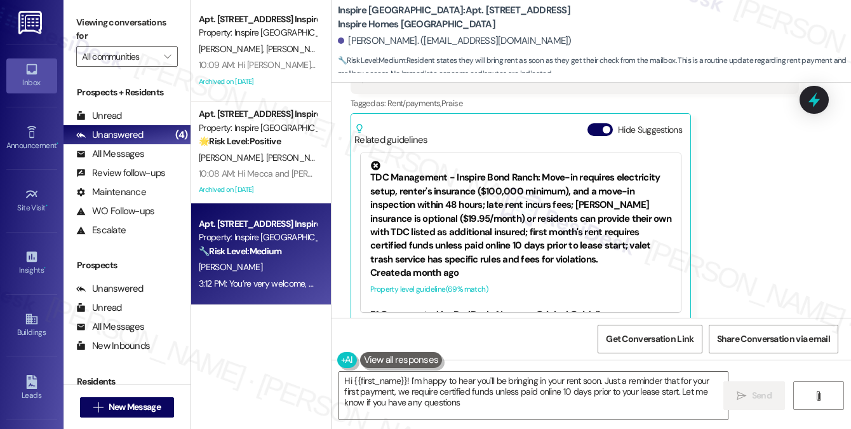
type textarea "Hi {{first_name}}! I'm happy to hear you'll be bringing in your rent soon. Just…"
